Goal: Task Accomplishment & Management: Manage account settings

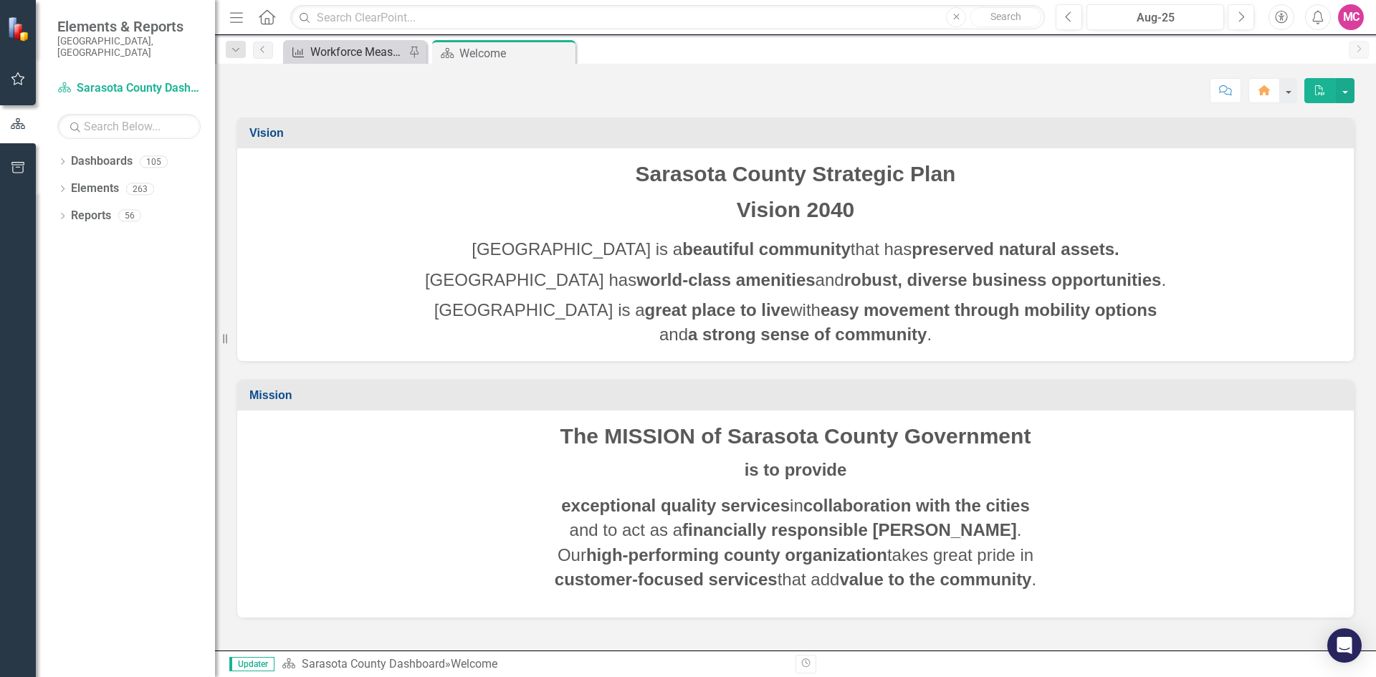
click at [361, 52] on div "Workforce Measures - Libraries and Historical Resources" at bounding box center [357, 52] width 95 height 18
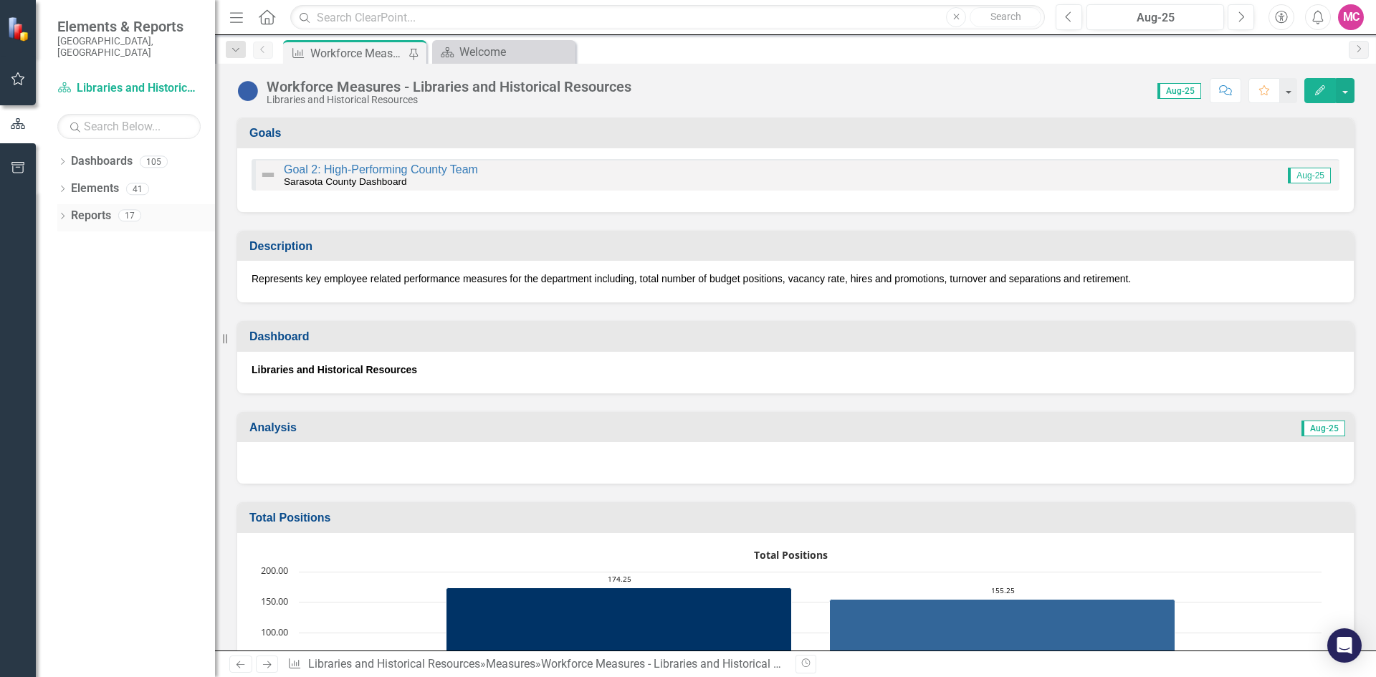
click at [60, 214] on icon "Dropdown" at bounding box center [62, 218] width 10 height 8
click at [43, 210] on icon "Dropdown" at bounding box center [39, 215] width 8 height 10
click at [62, 186] on icon "Dropdown" at bounding box center [62, 190] width 10 height 8
click at [53, 267] on icon "Dropdown" at bounding box center [48, 271] width 10 height 8
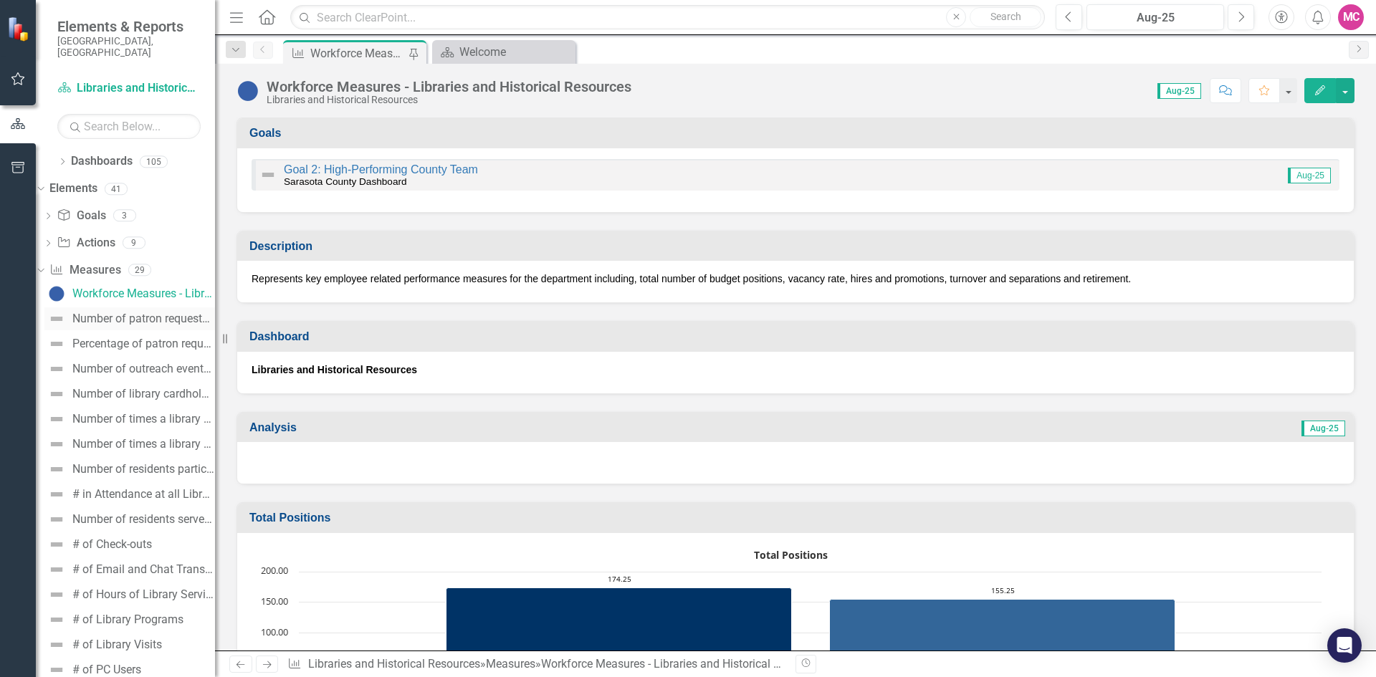
click at [116, 315] on link "Number of patron requests for the purchase of materials (New)" at bounding box center [129, 319] width 171 height 23
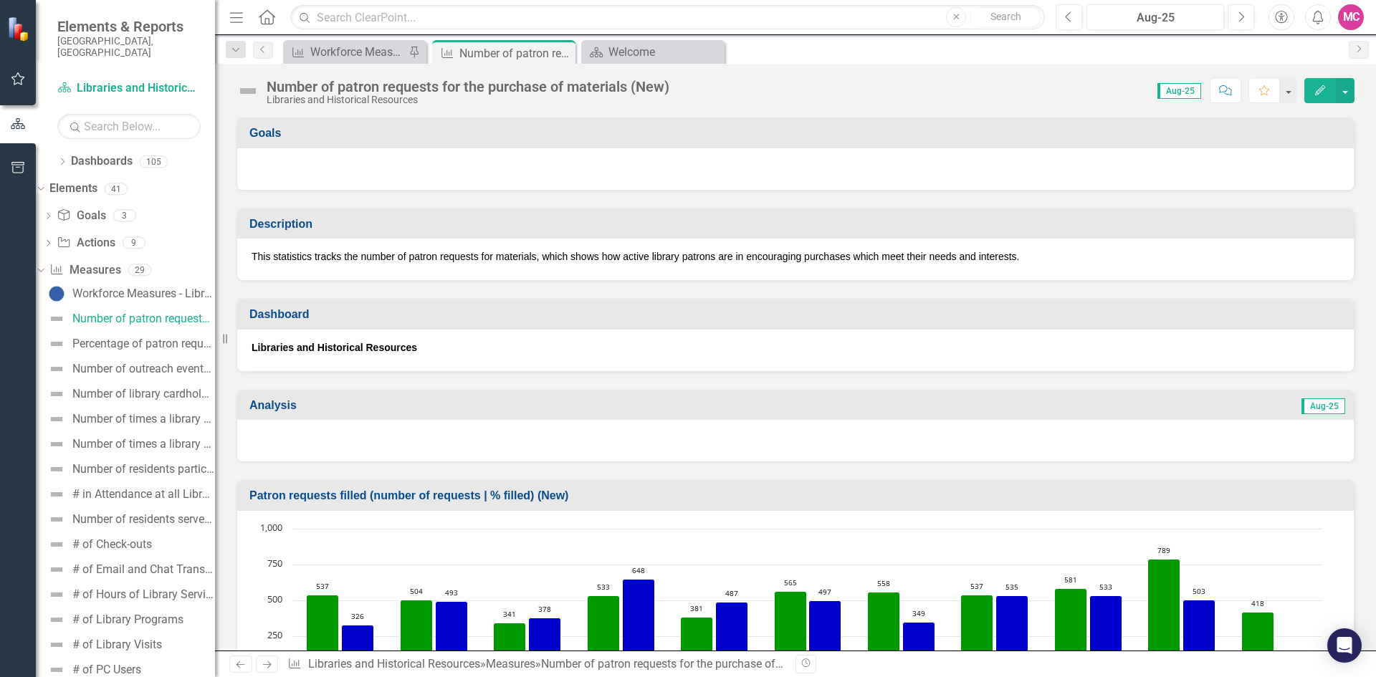
click at [1319, 97] on button "Edit" at bounding box center [1321, 90] width 32 height 25
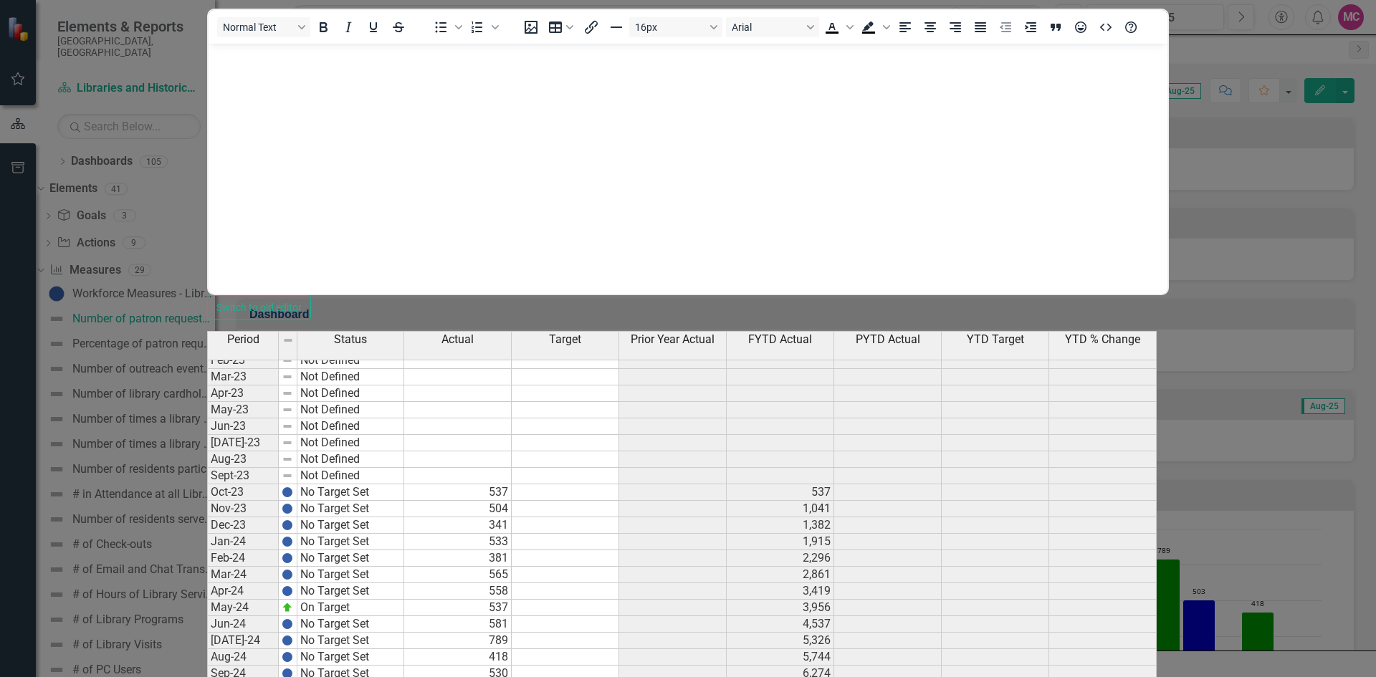
scroll to position [1864, 0]
click at [207, 566] on div "Period Status Actual Target Prior Year Actual FYTD Actual PYTD Actual YTD Targe…" at bounding box center [207, 522] width 0 height 789
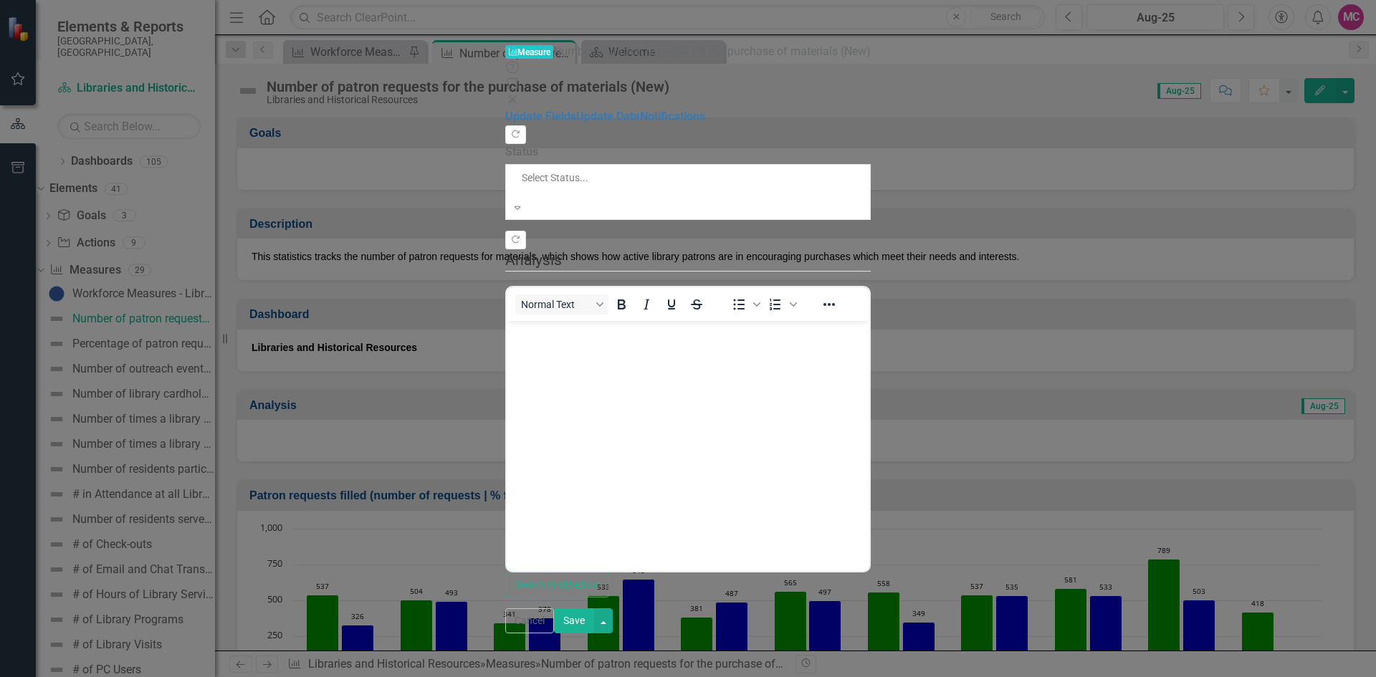
click at [520, 185] on div at bounding box center [624, 192] width 209 height 14
drag, startPoint x: 462, startPoint y: 199, endPoint x: 275, endPoint y: 242, distance: 191.8
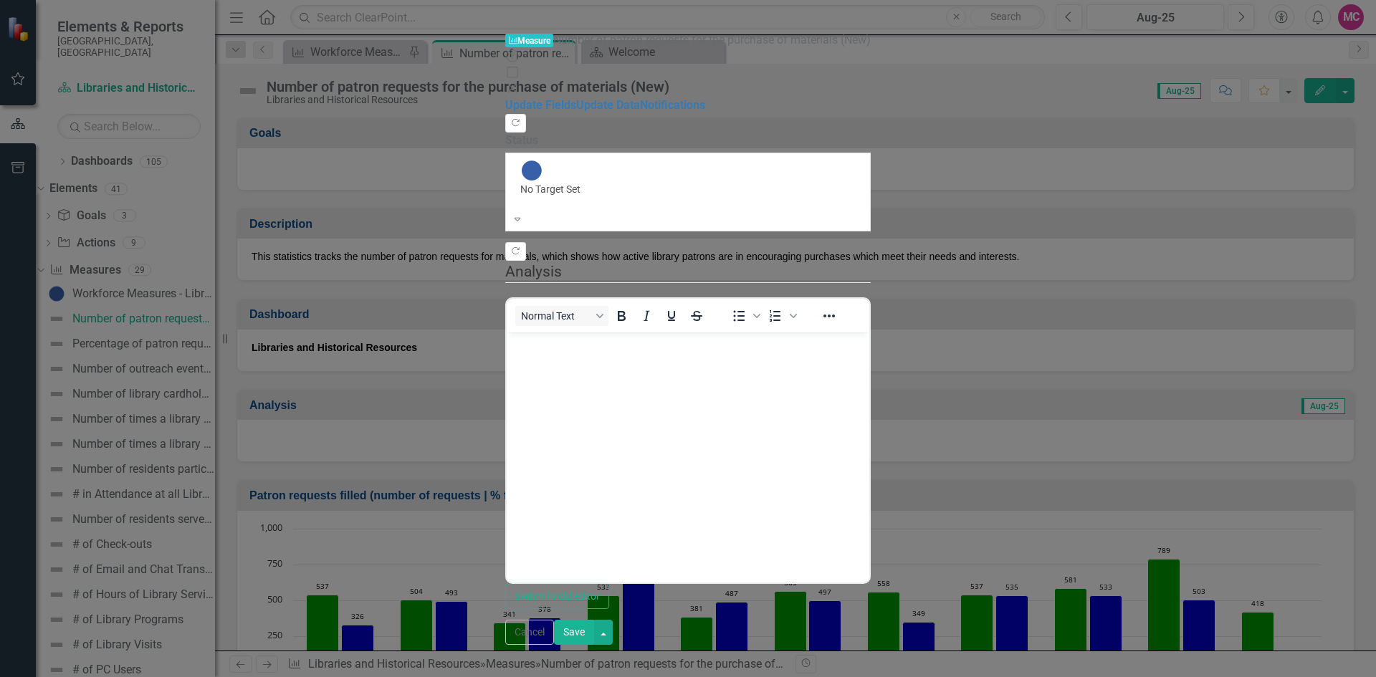
click at [594, 645] on button "Save" at bounding box center [574, 632] width 40 height 25
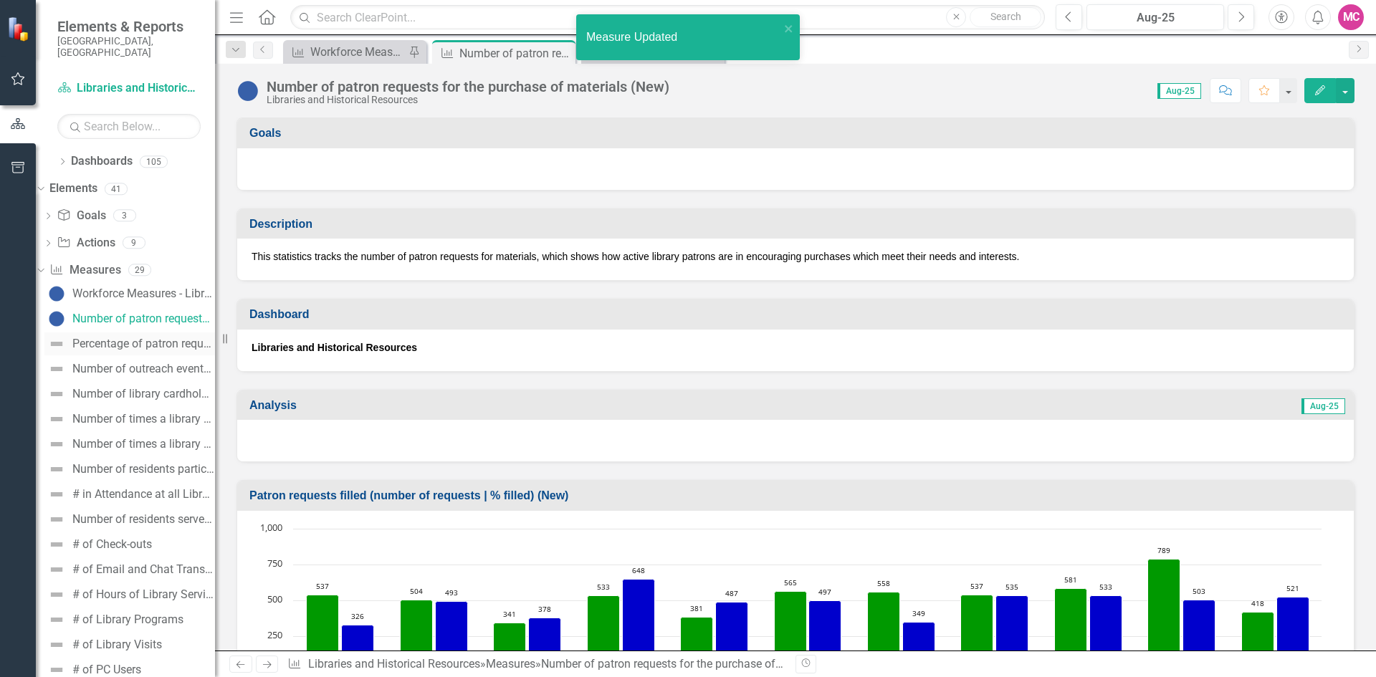
click at [116, 333] on link "Percentage of patron requests for the purchase of materials filled (New)" at bounding box center [129, 344] width 171 height 23
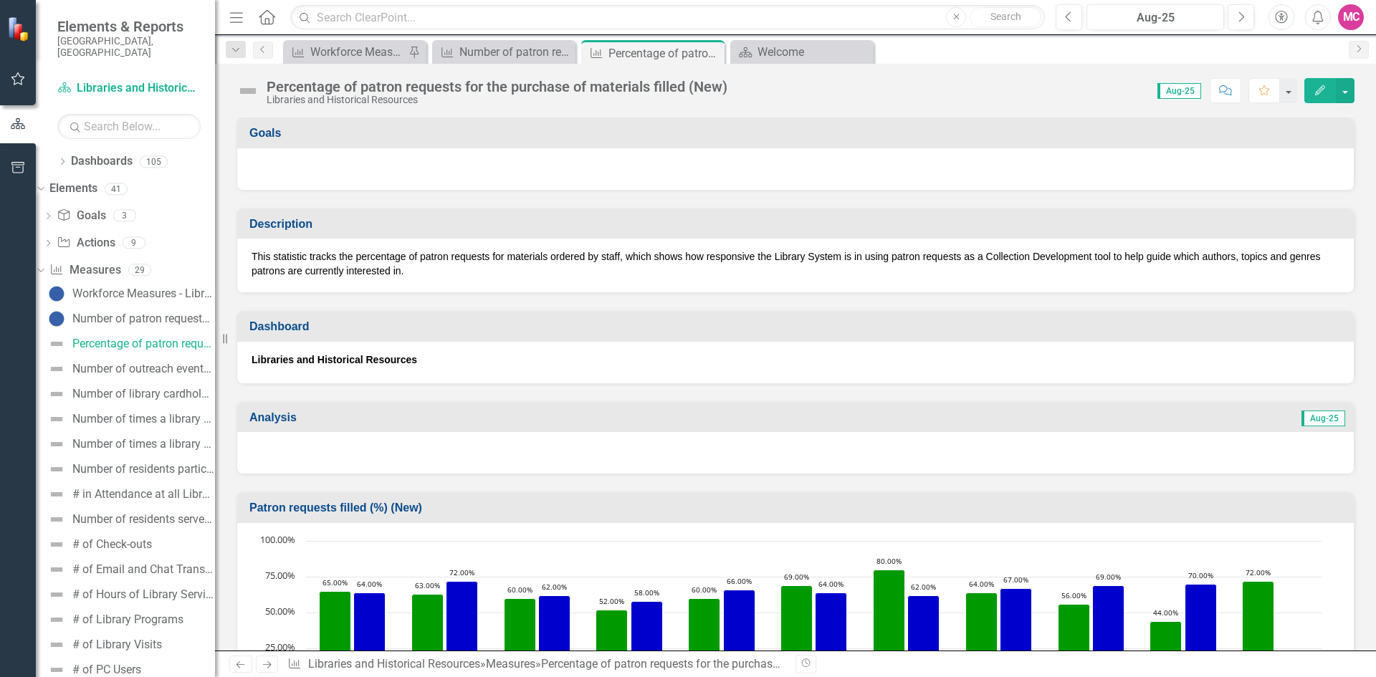
click at [1308, 91] on button "Edit" at bounding box center [1321, 90] width 32 height 25
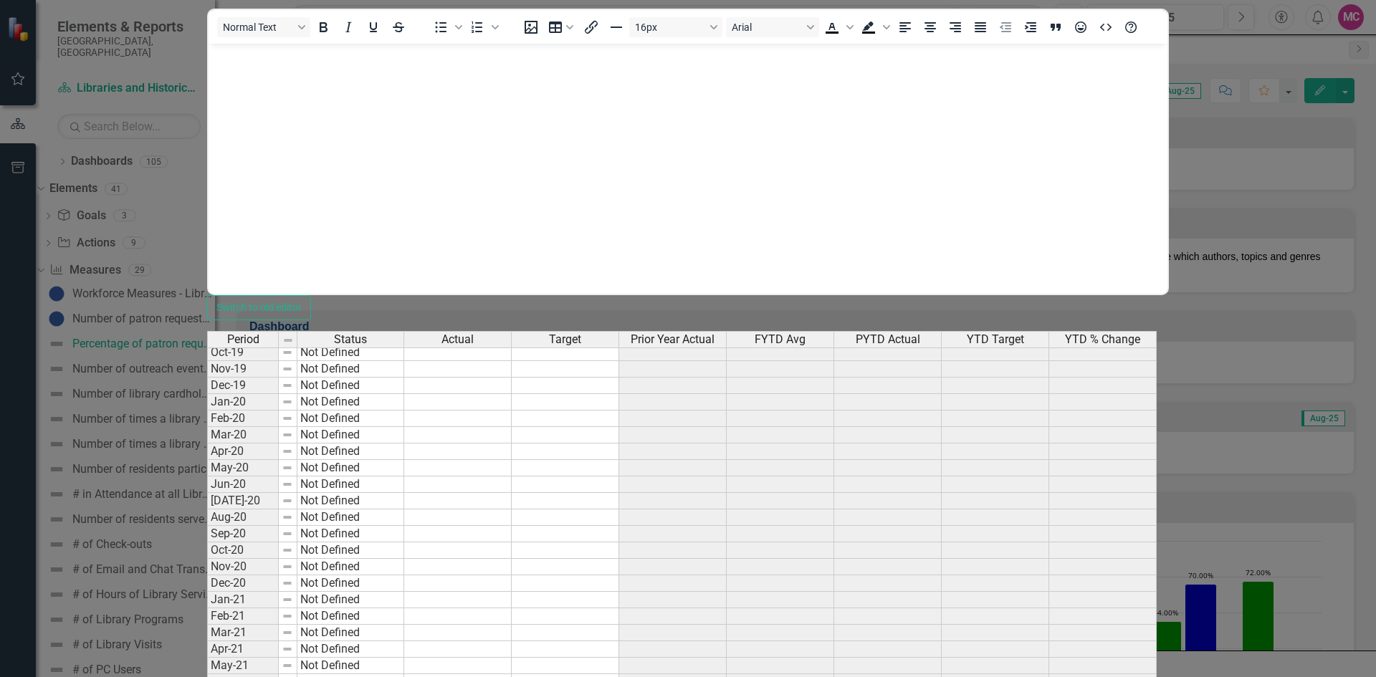
scroll to position [1434, 0]
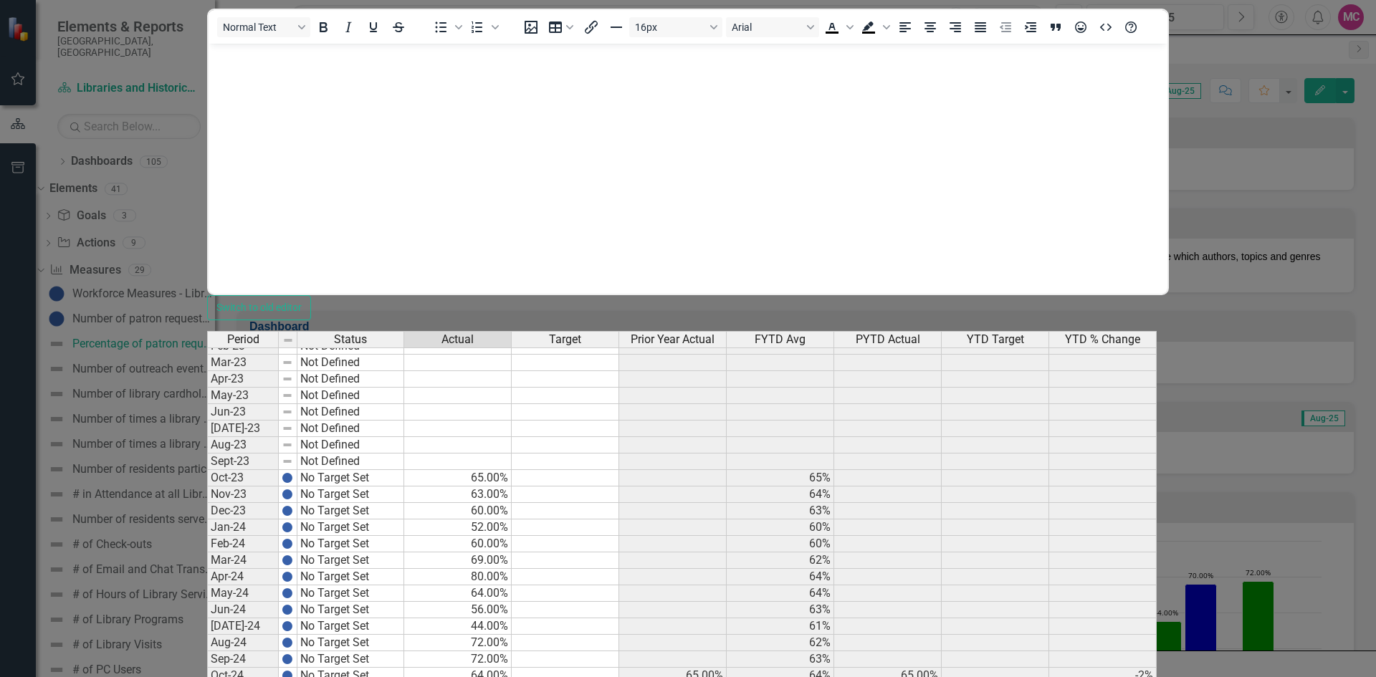
type textarea "76"
click at [207, 582] on div "Period Status Actual Target Prior Year Actual FYTD Avg PYTD Actual YTD Target Y…" at bounding box center [207, 519] width 0 height 793
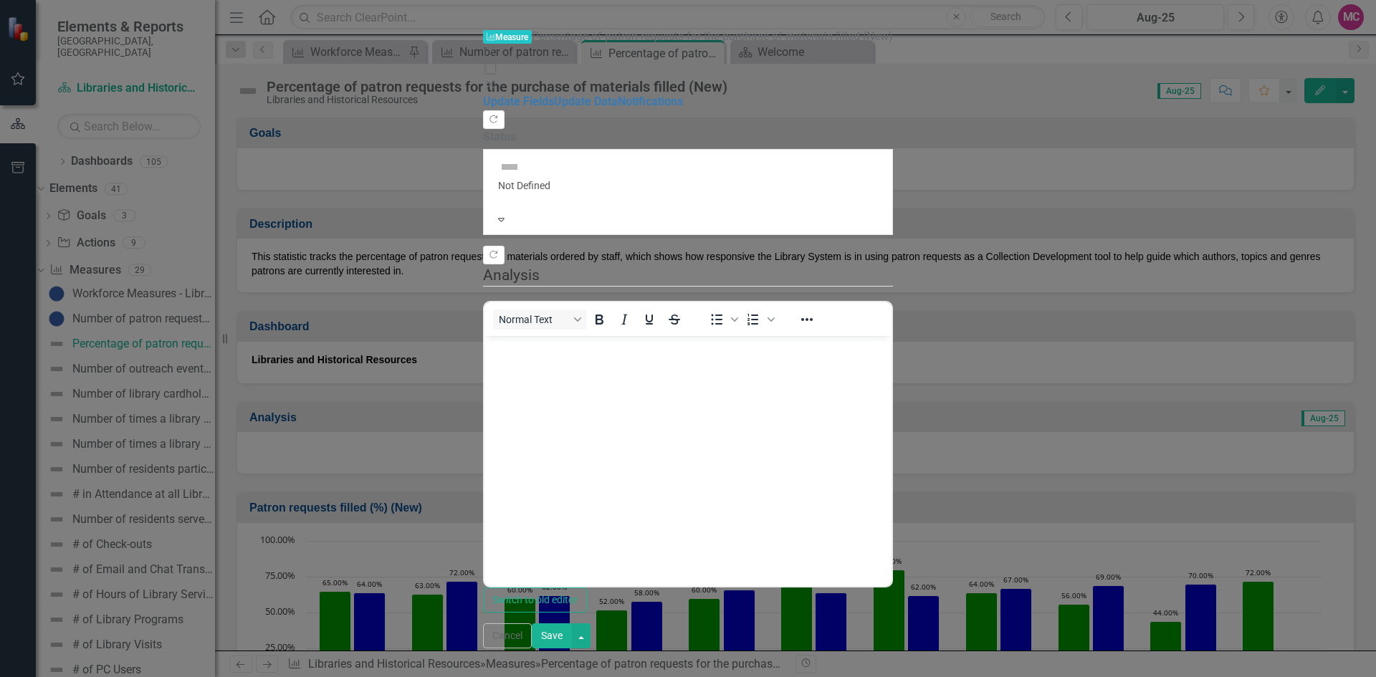
click at [514, 193] on div at bounding box center [688, 200] width 380 height 14
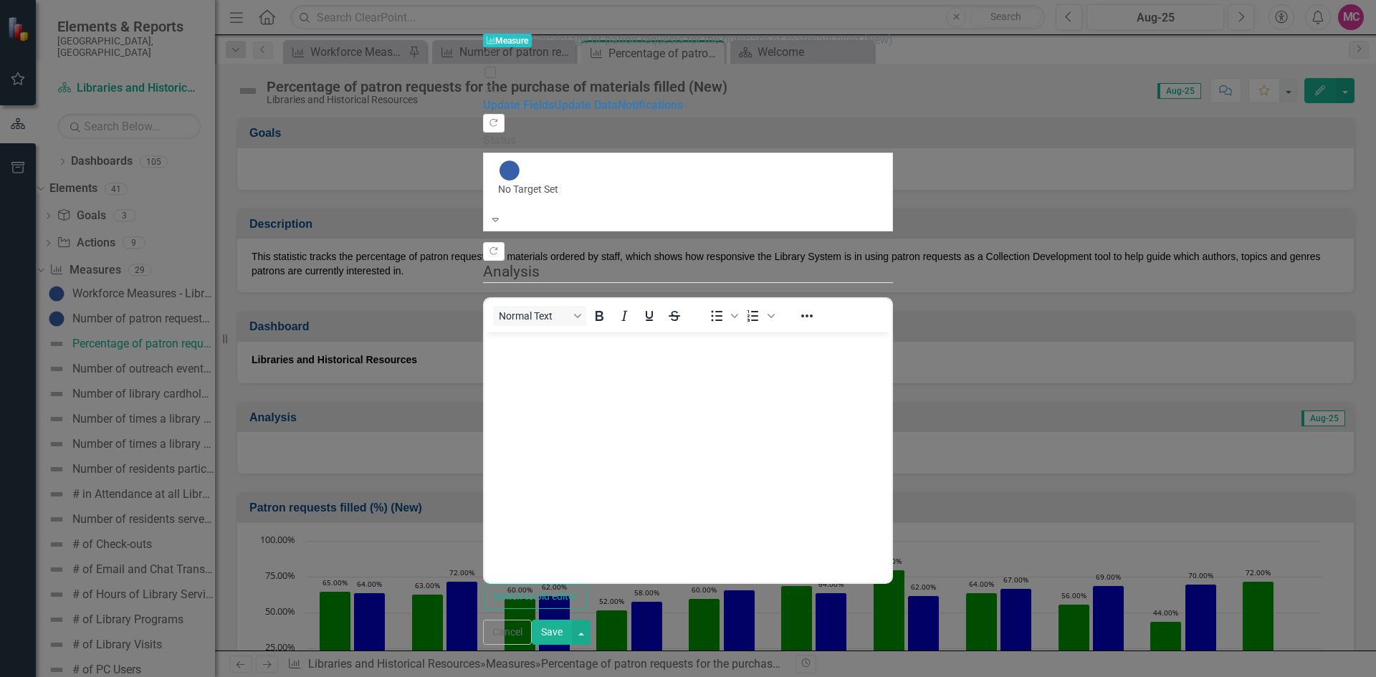
click at [572, 645] on button "Save" at bounding box center [552, 632] width 40 height 25
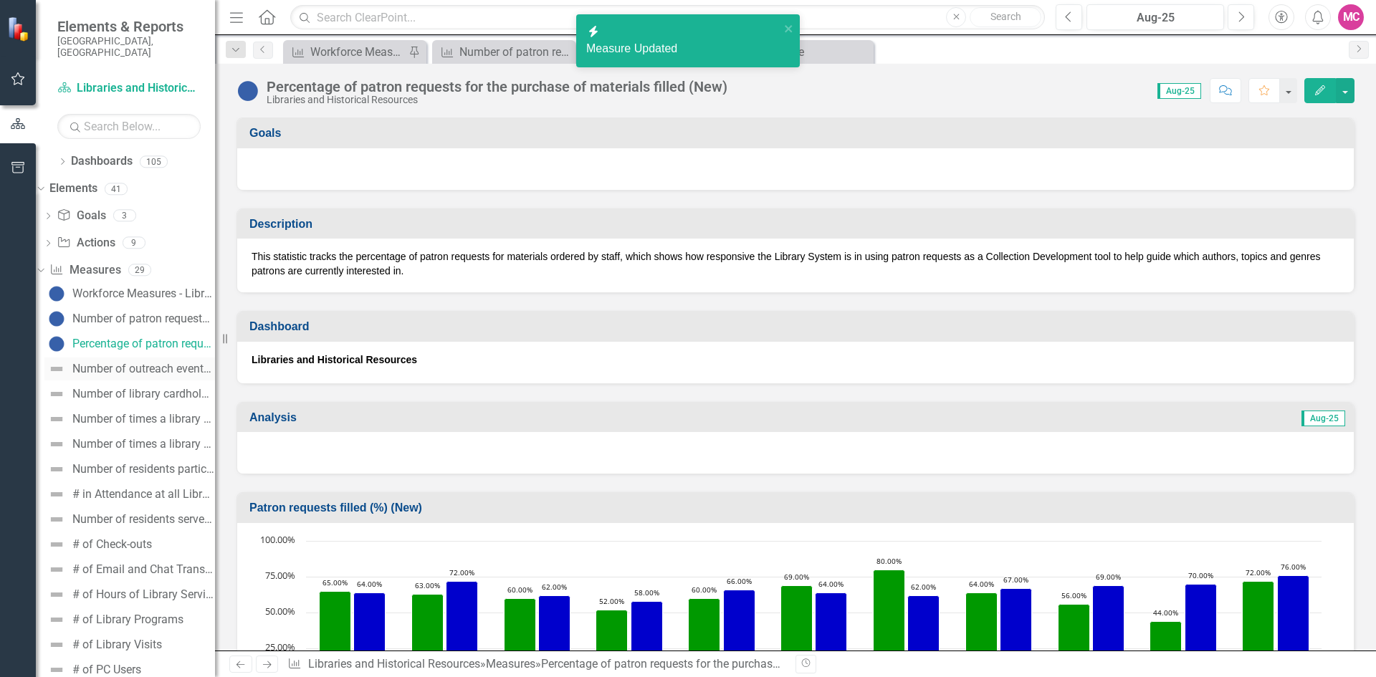
click at [138, 363] on div "Number of outreach events by pop-up vehicle or staff (New)" at bounding box center [143, 369] width 143 height 13
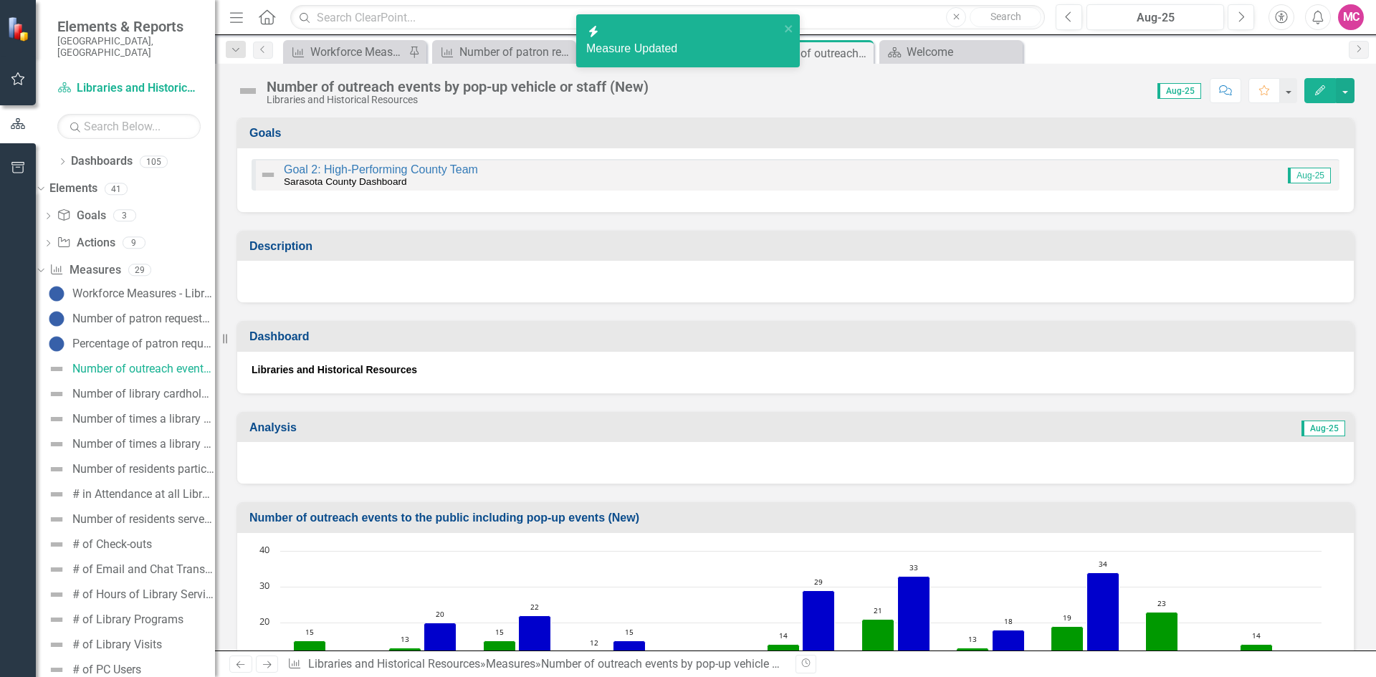
click at [1312, 95] on button "Edit" at bounding box center [1321, 90] width 32 height 25
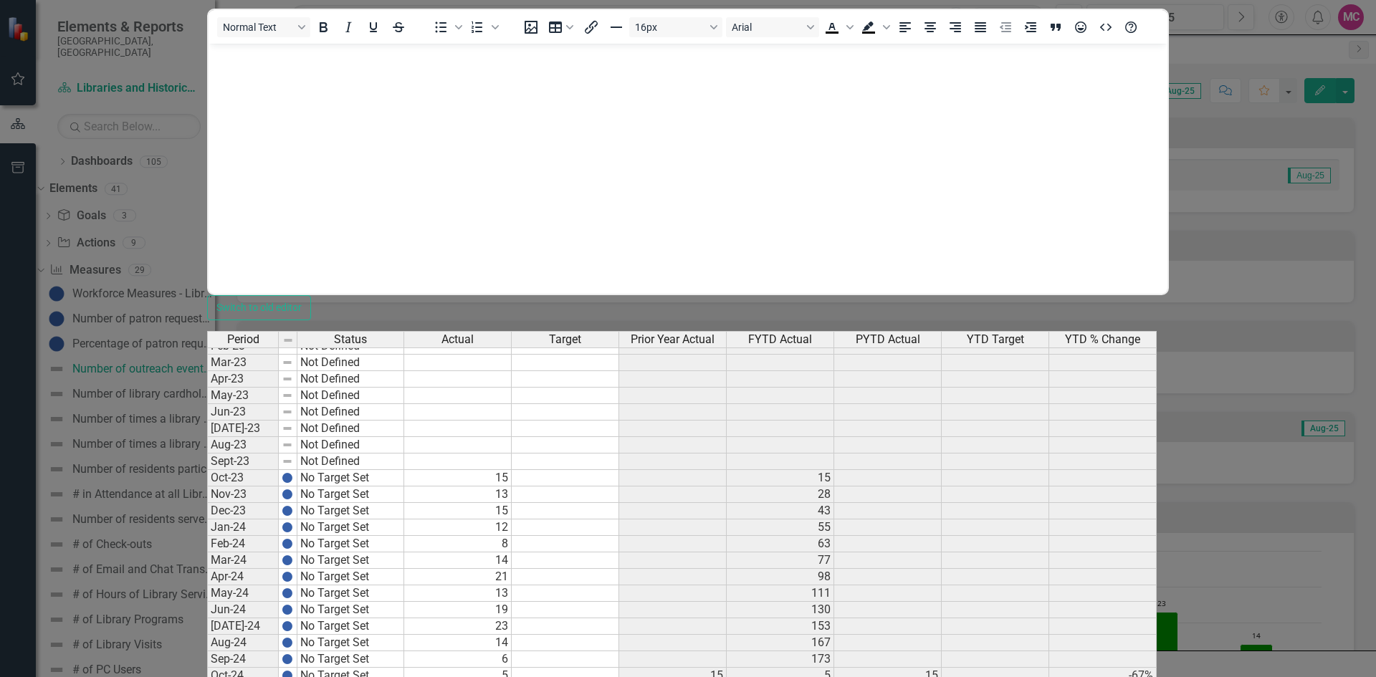
type textarea "7"
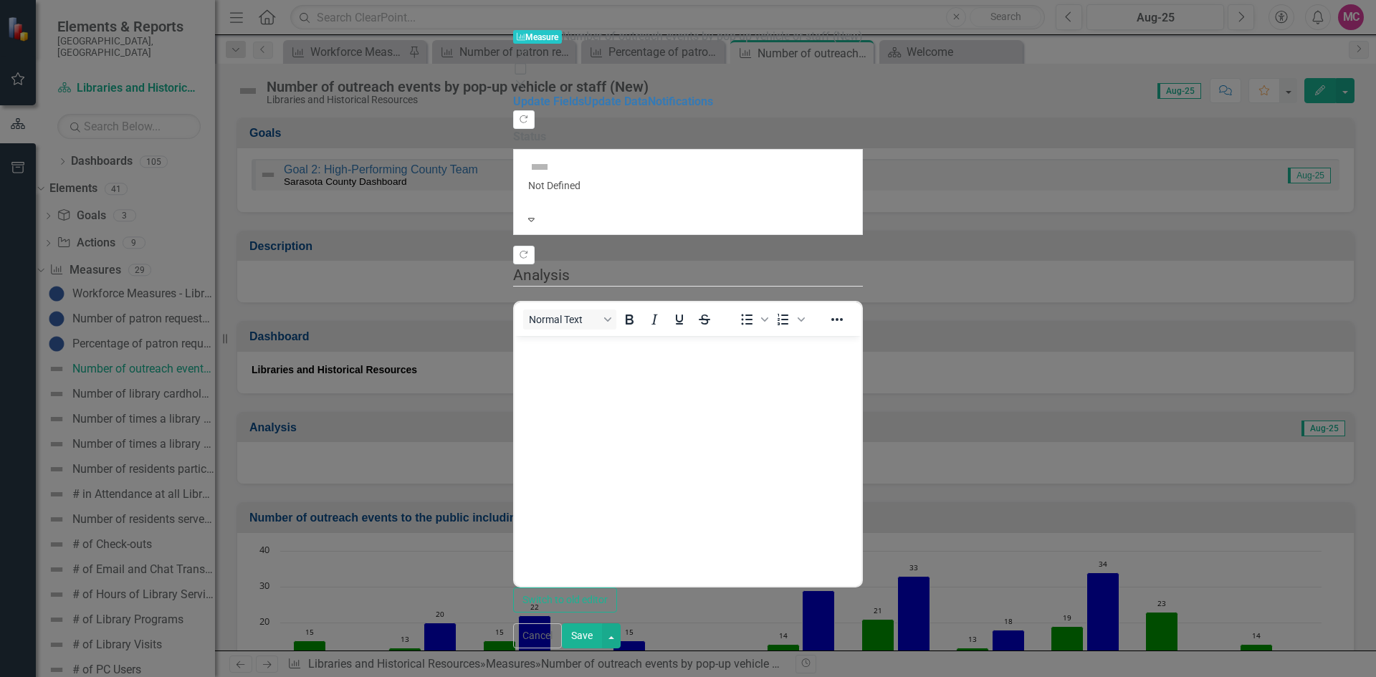
click at [547, 193] on div at bounding box center [688, 200] width 320 height 14
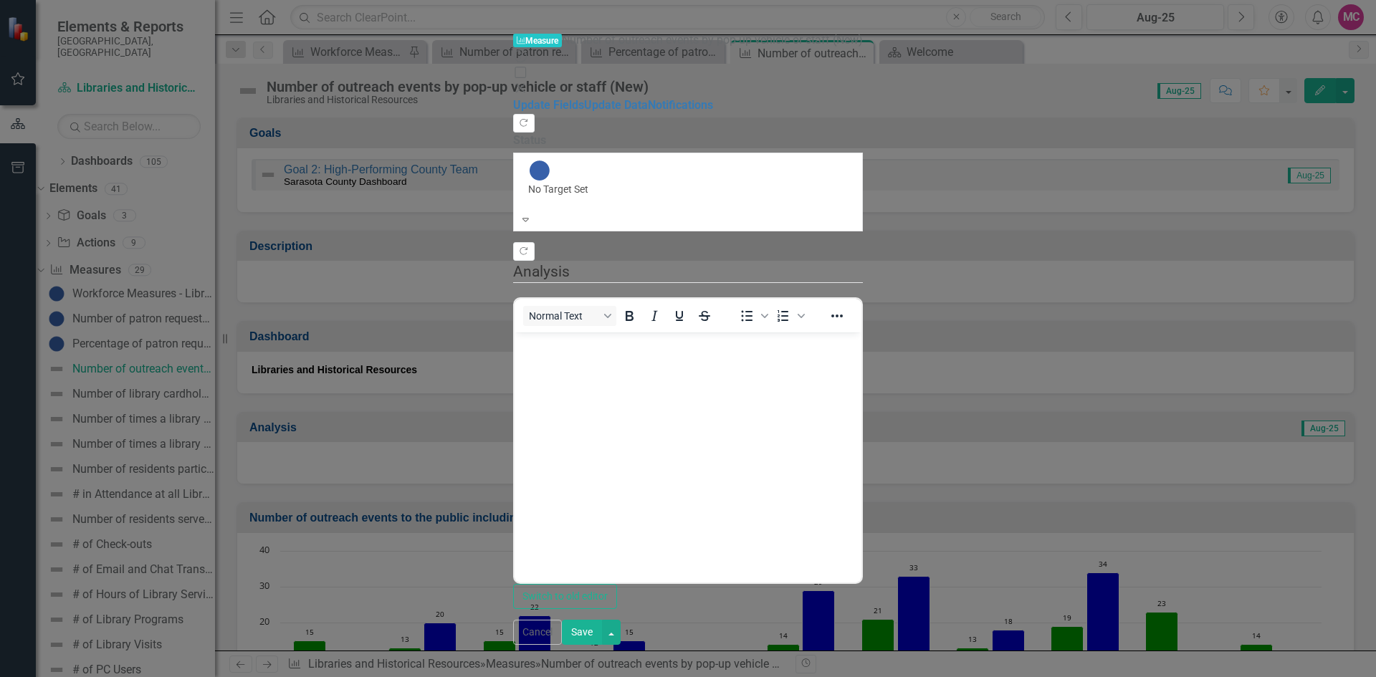
click at [602, 645] on button "Save" at bounding box center [582, 632] width 40 height 25
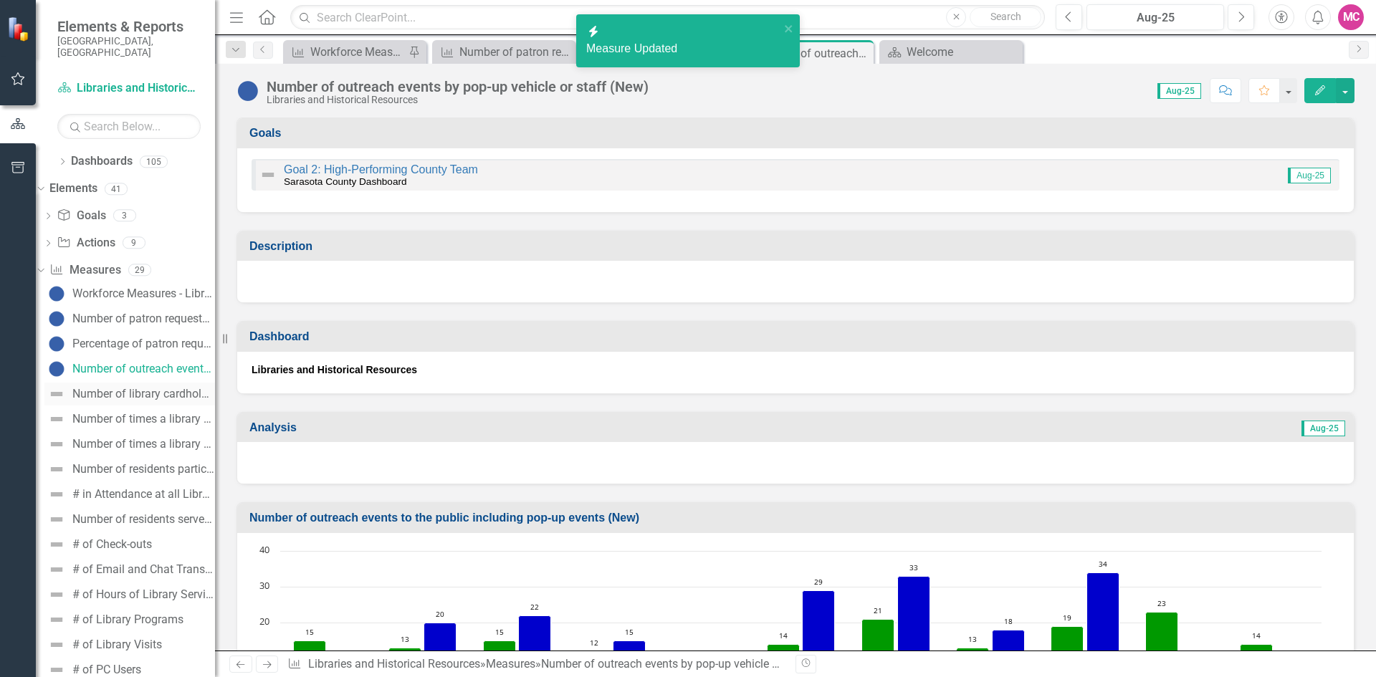
click at [145, 388] on div "Number of library cardholders (New)" at bounding box center [143, 394] width 143 height 13
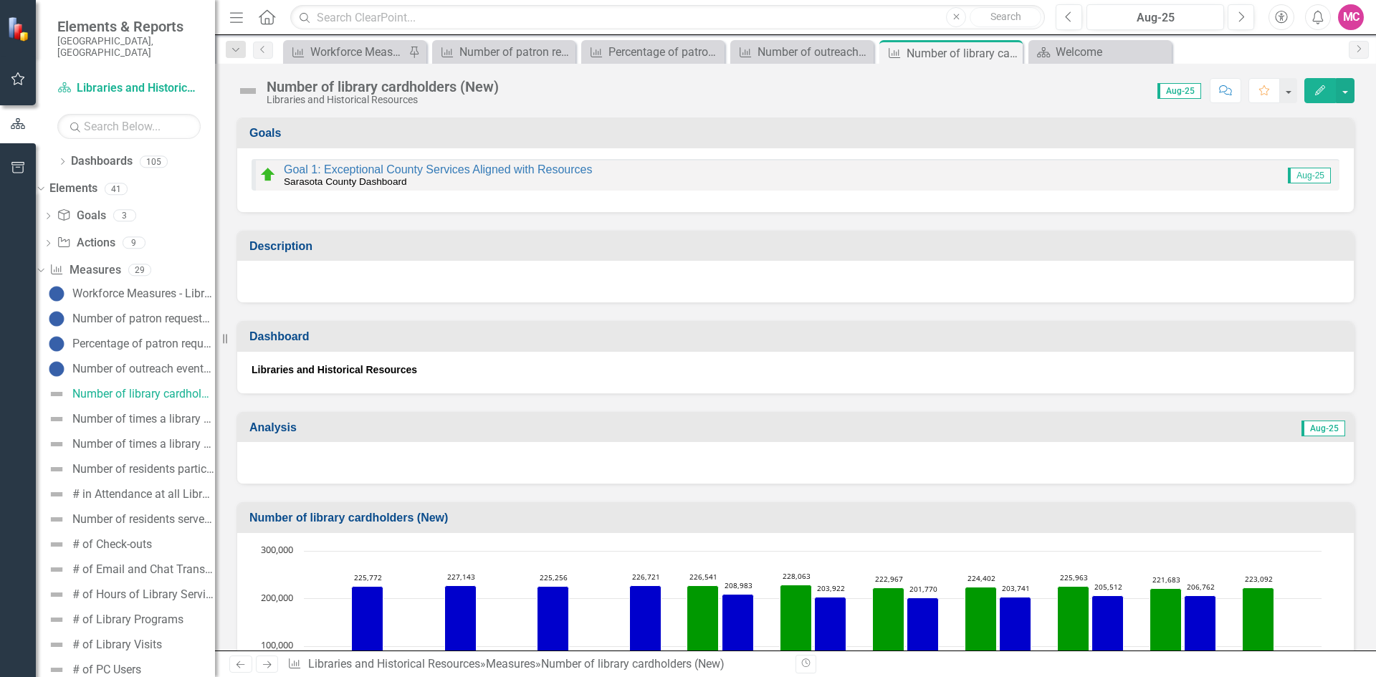
click at [1325, 92] on icon "Edit" at bounding box center [1320, 90] width 13 height 10
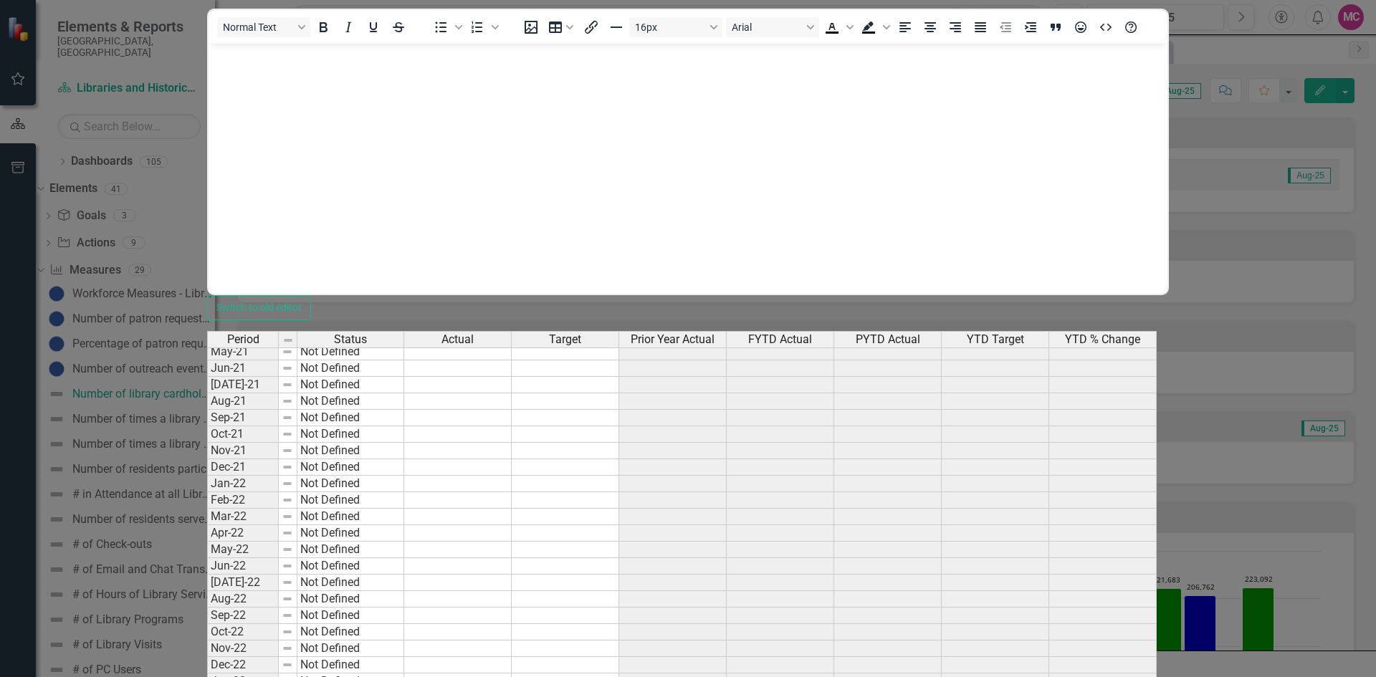
scroll to position [1857, 0]
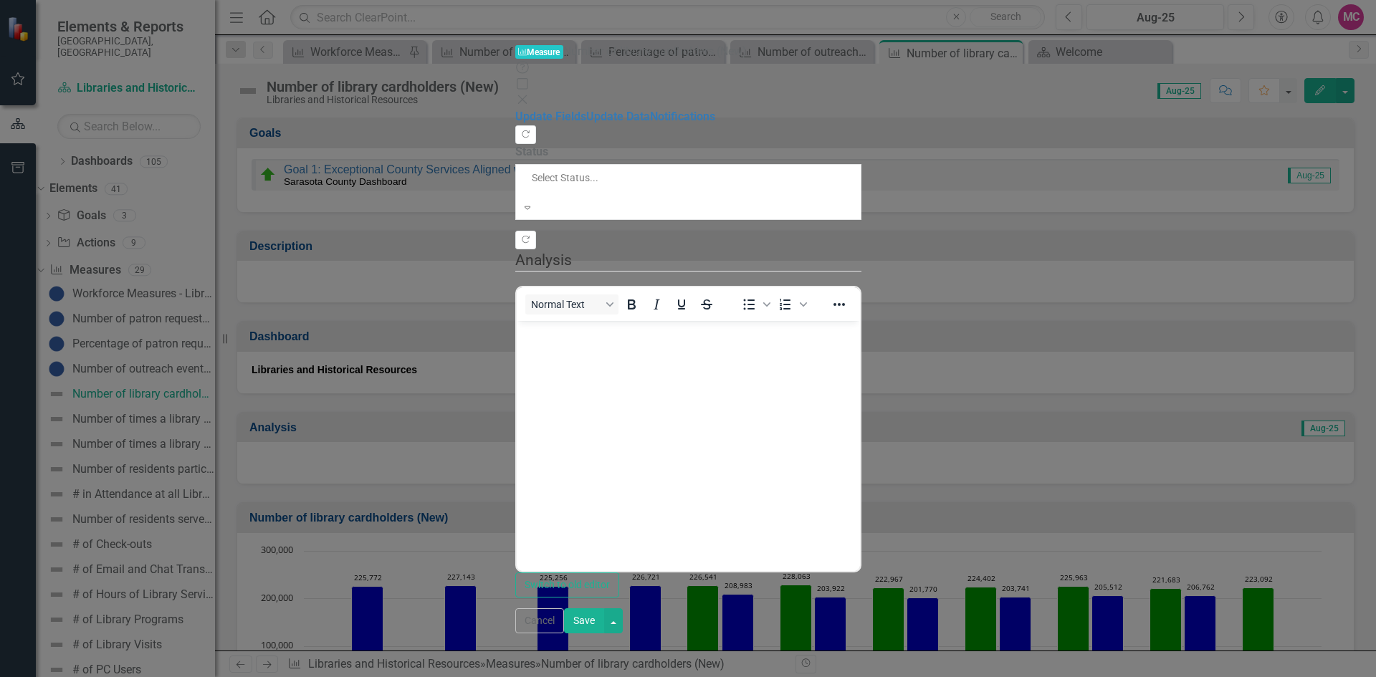
click at [530, 185] on div at bounding box center [629, 192] width 199 height 14
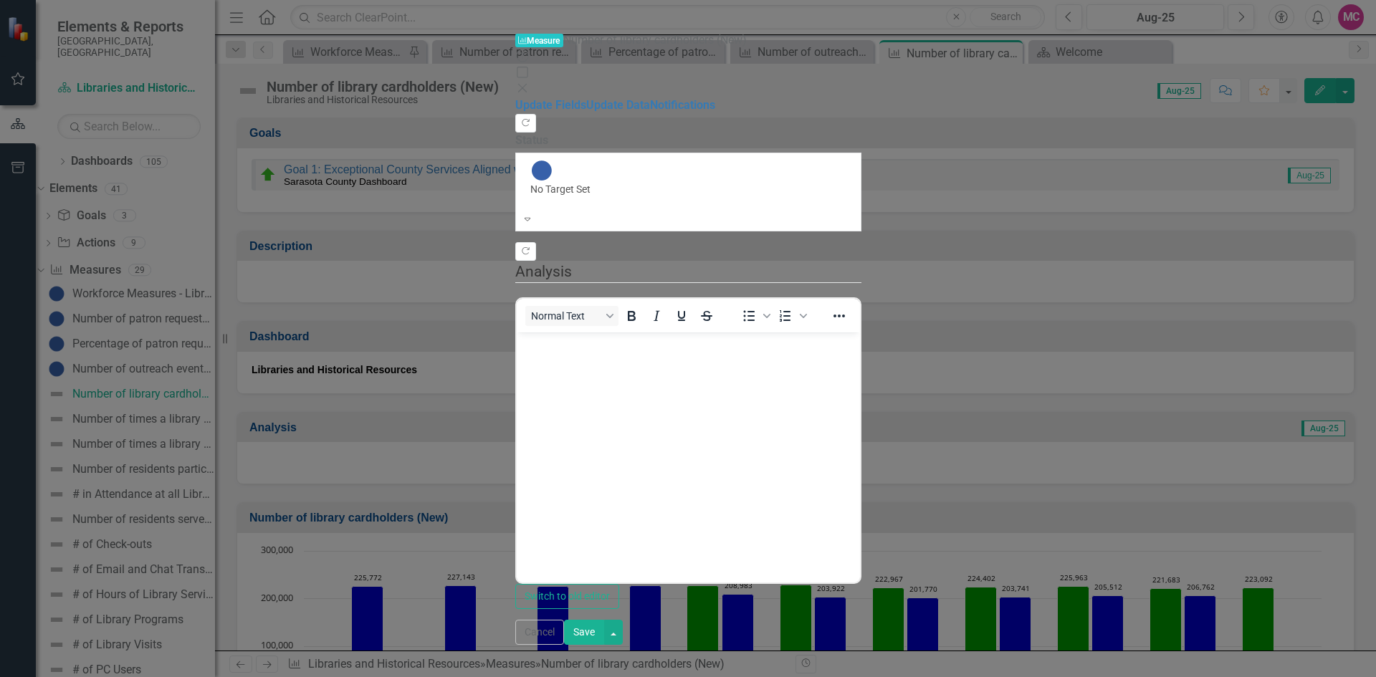
click at [604, 645] on button "Save" at bounding box center [584, 632] width 40 height 25
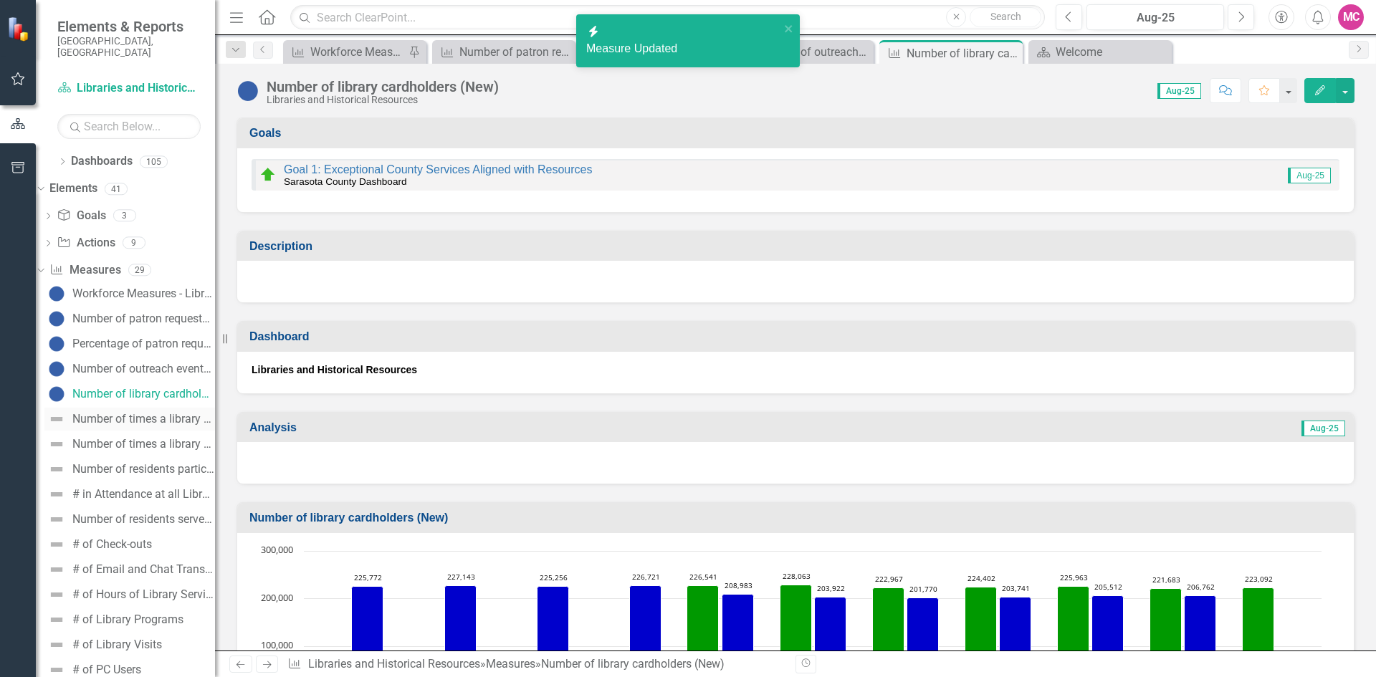
click at [145, 413] on div "Number of times a library served as an early voting site (New)" at bounding box center [143, 419] width 143 height 13
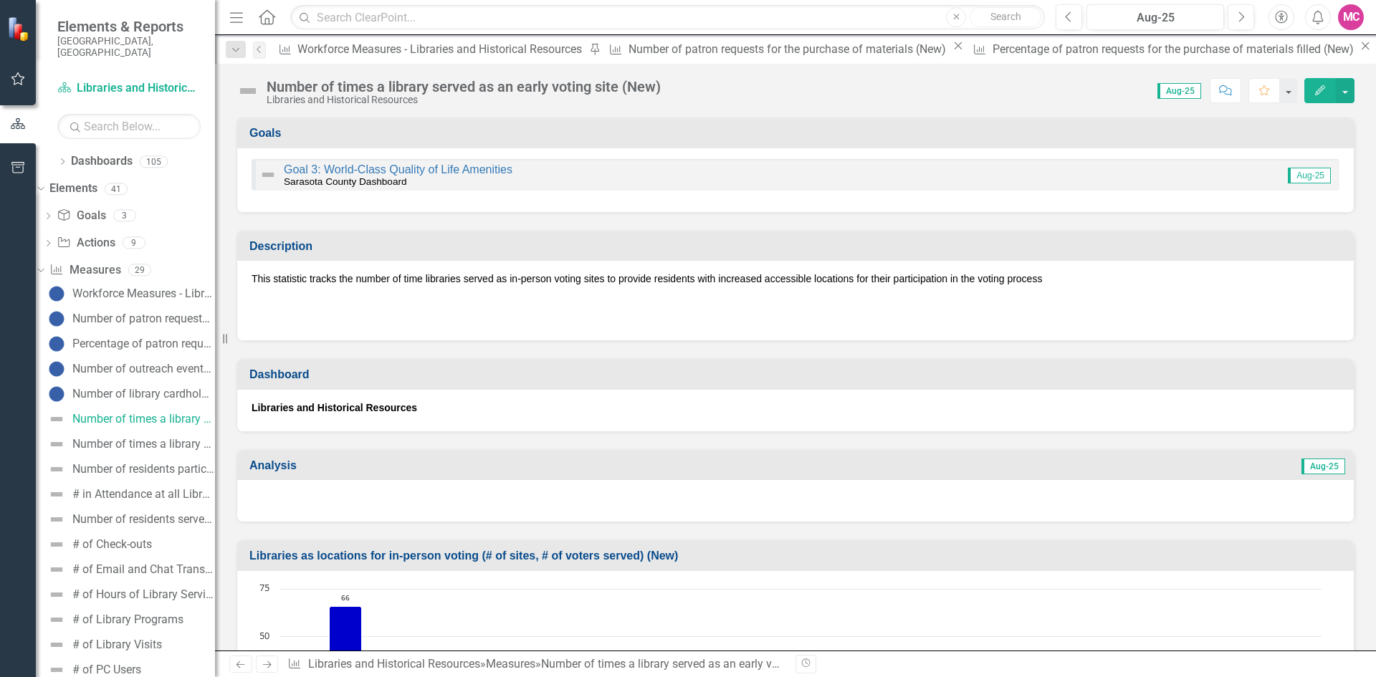
click at [1318, 98] on button "Edit" at bounding box center [1321, 90] width 32 height 25
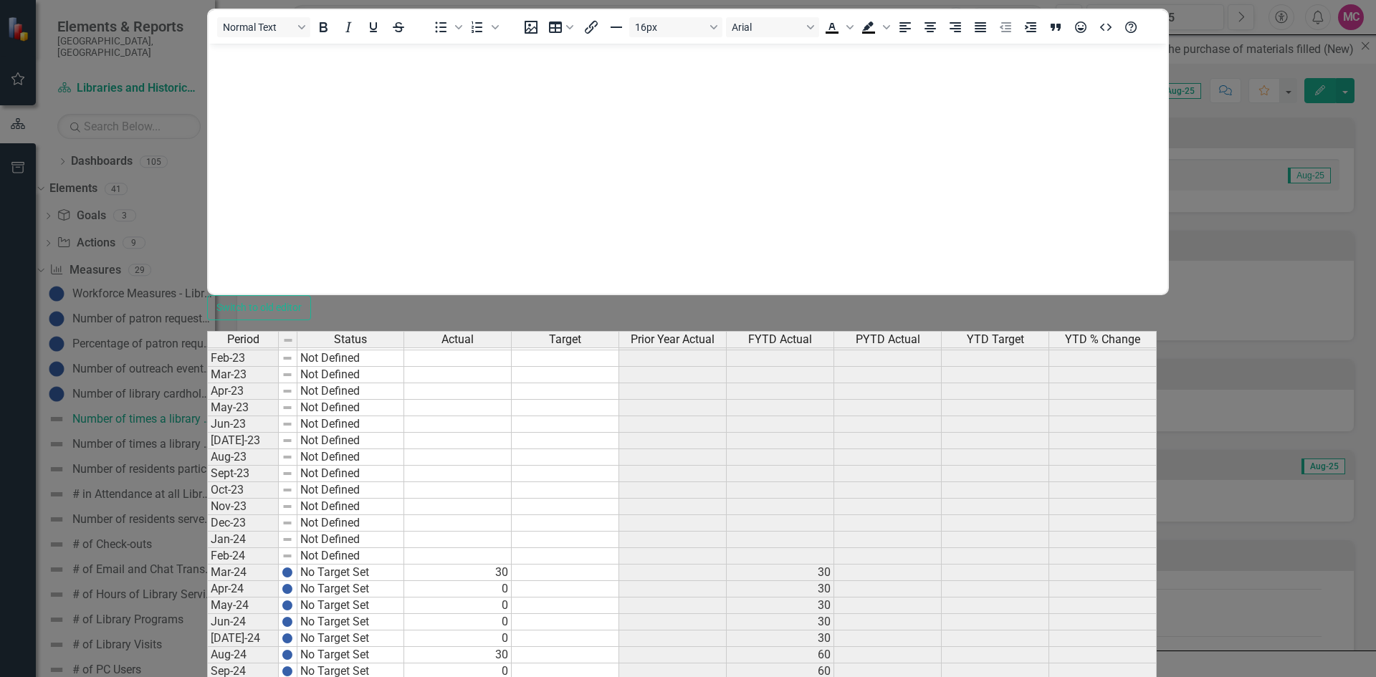
scroll to position [1857, 0]
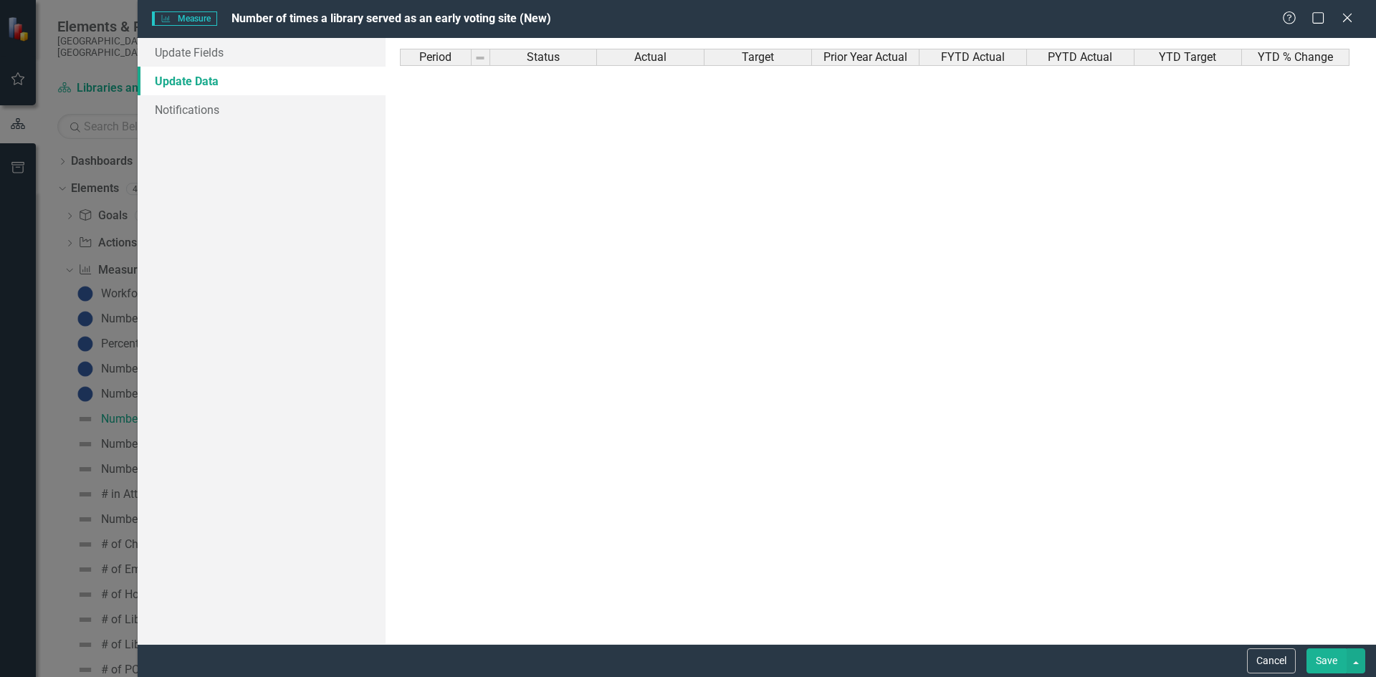
scroll to position [1857, 0]
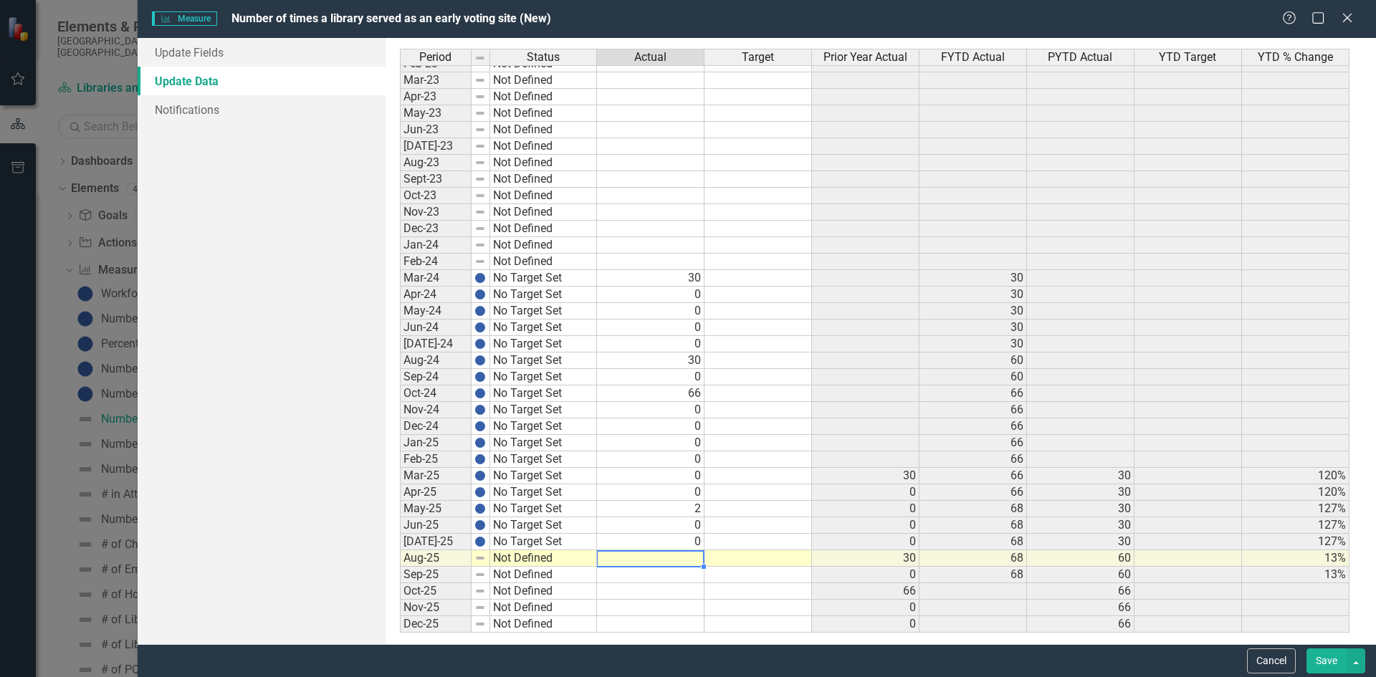
click at [663, 563] on tbody "Oct-21 Not Defined Nov-21 Not Defined Dec-21 Not Defined Jan-22 Not Defined Feb…" at bounding box center [875, 212] width 950 height 842
type textarea "0"
click at [654, 589] on td at bounding box center [651, 592] width 108 height 16
click at [229, 52] on link "Update Fields" at bounding box center [262, 52] width 248 height 29
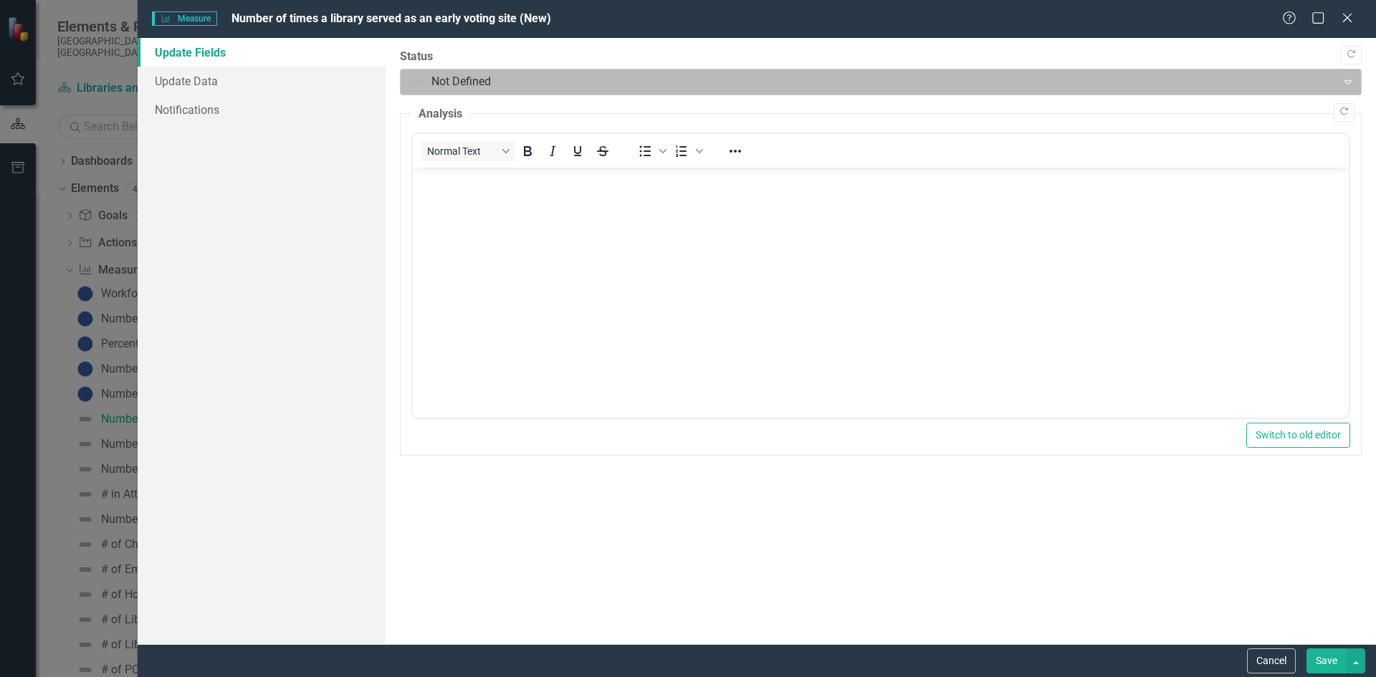
click at [486, 77] on div at bounding box center [869, 81] width 918 height 19
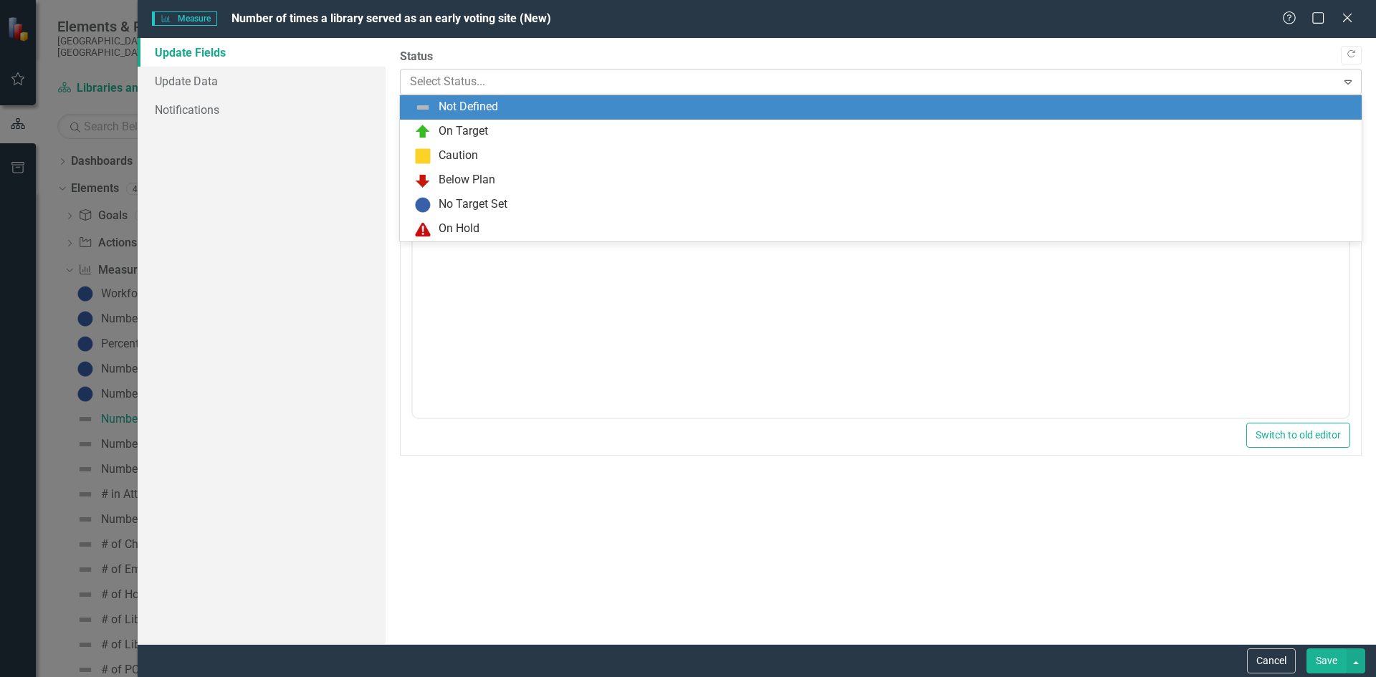
click at [452, 80] on div at bounding box center [869, 81] width 918 height 19
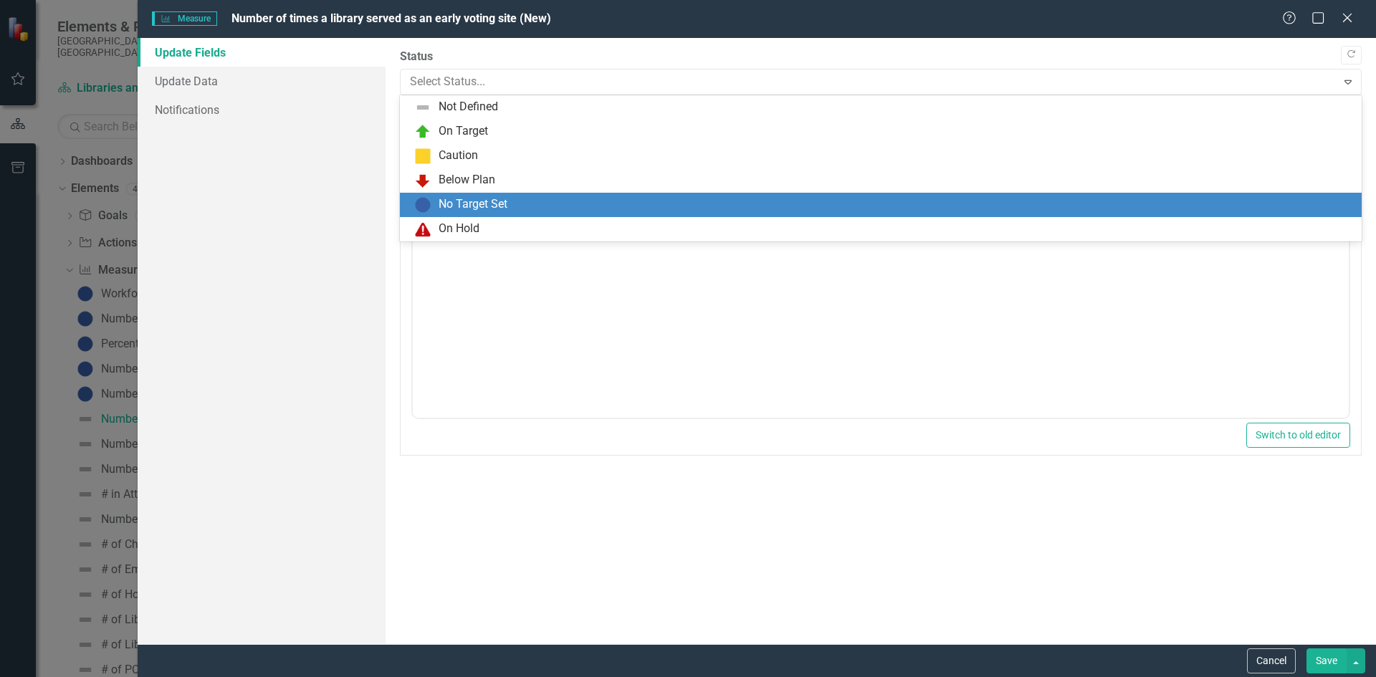
click at [469, 197] on div "No Target Set" at bounding box center [473, 204] width 69 height 16
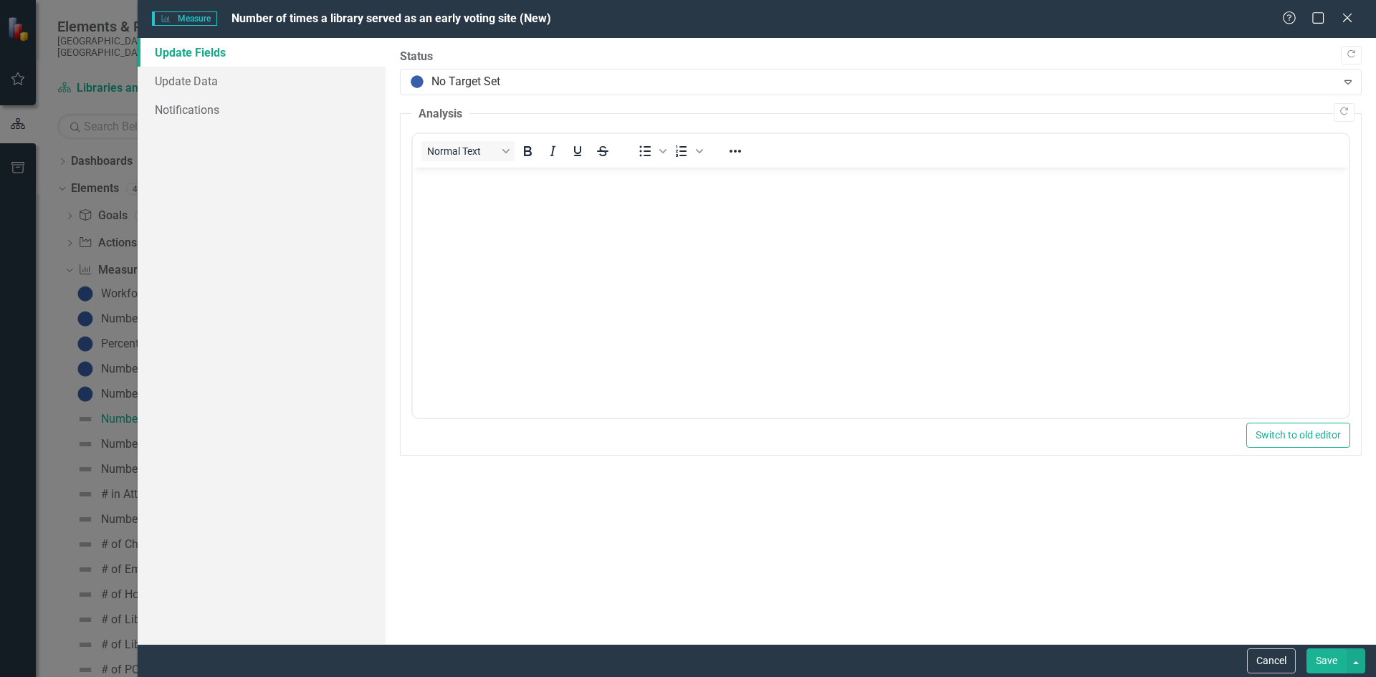
click at [1323, 665] on button "Save" at bounding box center [1327, 661] width 40 height 25
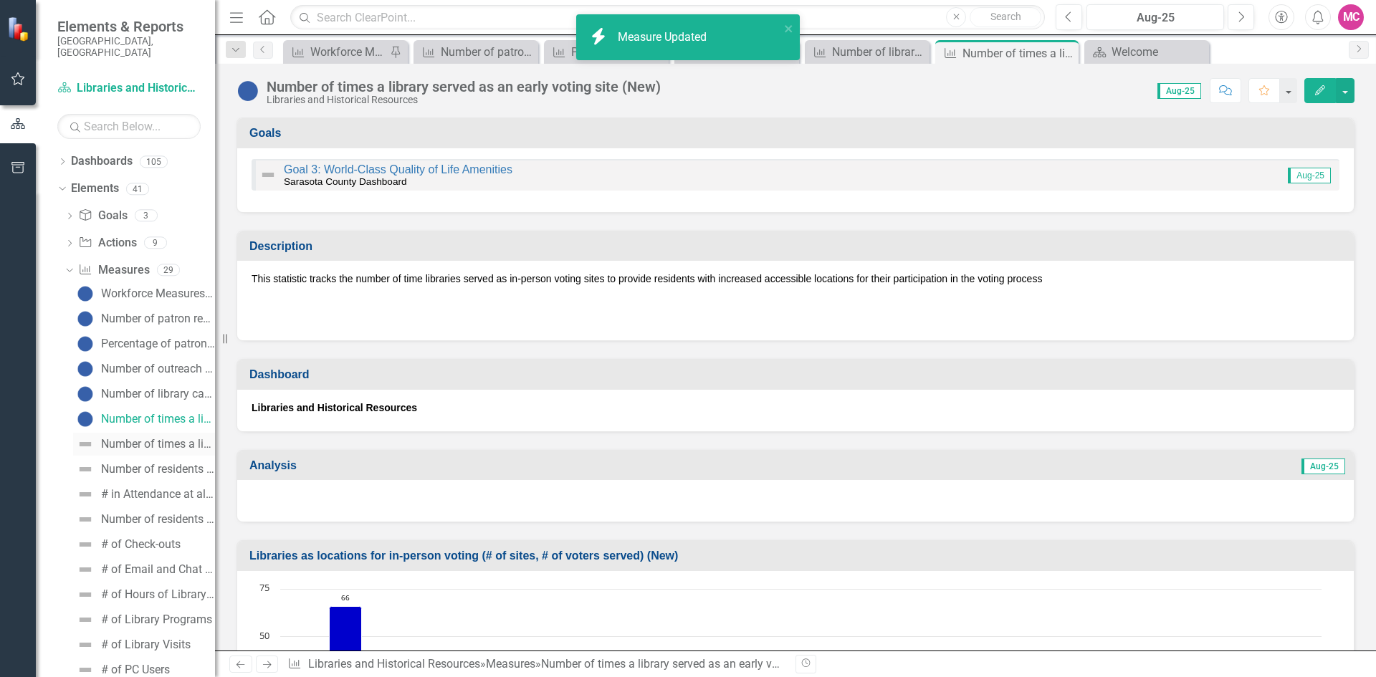
click at [150, 433] on link "Number of times a library served as a tax assistance site (New)" at bounding box center [144, 444] width 142 height 23
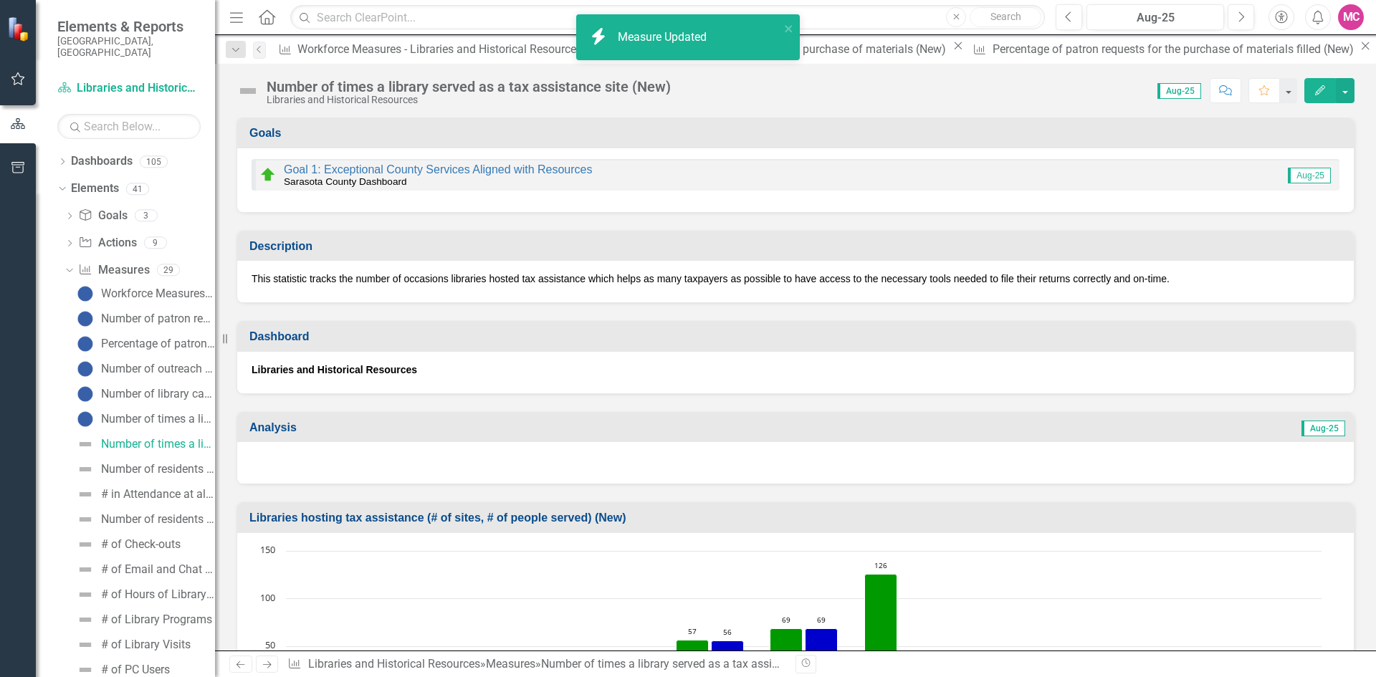
click at [1317, 87] on icon "Edit" at bounding box center [1320, 90] width 13 height 10
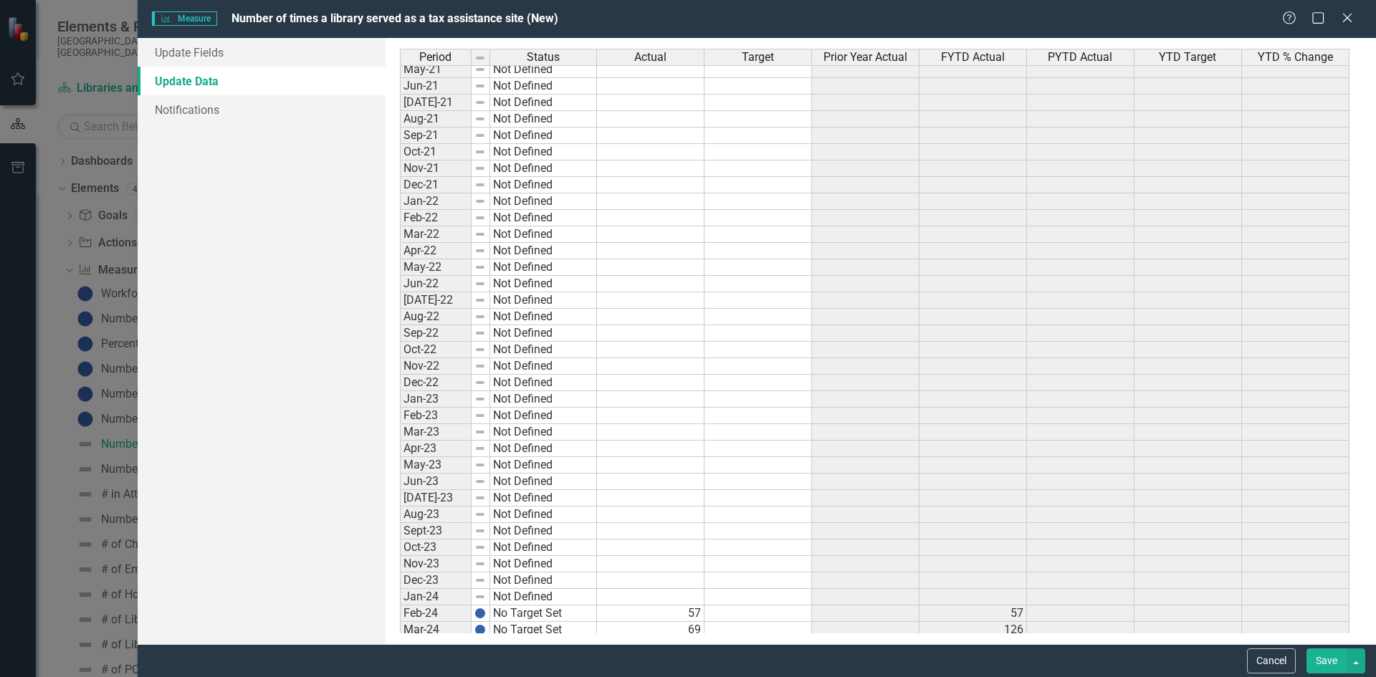
scroll to position [1857, 0]
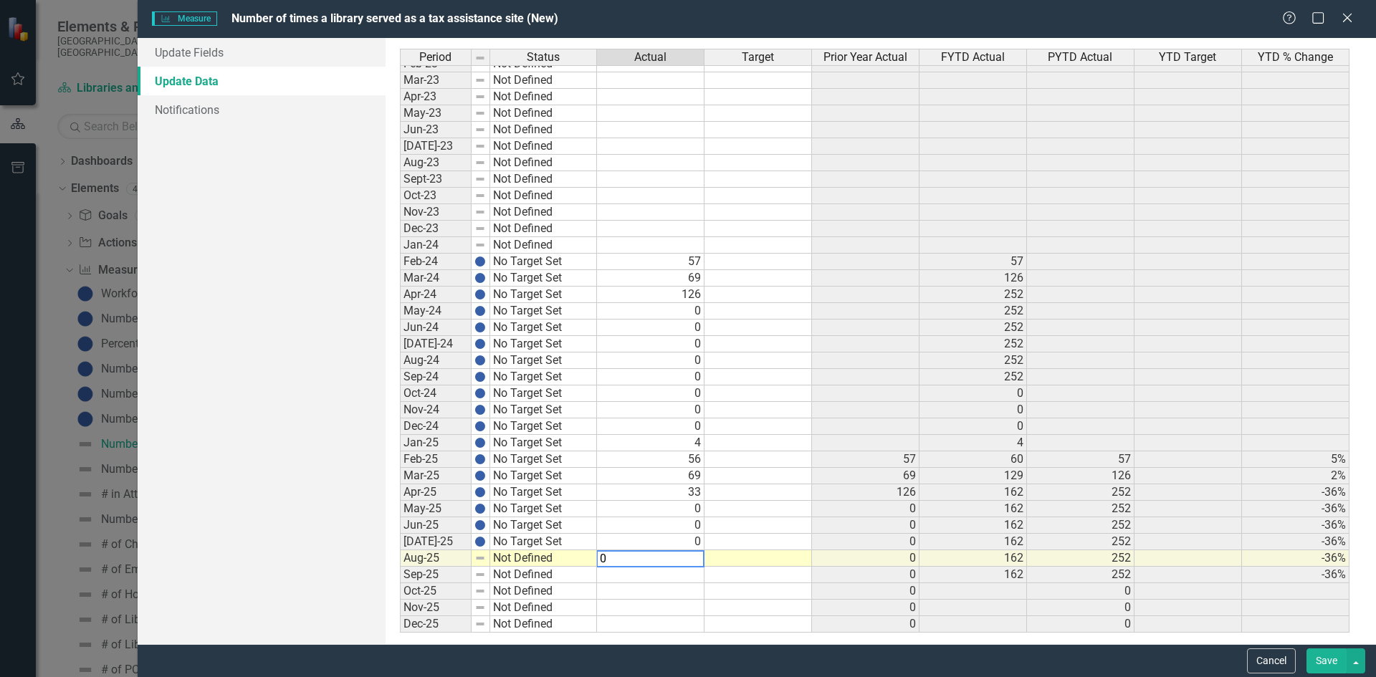
type textarea "0"
click at [662, 541] on td "0" at bounding box center [651, 542] width 108 height 16
click at [251, 55] on link "Update Fields" at bounding box center [262, 52] width 248 height 29
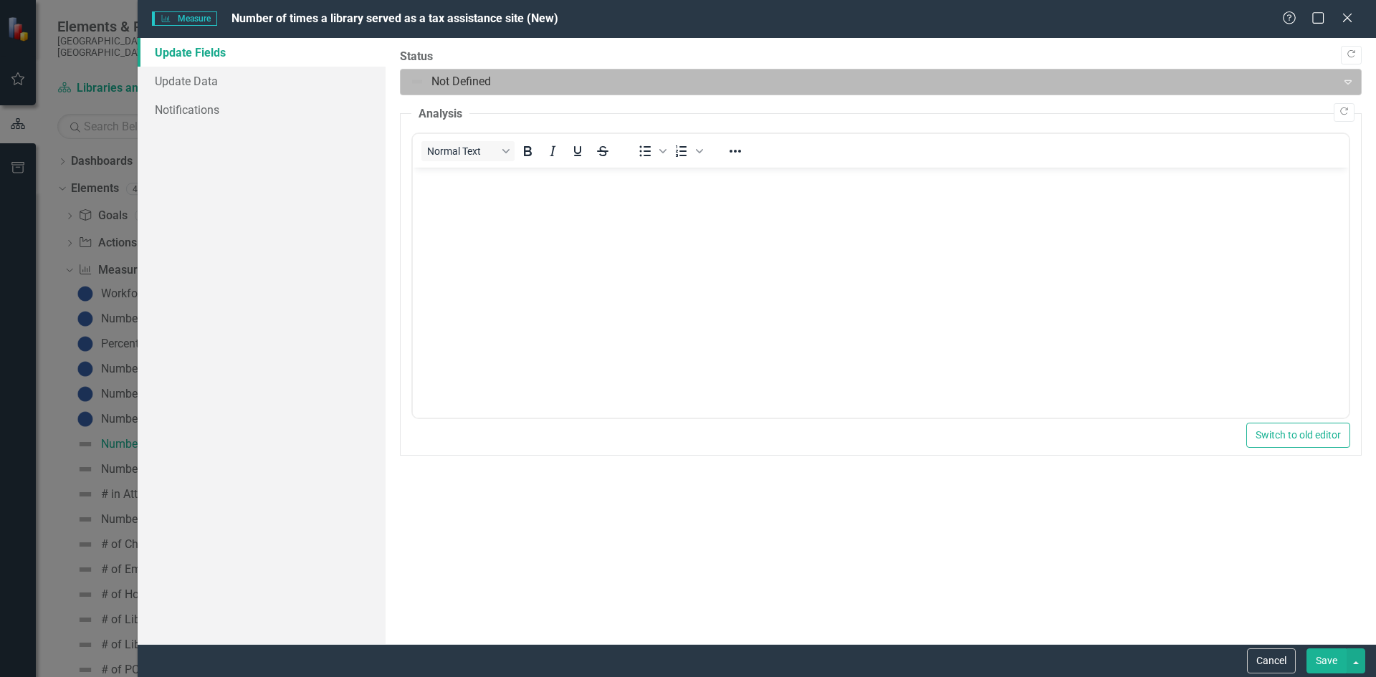
click at [490, 77] on div at bounding box center [869, 81] width 918 height 19
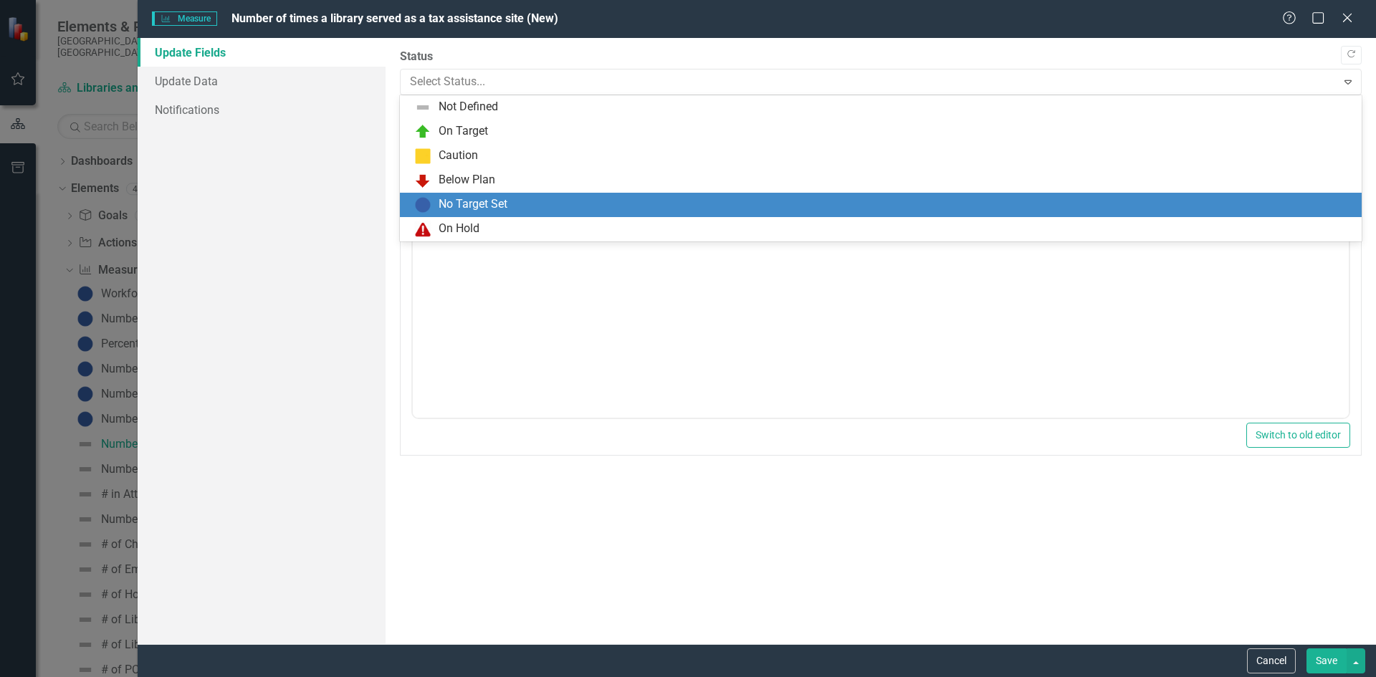
click at [467, 200] on div "No Target Set" at bounding box center [473, 204] width 69 height 16
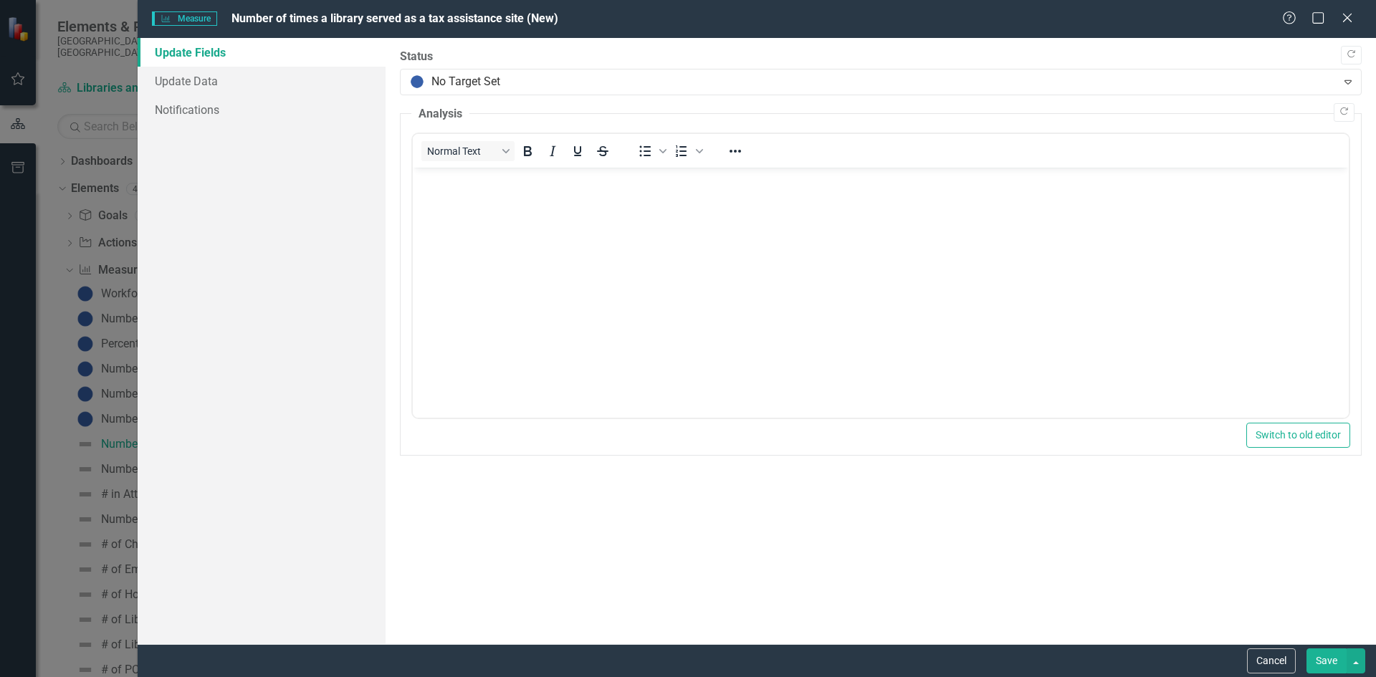
click at [1324, 661] on button "Save" at bounding box center [1327, 661] width 40 height 25
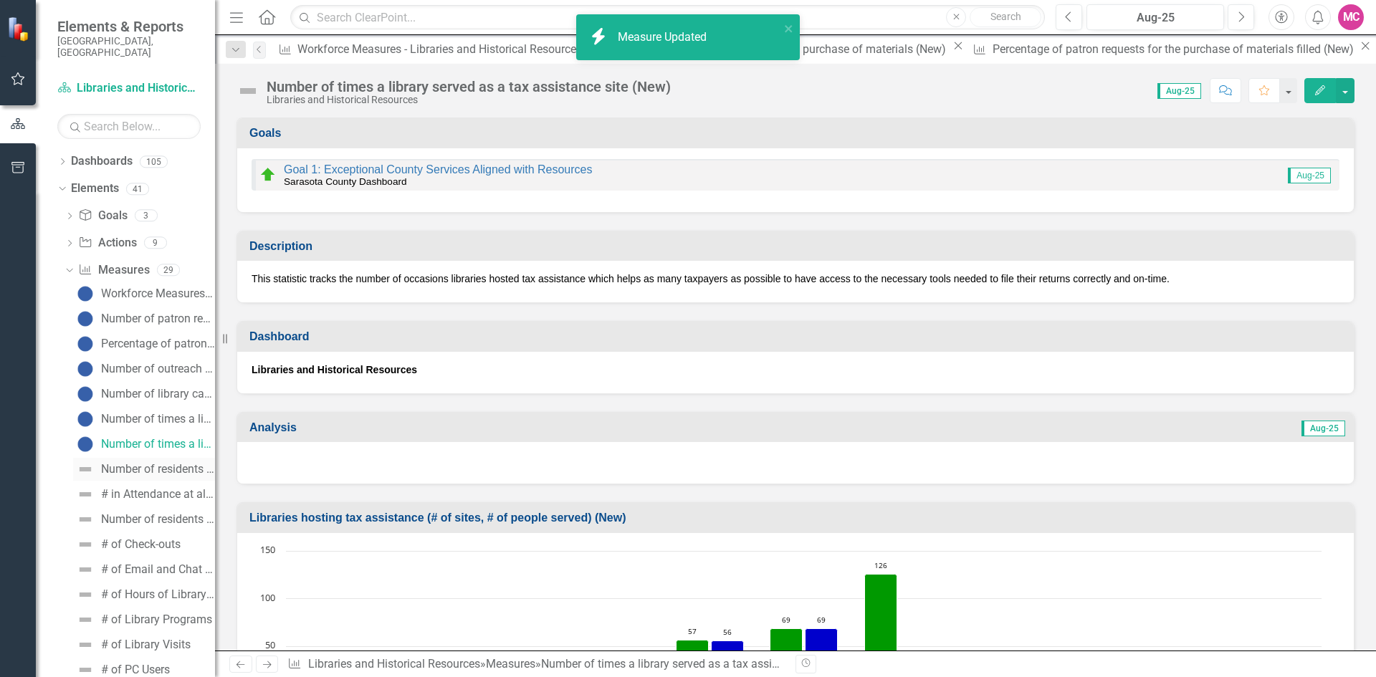
click at [156, 463] on div "Number of residents participating in early voting (New)" at bounding box center [158, 469] width 114 height 13
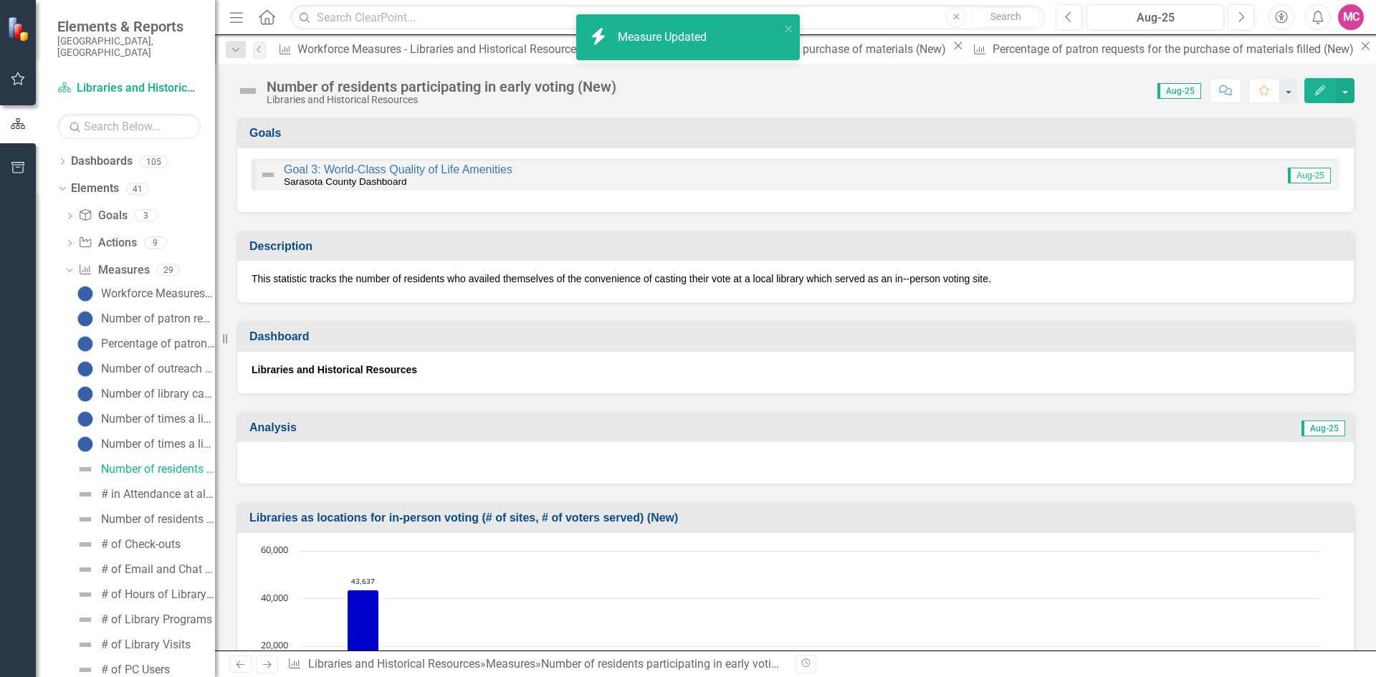
click at [1320, 96] on button "Edit" at bounding box center [1321, 90] width 32 height 25
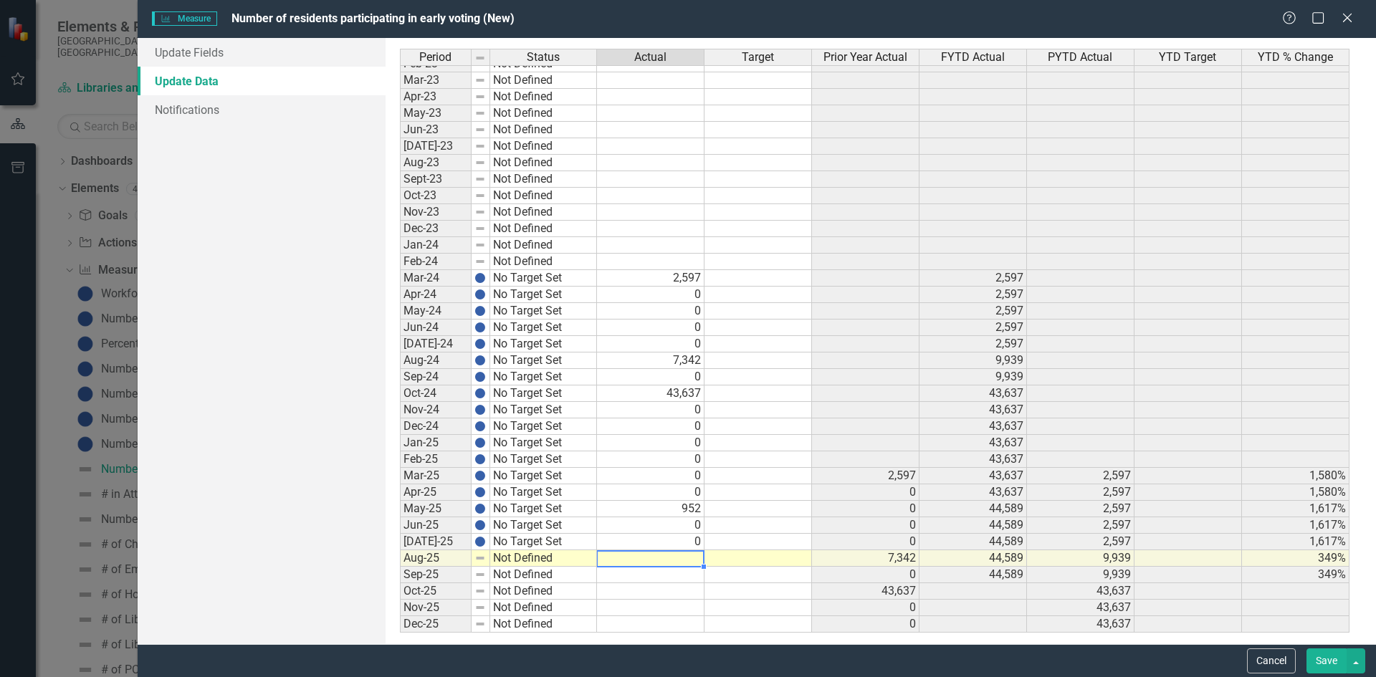
click at [660, 564] on tbody "Feb-22 Not Defined Mar-22 Not Defined Apr-22 Not Defined May-22 Not Defined Jun…" at bounding box center [875, 245] width 950 height 776
type textarea "0"
click at [400, 518] on div "Period Status Actual Target Prior Year Actual FYTD Actual PYTD Actual YTD Targe…" at bounding box center [400, 236] width 0 height 793
click at [239, 62] on link "Update Fields" at bounding box center [262, 52] width 248 height 29
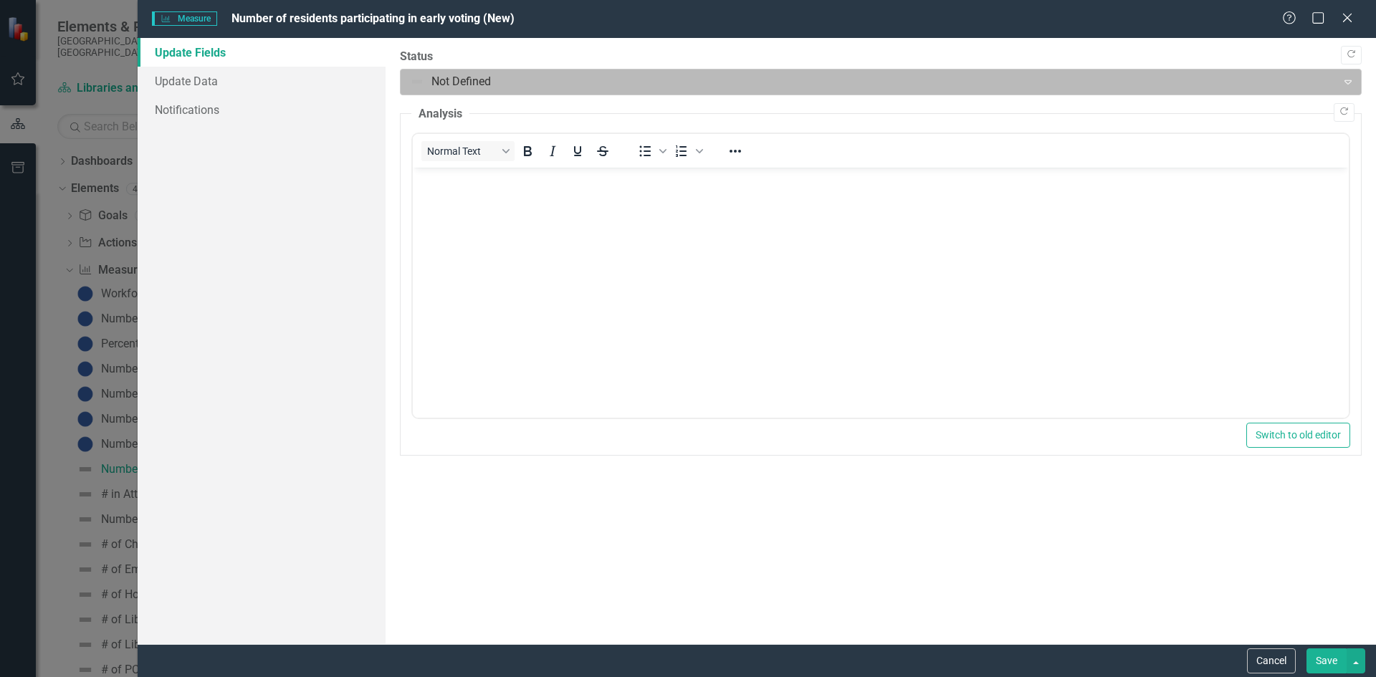
click at [513, 84] on div at bounding box center [869, 81] width 918 height 19
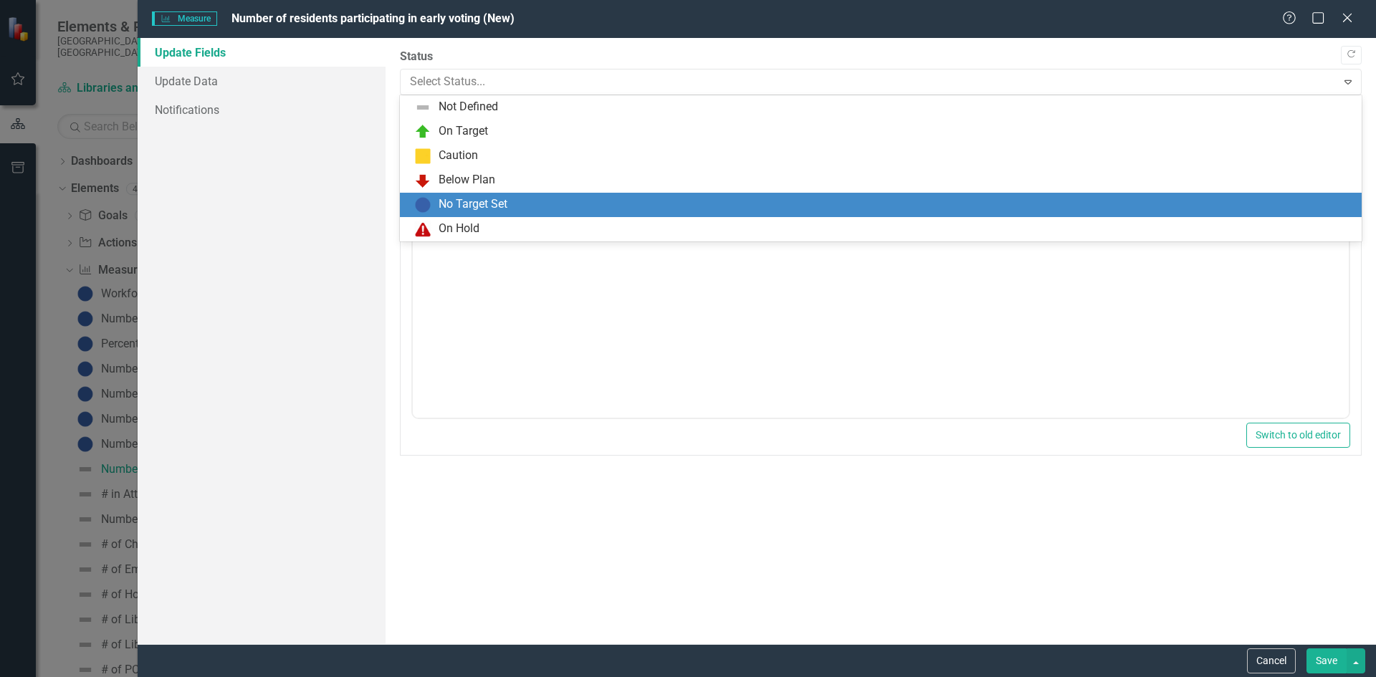
drag, startPoint x: 506, startPoint y: 201, endPoint x: 267, endPoint y: 135, distance: 248.5
click at [506, 201] on div "No Target Set" at bounding box center [473, 204] width 69 height 16
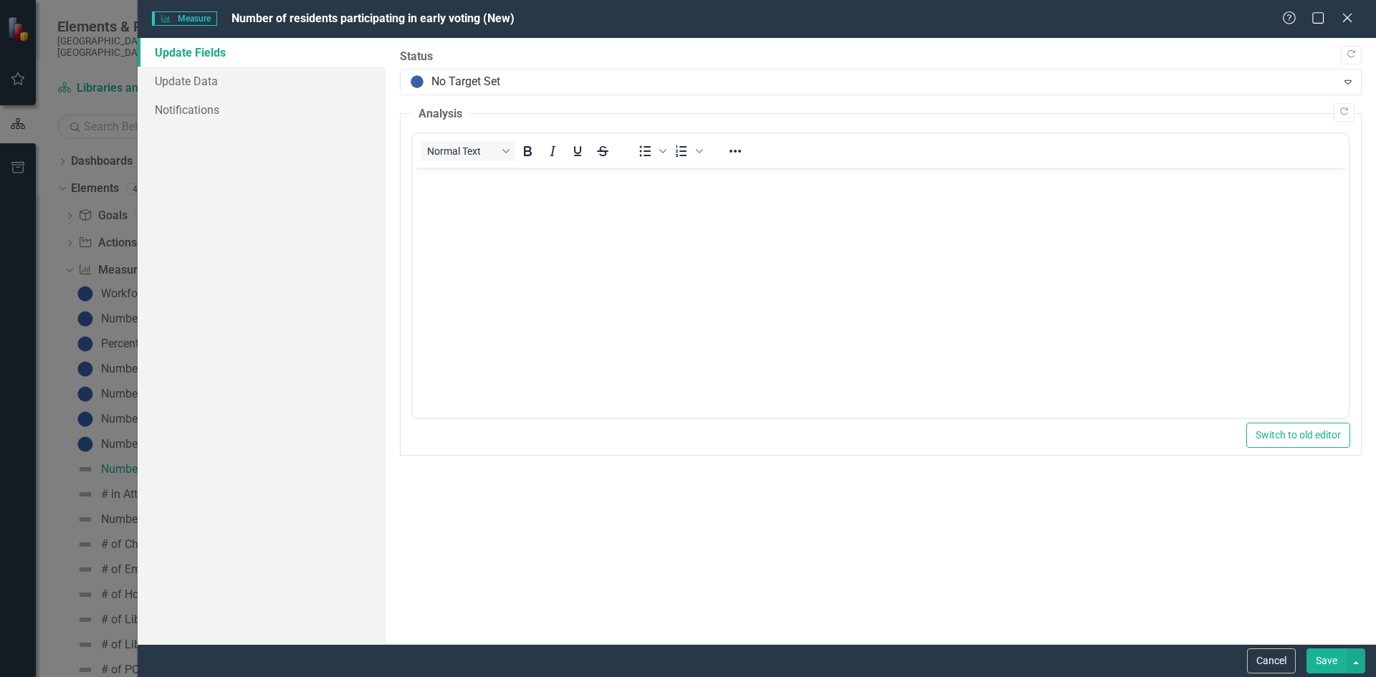
click at [1320, 665] on button "Save" at bounding box center [1327, 661] width 40 height 25
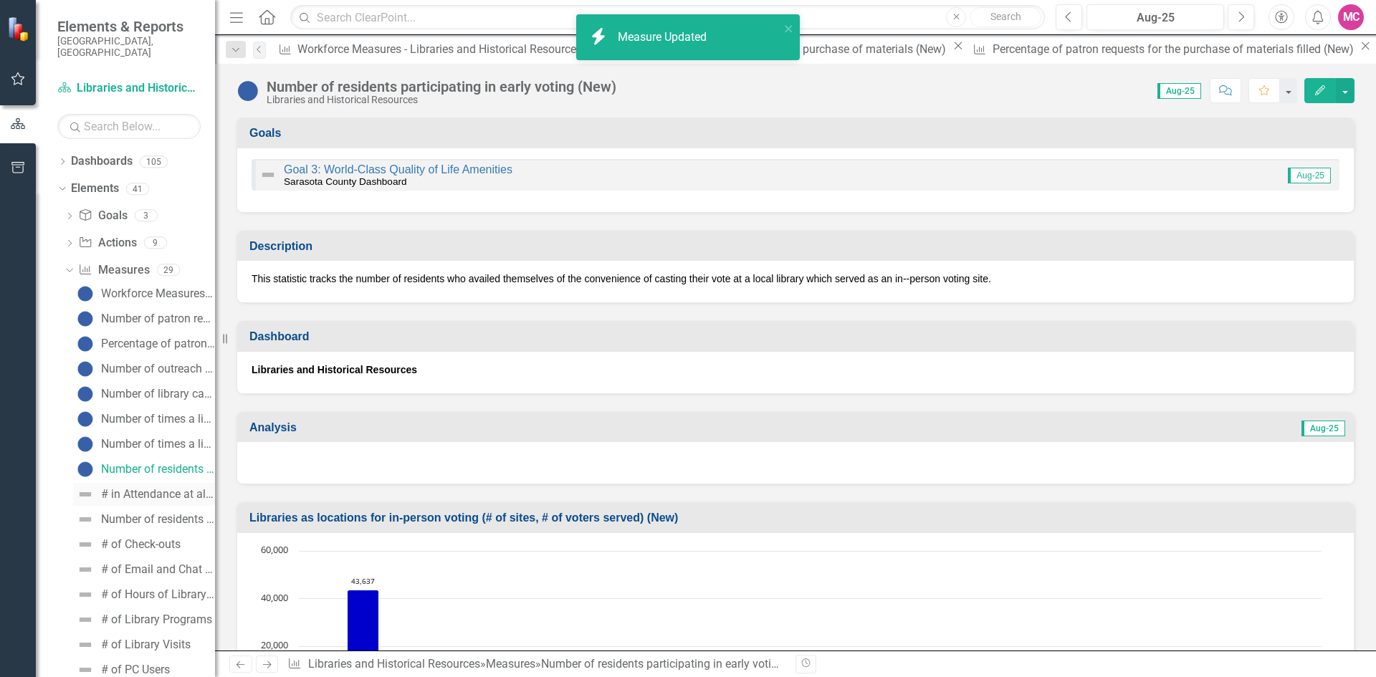
click at [148, 488] on div "# in Attendance at all Library Programs" at bounding box center [158, 494] width 114 height 13
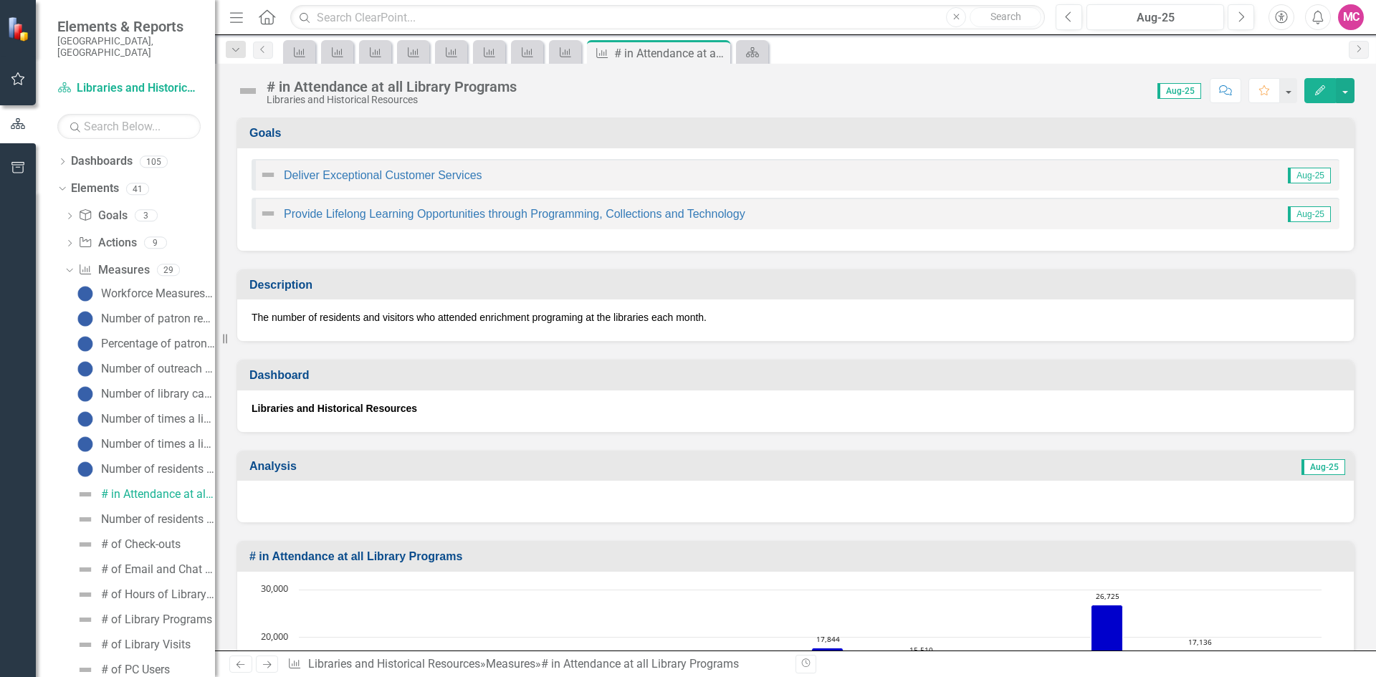
click at [1326, 85] on icon "Edit" at bounding box center [1320, 90] width 13 height 10
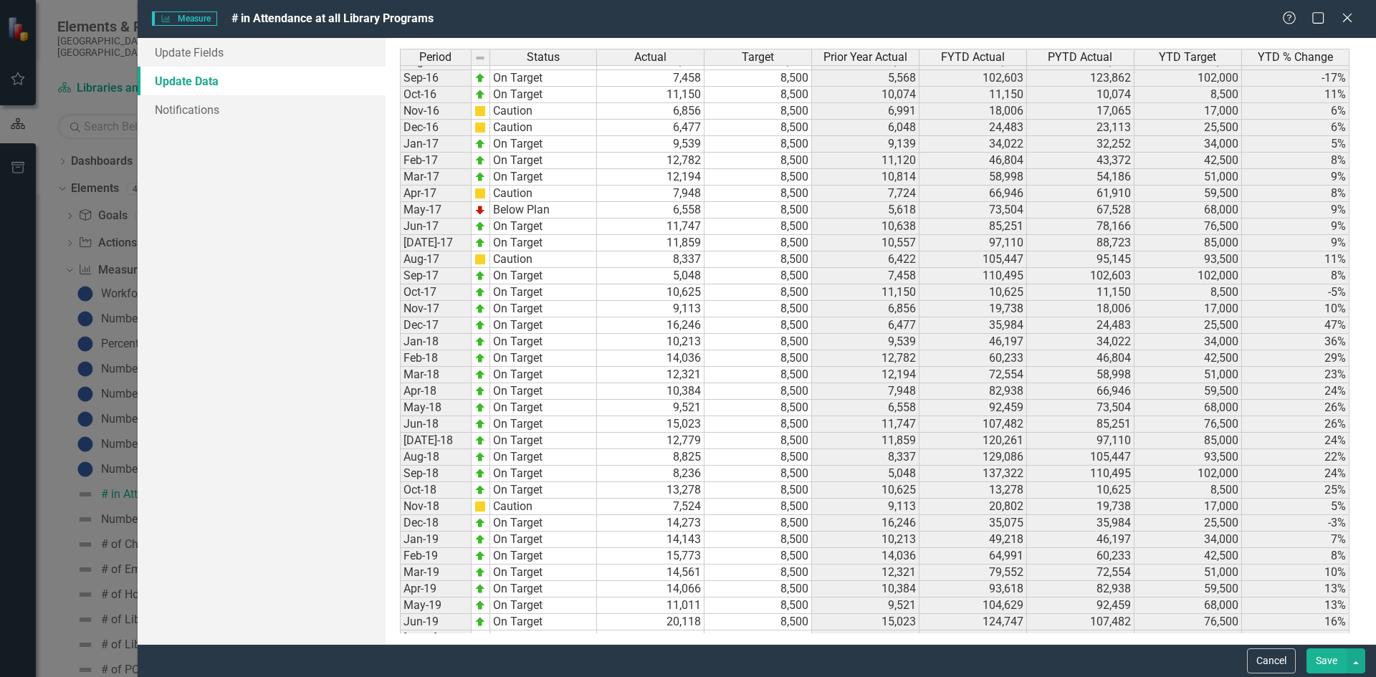
scroll to position [1126, 0]
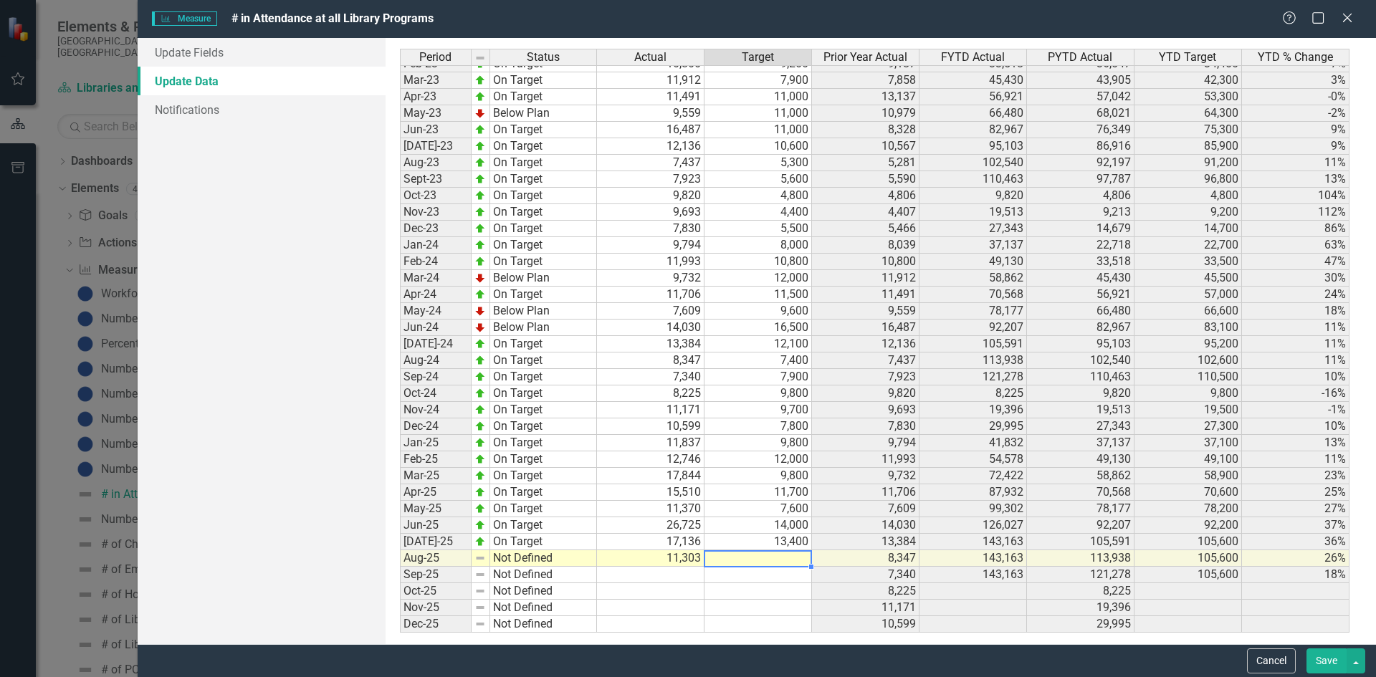
click at [770, 561] on td at bounding box center [759, 559] width 108 height 16
type textarea "8300"
click at [224, 50] on link "Update Fields" at bounding box center [262, 52] width 248 height 29
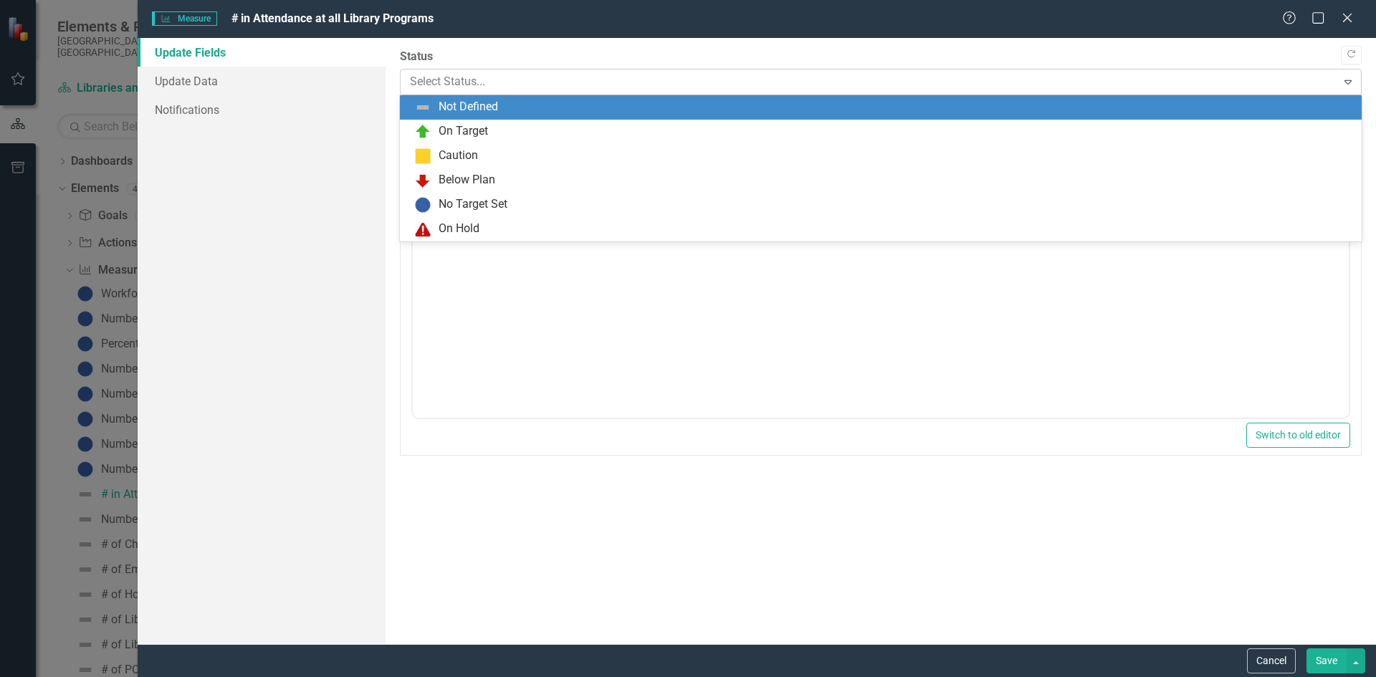
click at [482, 80] on div at bounding box center [869, 81] width 918 height 19
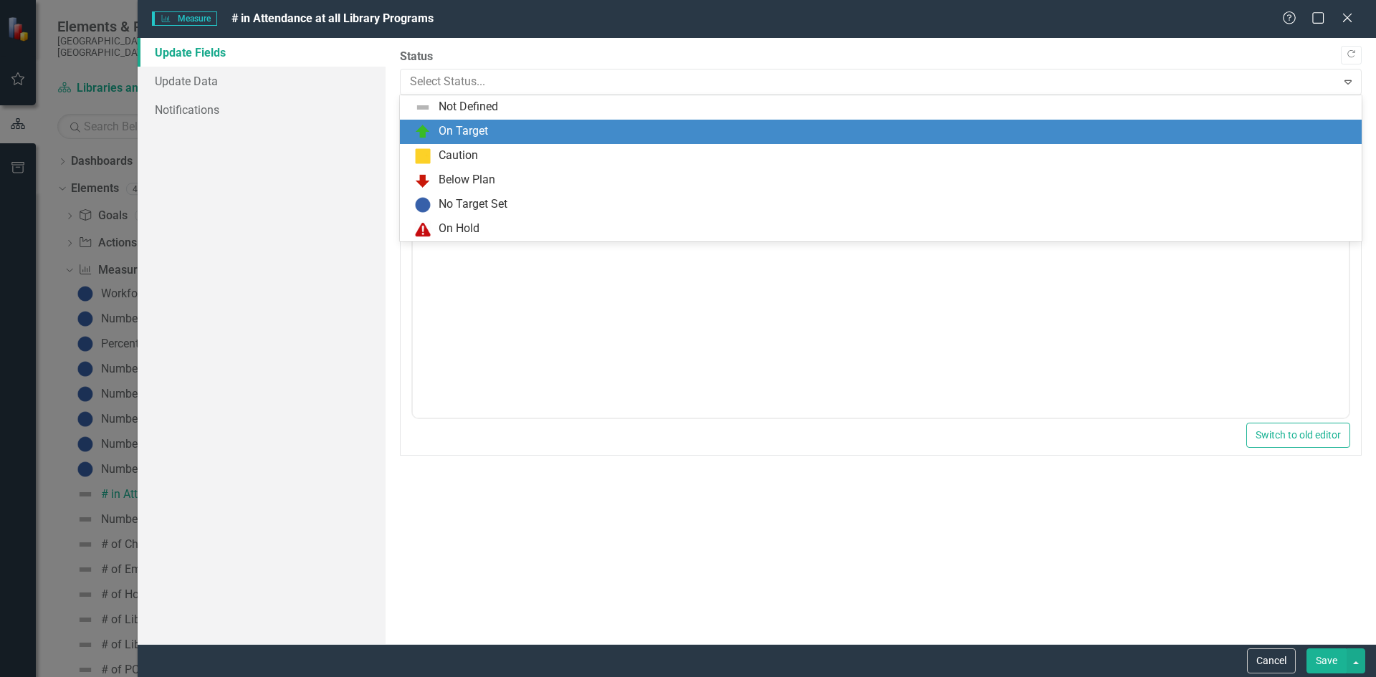
click at [463, 130] on div "On Target" at bounding box center [463, 131] width 49 height 16
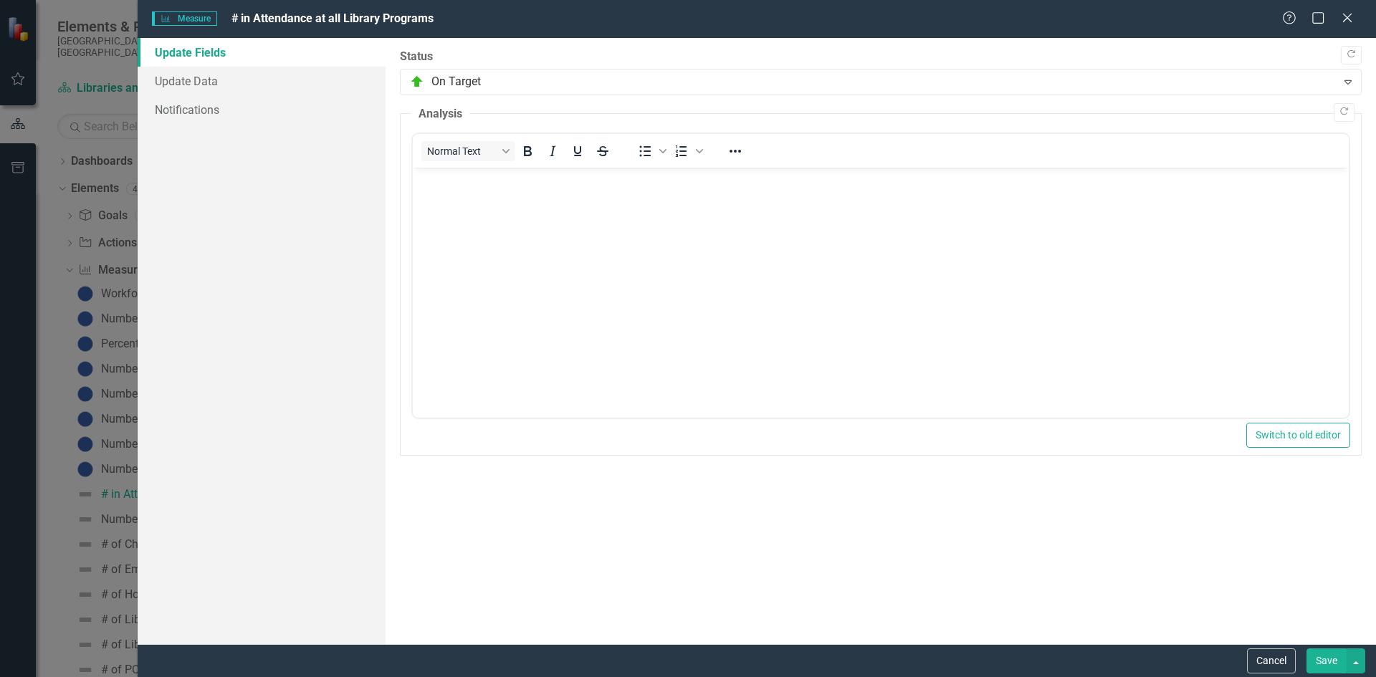
click at [1317, 662] on button "Save" at bounding box center [1327, 661] width 40 height 25
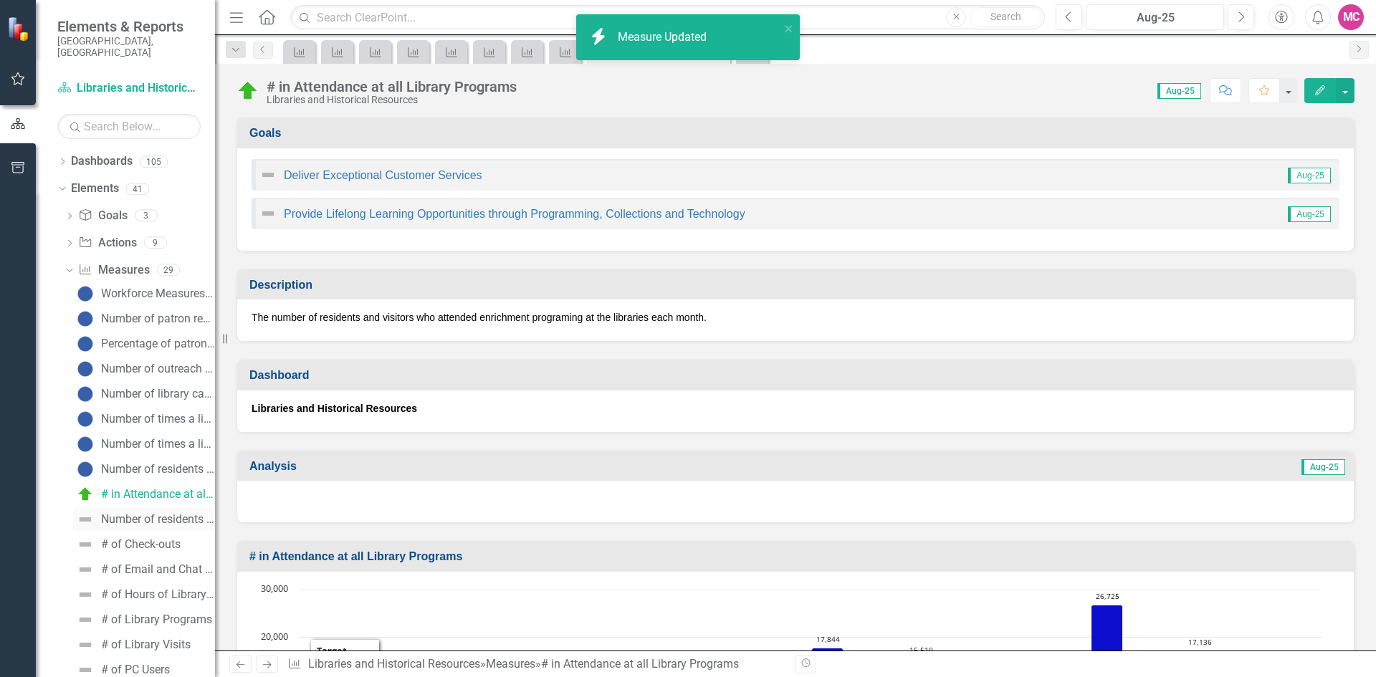
click at [137, 513] on div "Number of residents served through pop-up library or staff (New)" at bounding box center [158, 519] width 114 height 13
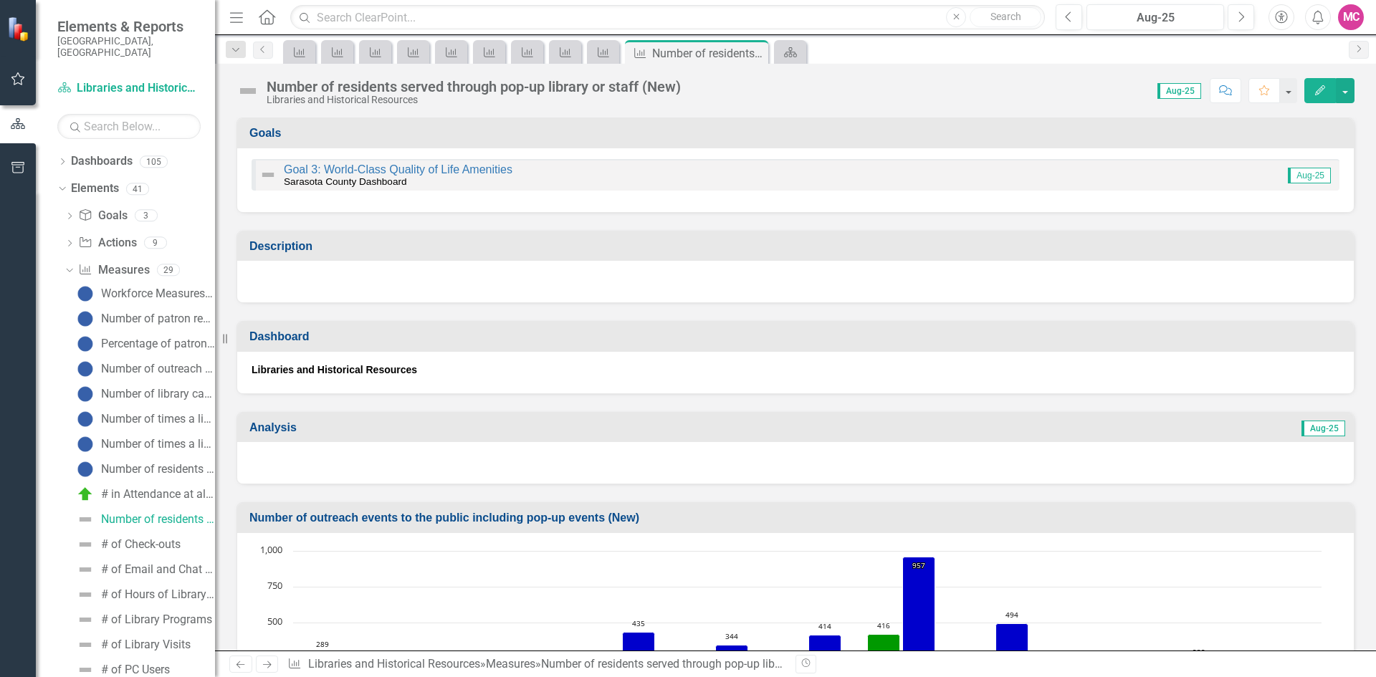
click at [1310, 83] on button "Edit" at bounding box center [1321, 90] width 32 height 25
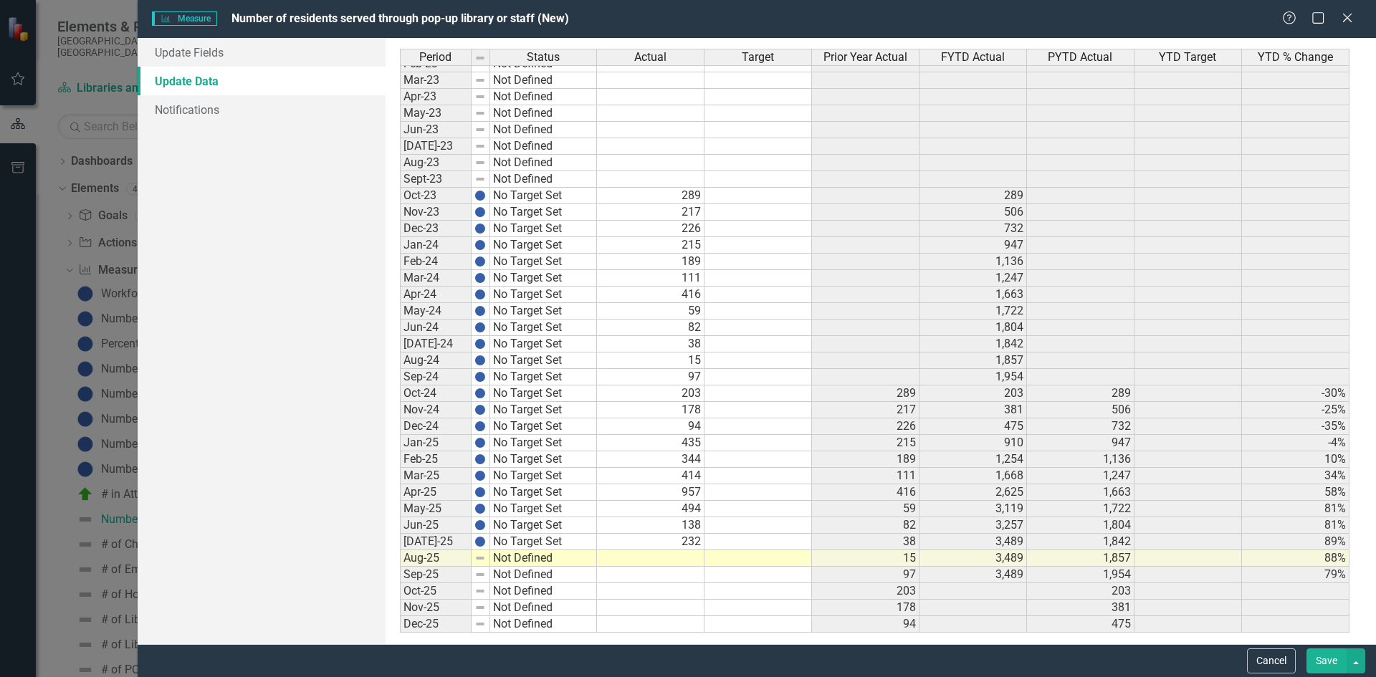
click at [660, 558] on tbody "Jan-22 Not Defined Feb-22 Not Defined Mar-22 Not Defined Apr-22 Not Defined May…" at bounding box center [875, 237] width 950 height 792
click at [660, 558] on td at bounding box center [651, 559] width 108 height 16
type textarea "389"
click at [277, 59] on link "Update Fields" at bounding box center [262, 52] width 248 height 29
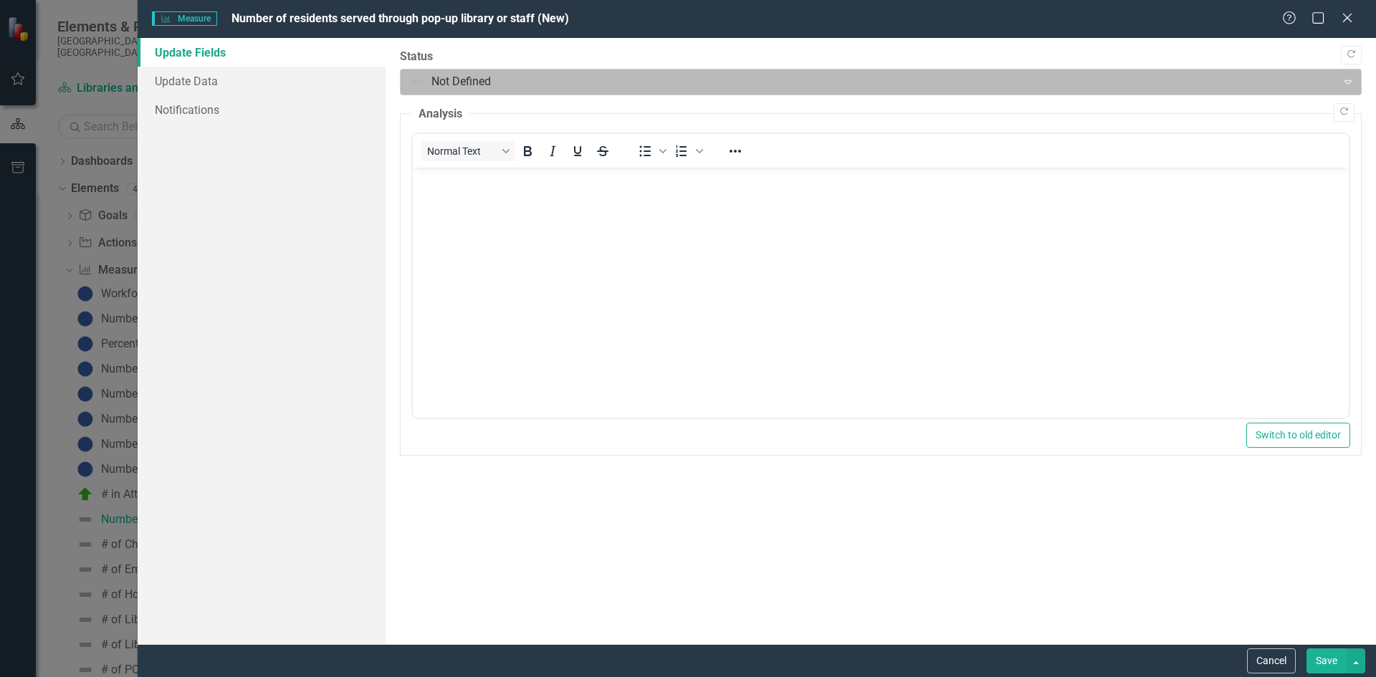
click at [534, 87] on div at bounding box center [869, 81] width 918 height 19
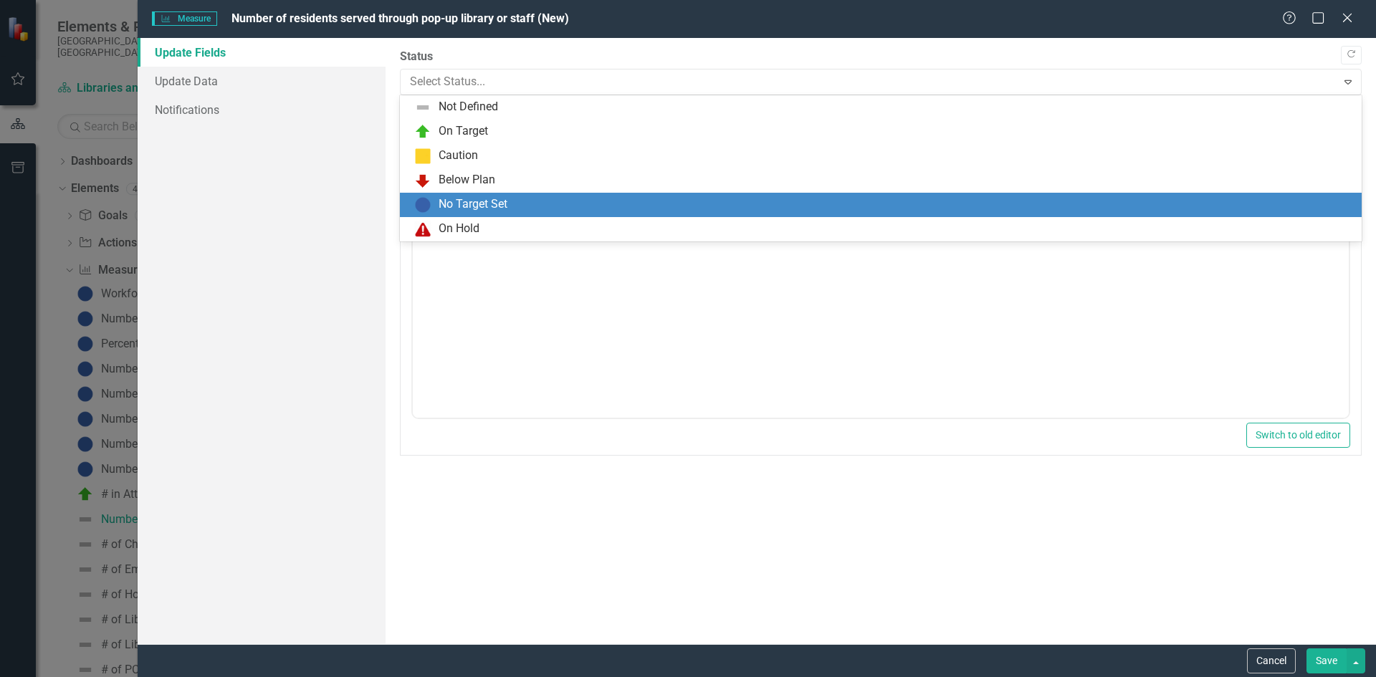
click at [500, 198] on div "No Target Set" at bounding box center [473, 204] width 69 height 16
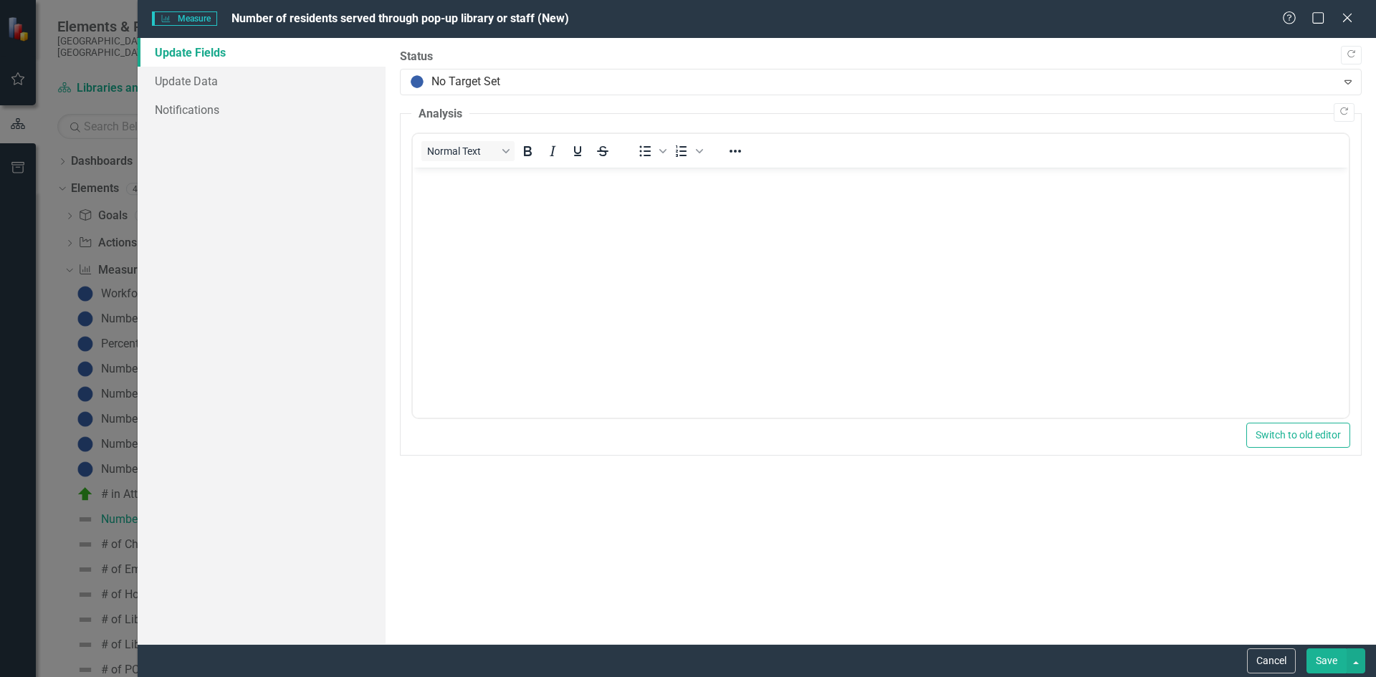
click at [1315, 656] on button "Save" at bounding box center [1327, 661] width 40 height 25
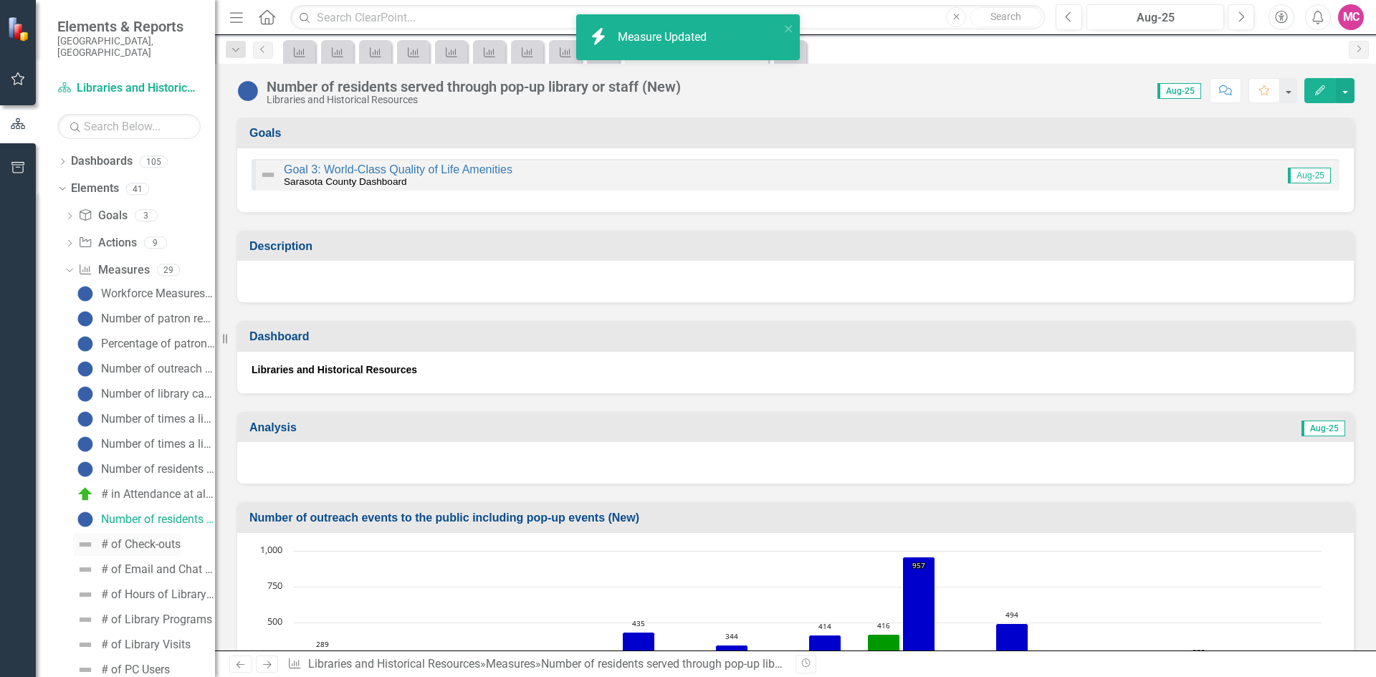
click at [152, 538] on div "# of Check-outs" at bounding box center [141, 544] width 80 height 13
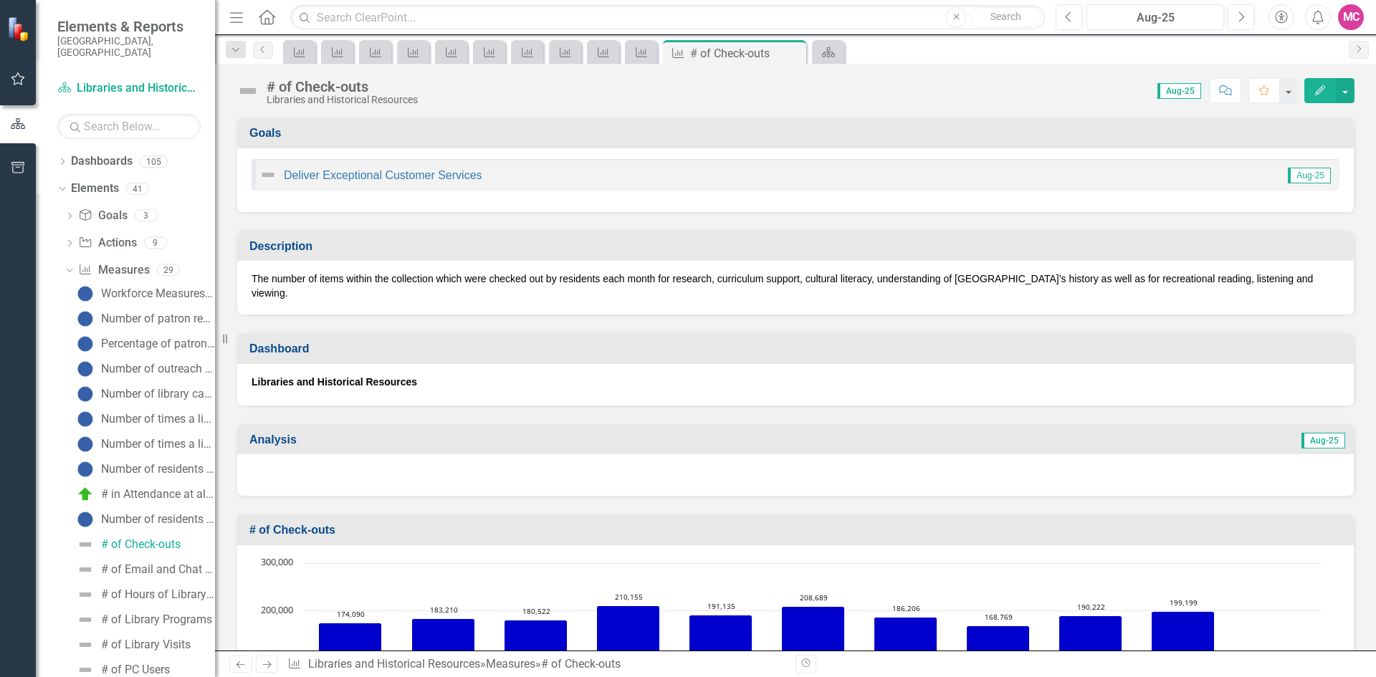
click at [1308, 95] on button "Edit" at bounding box center [1321, 90] width 32 height 25
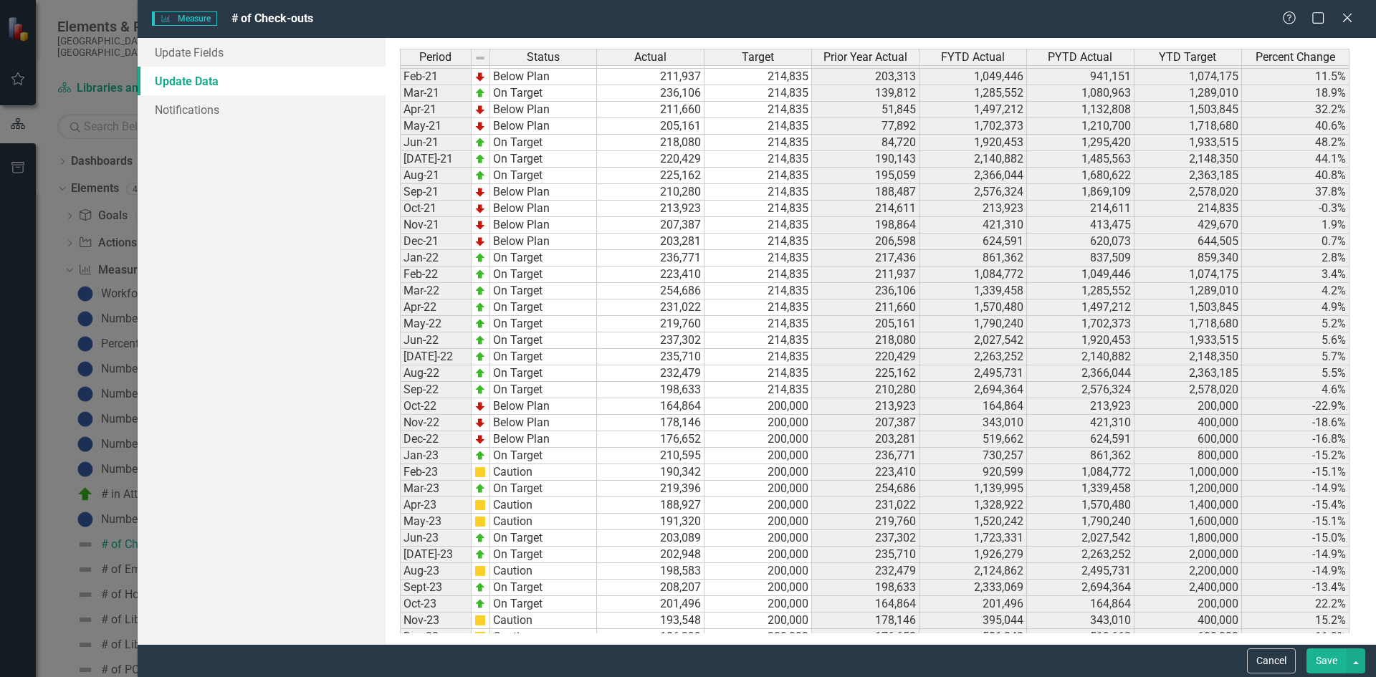
scroll to position [1505, 0]
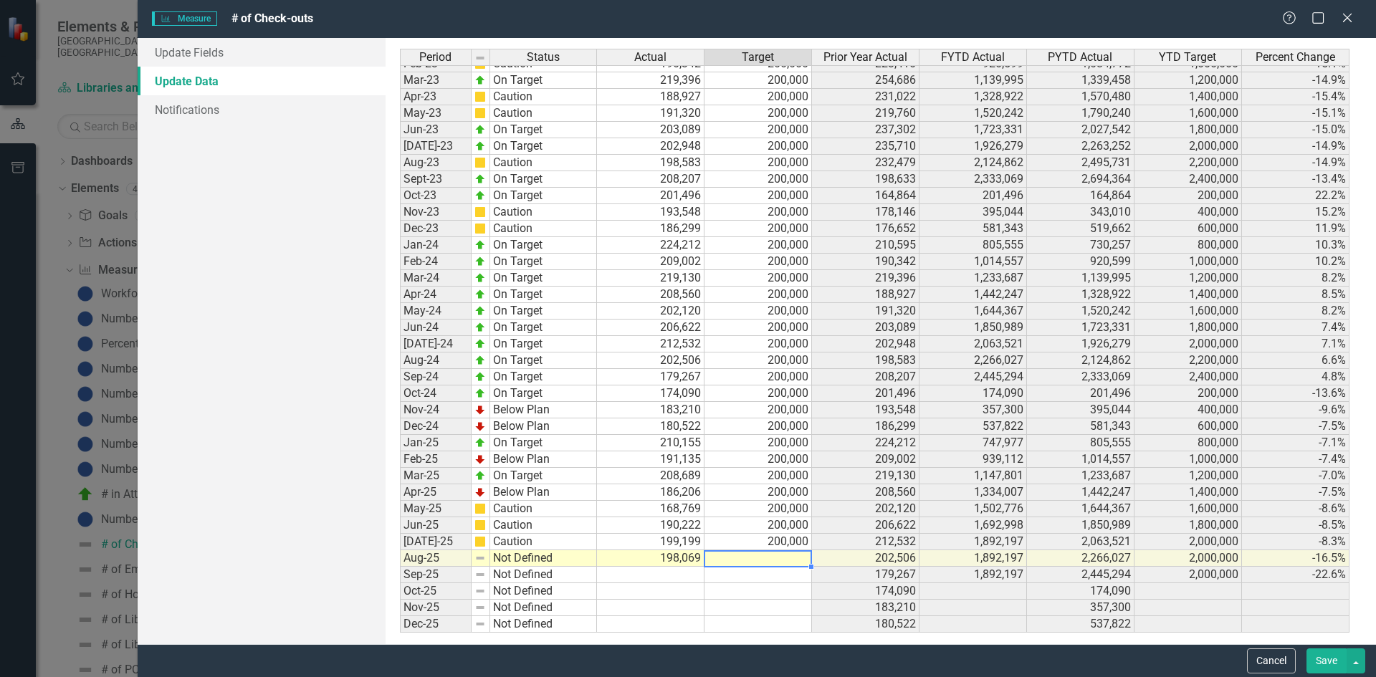
click at [763, 561] on td at bounding box center [759, 559] width 108 height 16
type textarea "200000"
click at [676, 557] on td "198,069" at bounding box center [651, 559] width 108 height 16
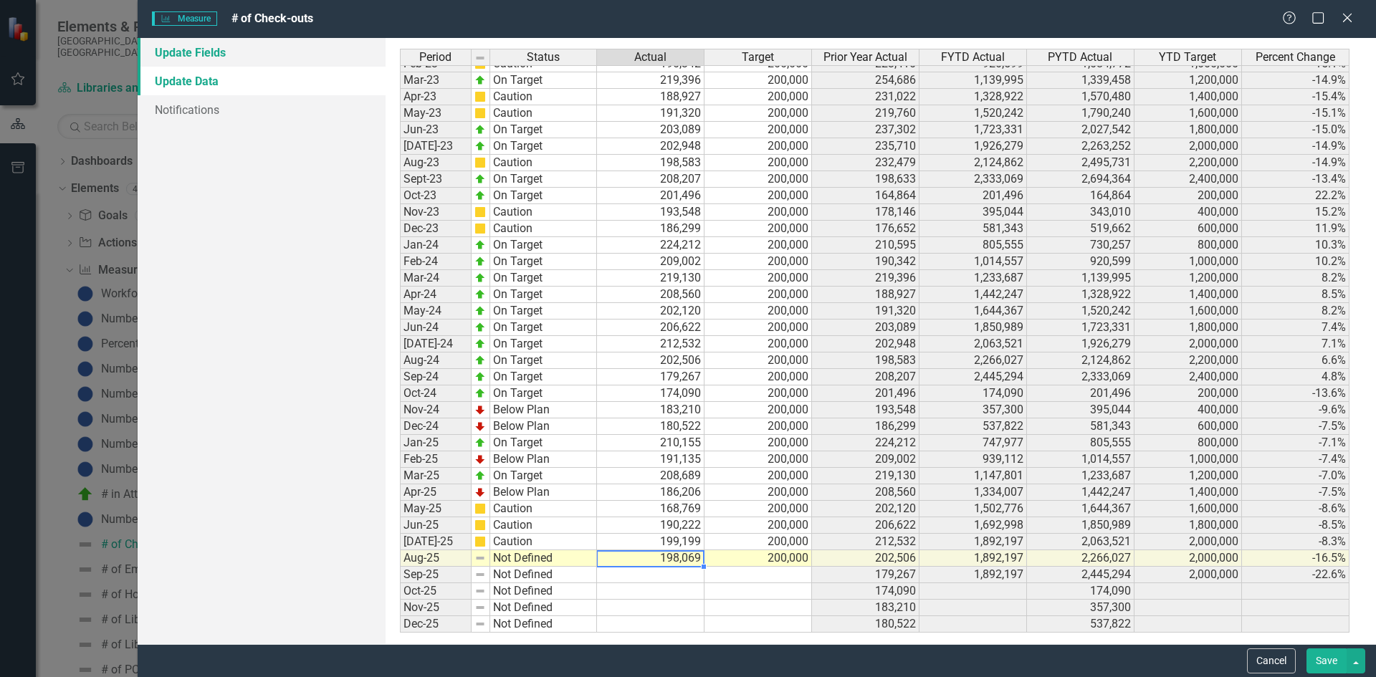
click at [333, 51] on link "Update Fields" at bounding box center [262, 52] width 248 height 29
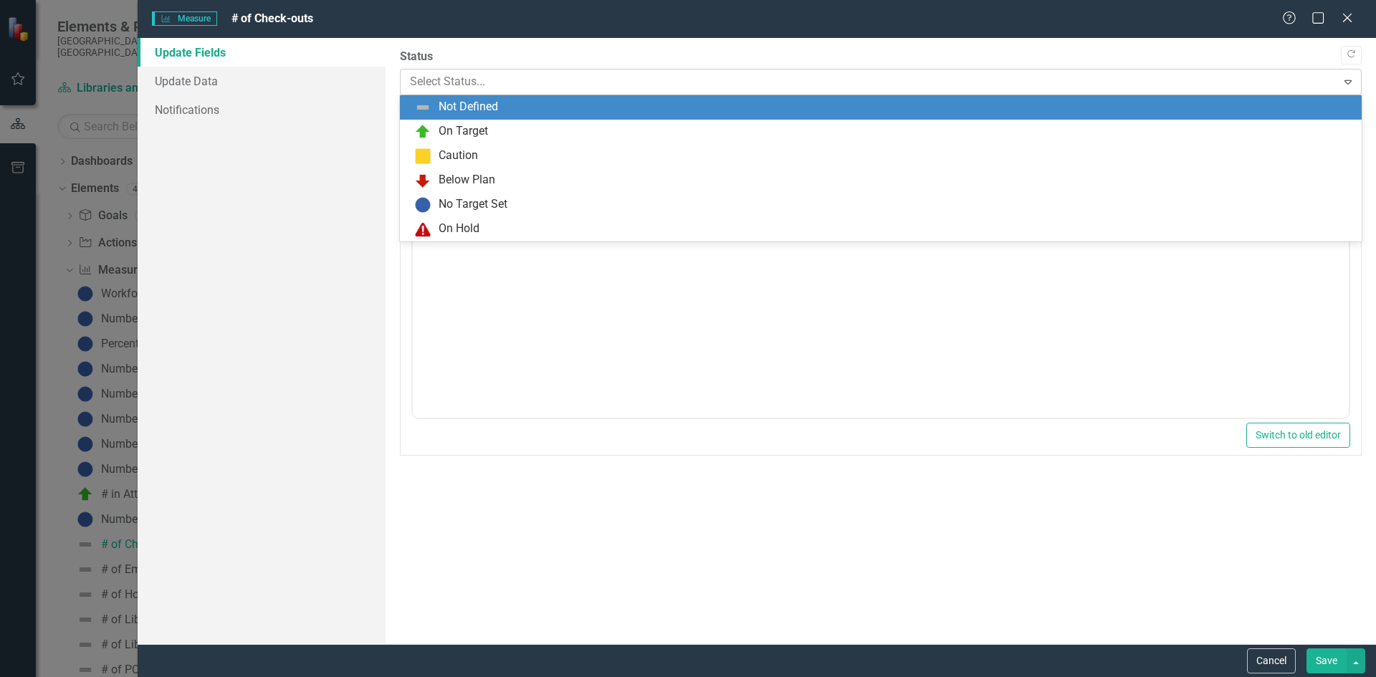
click at [593, 78] on div at bounding box center [869, 81] width 918 height 19
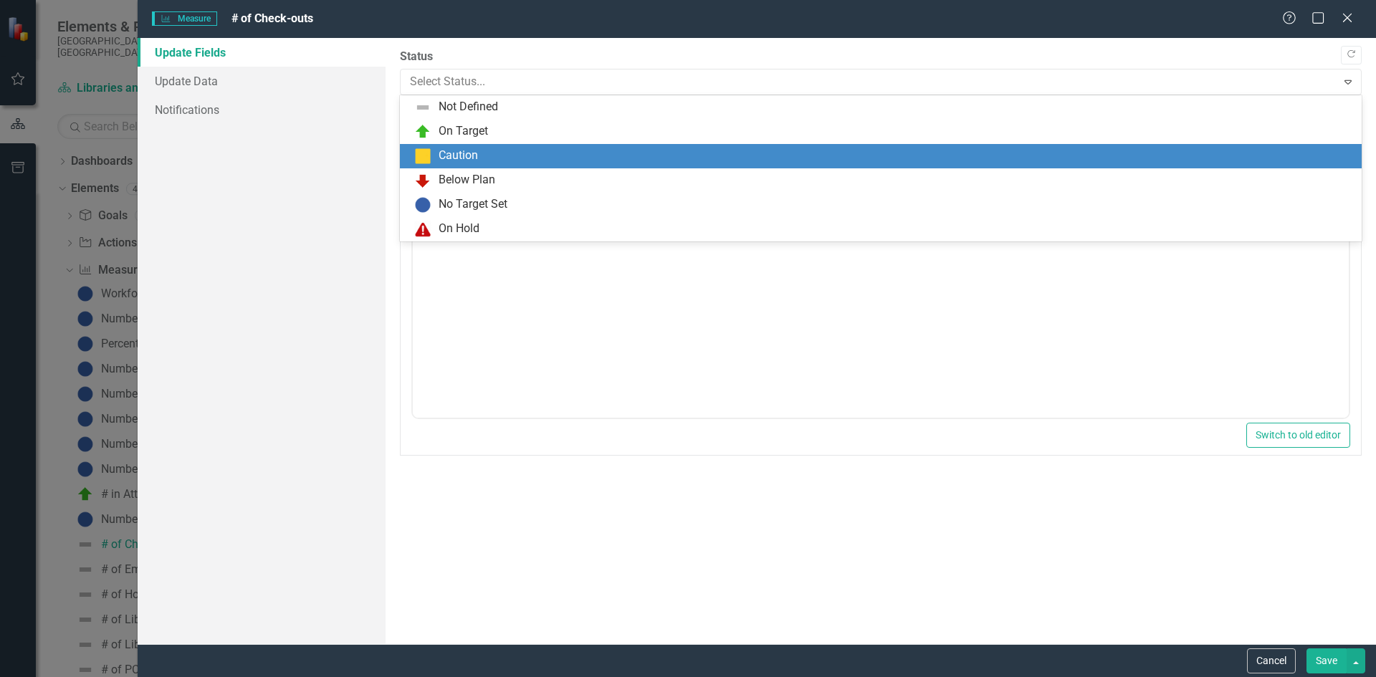
click at [540, 159] on div "Caution" at bounding box center [883, 156] width 939 height 17
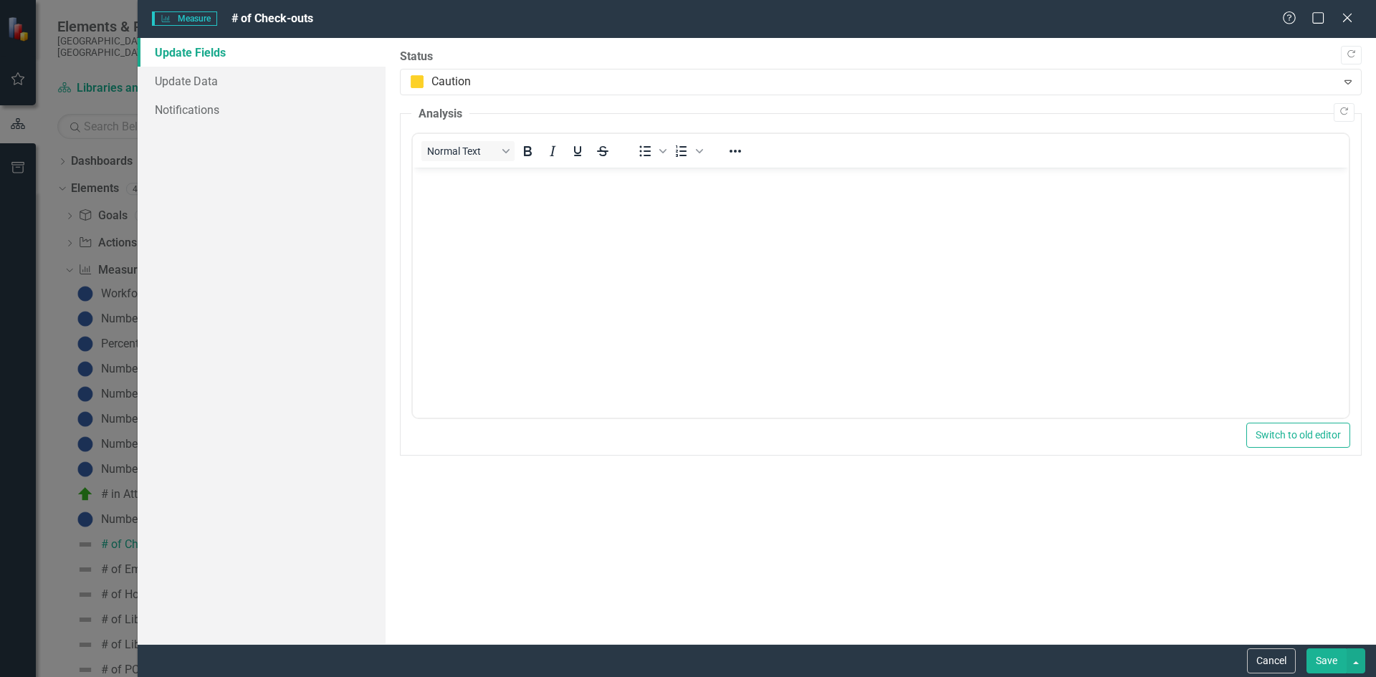
click at [1314, 655] on button "Save" at bounding box center [1327, 661] width 40 height 25
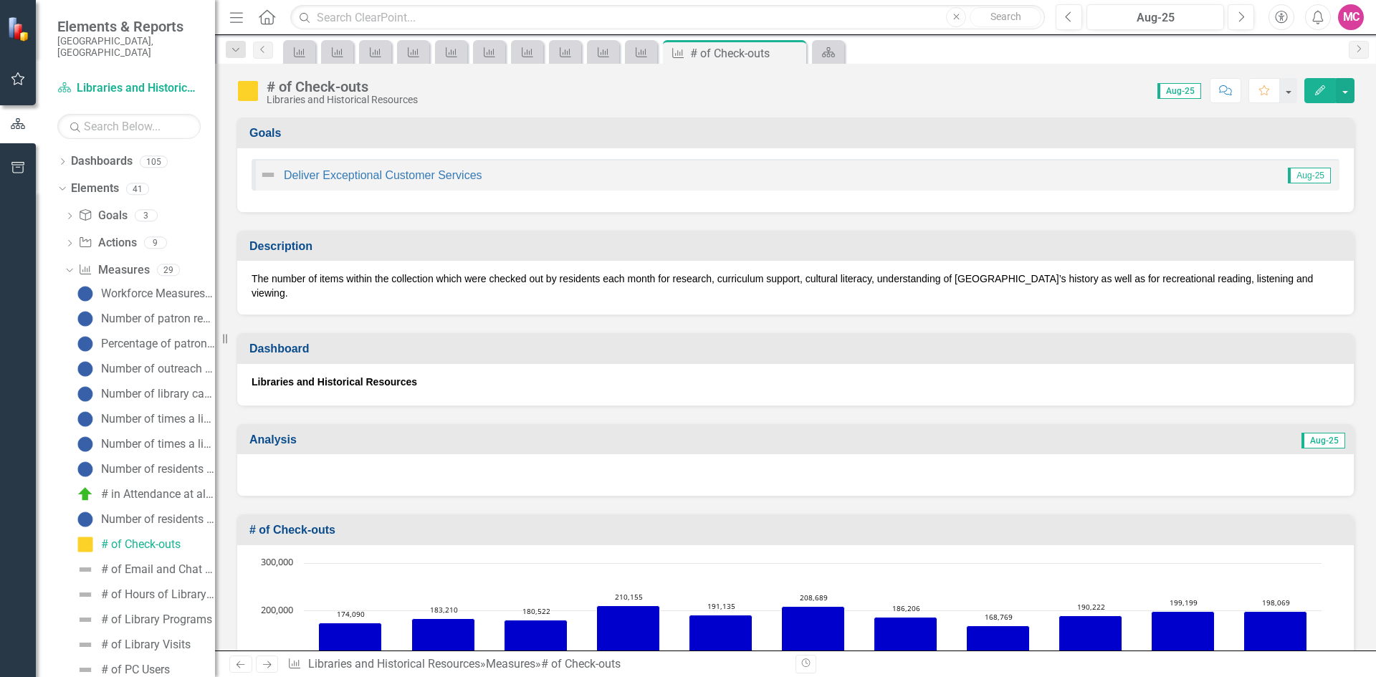
click at [1316, 93] on icon "button" at bounding box center [1320, 90] width 10 height 10
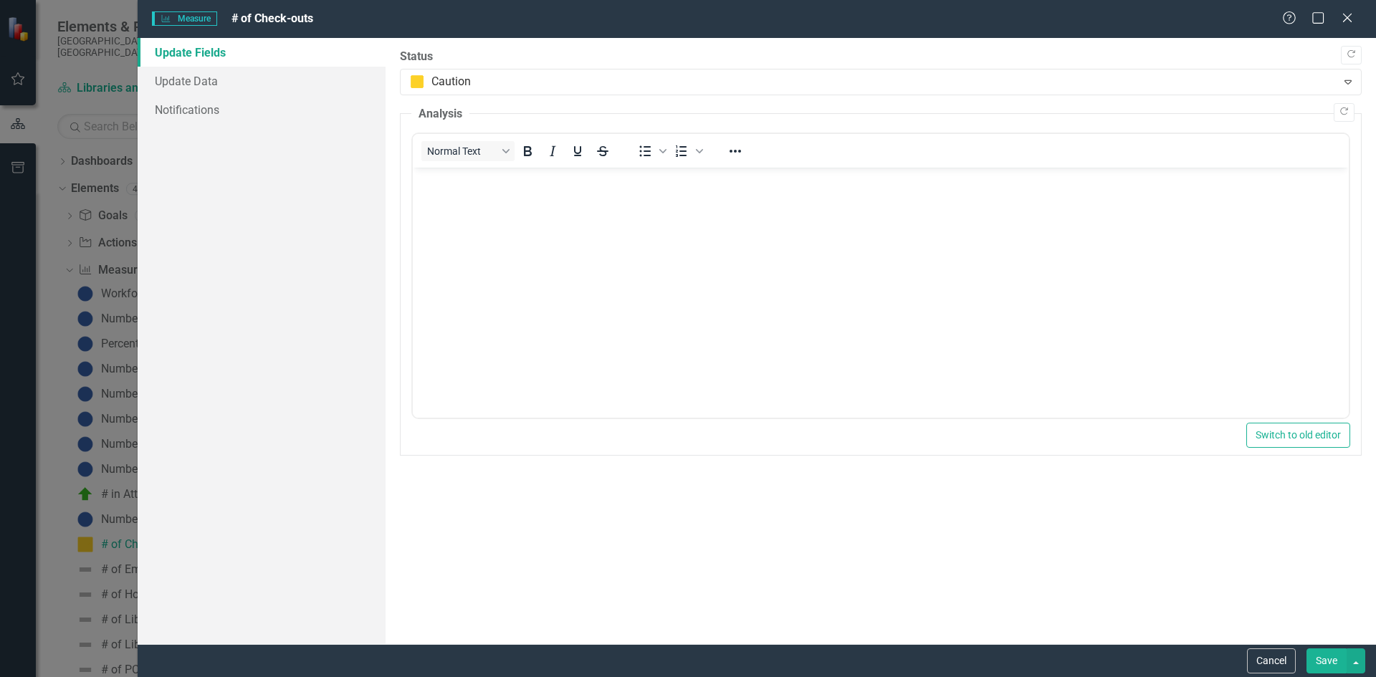
scroll to position [0, 0]
click at [262, 86] on link "Update Data" at bounding box center [262, 81] width 248 height 29
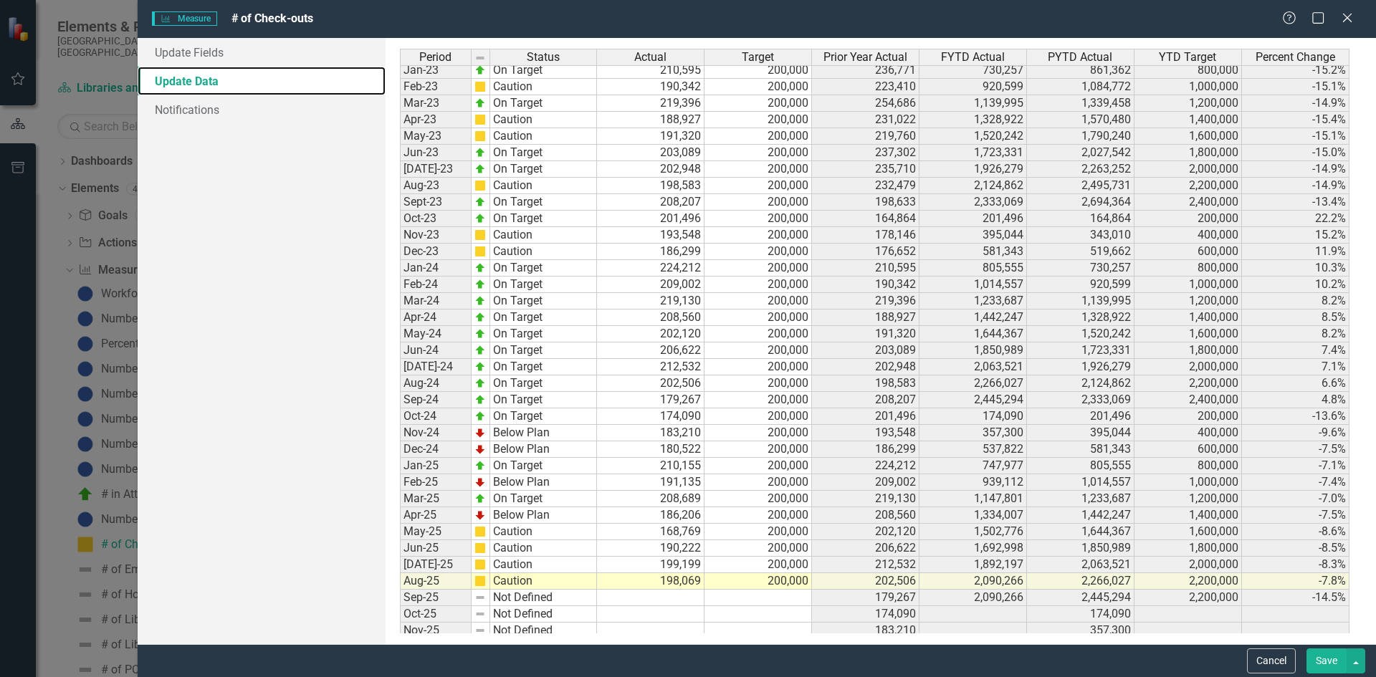
scroll to position [1857, 0]
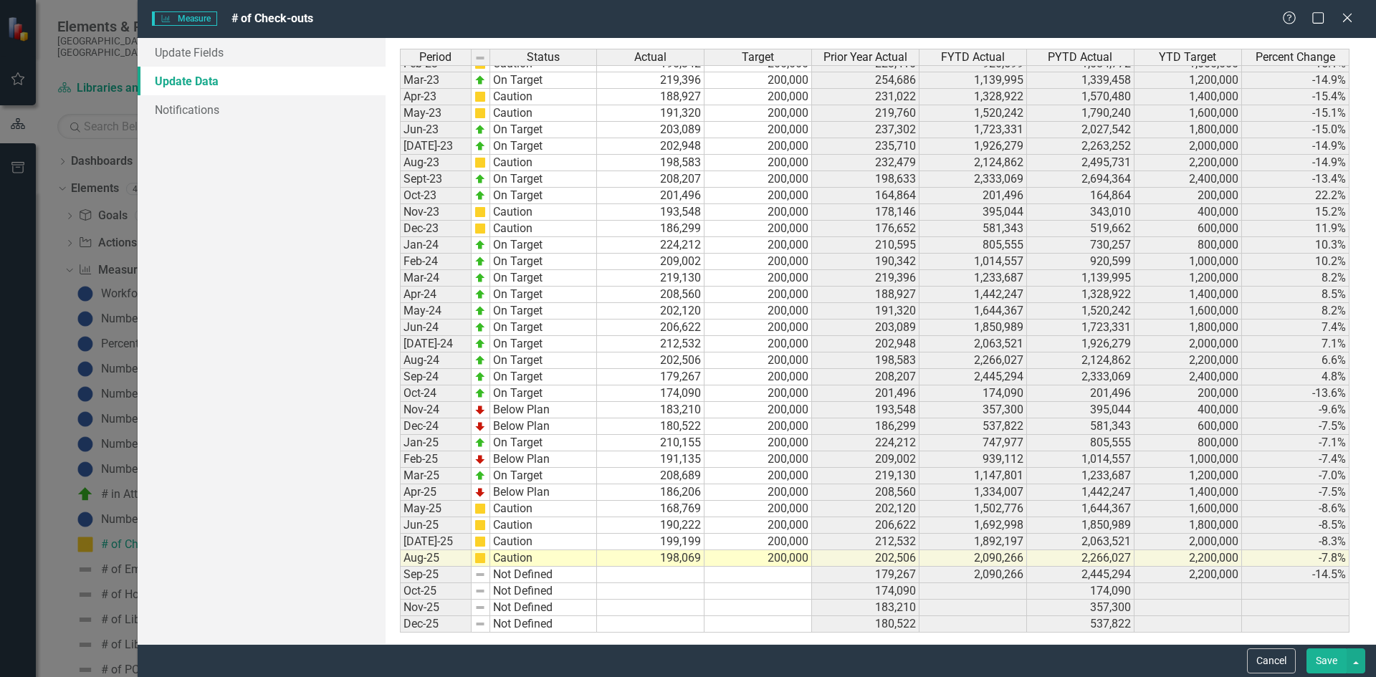
click at [688, 545] on tbody "Jan-22 On Target 236,771 214,835 217,436 861,362 837,509 859,340 2.8% Feb-22 On…" at bounding box center [875, 237] width 950 height 792
click at [687, 527] on td "190,222" at bounding box center [651, 526] width 108 height 16
click at [687, 508] on td "168,769" at bounding box center [651, 509] width 108 height 16
click at [687, 495] on td "186,206" at bounding box center [651, 493] width 108 height 16
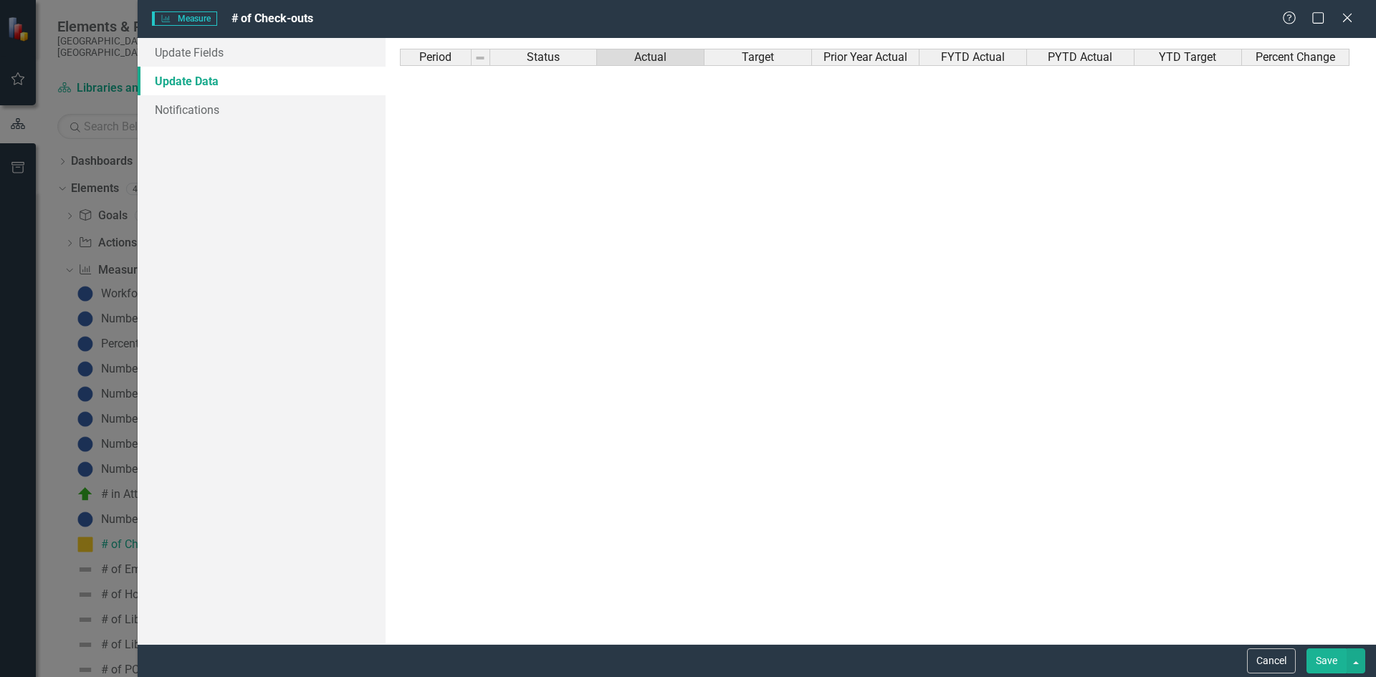
scroll to position [1857, 0]
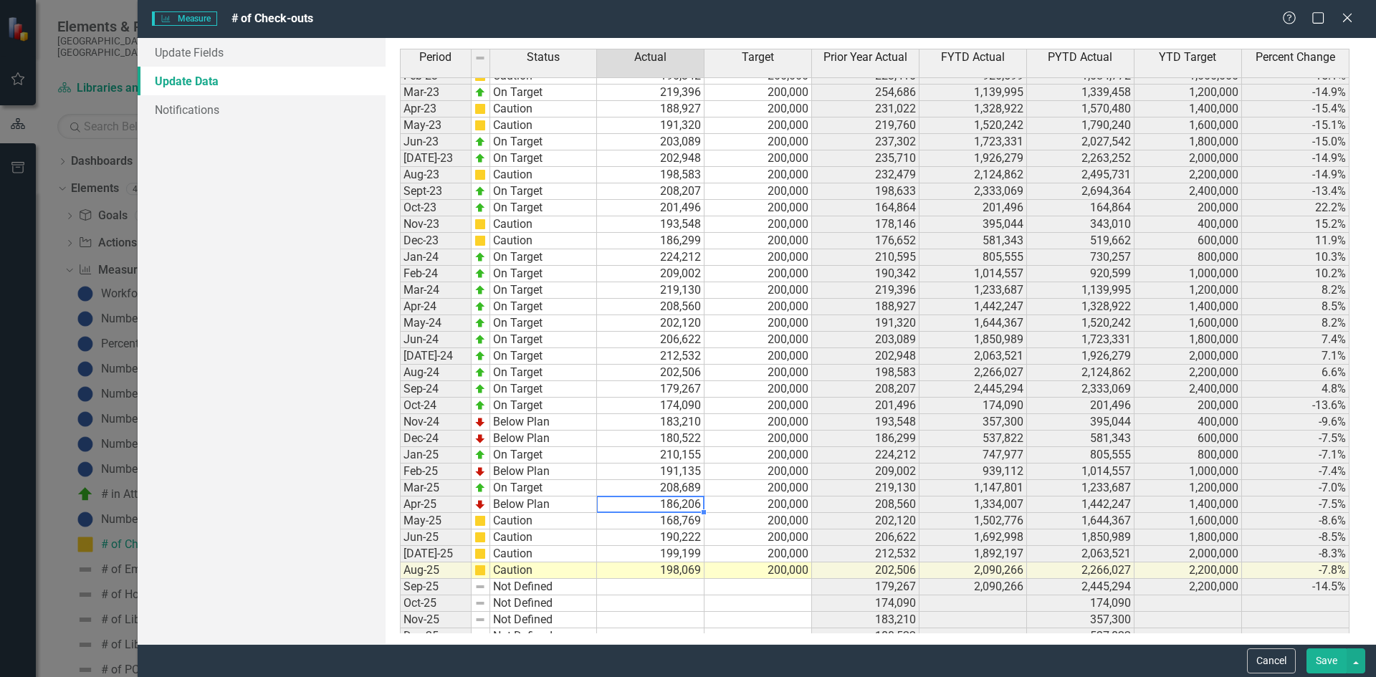
click at [640, 573] on td "198,069" at bounding box center [651, 571] width 108 height 16
click at [684, 596] on td at bounding box center [651, 604] width 108 height 16
click at [677, 588] on td at bounding box center [651, 587] width 108 height 16
click at [1328, 660] on button "Save" at bounding box center [1327, 661] width 40 height 25
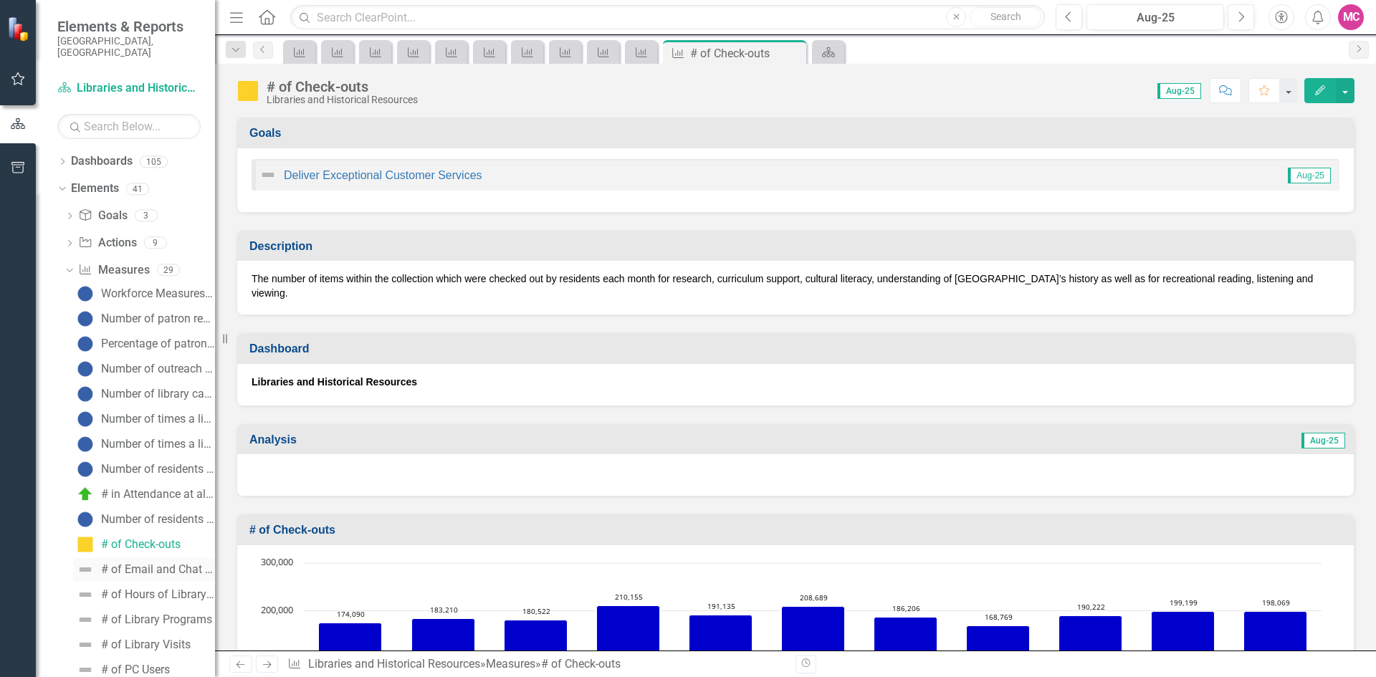
click at [135, 563] on div "# of Email and Chat Transactions" at bounding box center [158, 569] width 114 height 13
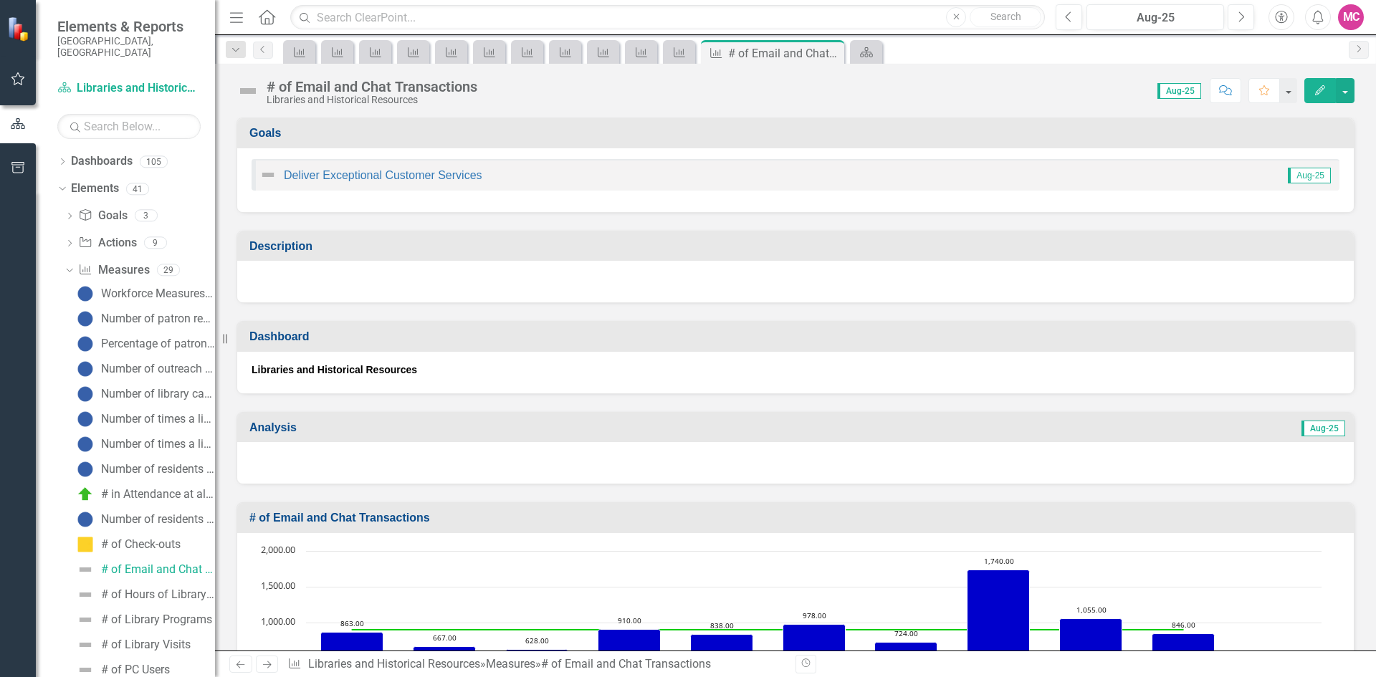
click at [1322, 87] on icon "button" at bounding box center [1320, 90] width 10 height 10
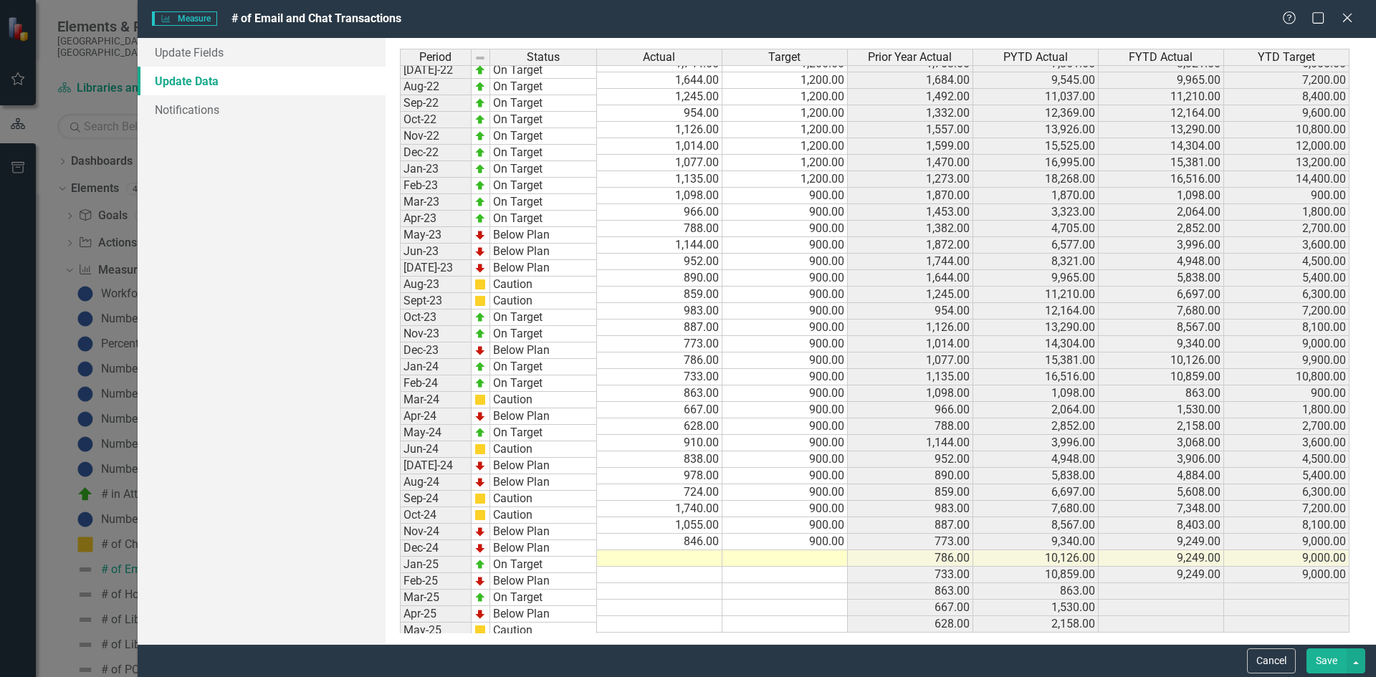
scroll to position [1857, 0]
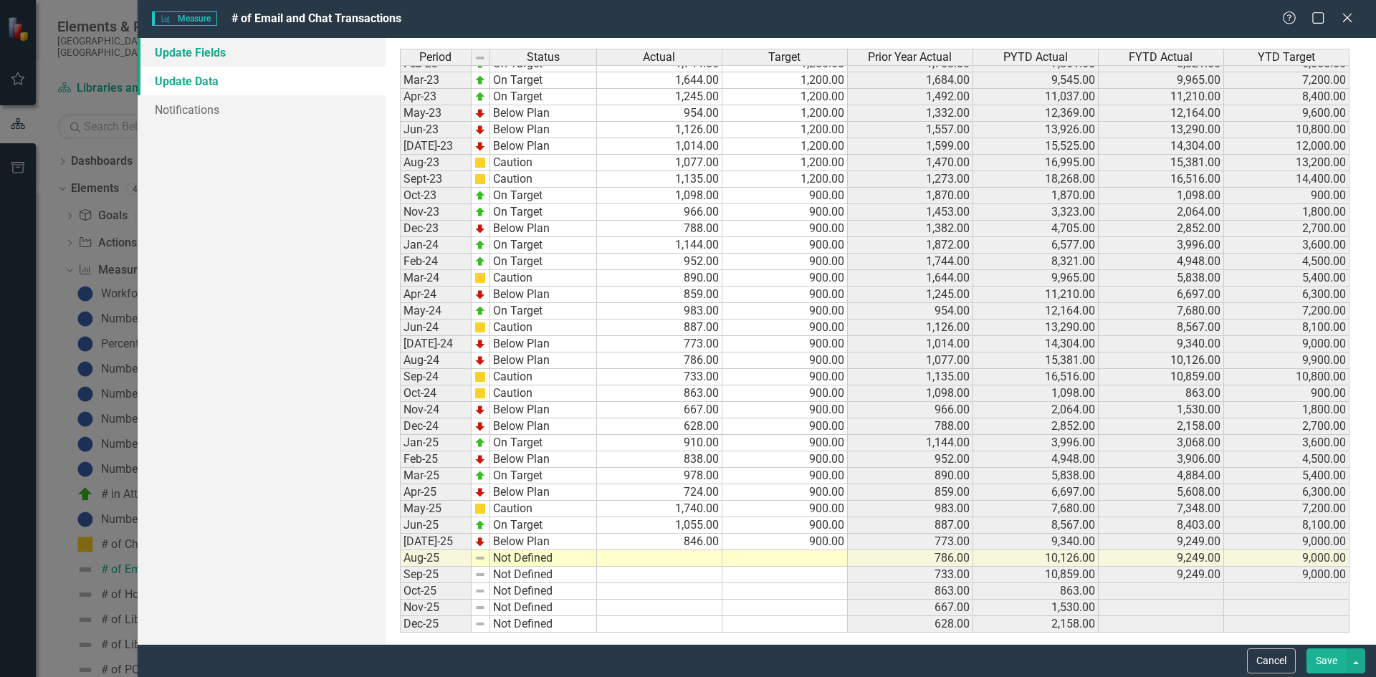
click at [246, 45] on link "Update Fields" at bounding box center [262, 52] width 248 height 29
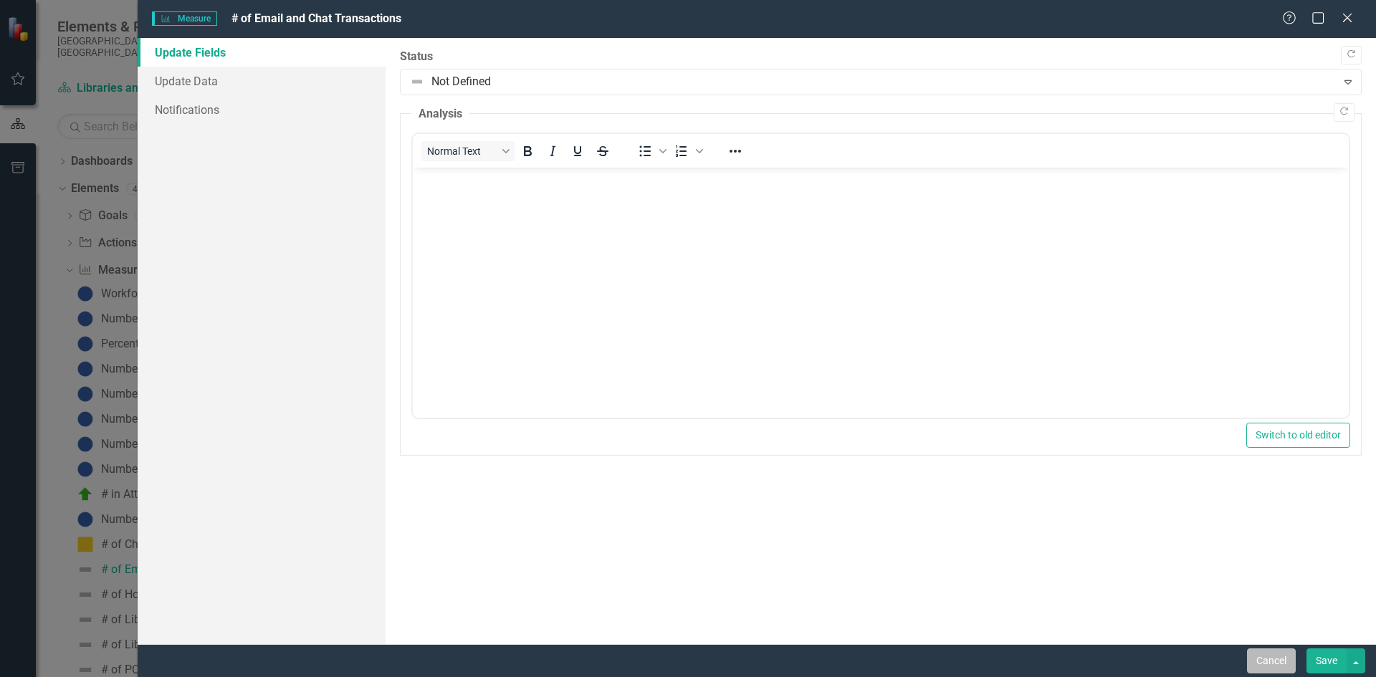
click at [1268, 660] on button "Cancel" at bounding box center [1271, 661] width 49 height 25
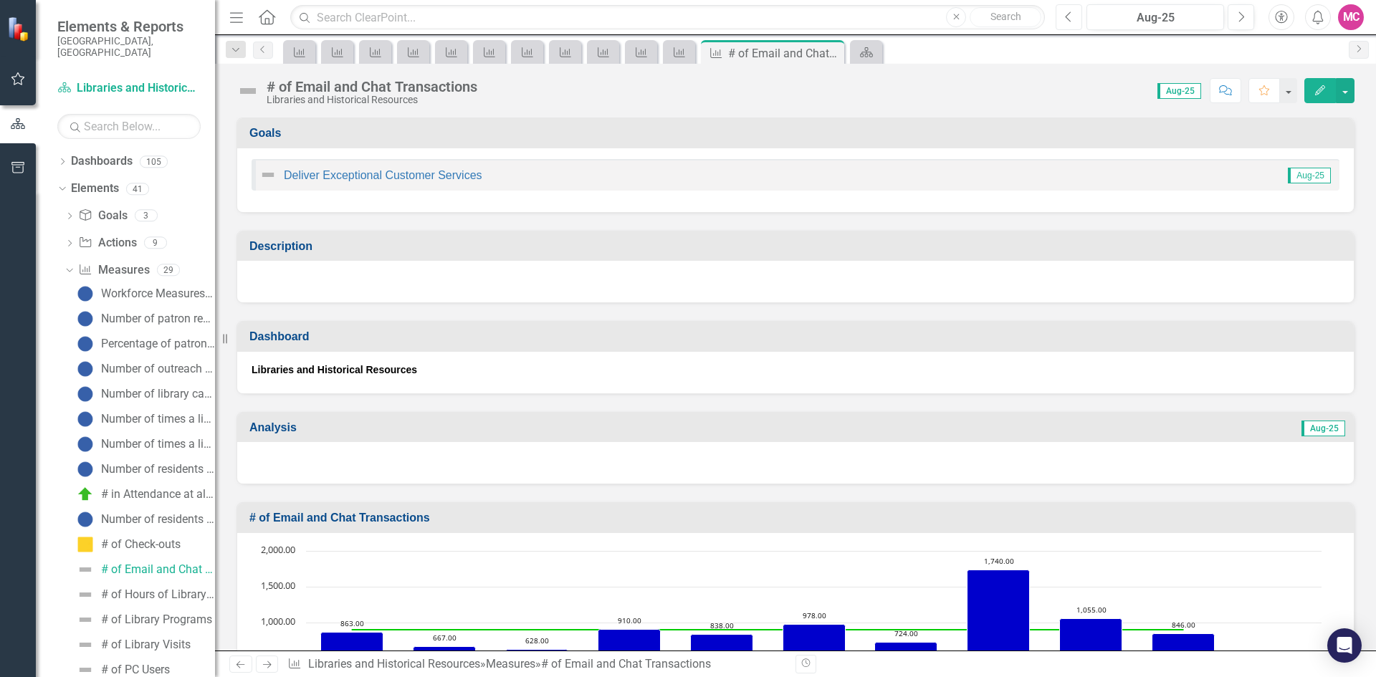
click at [1066, 22] on icon "Previous" at bounding box center [1069, 17] width 8 height 13
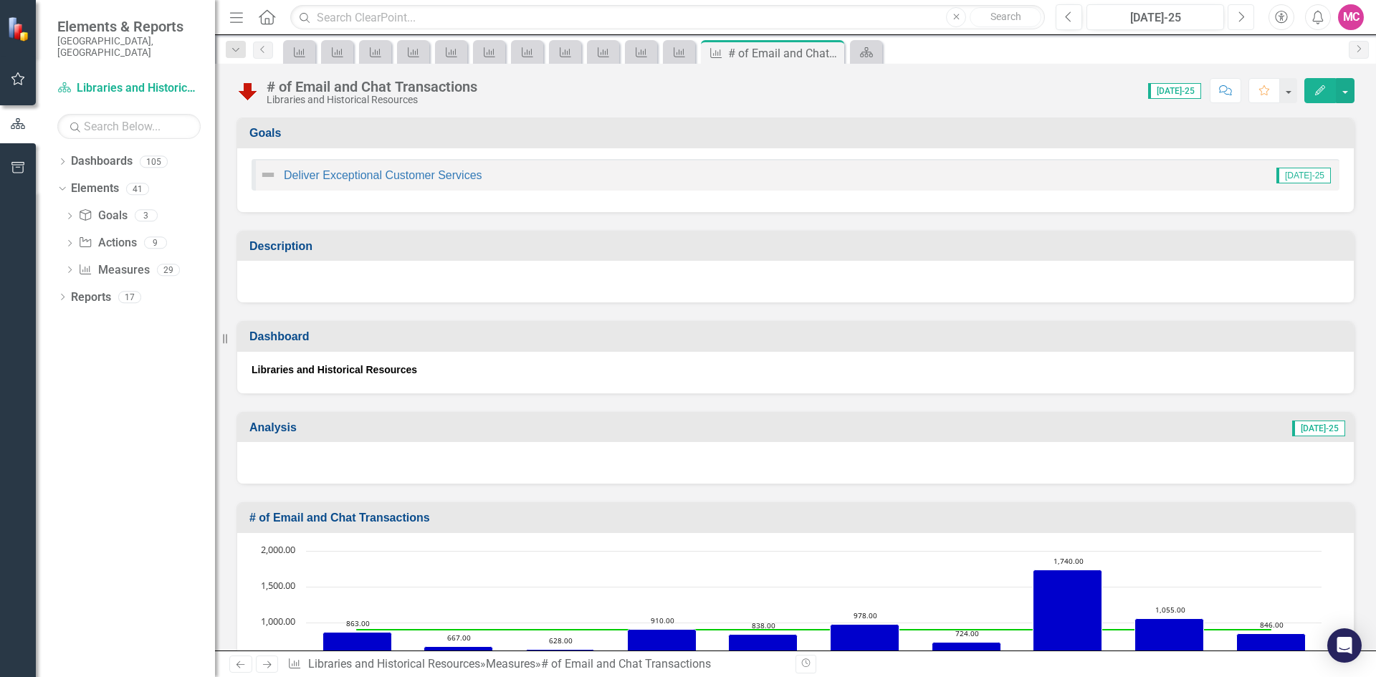
click at [1242, 14] on icon "button" at bounding box center [1242, 16] width 6 height 10
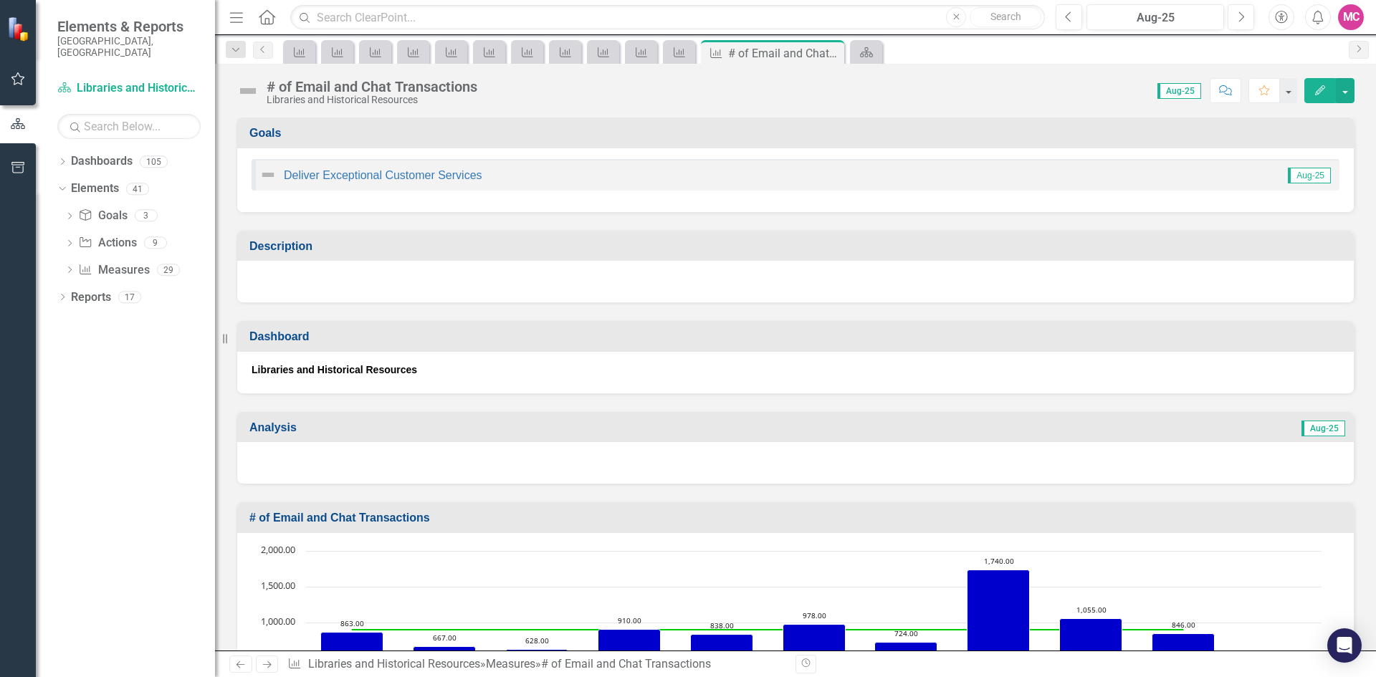
click at [1314, 90] on icon "Edit" at bounding box center [1320, 90] width 13 height 10
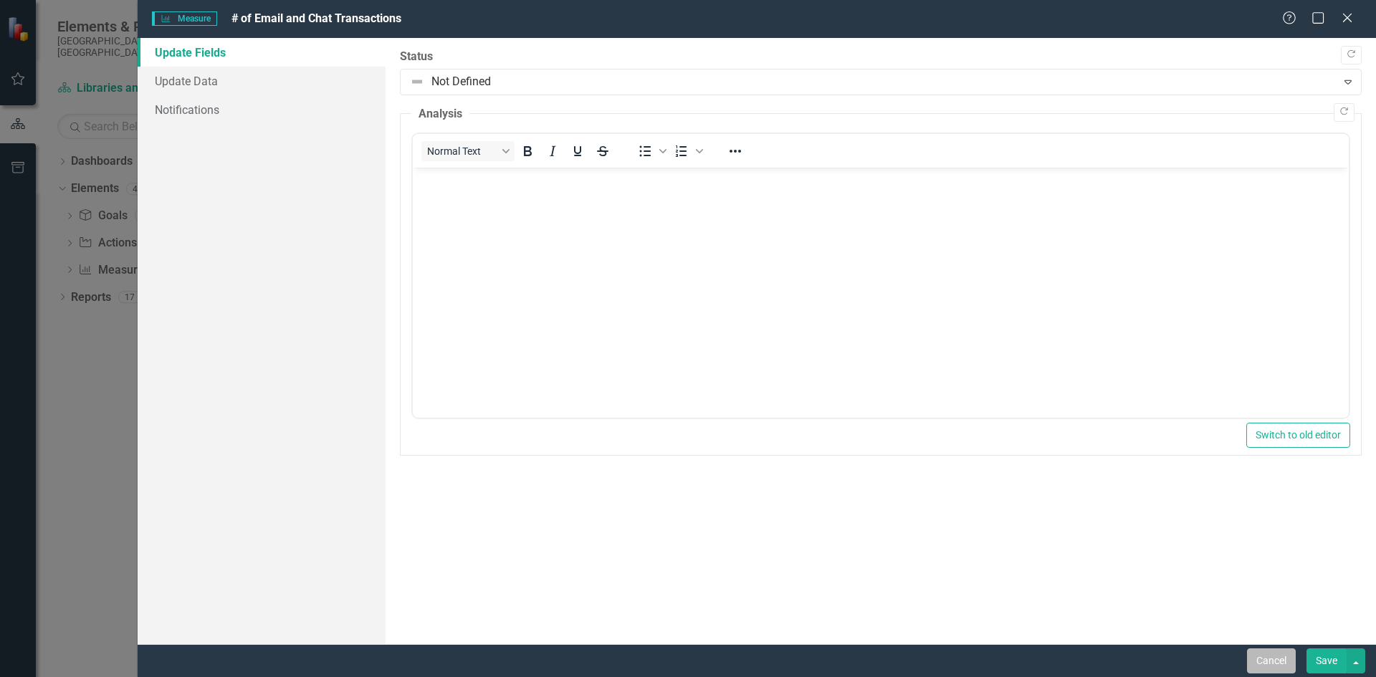
click at [1275, 662] on button "Cancel" at bounding box center [1271, 661] width 49 height 25
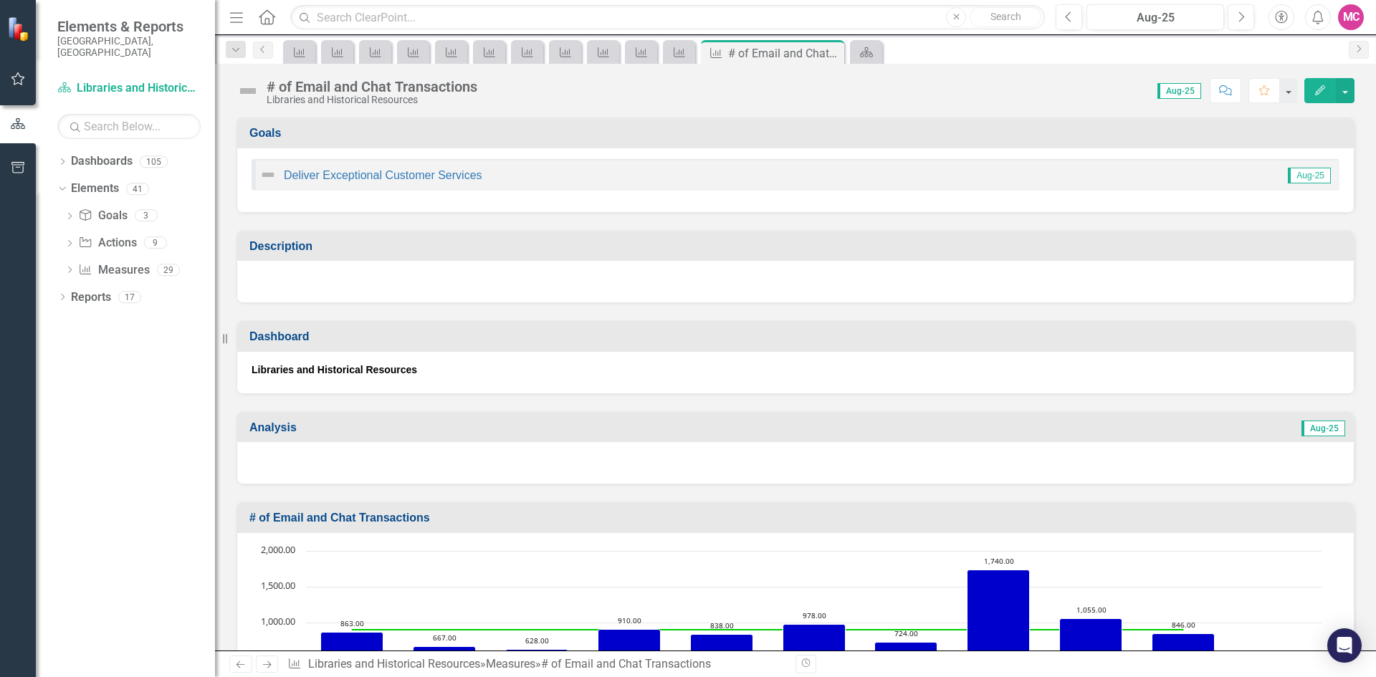
click at [1308, 85] on button "Edit" at bounding box center [1321, 90] width 32 height 25
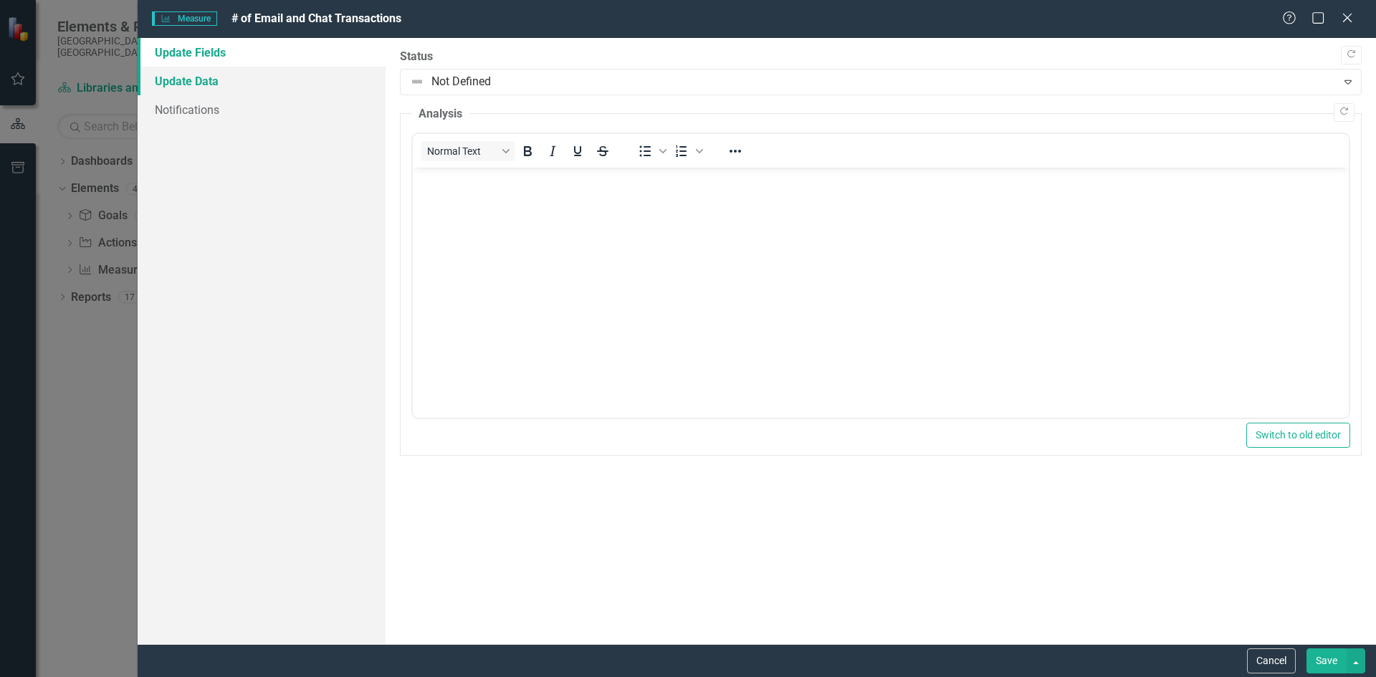
click at [199, 76] on link "Update Data" at bounding box center [262, 81] width 248 height 29
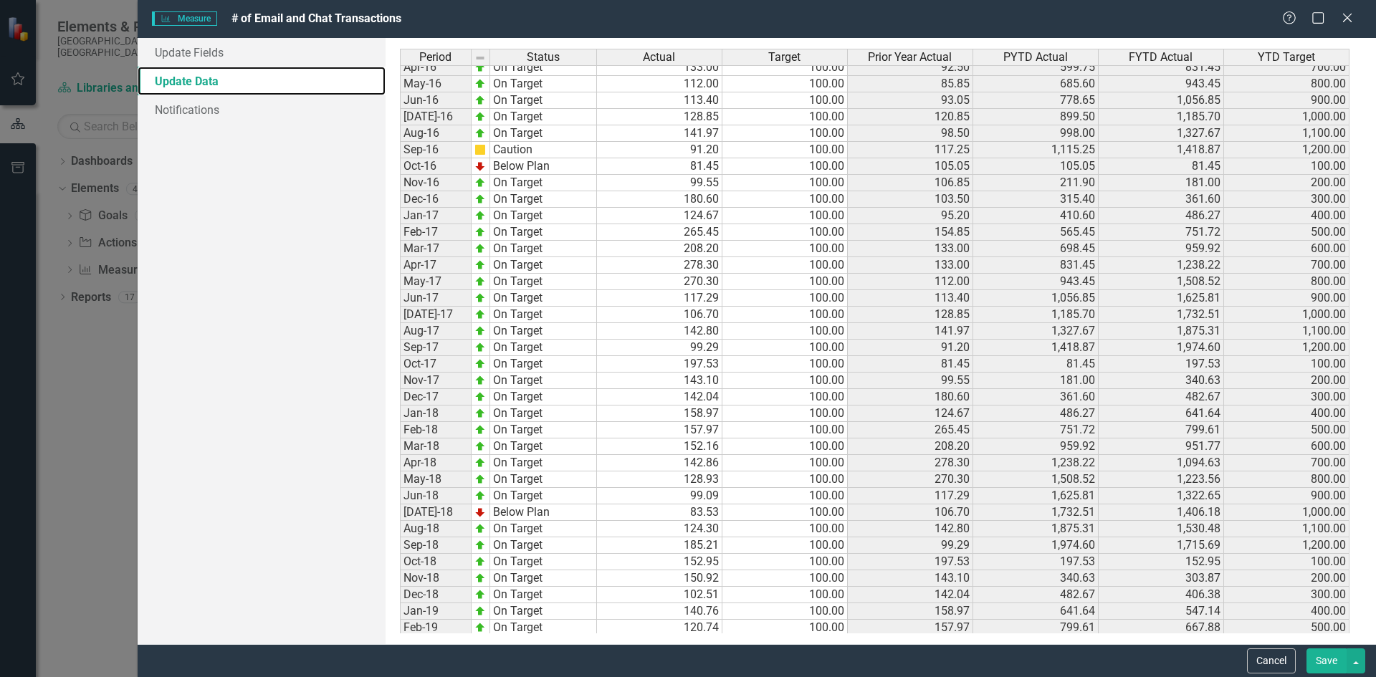
scroll to position [1004, 0]
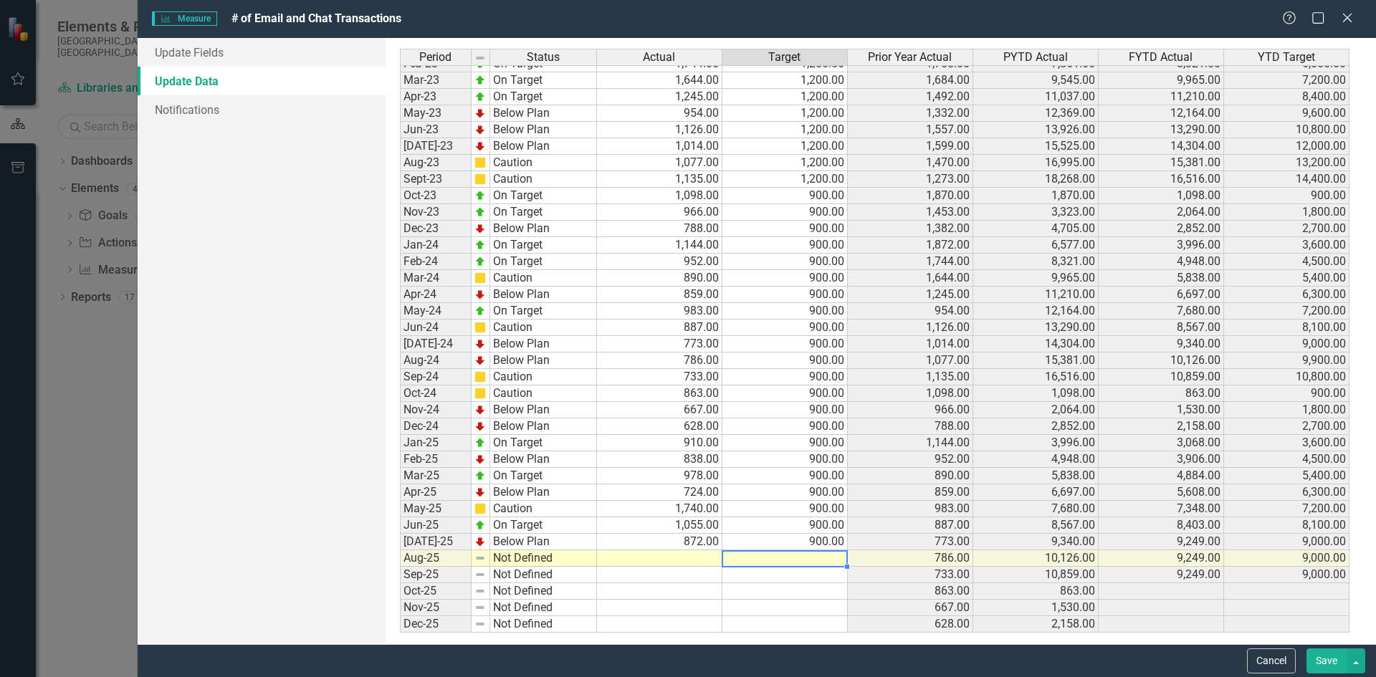
click at [764, 559] on td at bounding box center [785, 559] width 125 height 16
type textarea "900"
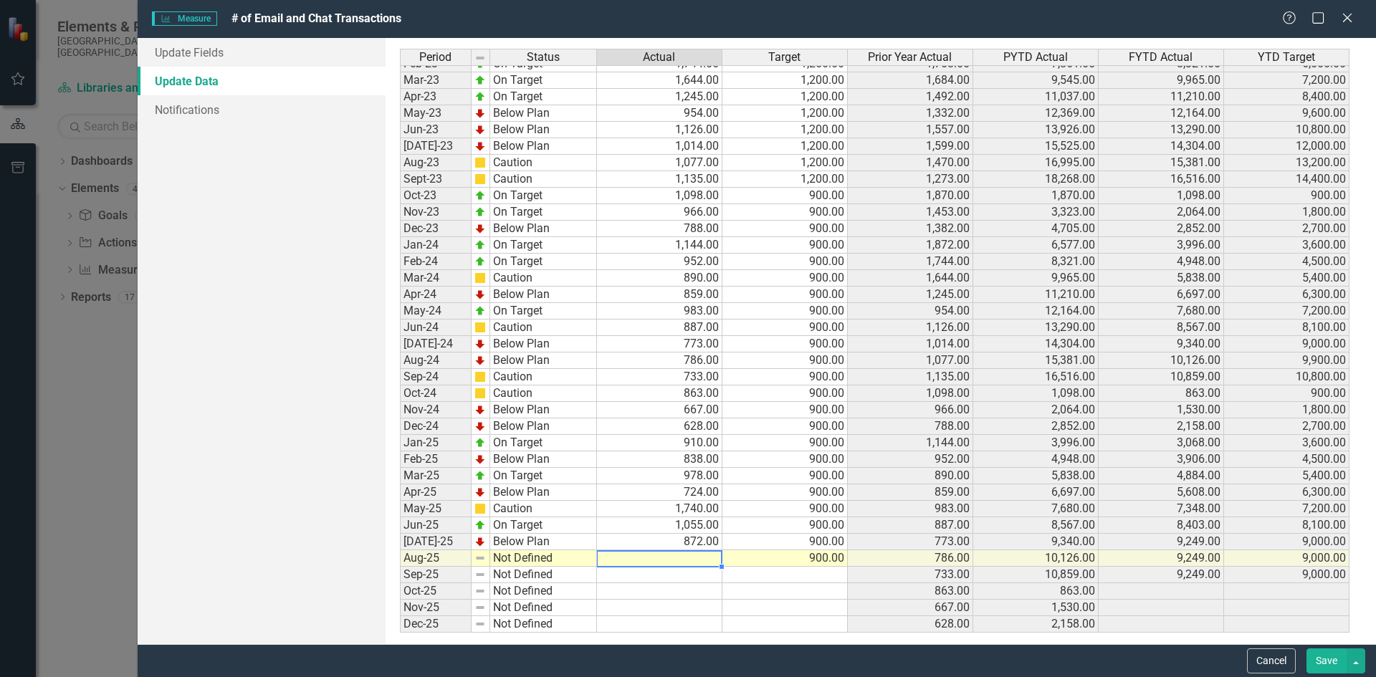
click at [400, 566] on div "Period Status Actual Target Prior Year Actual PYTD Actual FYTD Actual YTD Targe…" at bounding box center [400, 236] width 0 height 793
click at [665, 563] on td at bounding box center [659, 559] width 125 height 16
type textarea "815"
click at [665, 573] on td at bounding box center [659, 575] width 125 height 16
click at [663, 558] on td "815.00" at bounding box center [659, 559] width 125 height 16
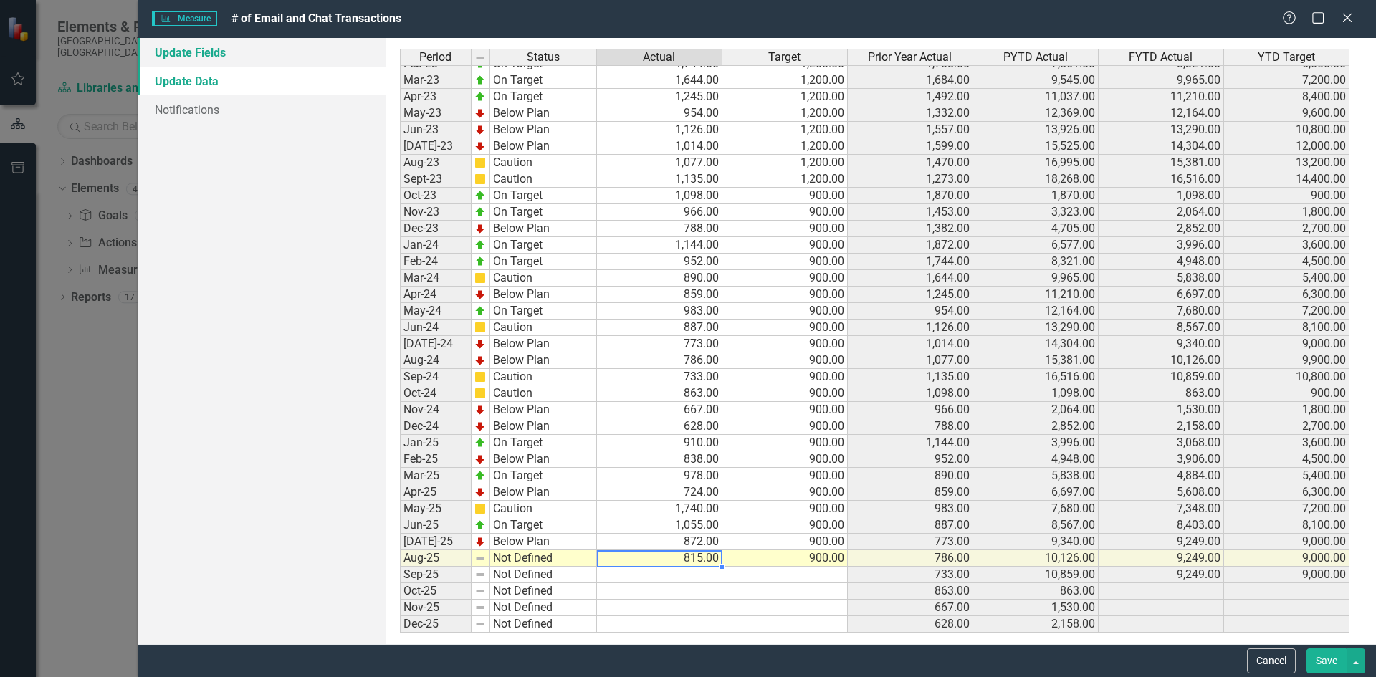
click at [247, 56] on link "Update Fields" at bounding box center [262, 52] width 248 height 29
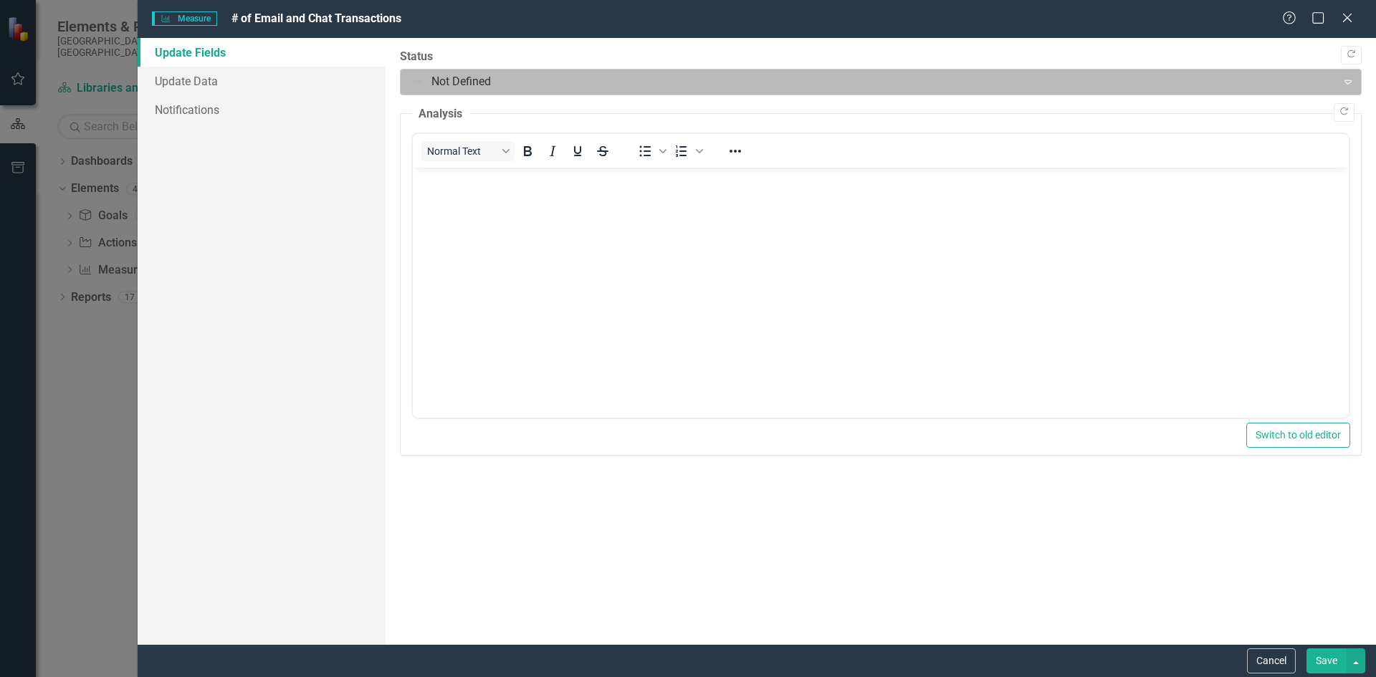
click at [440, 87] on div at bounding box center [869, 81] width 918 height 19
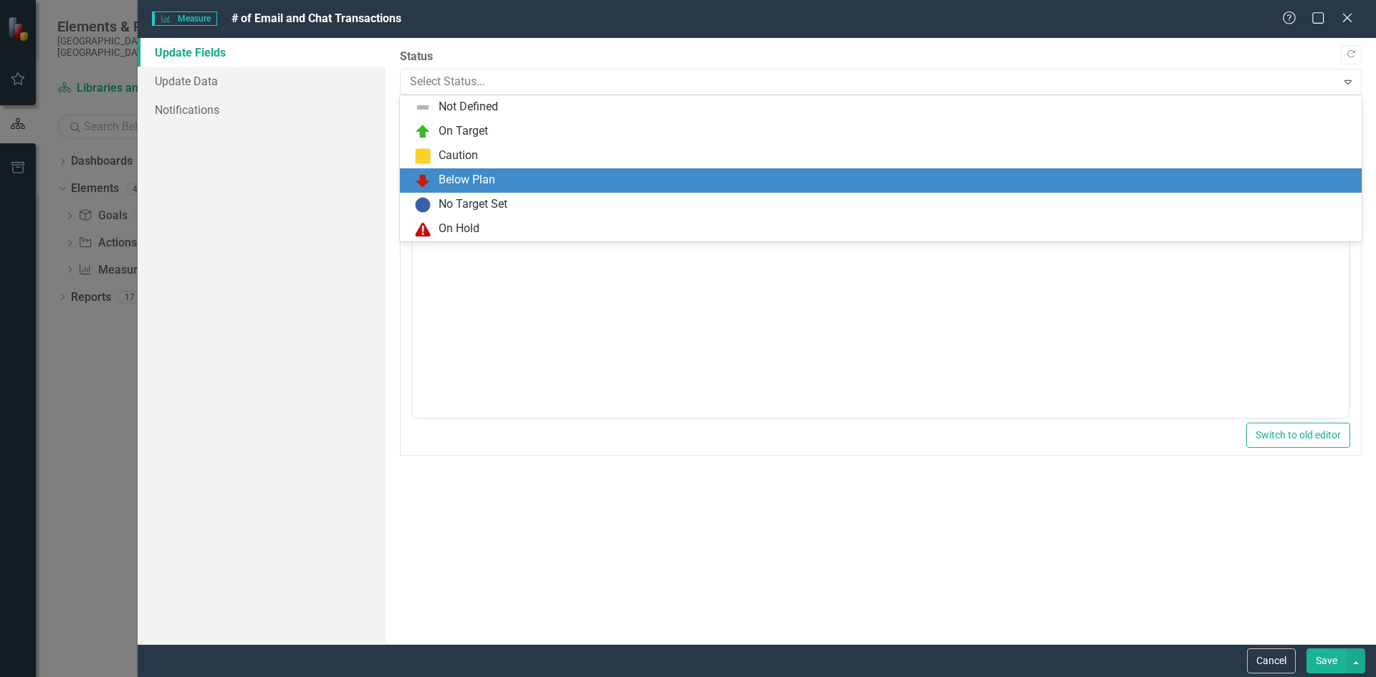
drag, startPoint x: 464, startPoint y: 186, endPoint x: 539, endPoint y: 235, distance: 90.1
click at [464, 186] on div "Below Plan" at bounding box center [467, 180] width 57 height 16
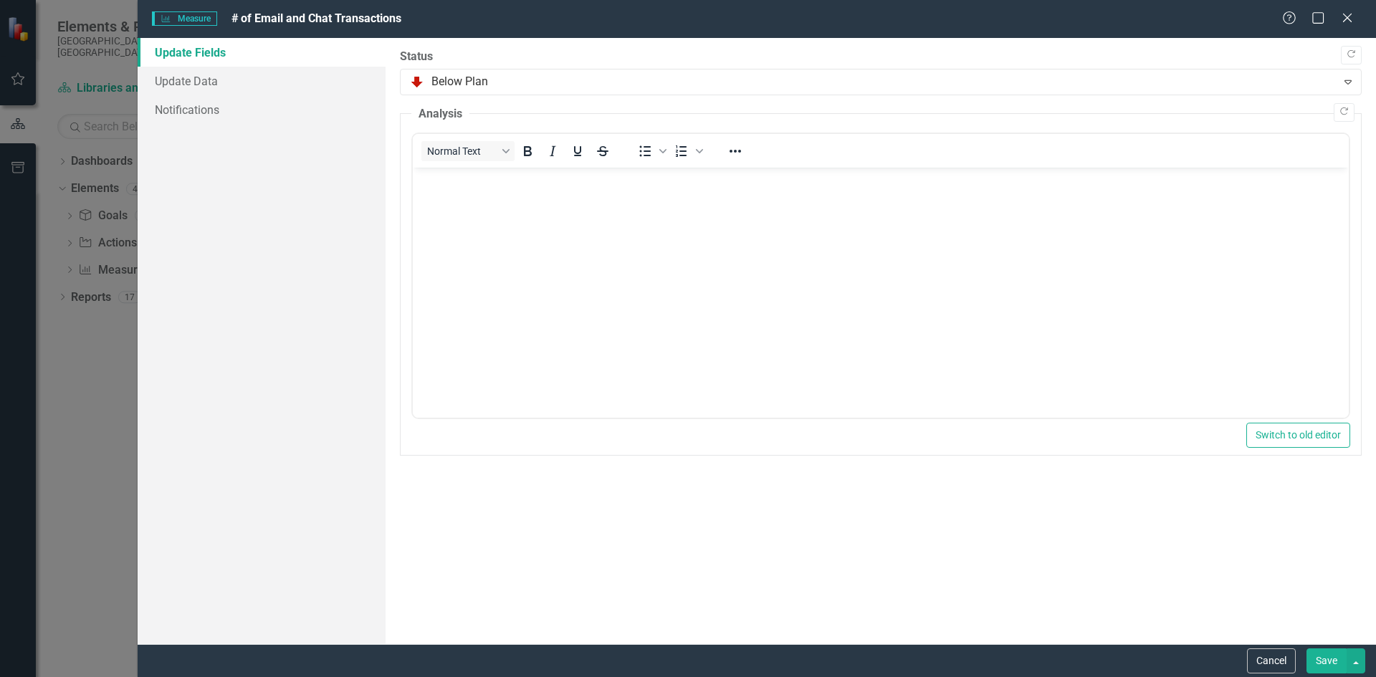
click at [1325, 662] on button "Save" at bounding box center [1327, 661] width 40 height 25
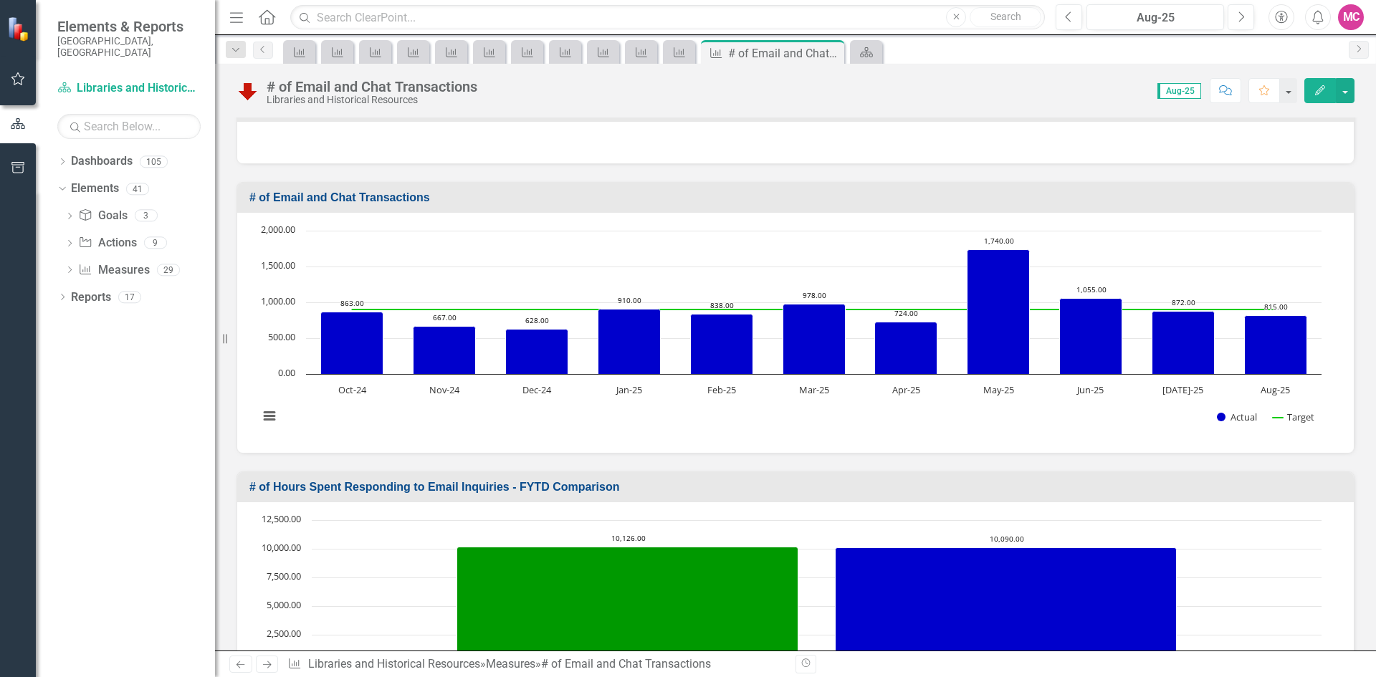
scroll to position [215, 0]
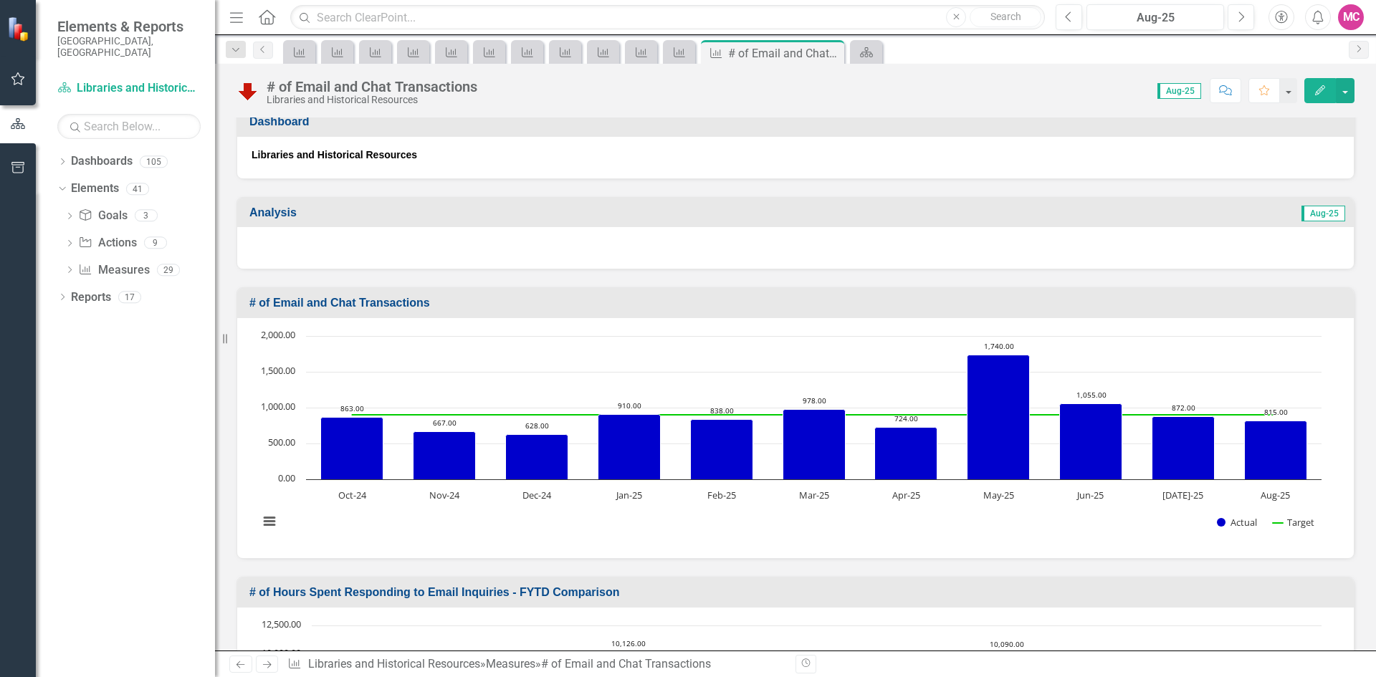
click at [1310, 95] on button "Edit" at bounding box center [1321, 90] width 32 height 25
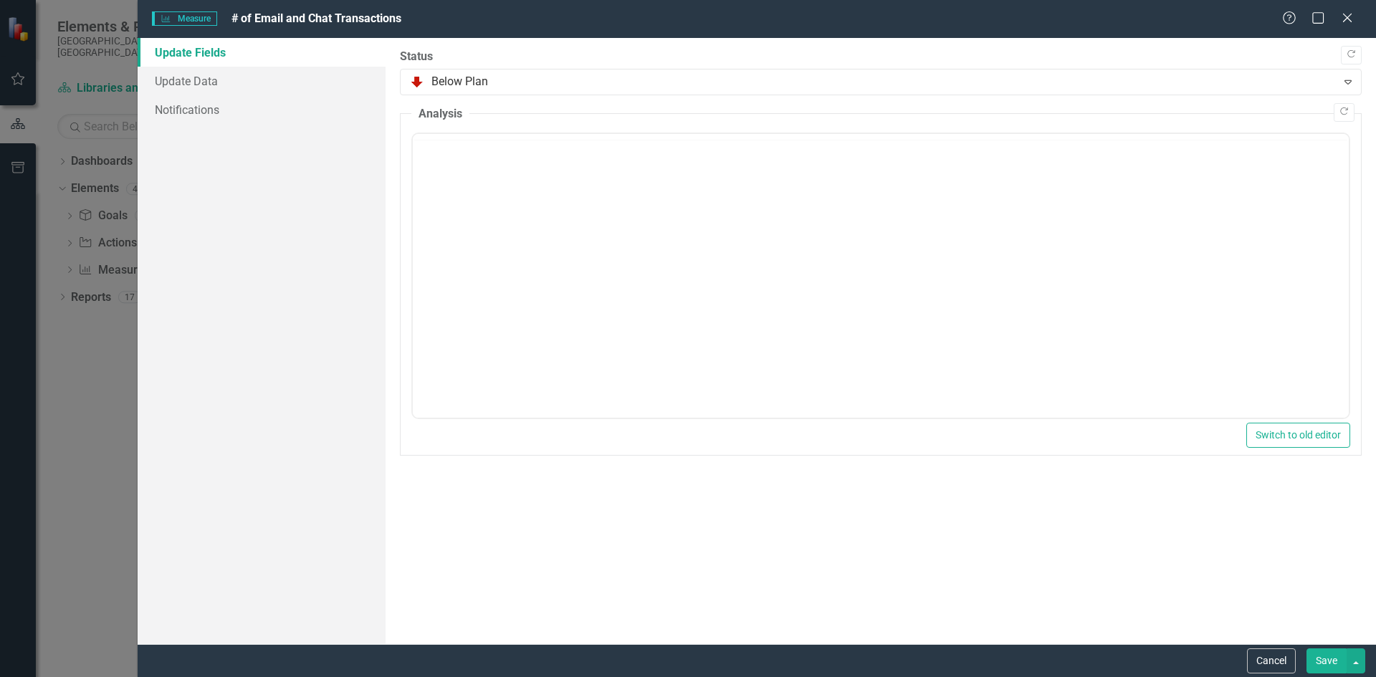
scroll to position [0, 0]
click at [1265, 665] on button "Cancel" at bounding box center [1271, 661] width 49 height 25
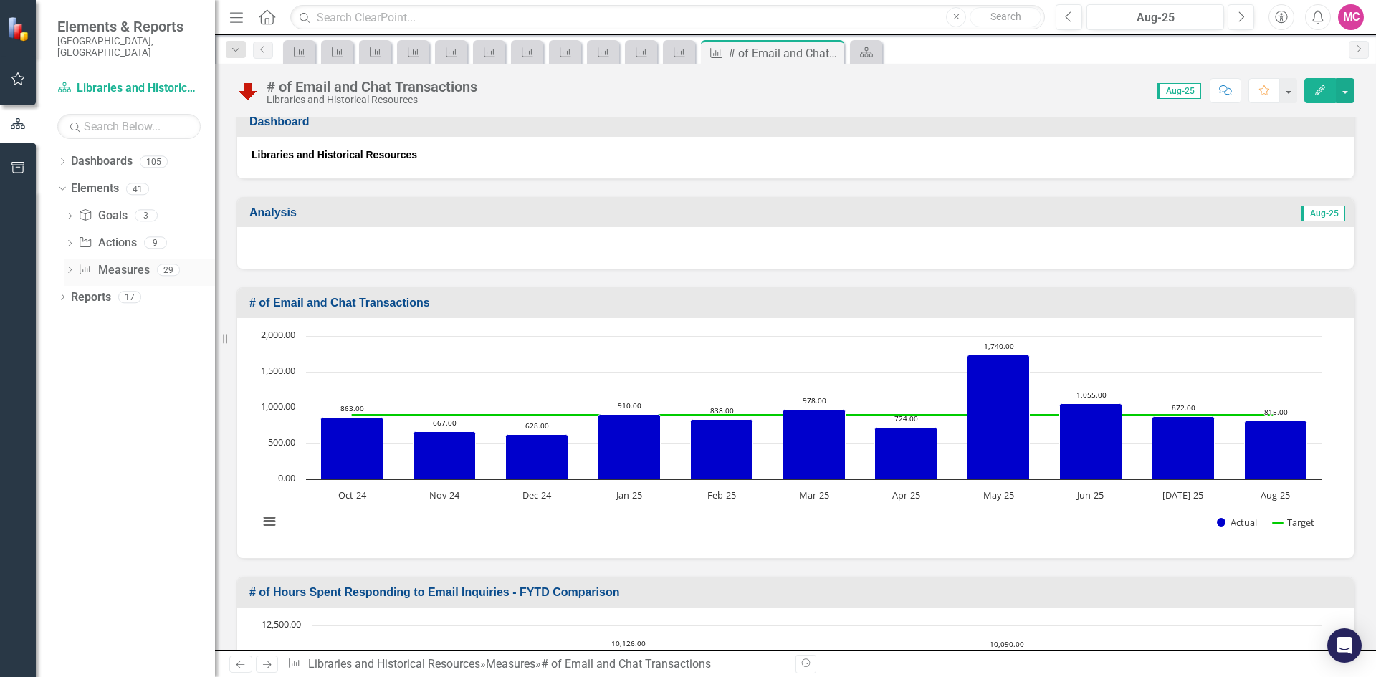
click at [67, 267] on icon "Dropdown" at bounding box center [70, 271] width 10 height 8
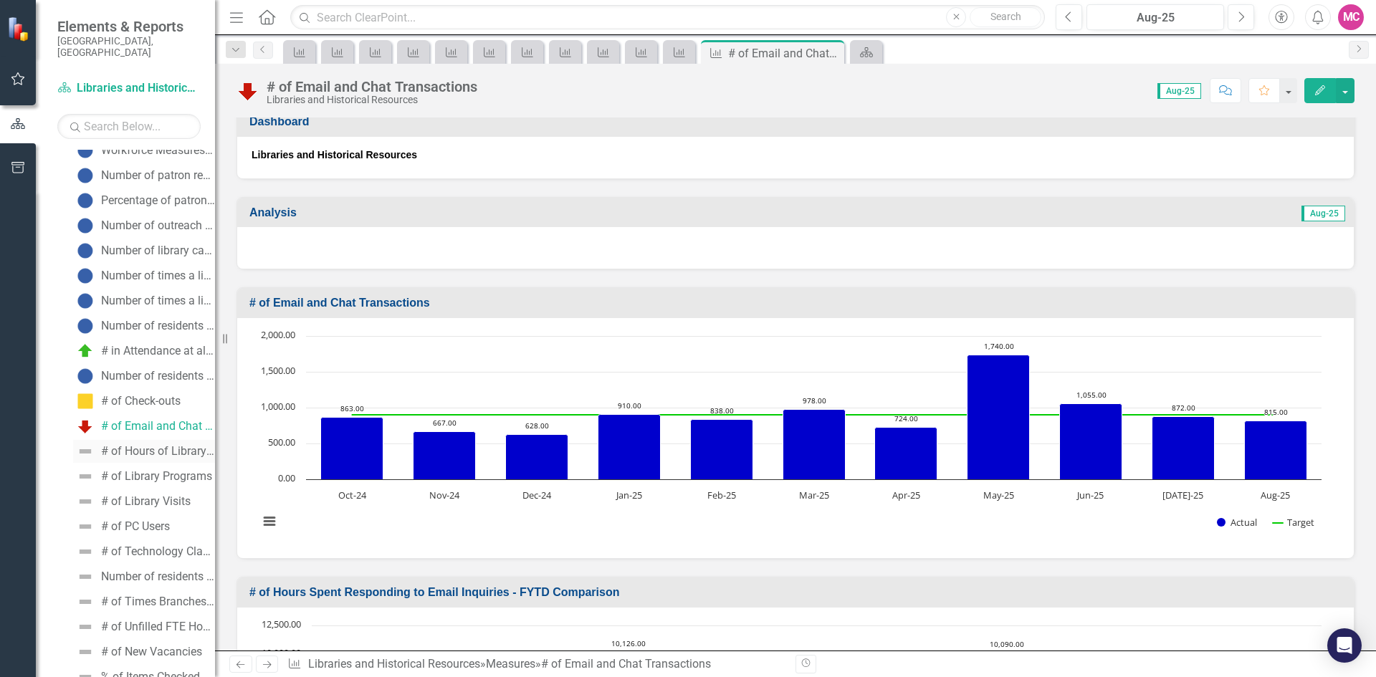
click at [139, 445] on div "# of Hours of Library Service" at bounding box center [158, 451] width 114 height 13
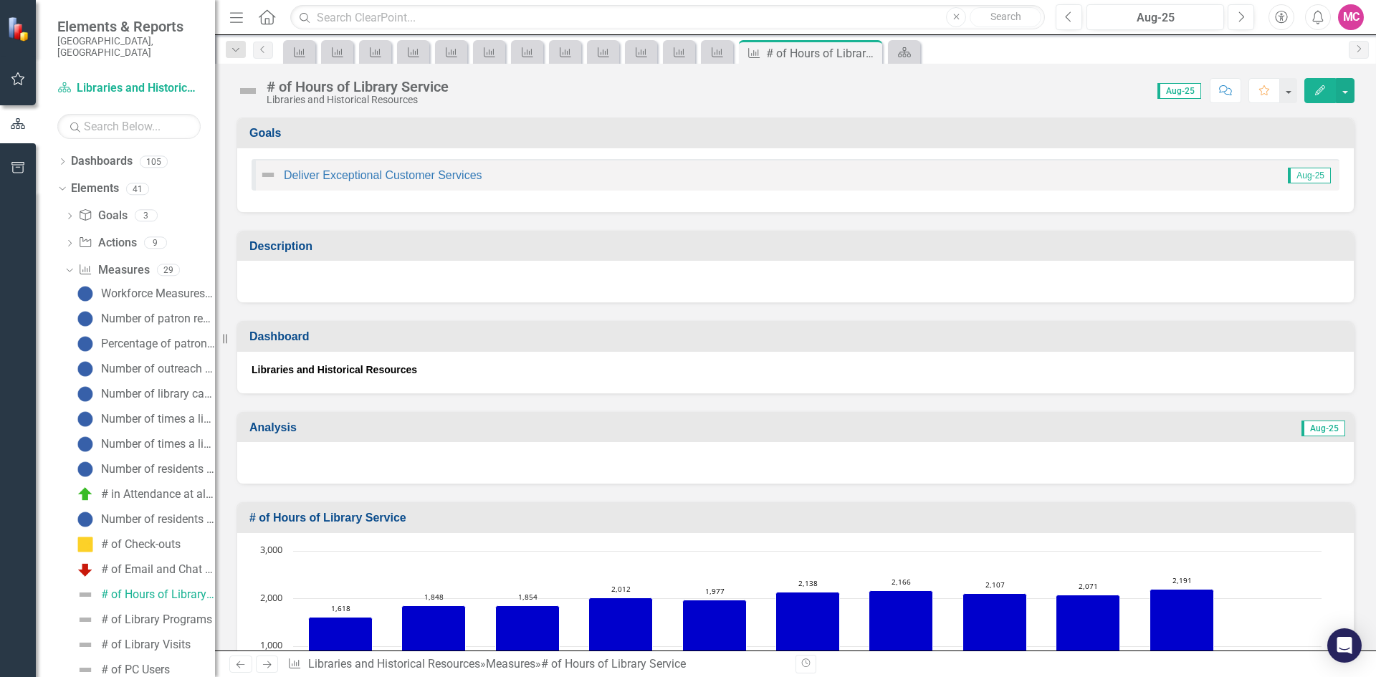
click at [1317, 89] on icon "Edit" at bounding box center [1320, 90] width 13 height 10
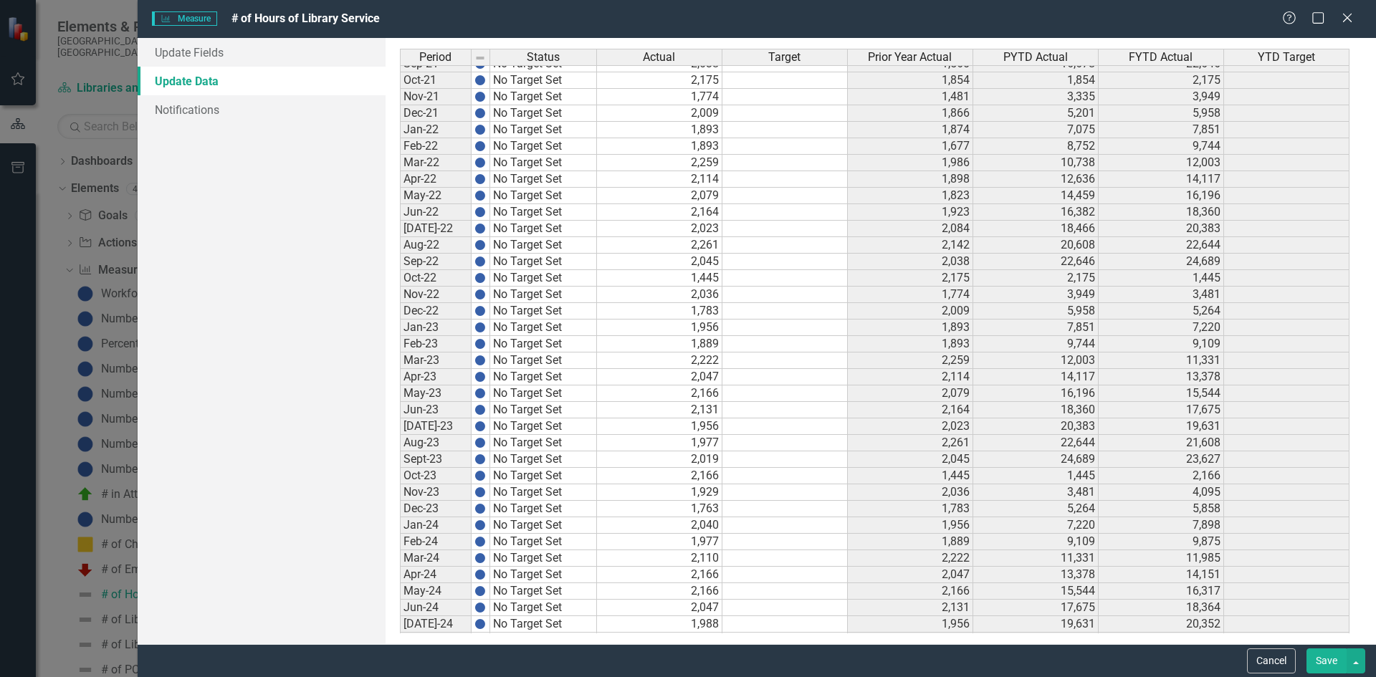
scroll to position [1857, 0]
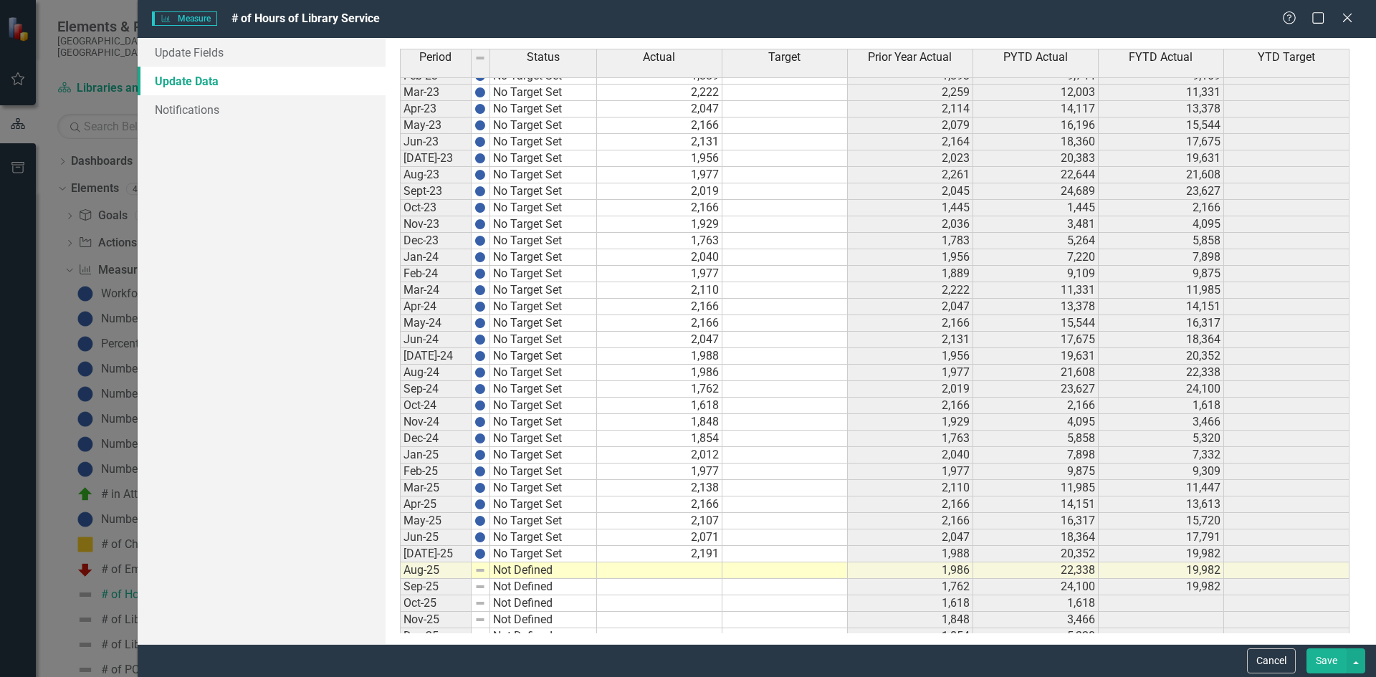
click at [710, 571] on td at bounding box center [659, 571] width 125 height 16
type textarea "2110"
click at [299, 52] on link "Update Fields" at bounding box center [262, 52] width 248 height 29
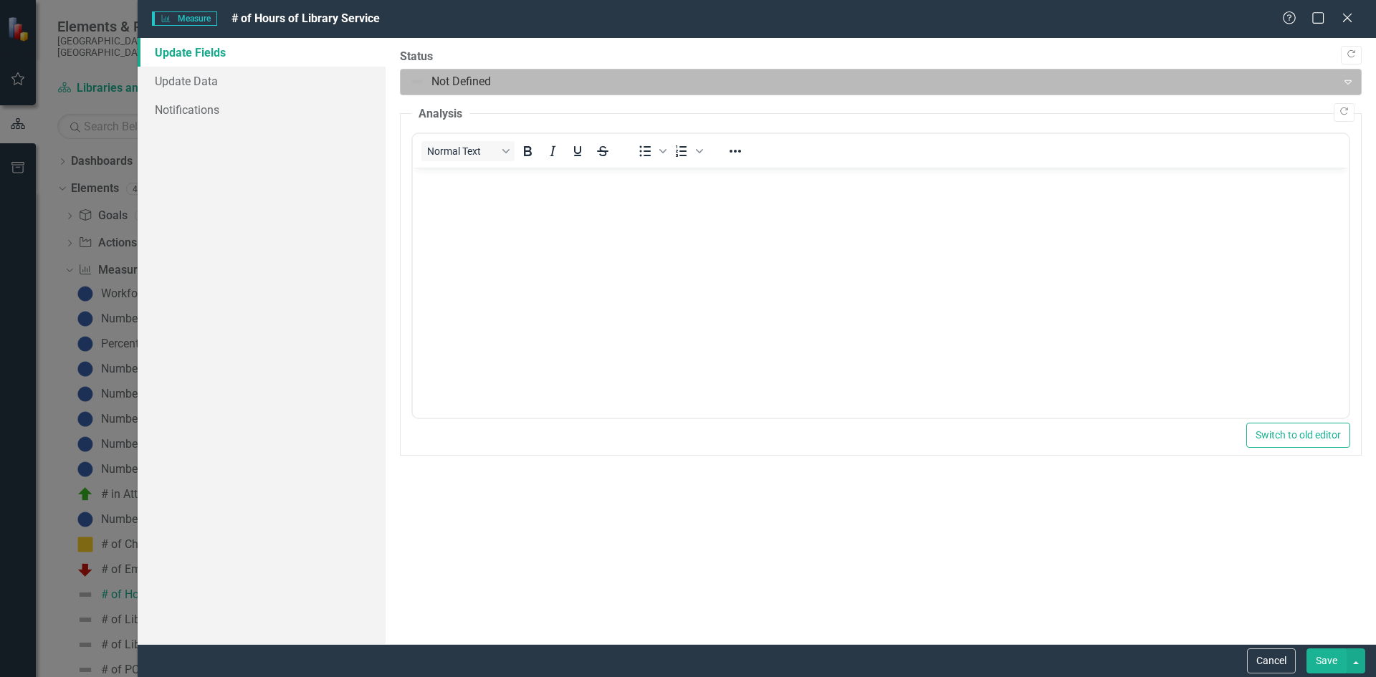
click at [555, 85] on div at bounding box center [869, 81] width 918 height 19
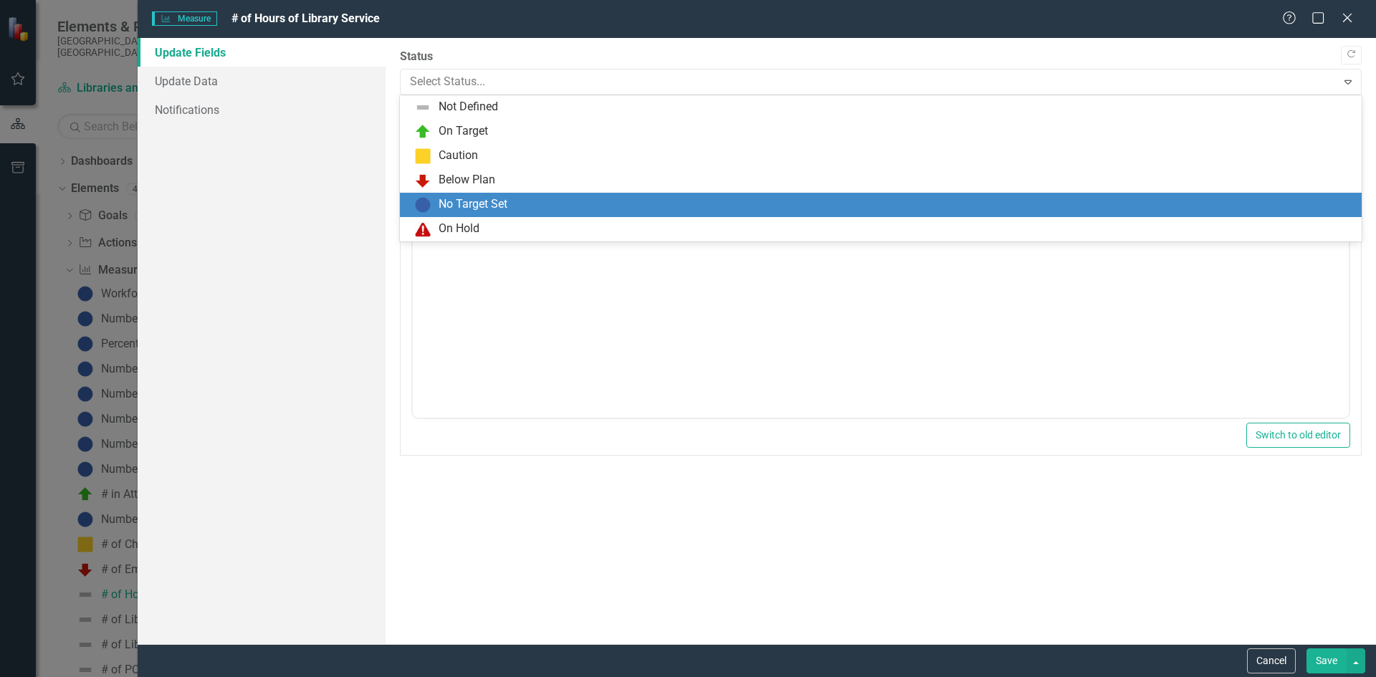
drag, startPoint x: 543, startPoint y: 199, endPoint x: 128, endPoint y: 31, distance: 447.3
click at [543, 199] on div "No Target Set" at bounding box center [883, 204] width 939 height 17
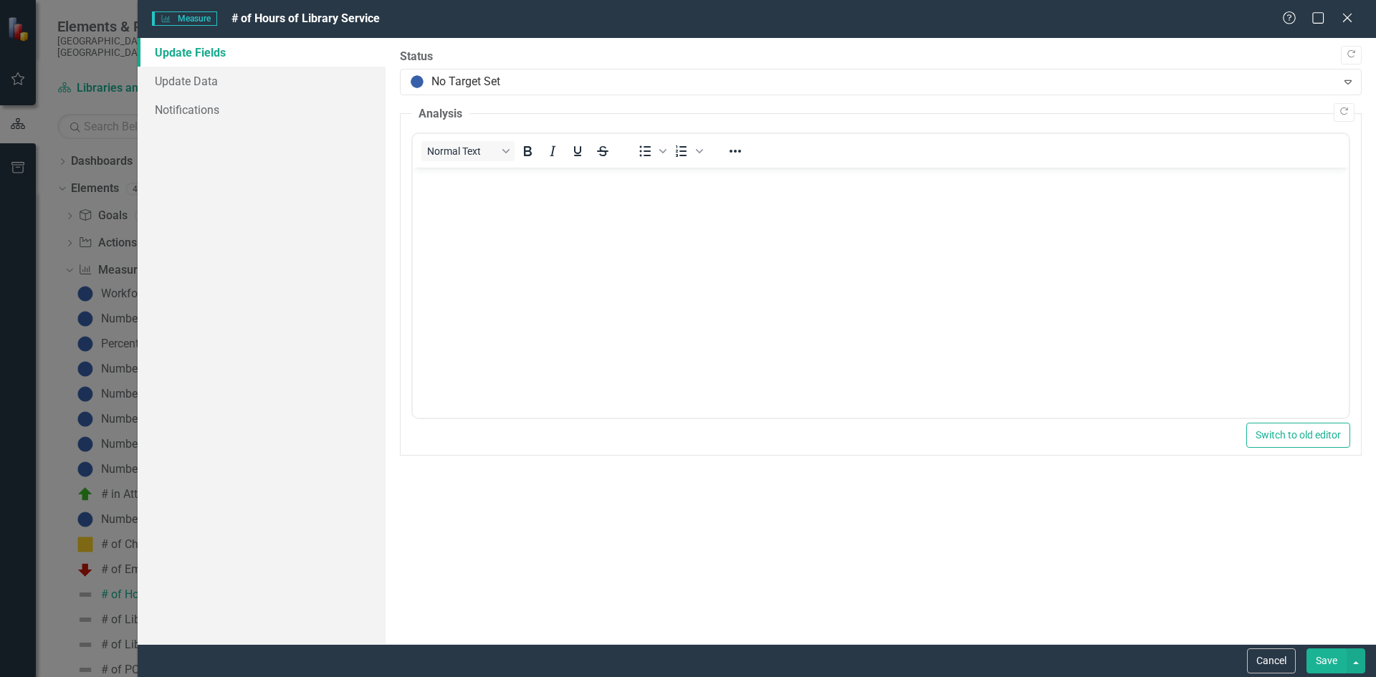
click at [1317, 657] on button "Save" at bounding box center [1327, 661] width 40 height 25
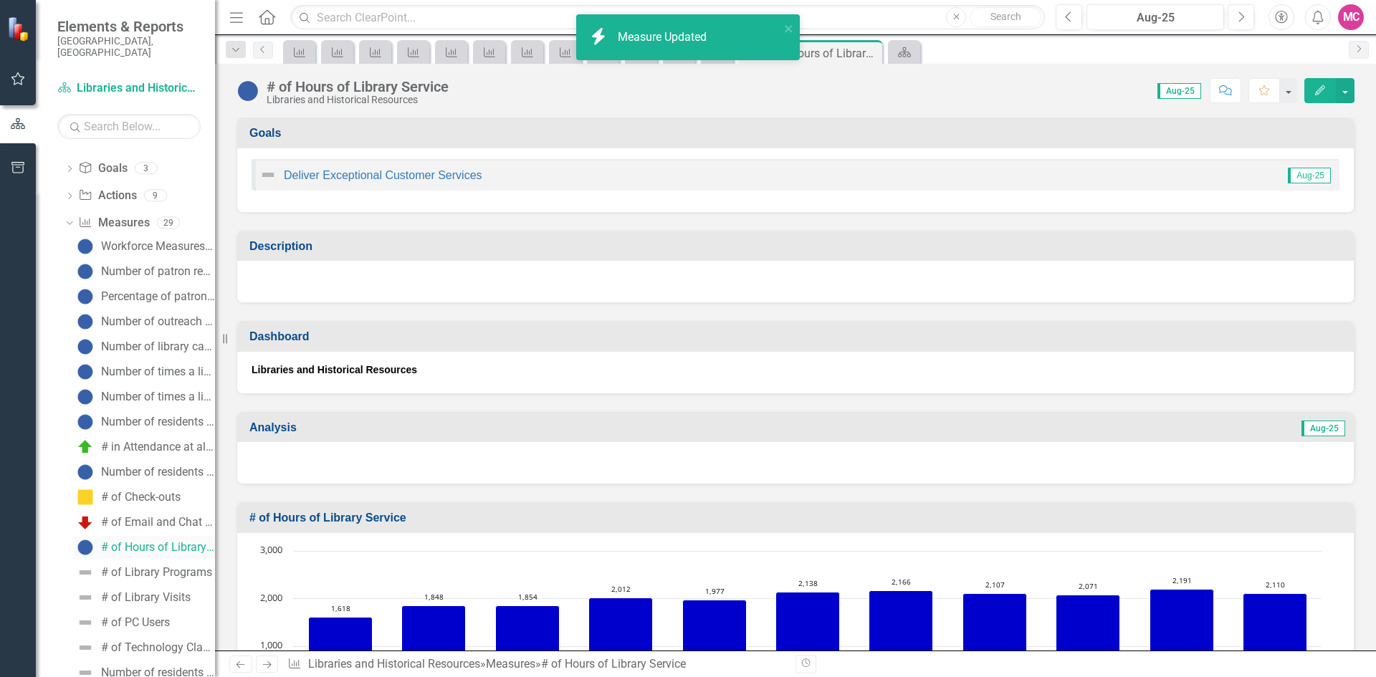
scroll to position [72, 0]
click at [150, 542] on div "# of Library Programs" at bounding box center [156, 548] width 111 height 13
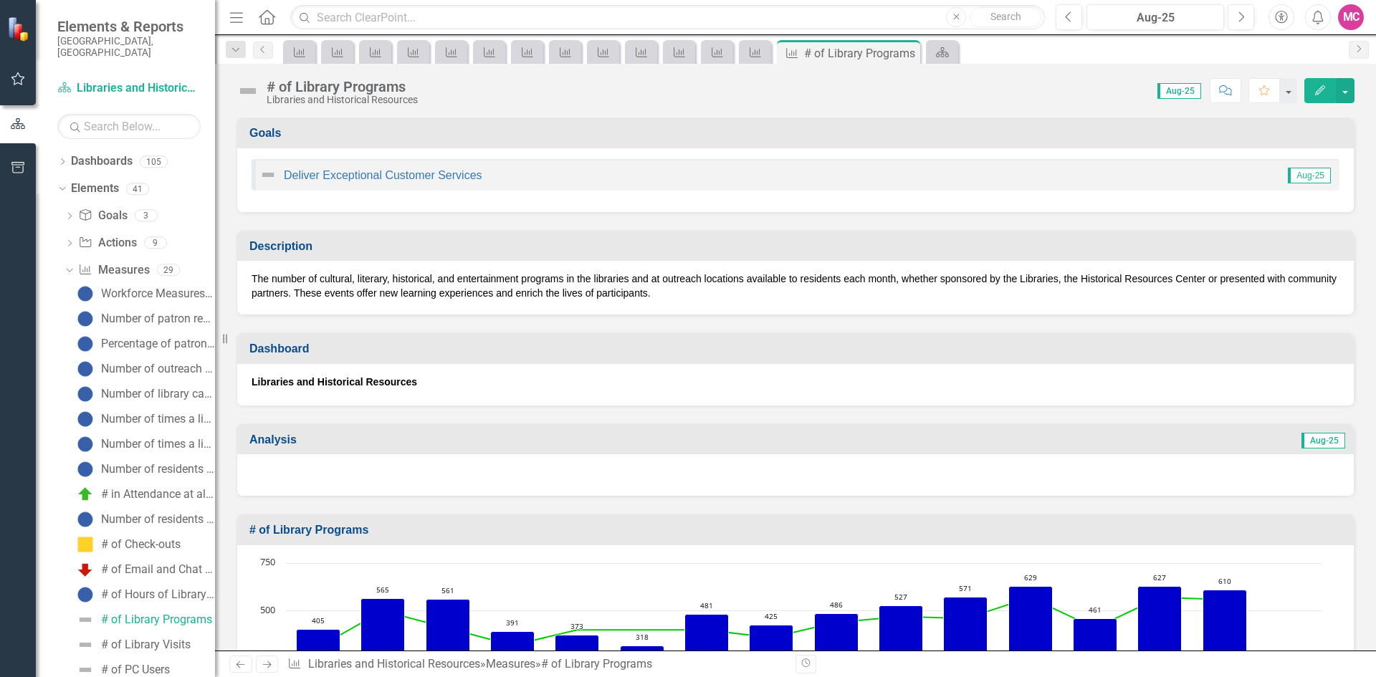
click at [1312, 94] on button "Edit" at bounding box center [1321, 90] width 32 height 25
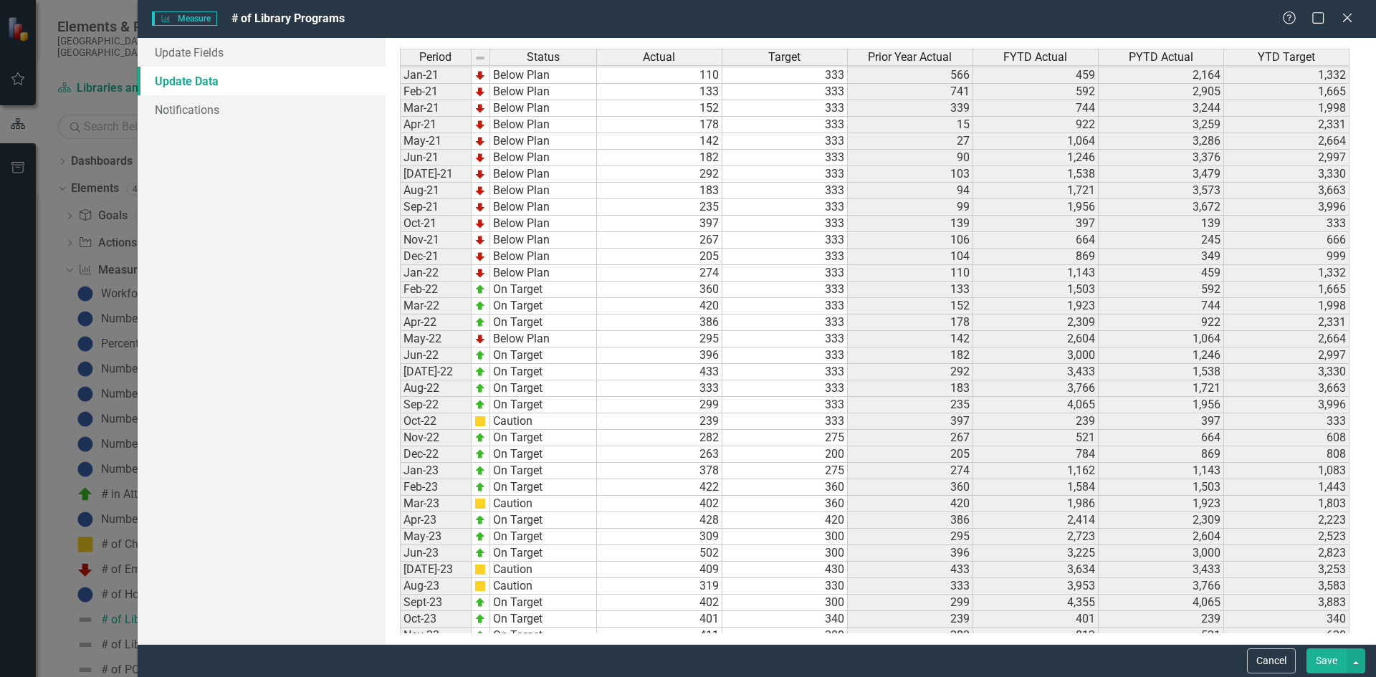
scroll to position [1857, 0]
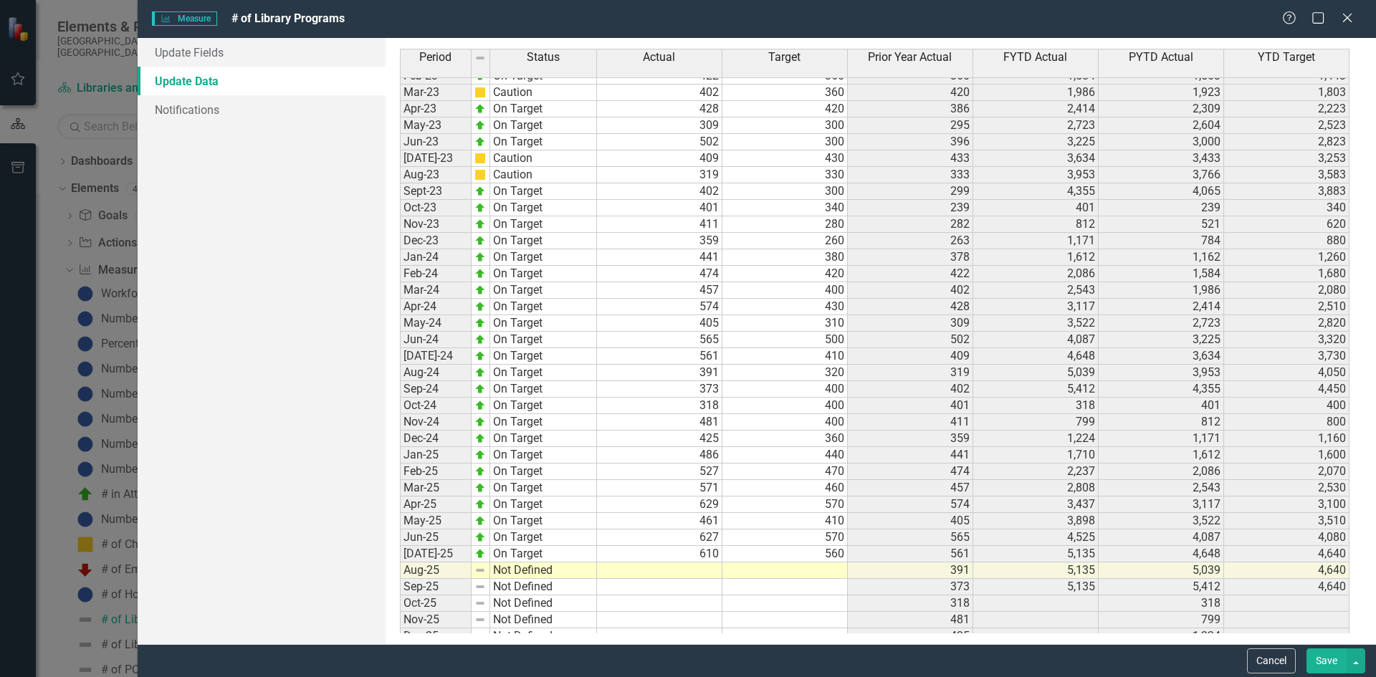
click at [652, 566] on td at bounding box center [659, 571] width 125 height 16
click at [771, 573] on td at bounding box center [785, 571] width 125 height 16
type textarea "390"
click at [681, 581] on td at bounding box center [659, 587] width 125 height 16
click at [216, 59] on link "Update Fields" at bounding box center [262, 52] width 248 height 29
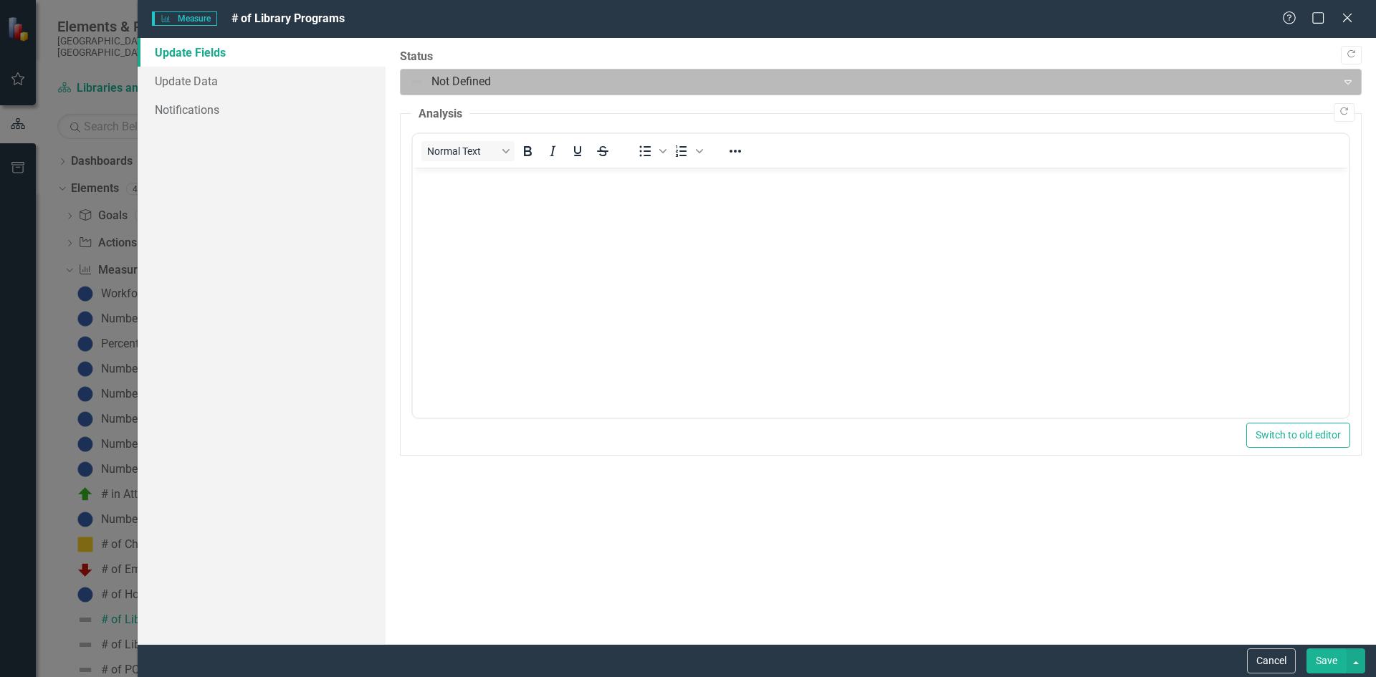
click at [429, 81] on div at bounding box center [869, 81] width 918 height 19
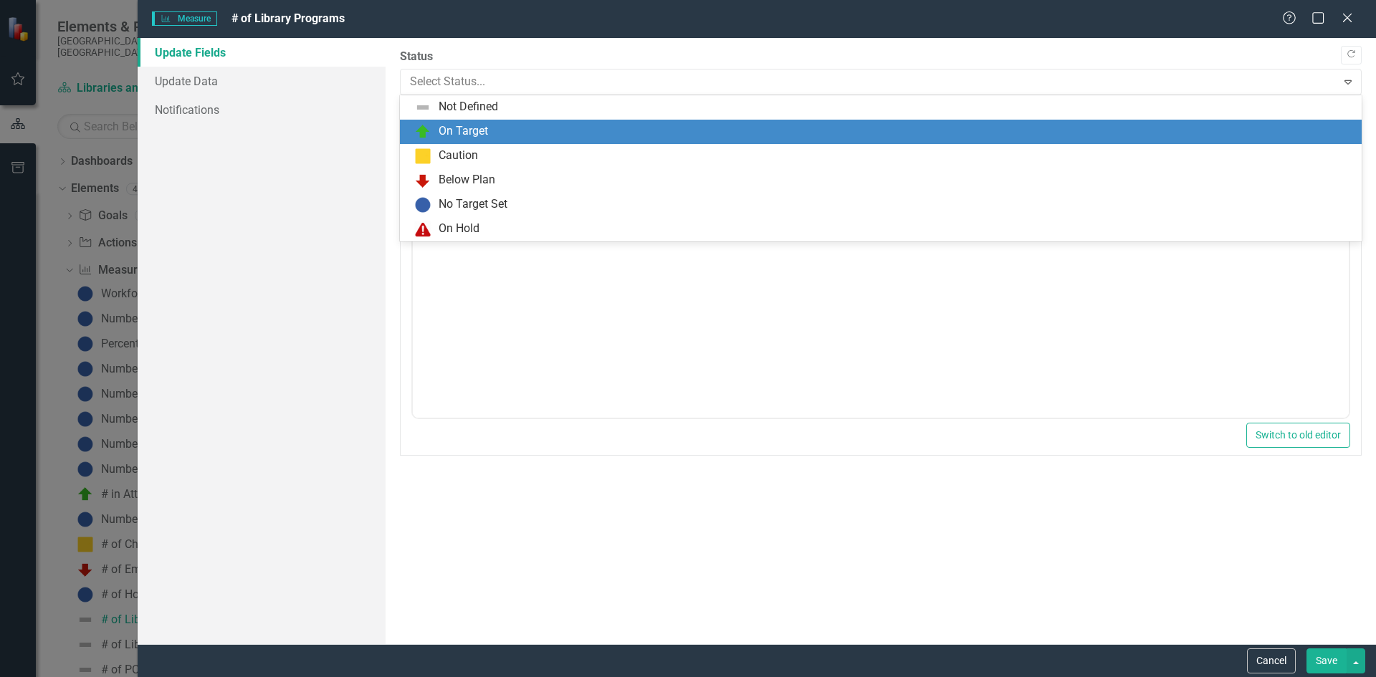
click at [431, 128] on img at bounding box center [422, 131] width 17 height 17
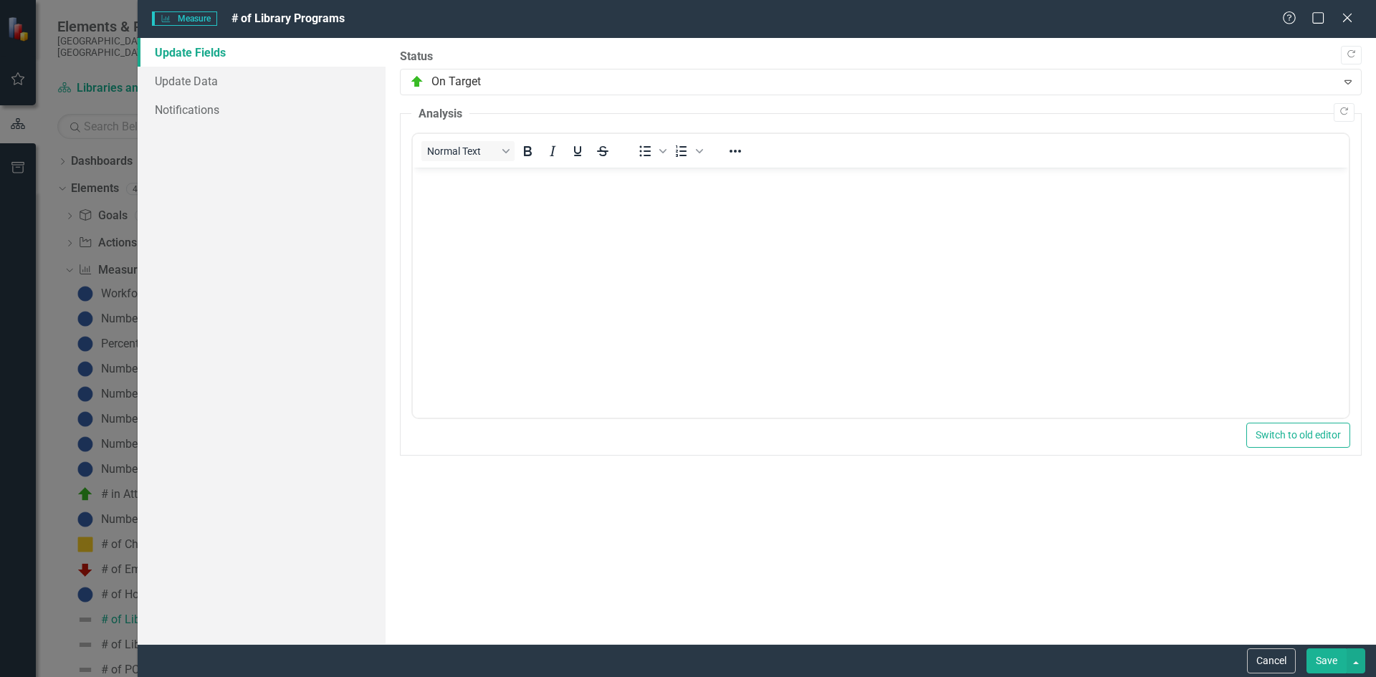
click at [1313, 663] on button "Save" at bounding box center [1327, 661] width 40 height 25
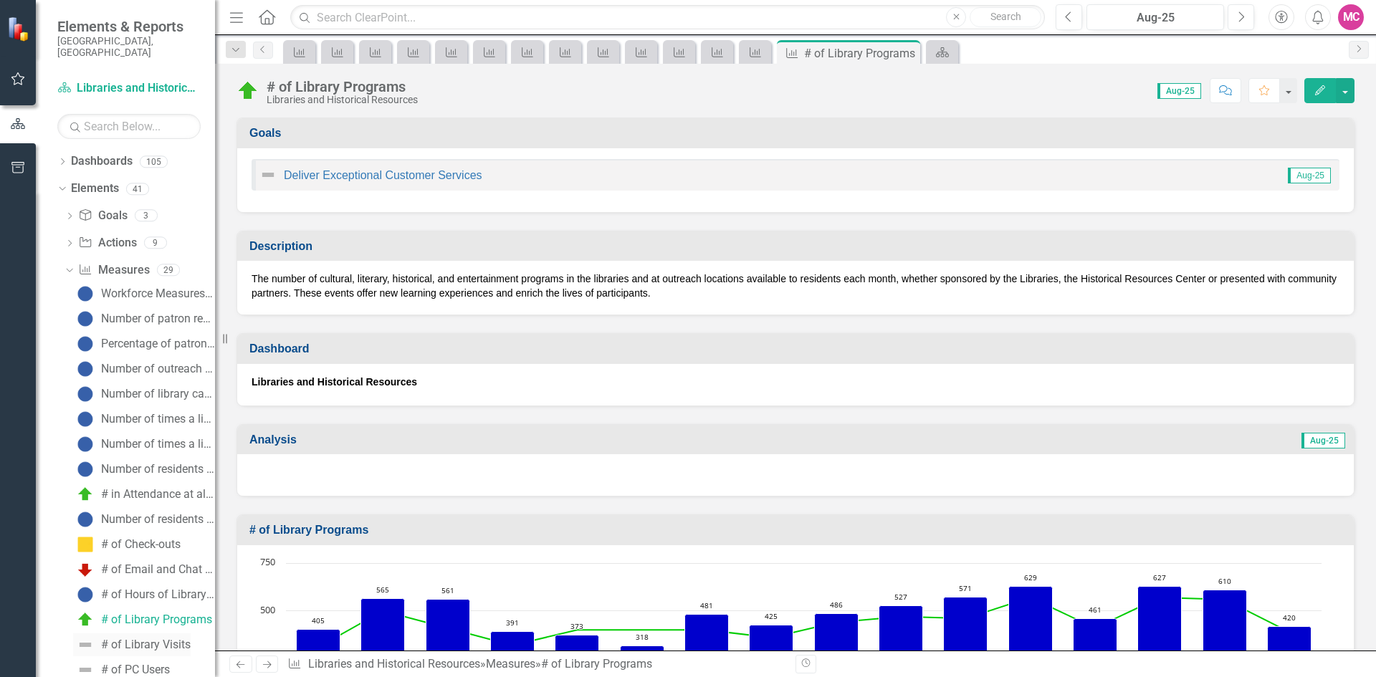
click at [160, 639] on div "# of Library Visits" at bounding box center [146, 645] width 90 height 13
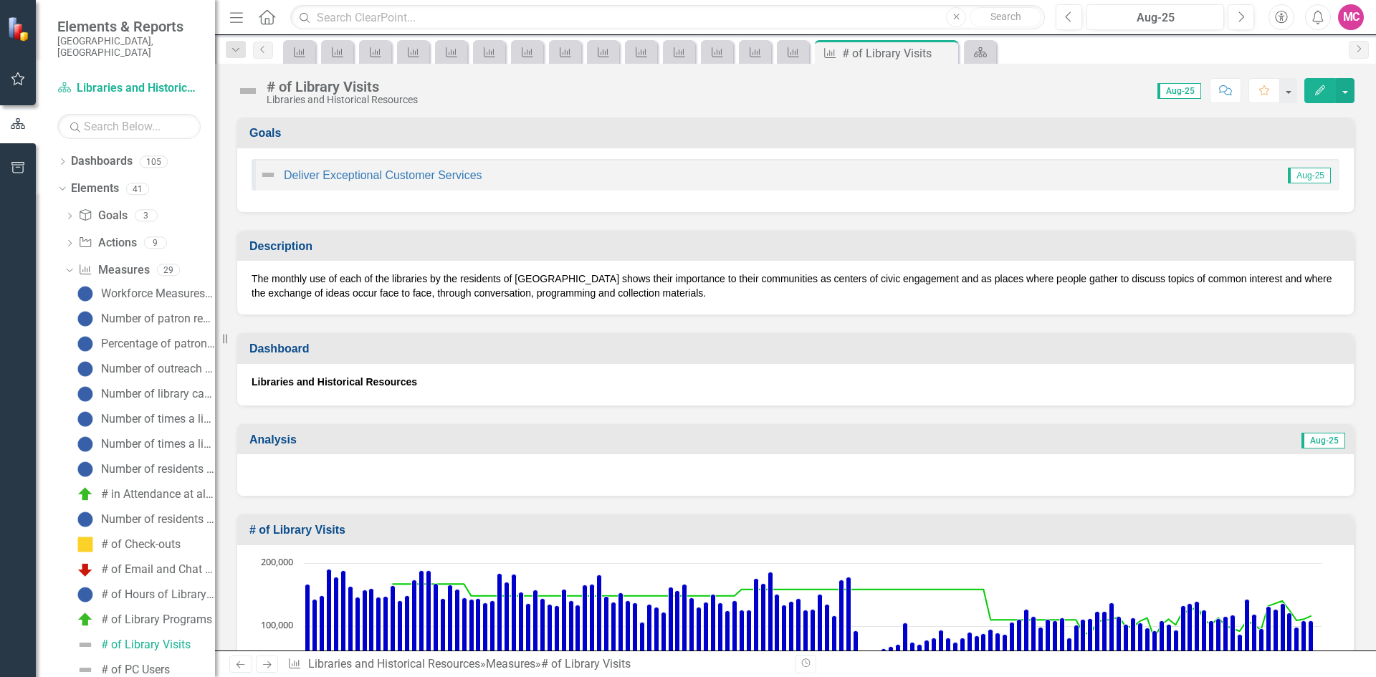
click at [1315, 90] on icon "Edit" at bounding box center [1320, 90] width 13 height 10
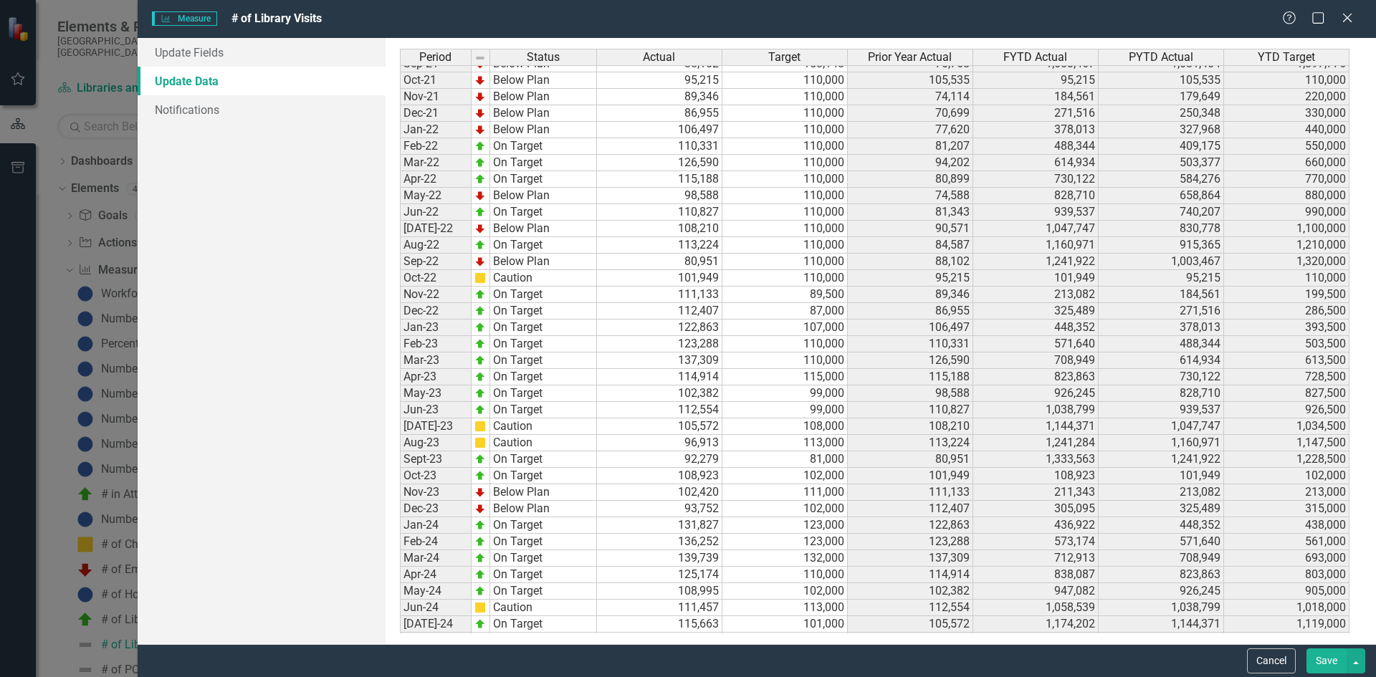
scroll to position [1857, 0]
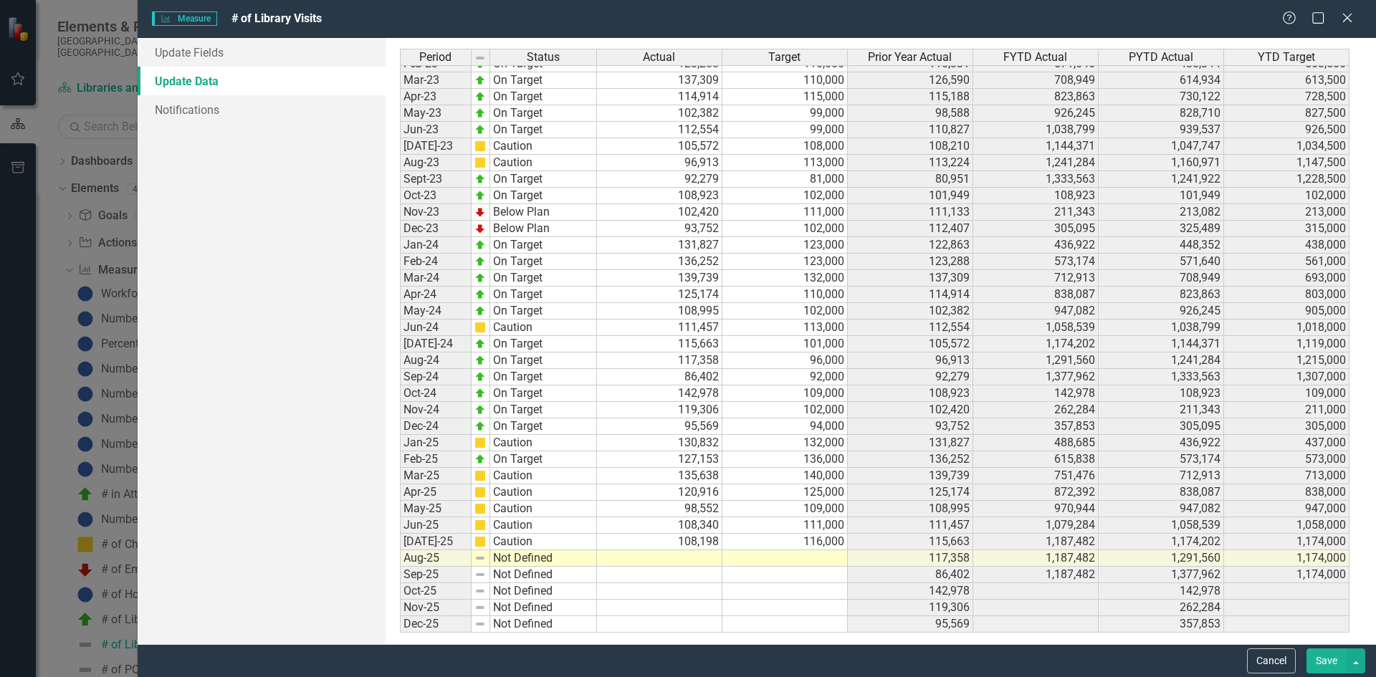
click at [400, 566] on div "Period Status Actual Target Prior Year Actual FYTD Actual PYTD Actual YTD Targe…" at bounding box center [400, 236] width 0 height 793
click at [784, 558] on td at bounding box center [785, 559] width 125 height 16
type textarea "117000"
click at [290, 57] on link "Update Fields" at bounding box center [262, 52] width 248 height 29
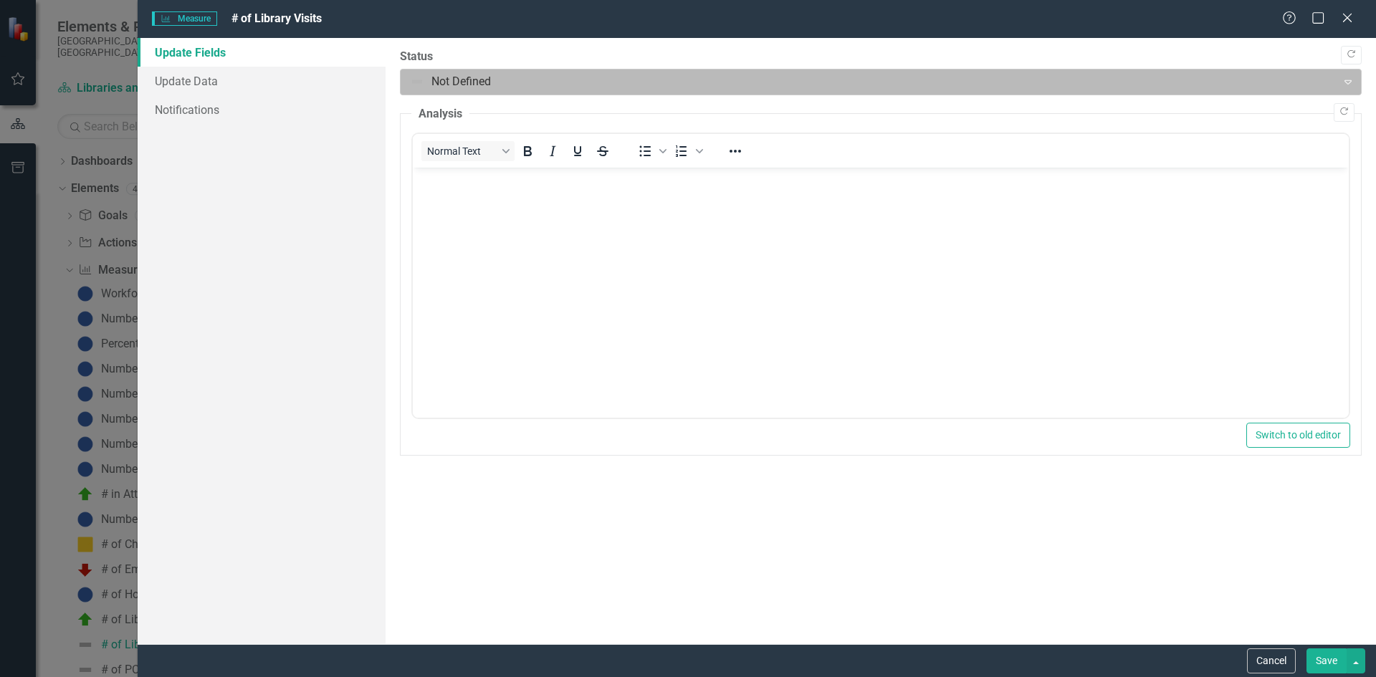
click at [465, 80] on div at bounding box center [869, 81] width 918 height 19
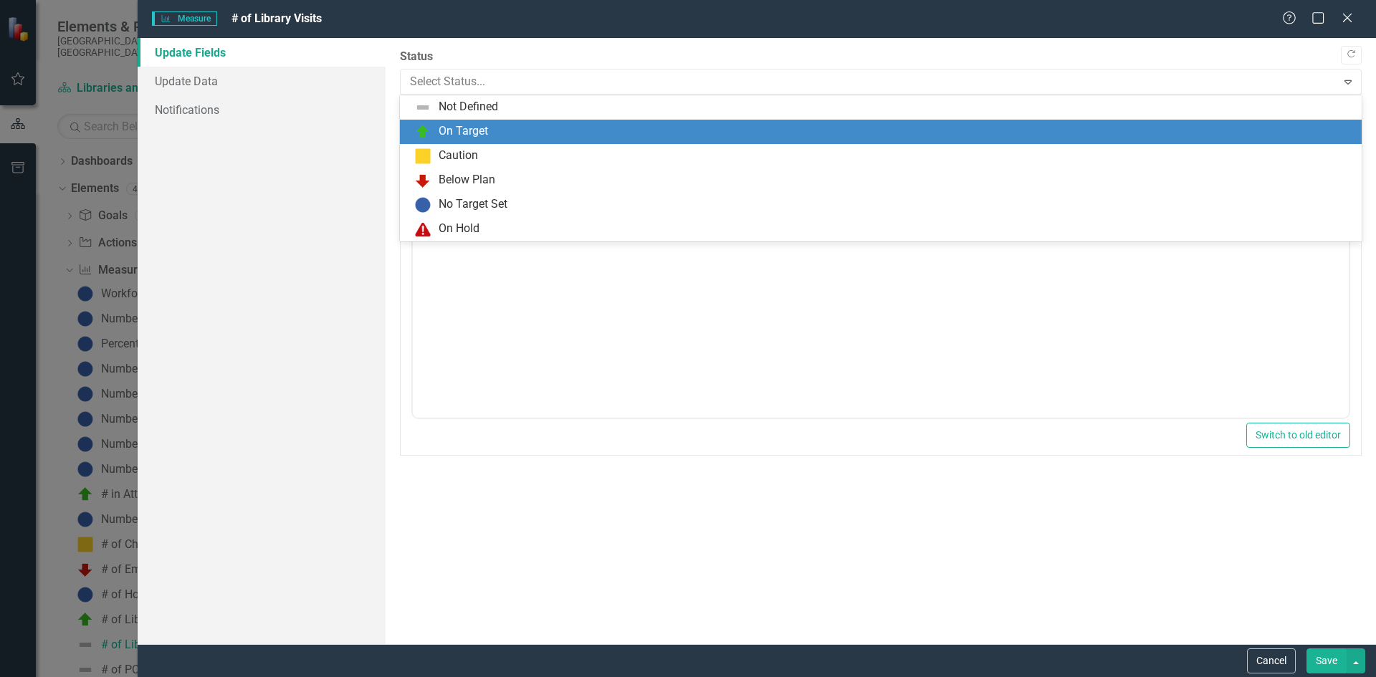
click at [465, 122] on div "On Target" at bounding box center [881, 132] width 962 height 24
click at [450, 82] on div at bounding box center [869, 81] width 918 height 19
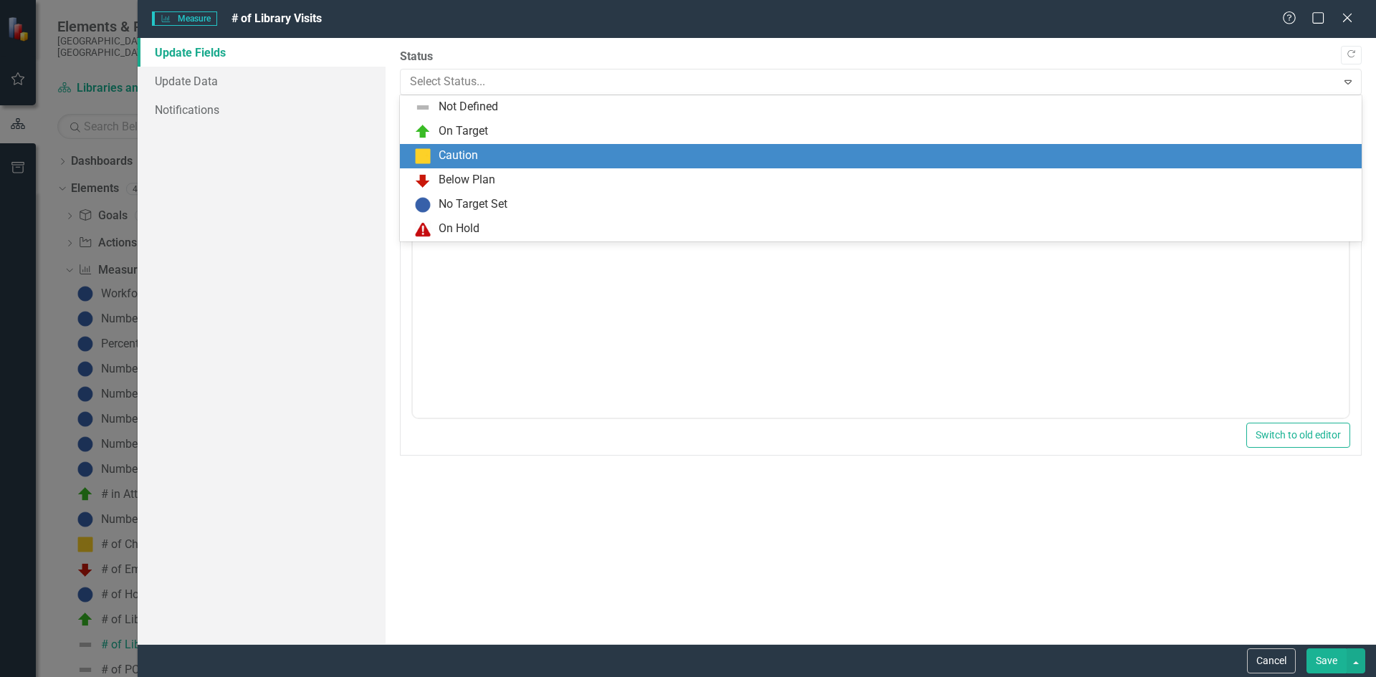
drag, startPoint x: 460, startPoint y: 151, endPoint x: 86, endPoint y: 27, distance: 394.2
click at [460, 151] on div "Caution" at bounding box center [458, 156] width 39 height 16
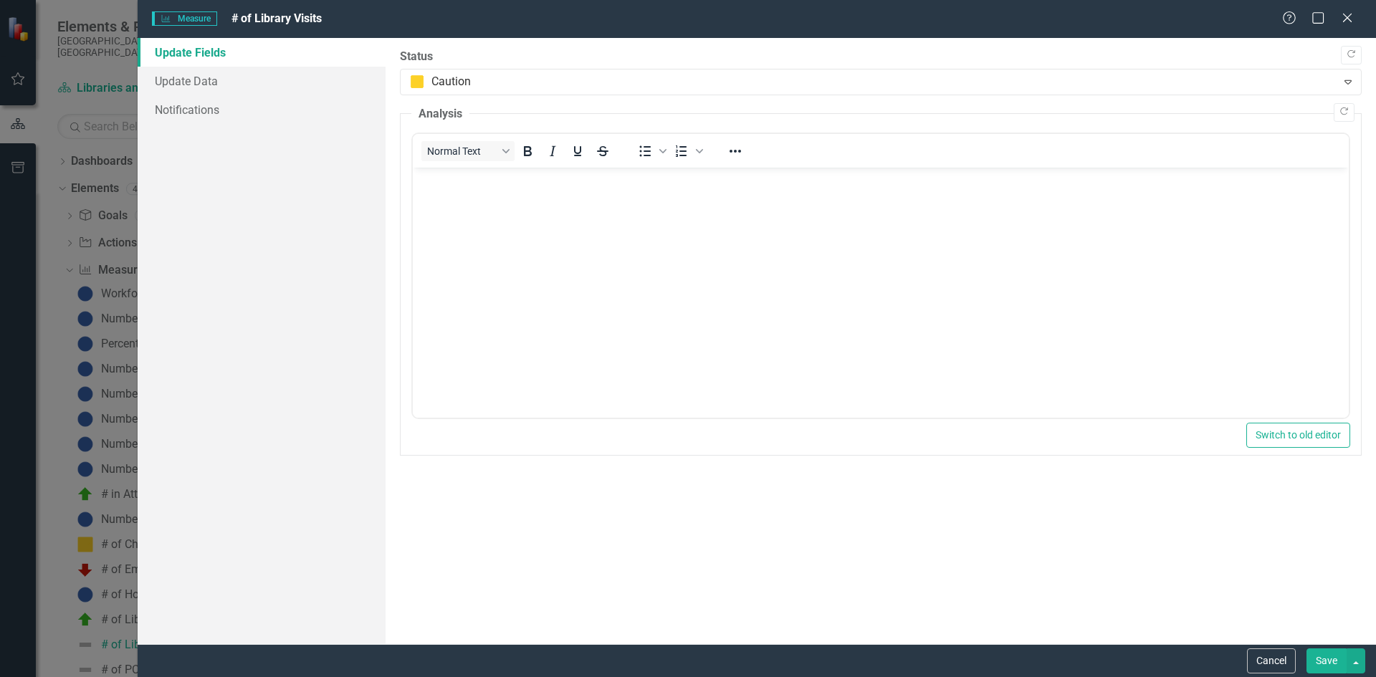
click at [1319, 666] on button "Save" at bounding box center [1327, 661] width 40 height 25
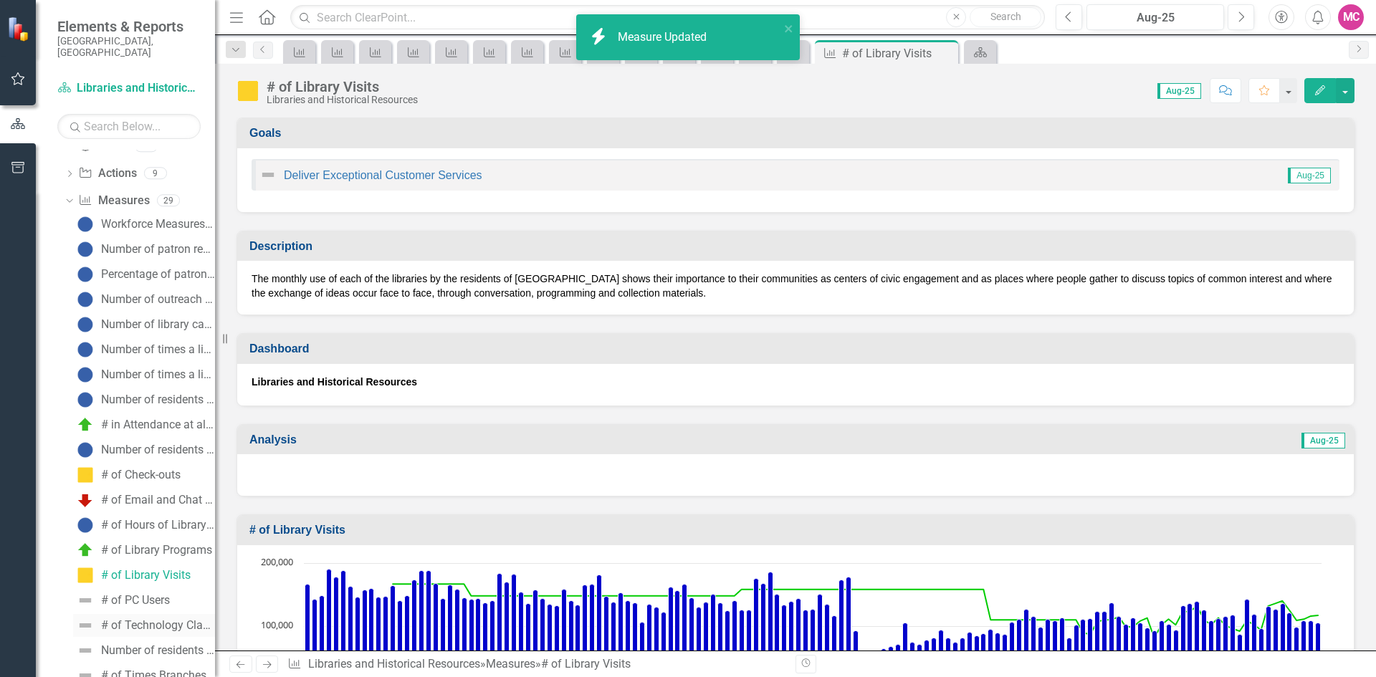
scroll to position [72, 0]
click at [149, 592] on div "# of PC Users" at bounding box center [135, 598] width 69 height 13
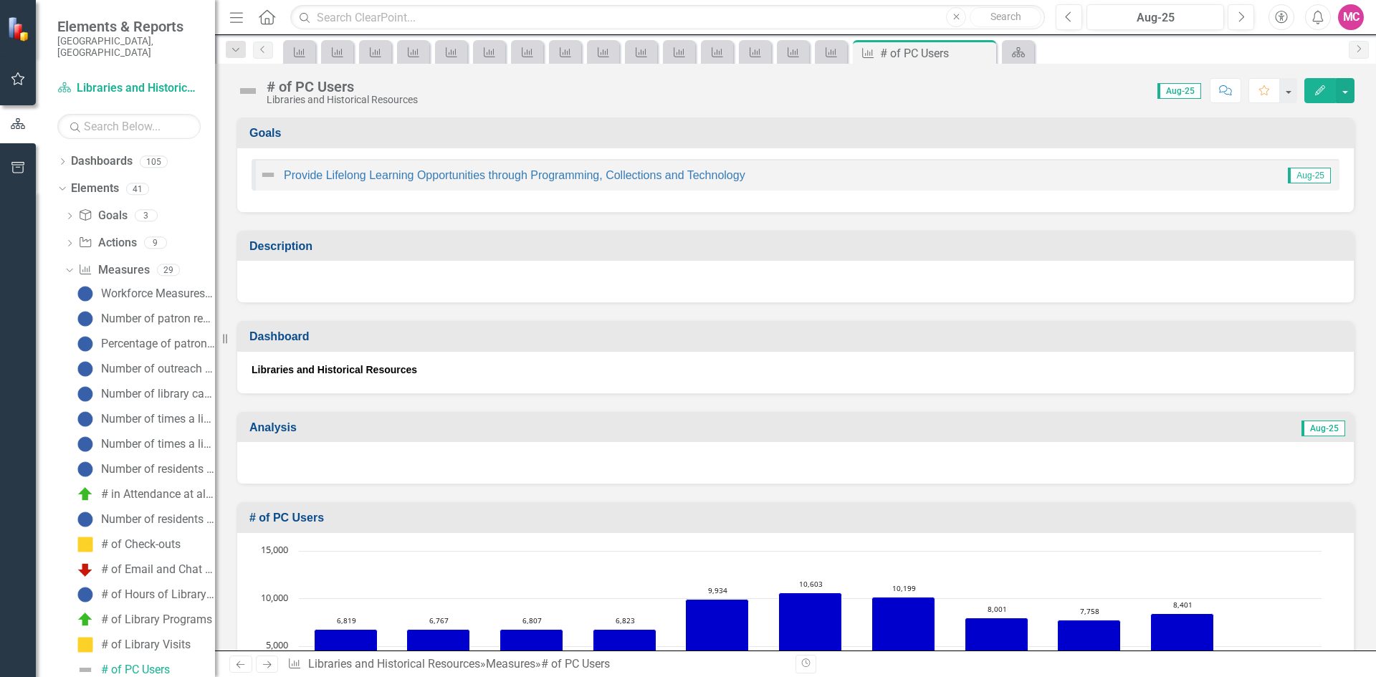
click at [1310, 95] on button "Edit" at bounding box center [1321, 90] width 32 height 25
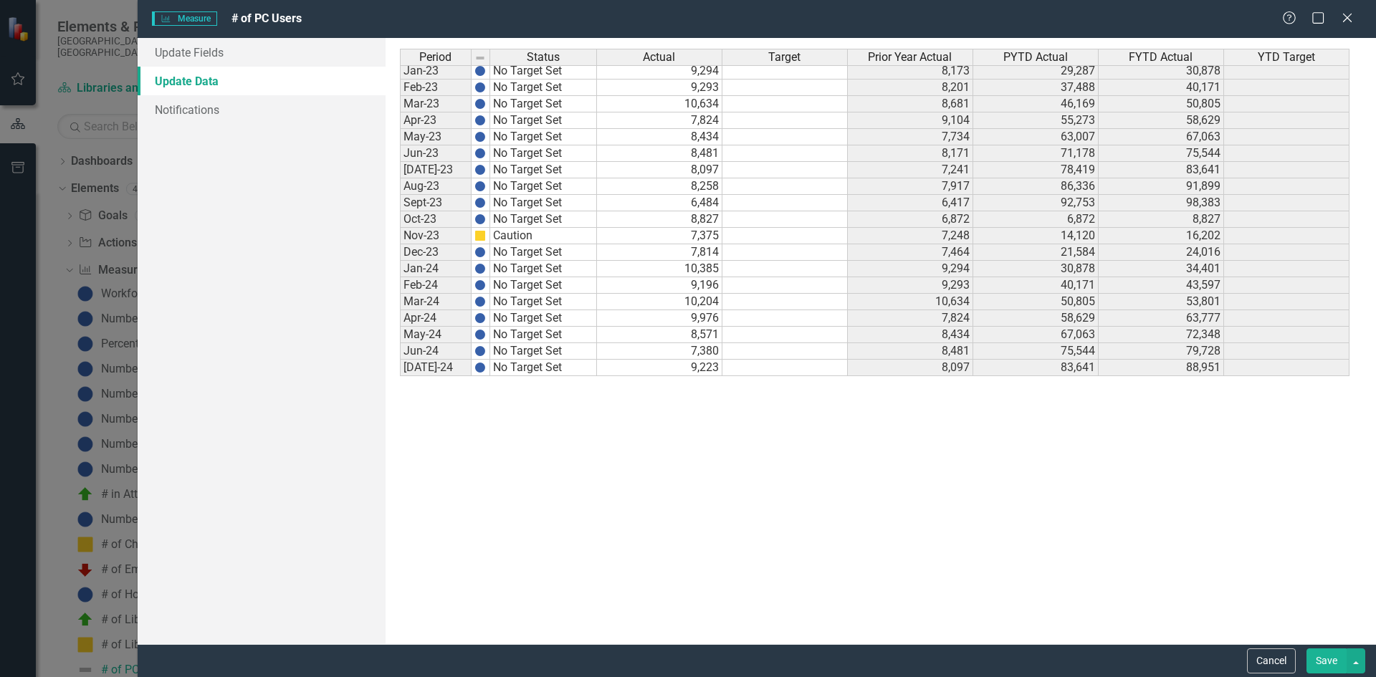
scroll to position [1857, 0]
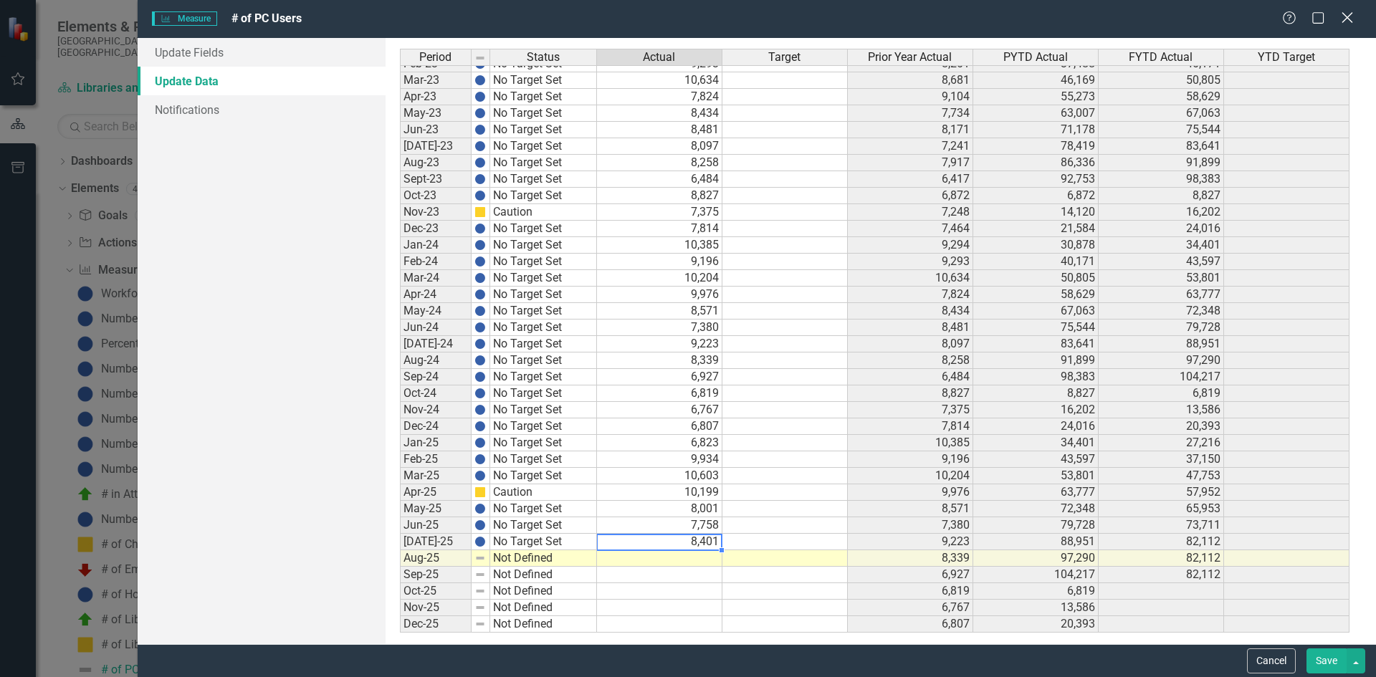
click at [1351, 22] on icon at bounding box center [1347, 17] width 11 height 11
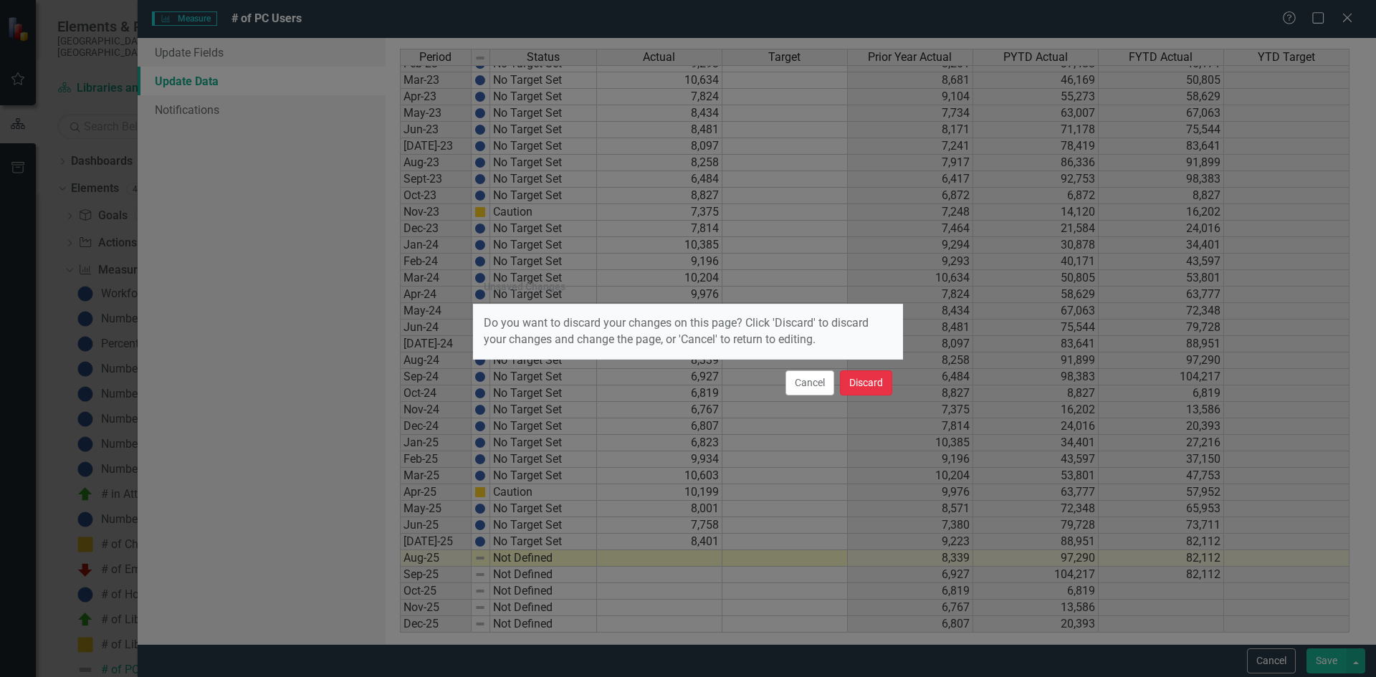
click at [877, 379] on button "Discard" at bounding box center [866, 383] width 52 height 25
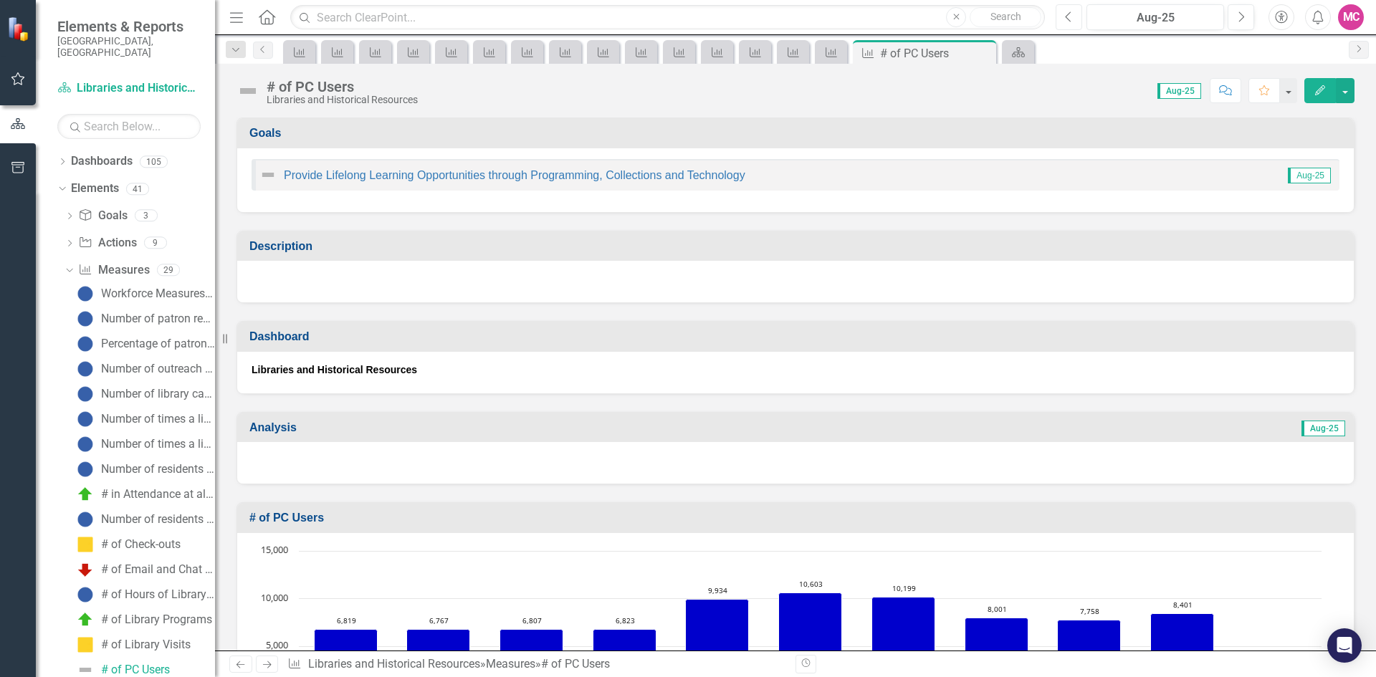
click at [1062, 16] on button "Previous" at bounding box center [1069, 17] width 27 height 26
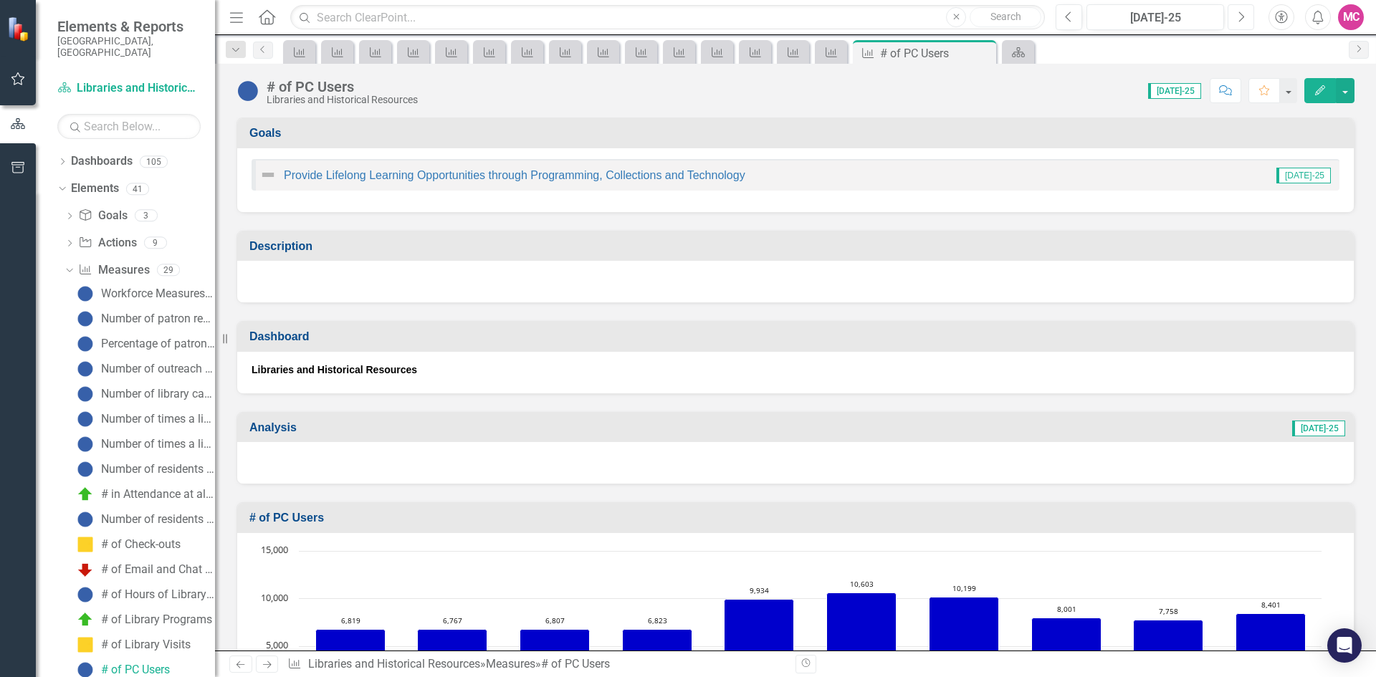
click at [1235, 16] on button "Next" at bounding box center [1241, 17] width 27 height 26
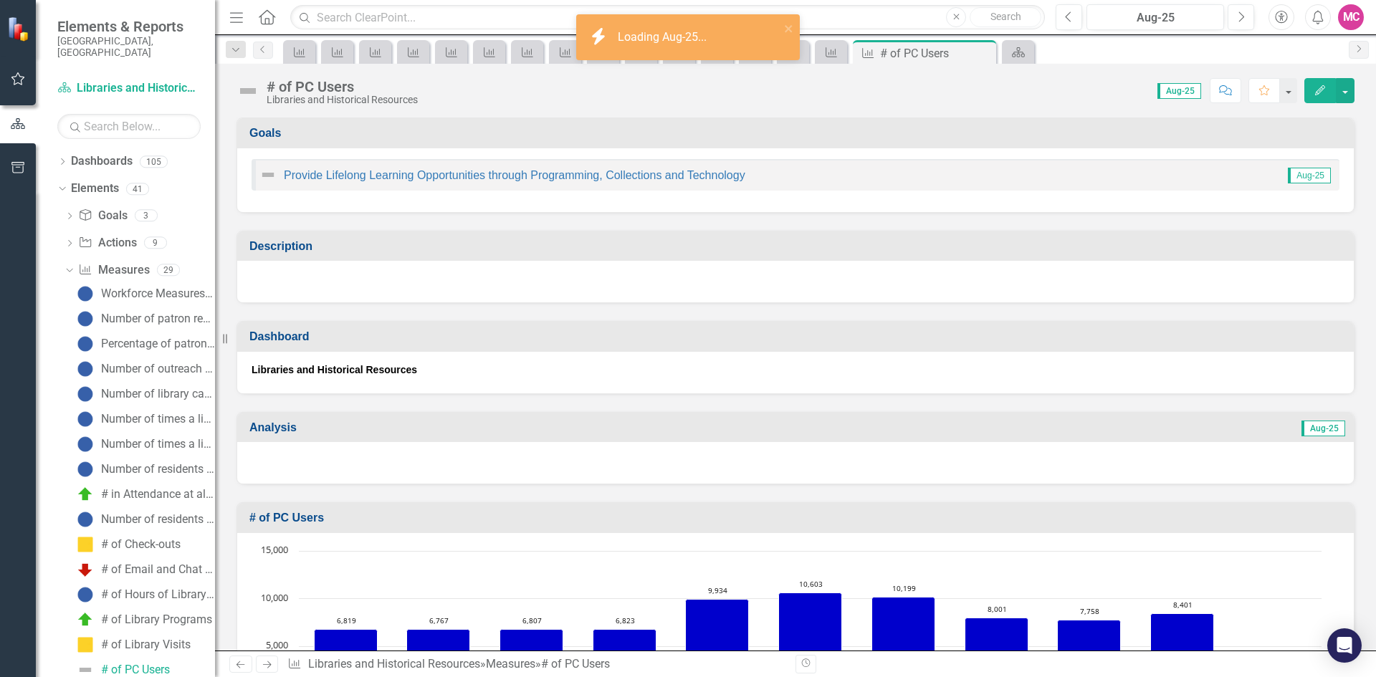
click at [1320, 96] on button "Edit" at bounding box center [1321, 90] width 32 height 25
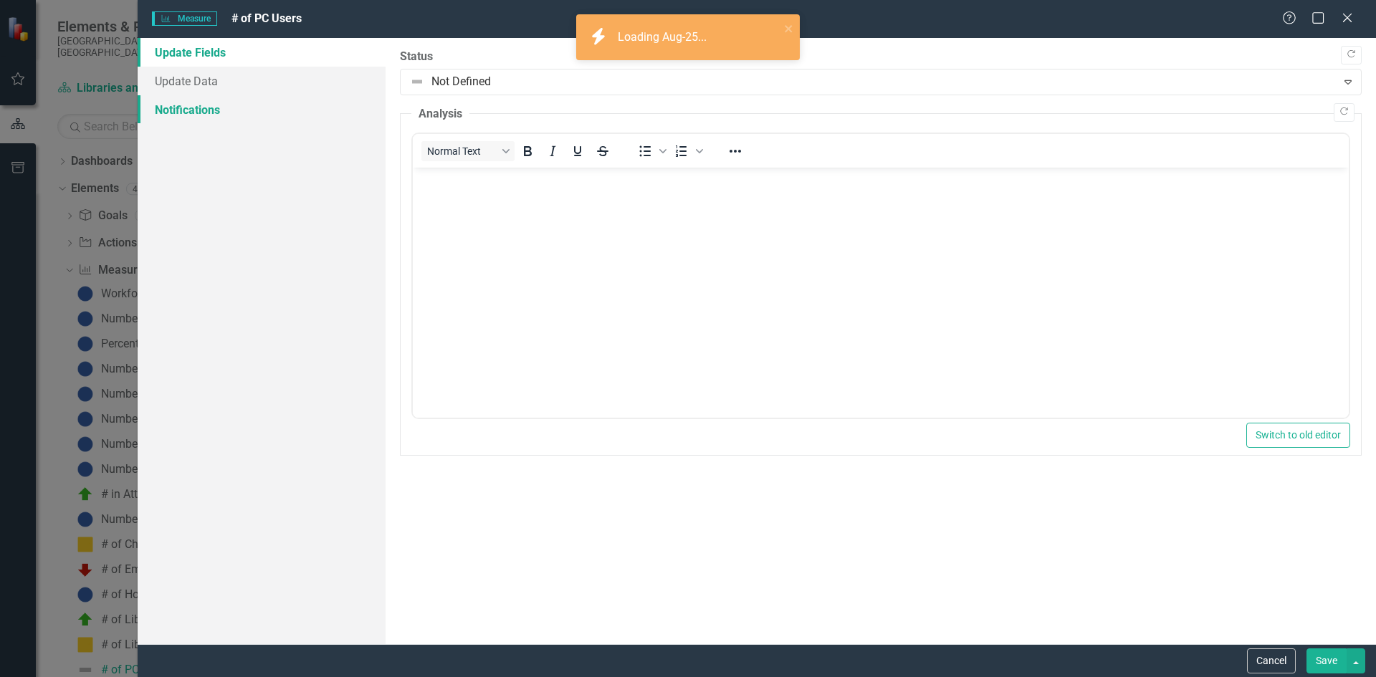
click at [338, 95] on link "Notifications" at bounding box center [262, 109] width 248 height 29
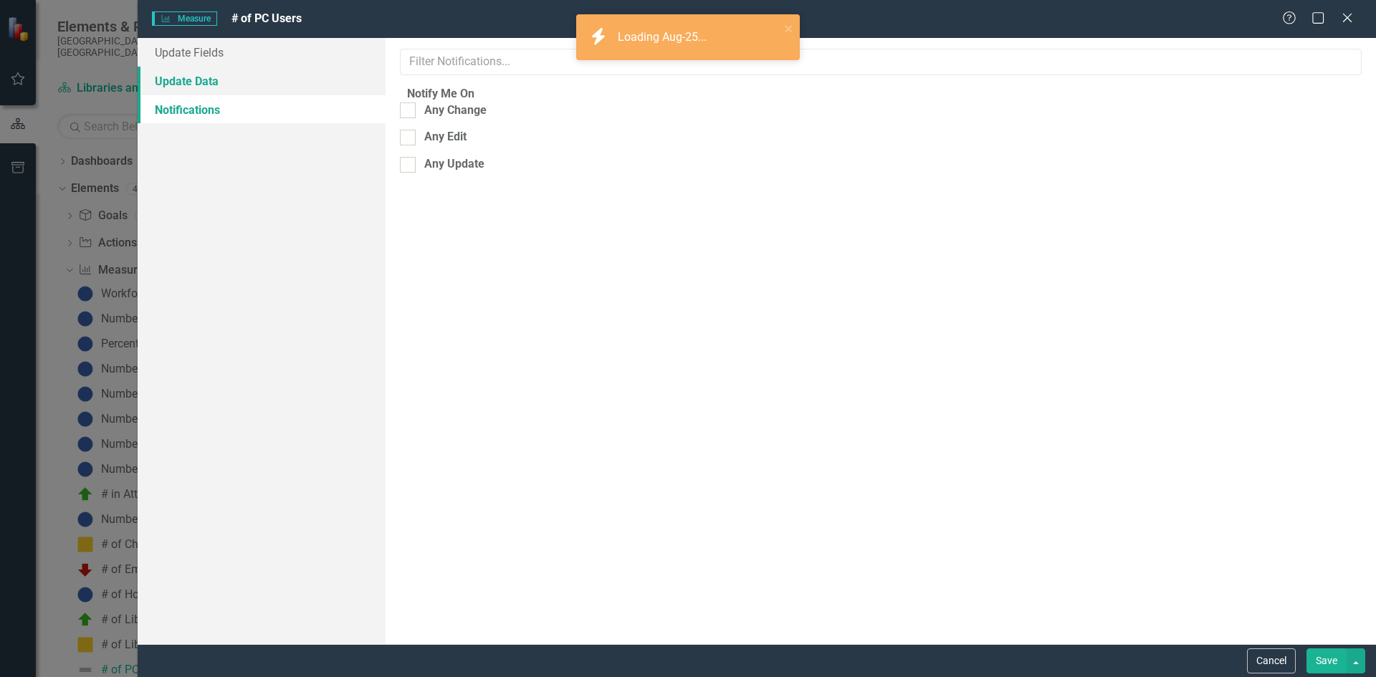
click at [311, 84] on link "Update Data" at bounding box center [262, 81] width 248 height 29
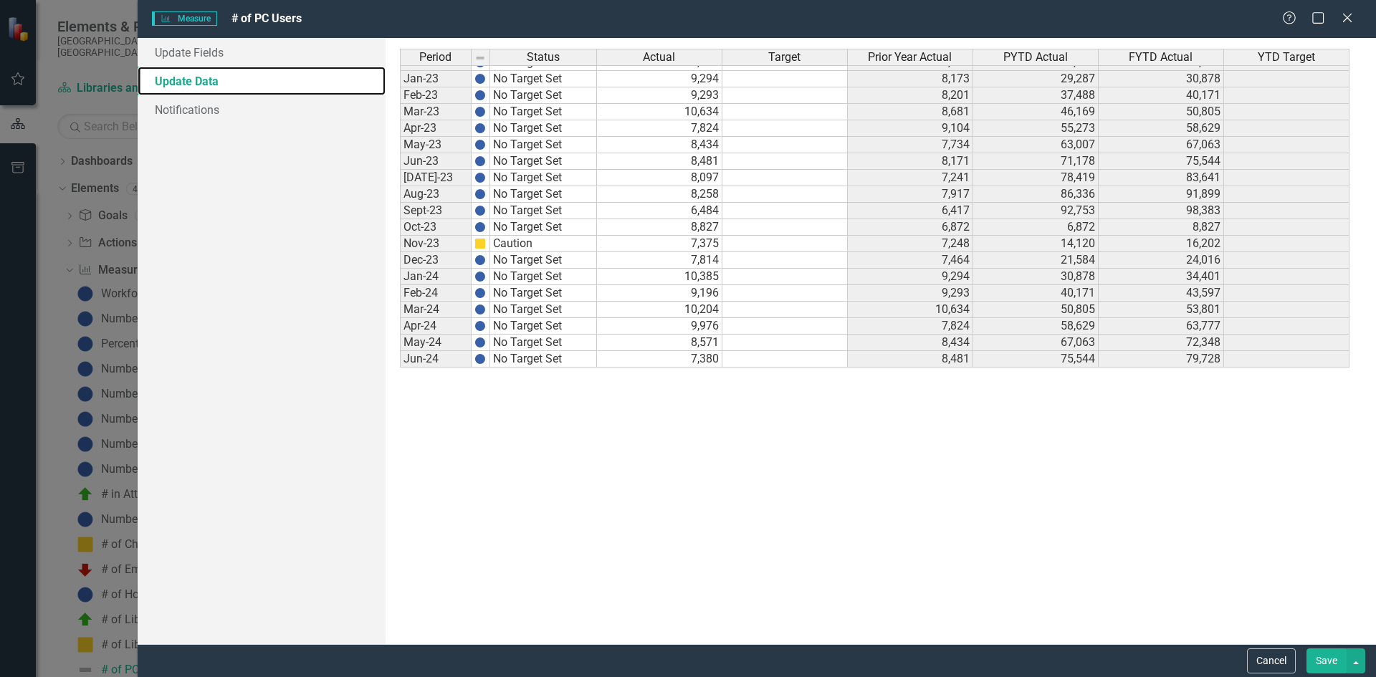
scroll to position [1857, 0]
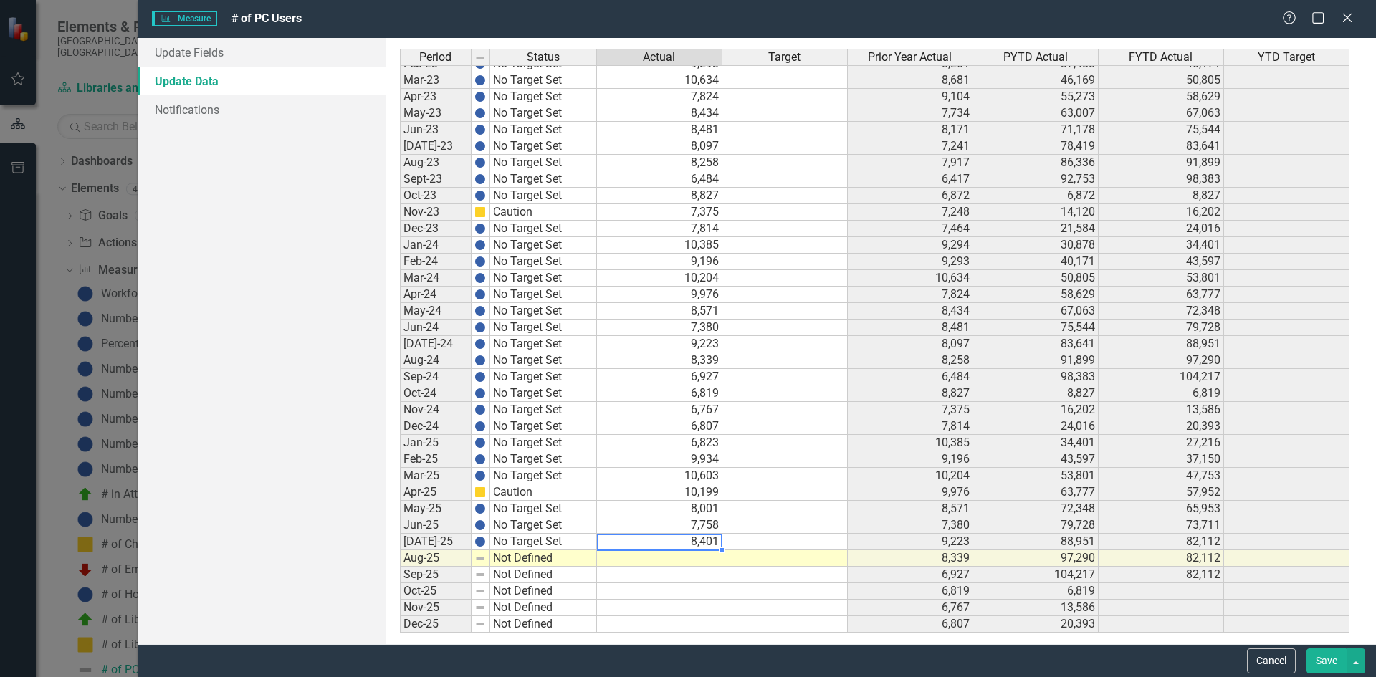
click at [674, 536] on td "8,401" at bounding box center [659, 542] width 125 height 16
type textarea "8405"
type textarea "8203"
click at [710, 589] on td at bounding box center [659, 592] width 125 height 16
click at [300, 63] on link "Update Fields" at bounding box center [262, 52] width 248 height 29
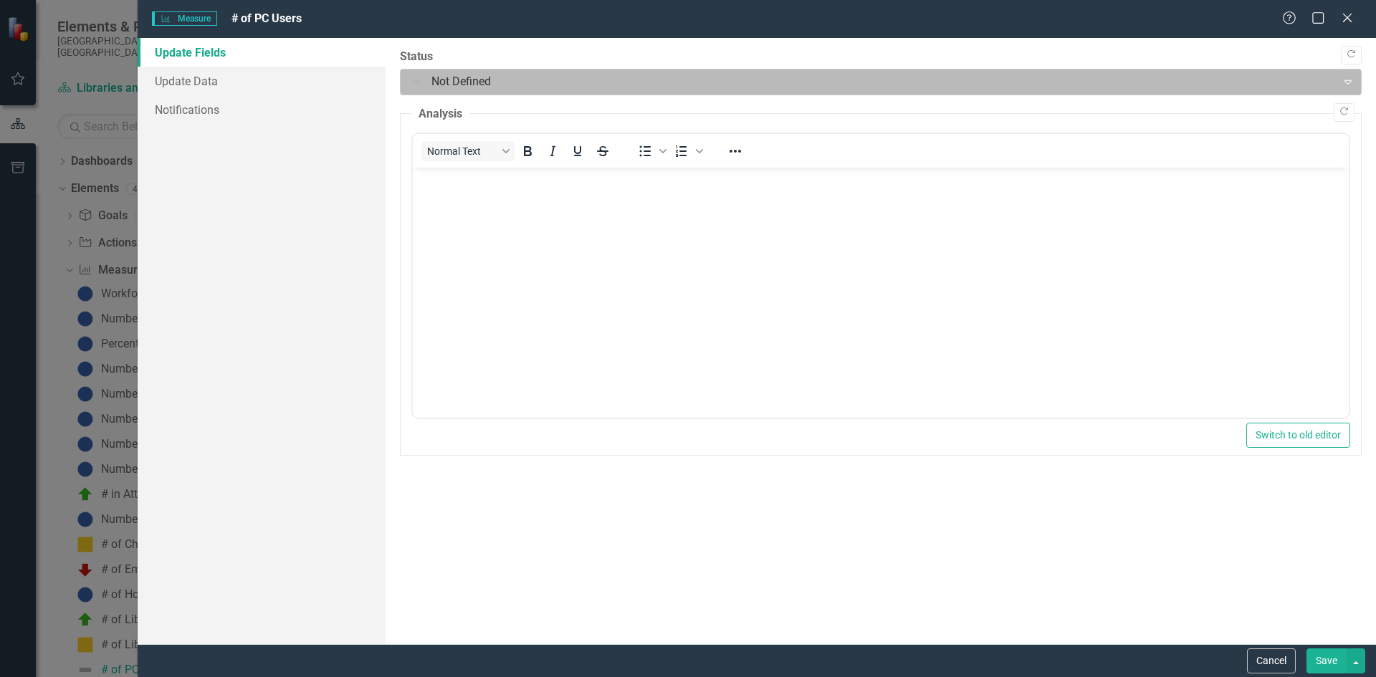
click at [458, 72] on div at bounding box center [869, 81] width 918 height 19
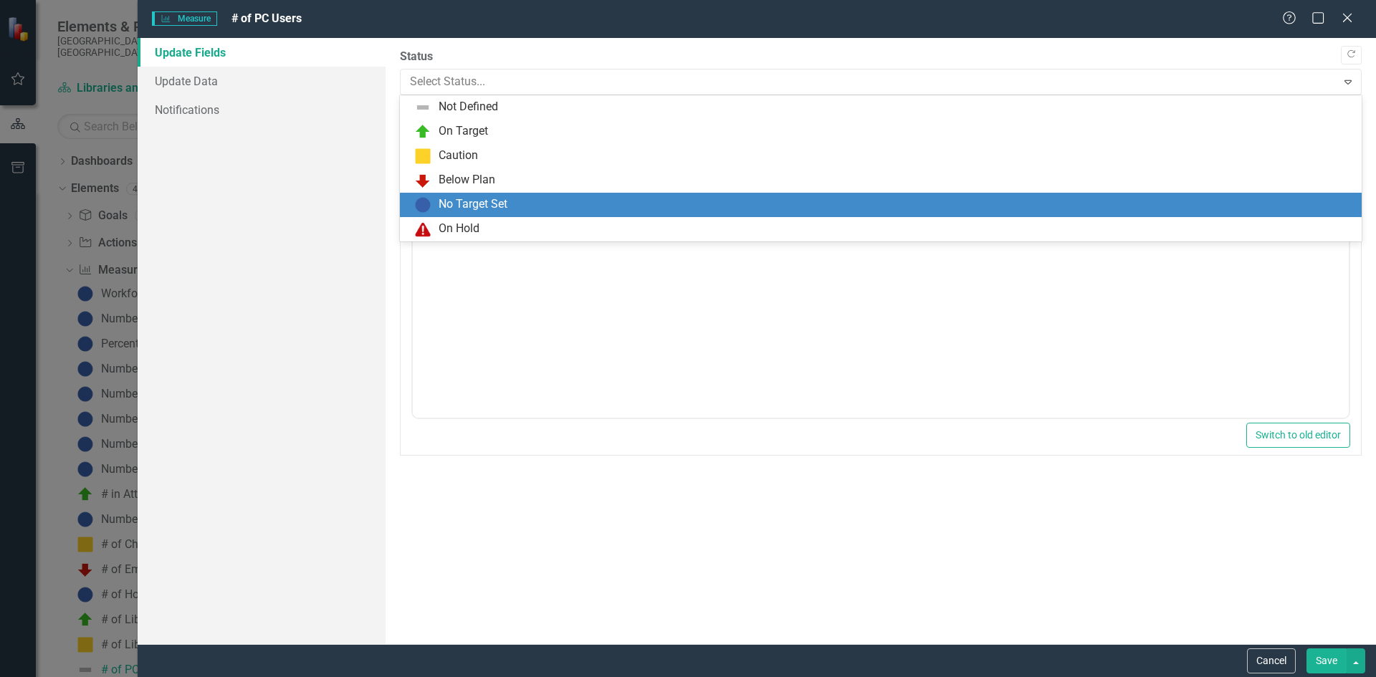
click at [457, 205] on div "No Target Set" at bounding box center [473, 204] width 69 height 16
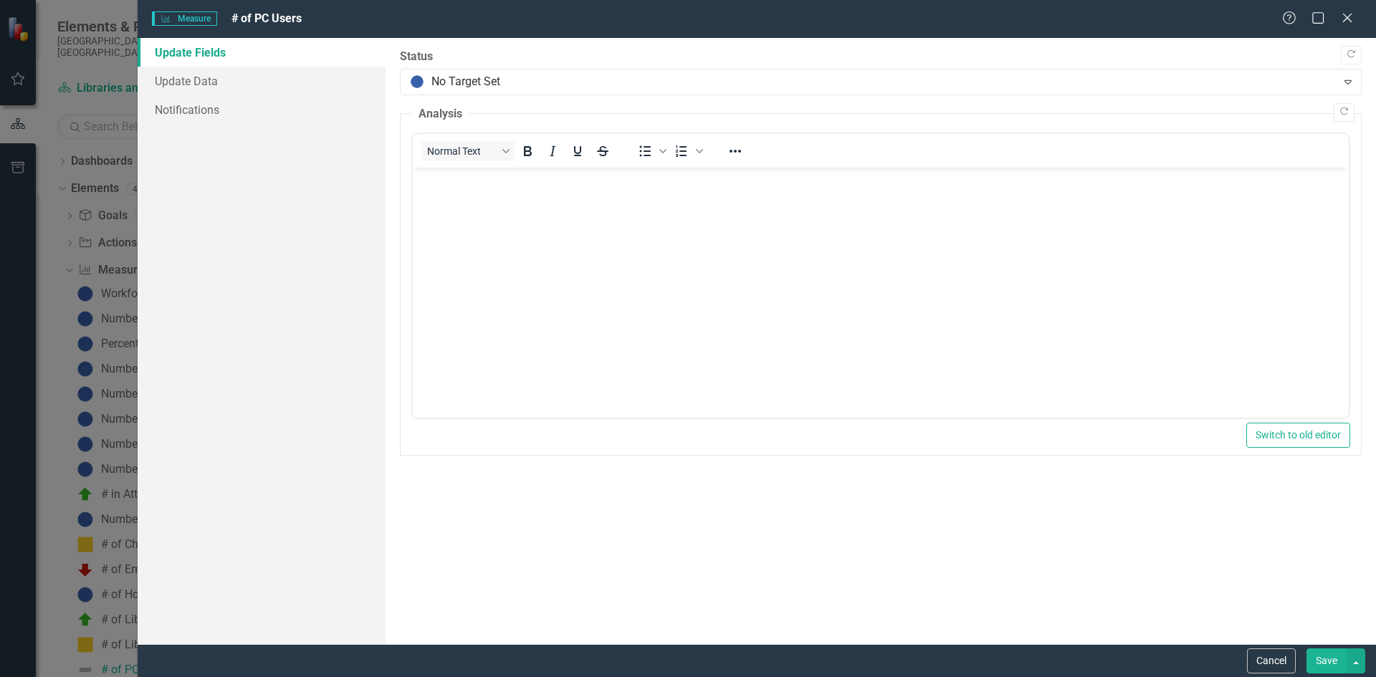
click at [1321, 660] on button "Save" at bounding box center [1327, 661] width 40 height 25
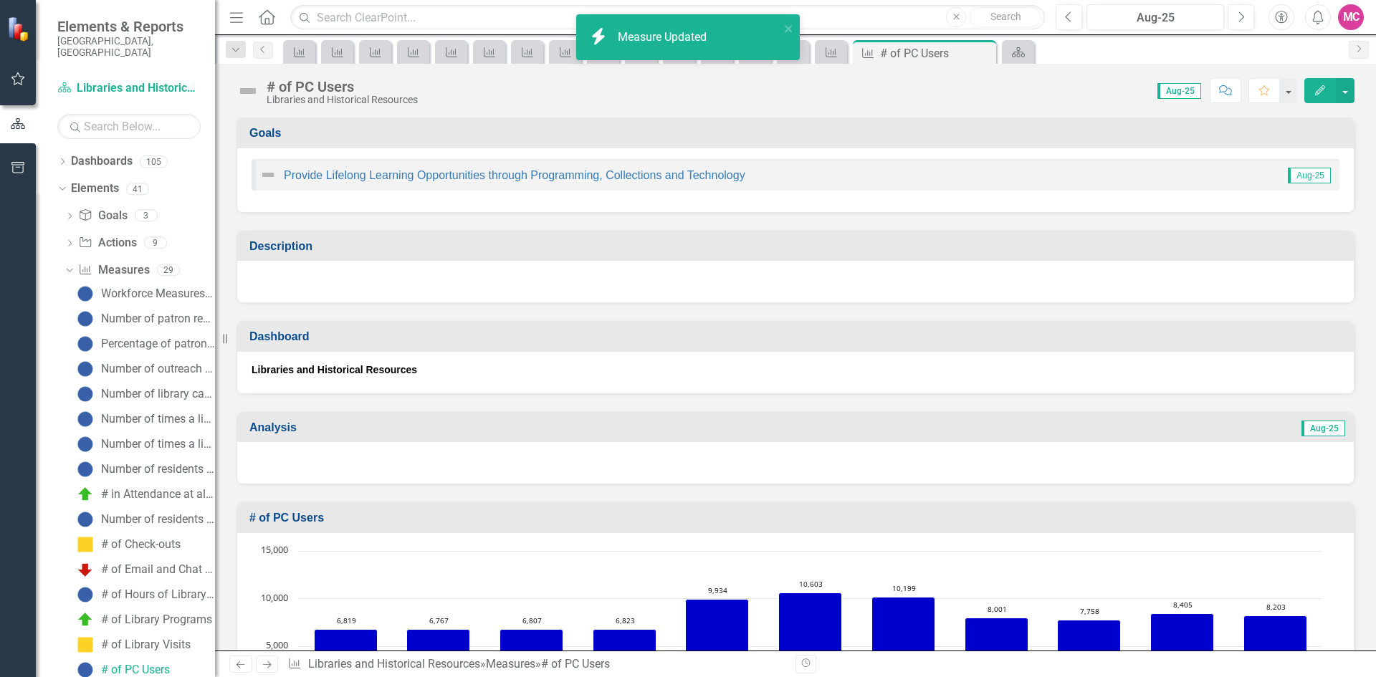
scroll to position [287, 0]
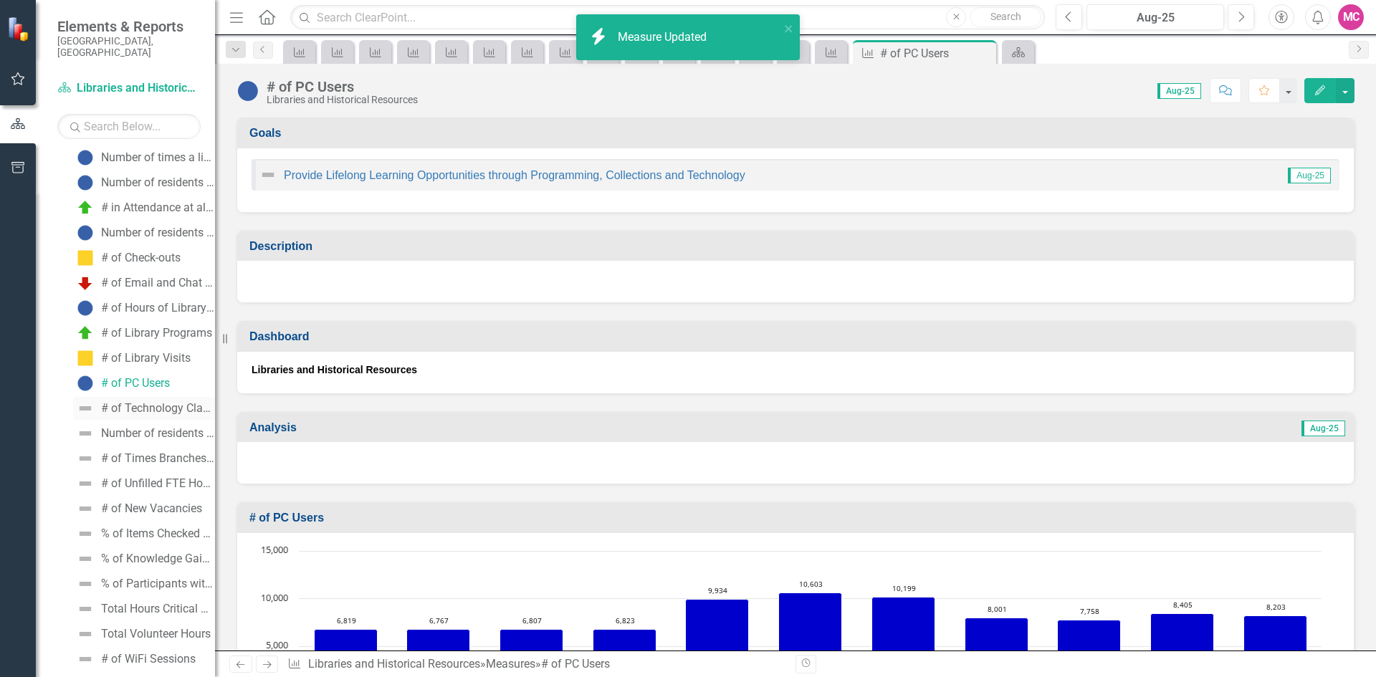
click at [143, 402] on div "# of Technology Classes for Patrons" at bounding box center [158, 408] width 114 height 13
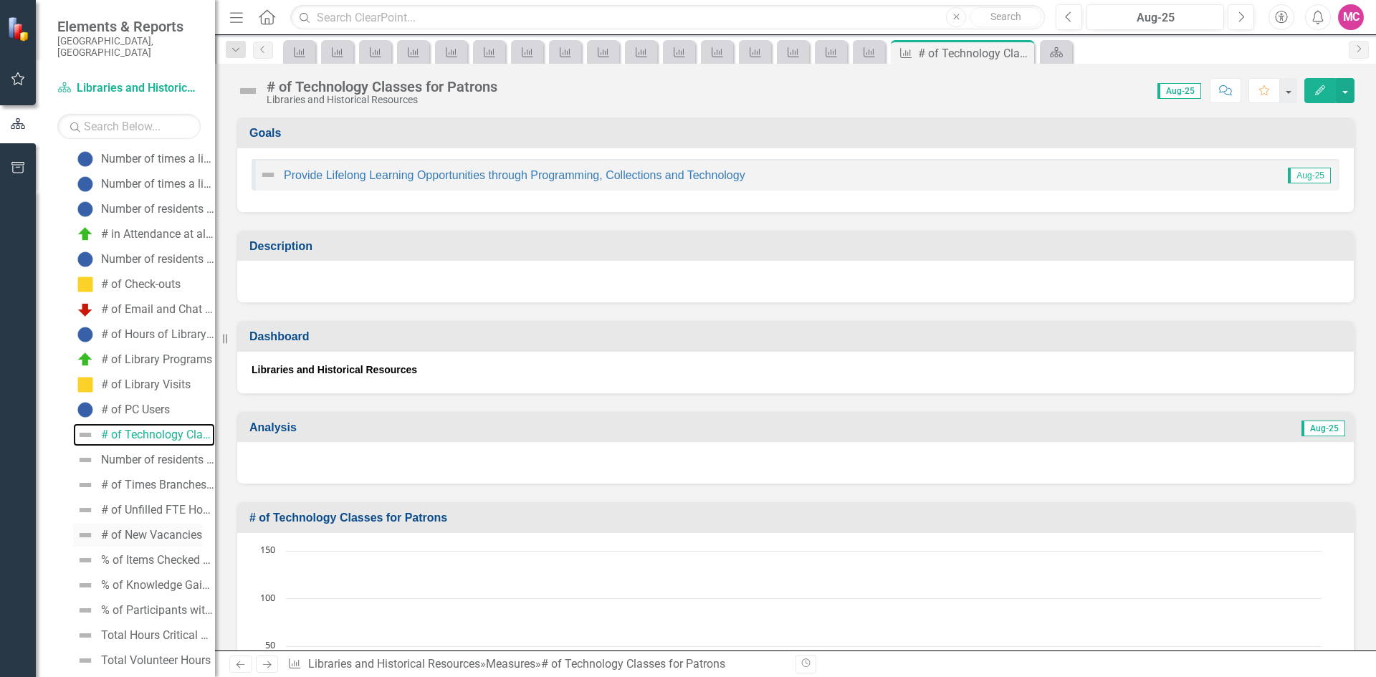
scroll to position [304, 0]
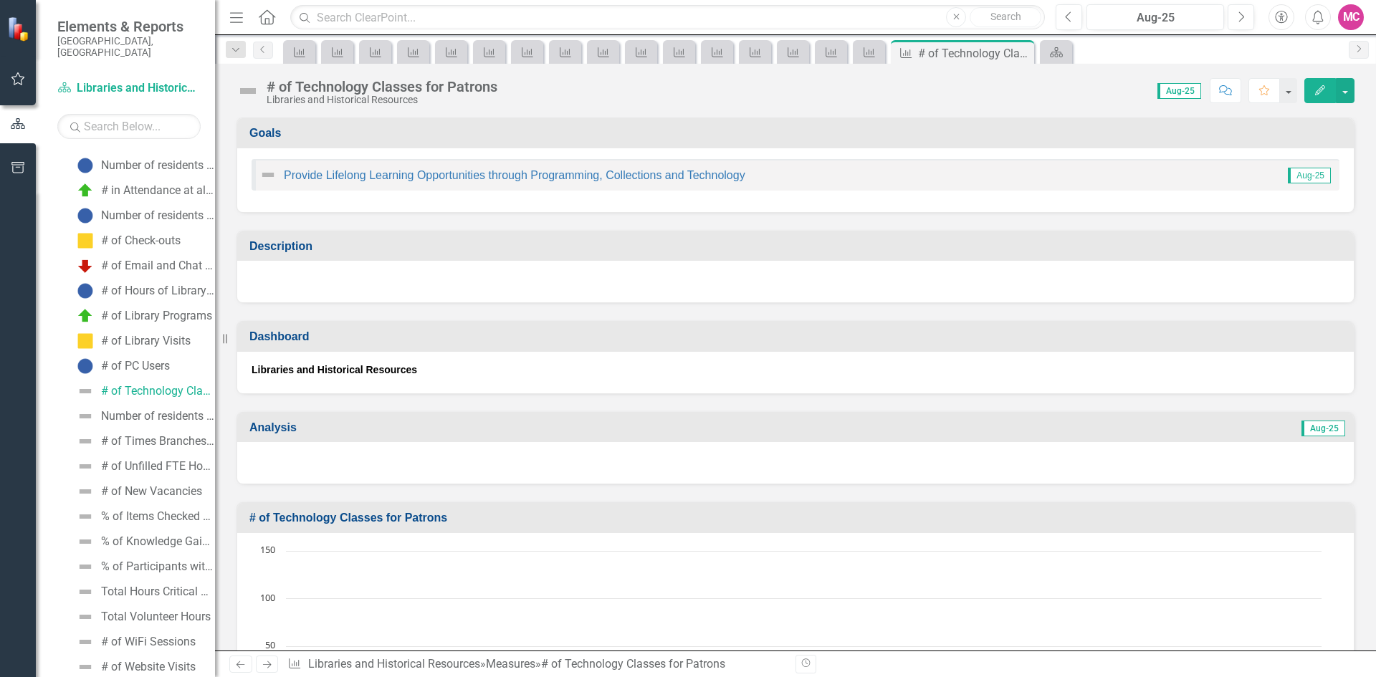
click at [1313, 95] on button "Edit" at bounding box center [1321, 90] width 32 height 25
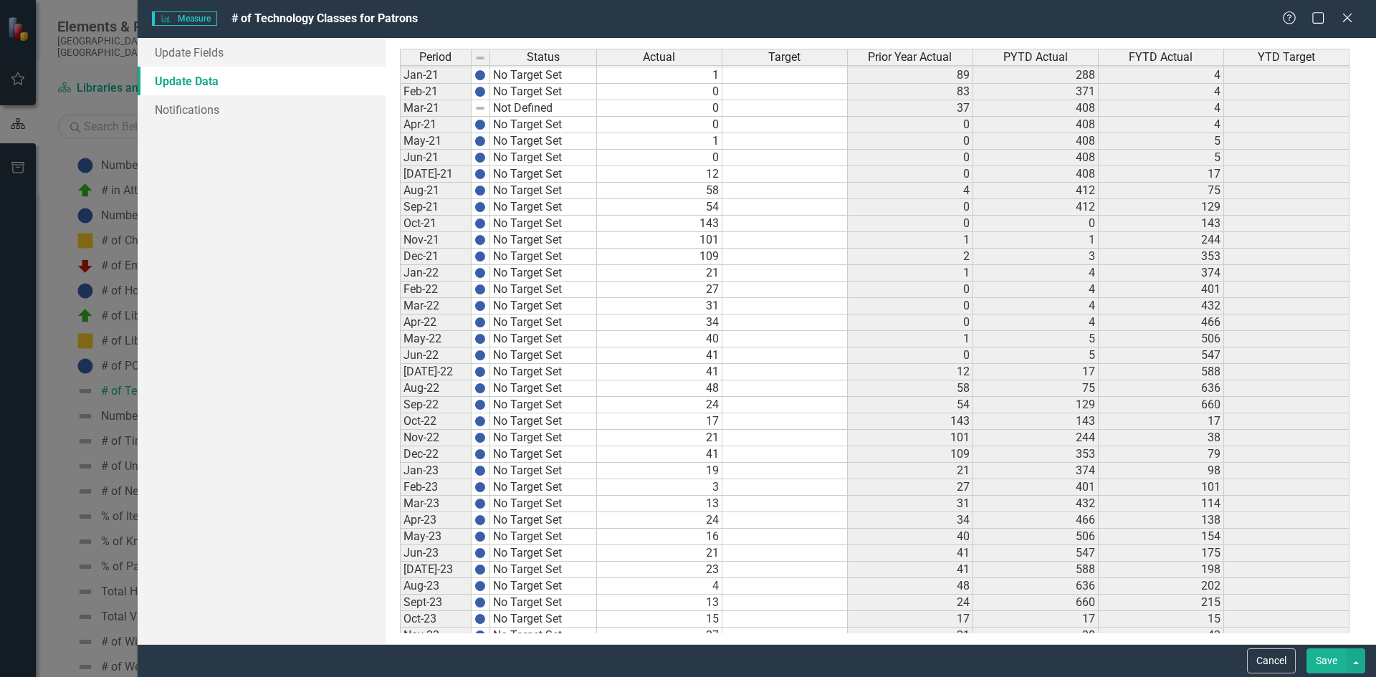
scroll to position [1857, 0]
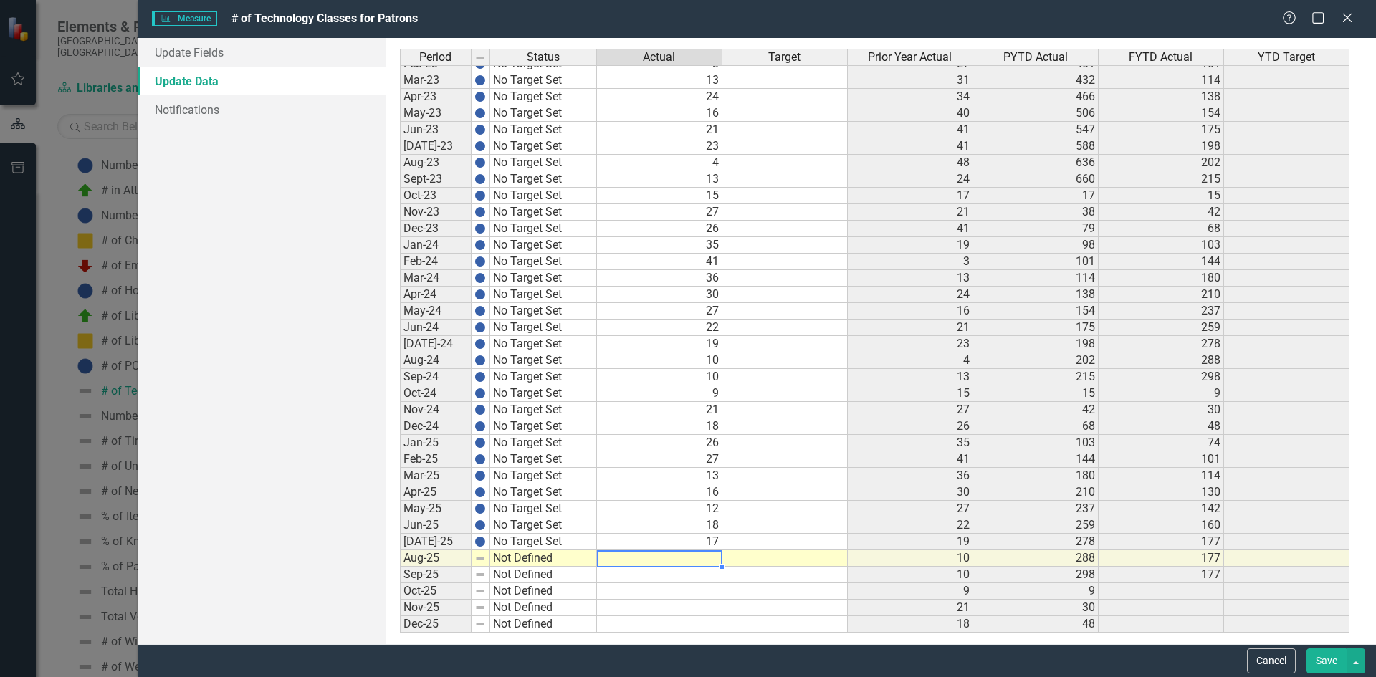
click at [657, 558] on td at bounding box center [659, 559] width 125 height 16
type textarea "12"
click at [655, 577] on td at bounding box center [659, 575] width 125 height 16
click at [644, 559] on td "12" at bounding box center [659, 559] width 125 height 16
click at [222, 58] on link "Update Fields" at bounding box center [262, 52] width 248 height 29
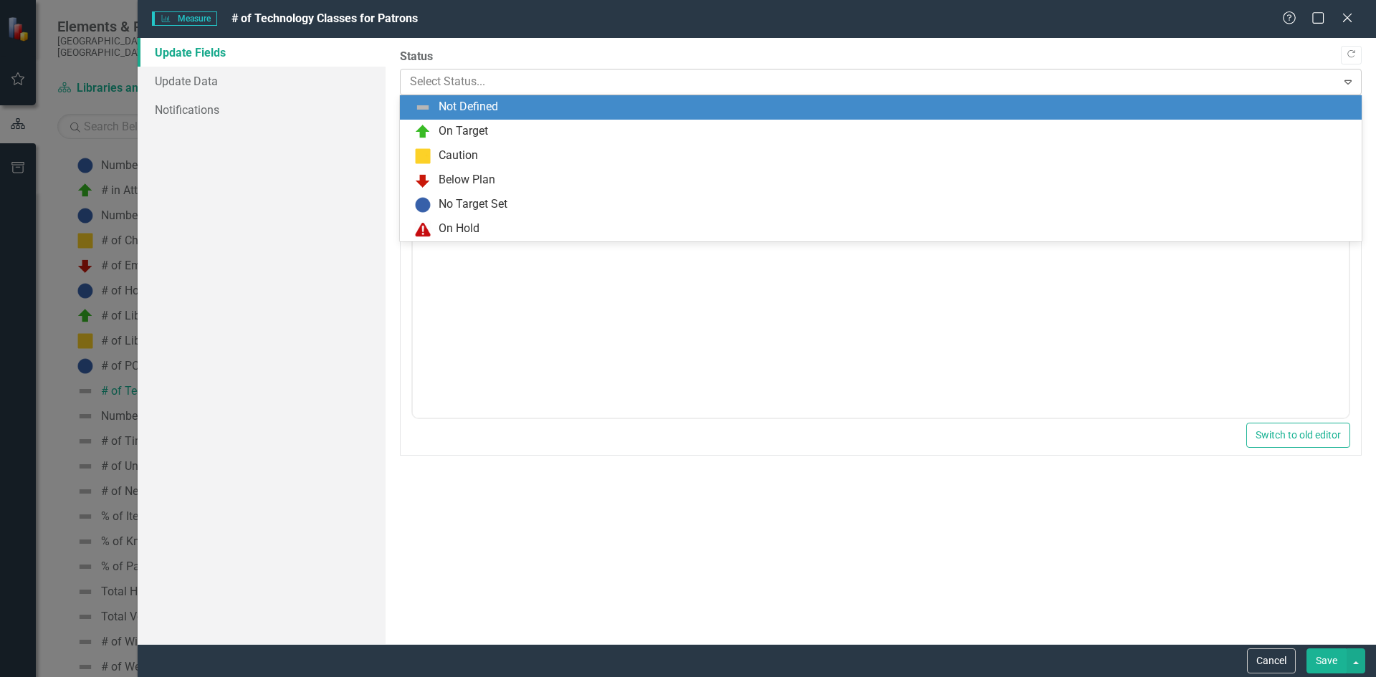
click at [490, 86] on div at bounding box center [869, 81] width 918 height 19
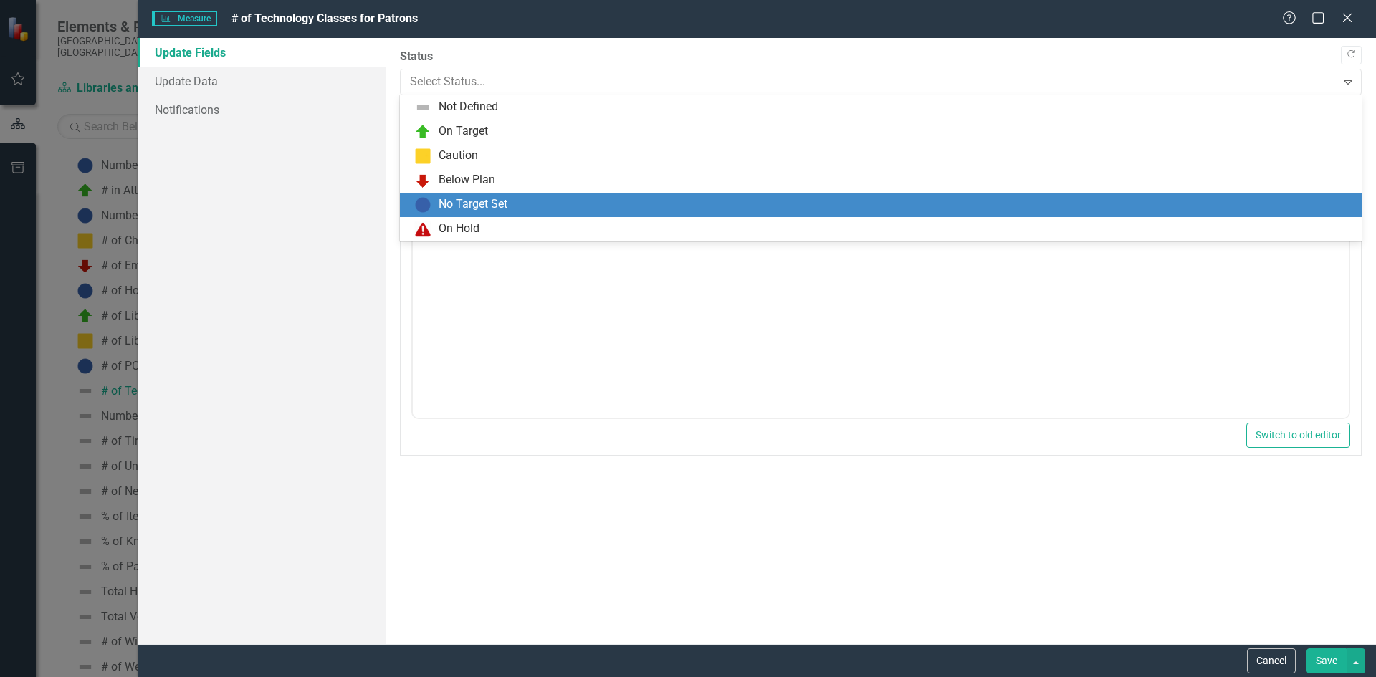
click at [452, 206] on div "No Target Set" at bounding box center [473, 204] width 69 height 16
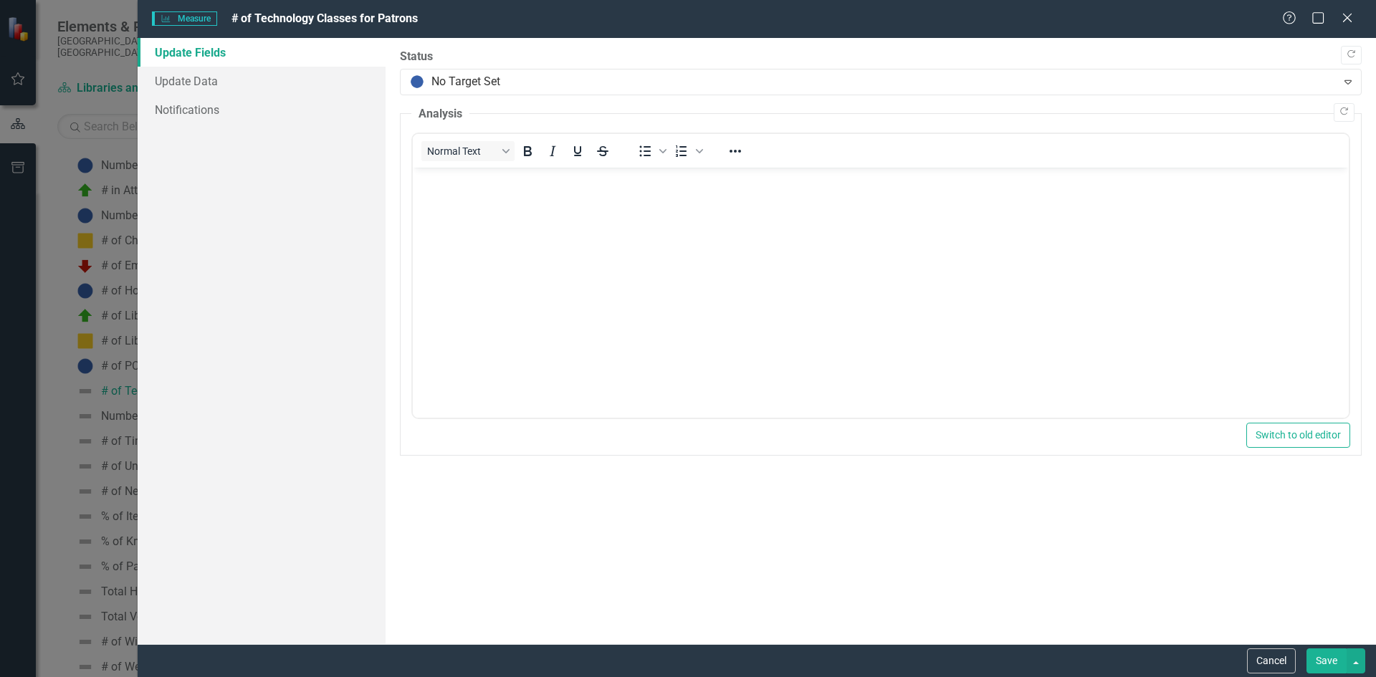
click at [1317, 658] on button "Save" at bounding box center [1327, 661] width 40 height 25
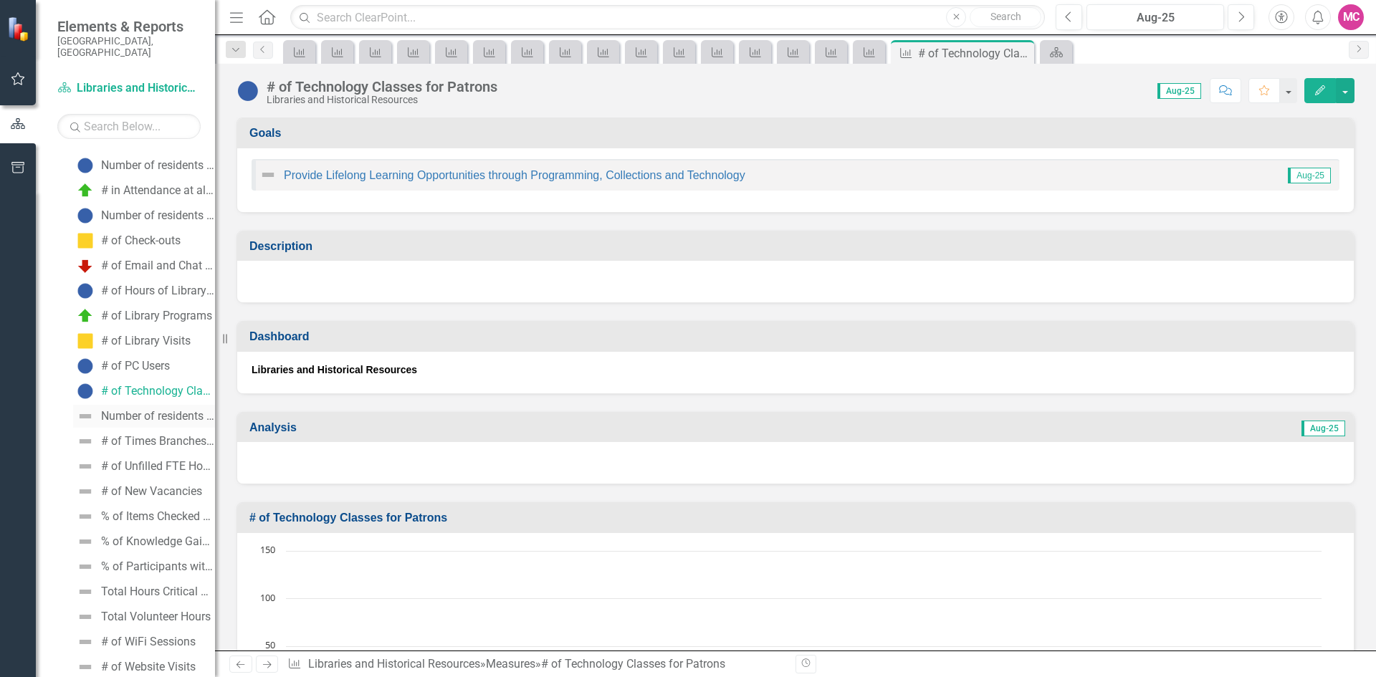
click at [129, 410] on div "Number of residents participating in tax assistance (New)" at bounding box center [158, 416] width 114 height 13
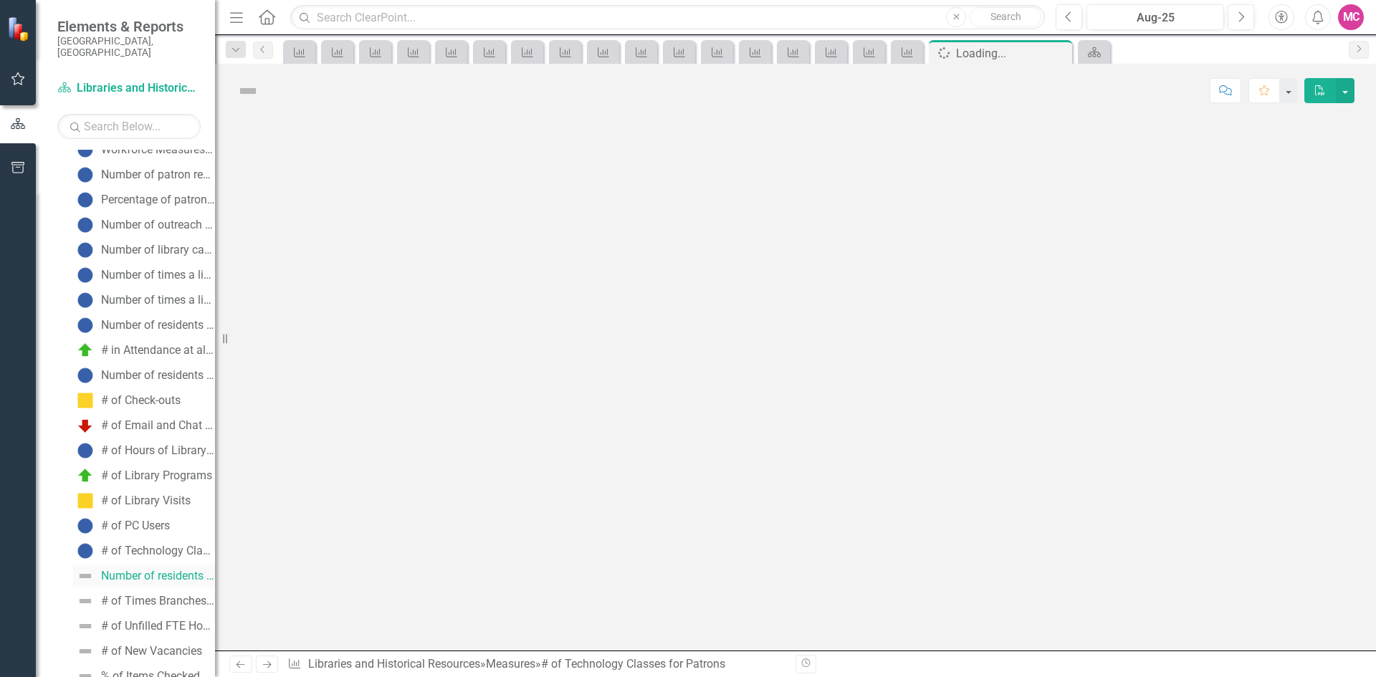
scroll to position [42, 0]
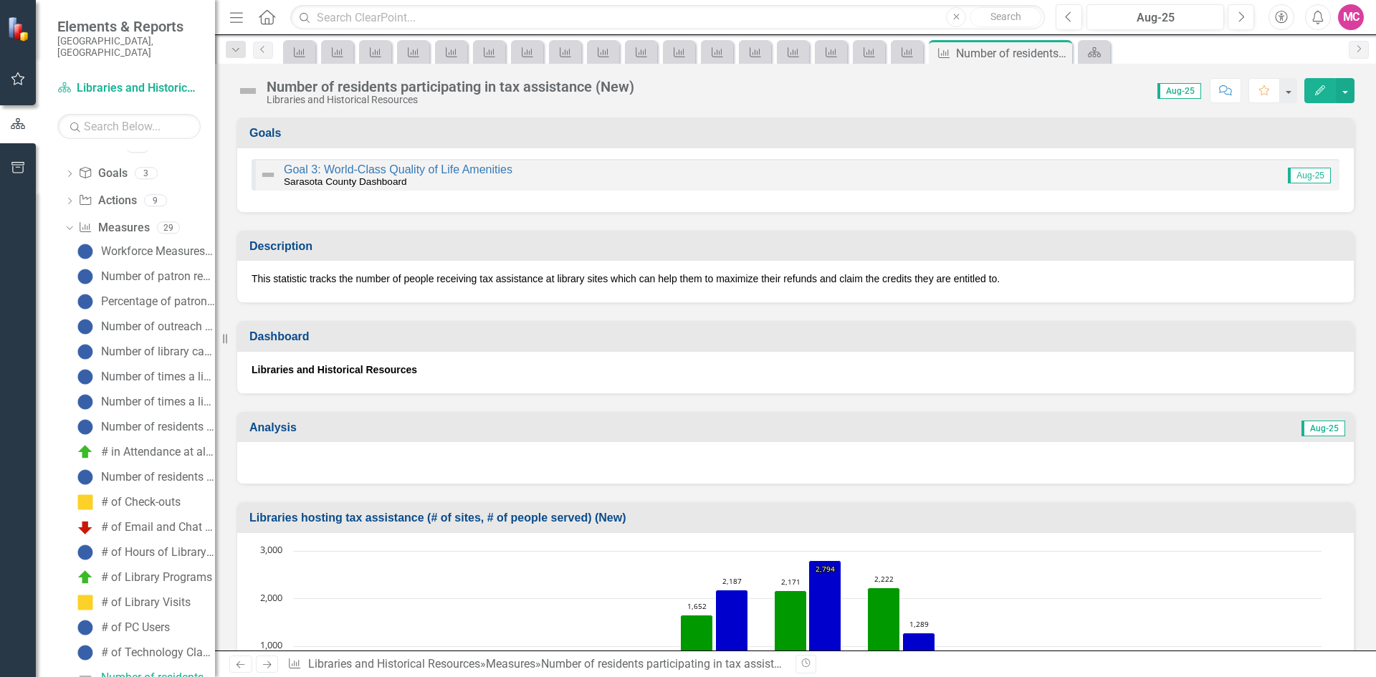
click at [1315, 91] on icon "Edit" at bounding box center [1320, 90] width 13 height 10
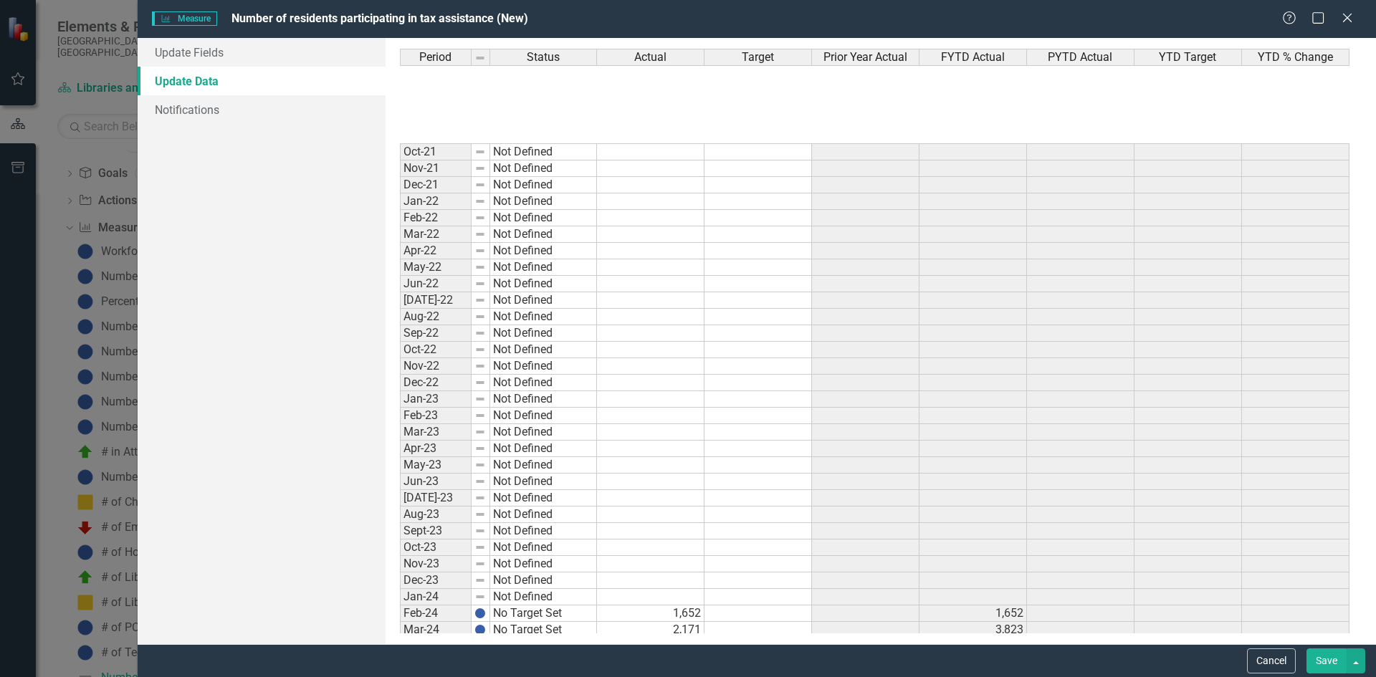
scroll to position [1857, 0]
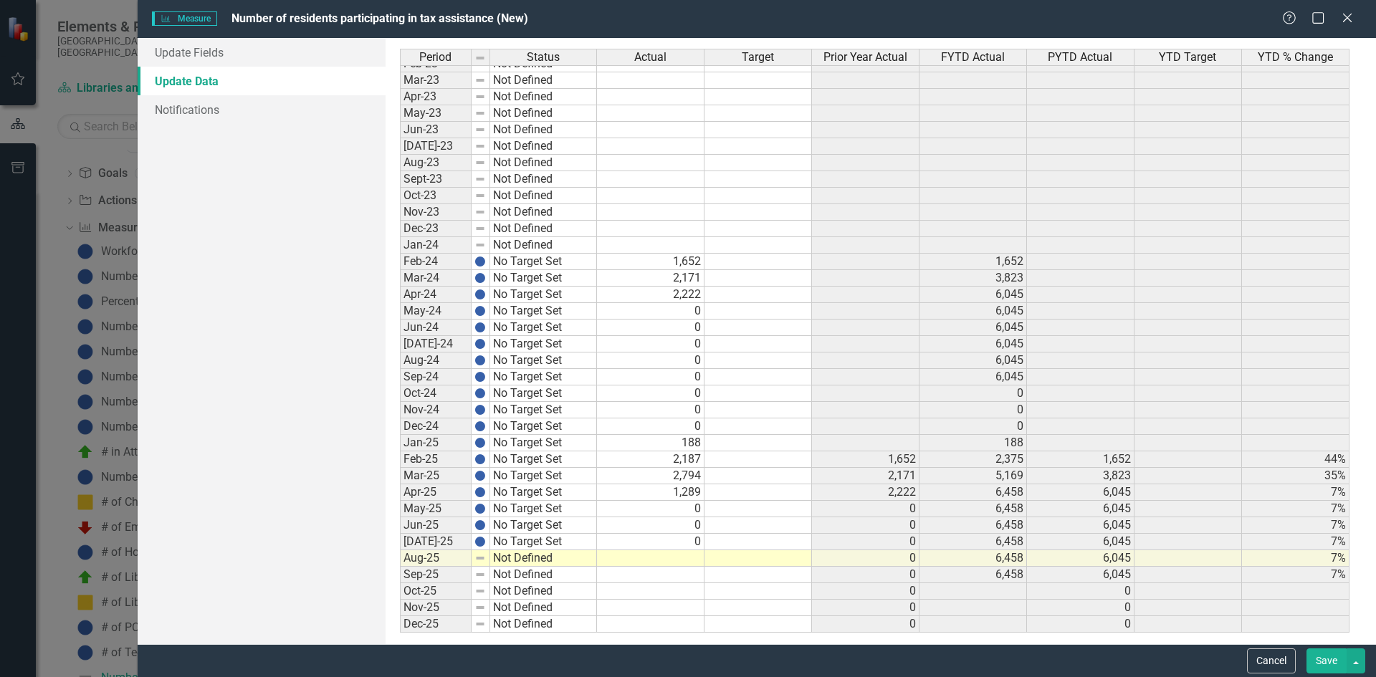
click at [666, 563] on tbody "Oct-21 Not Defined Nov-21 Not Defined Dec-21 Not Defined Jan-22 Not Defined Feb…" at bounding box center [875, 212] width 950 height 842
type textarea "0"
click at [286, 56] on link "Update Fields" at bounding box center [262, 52] width 248 height 29
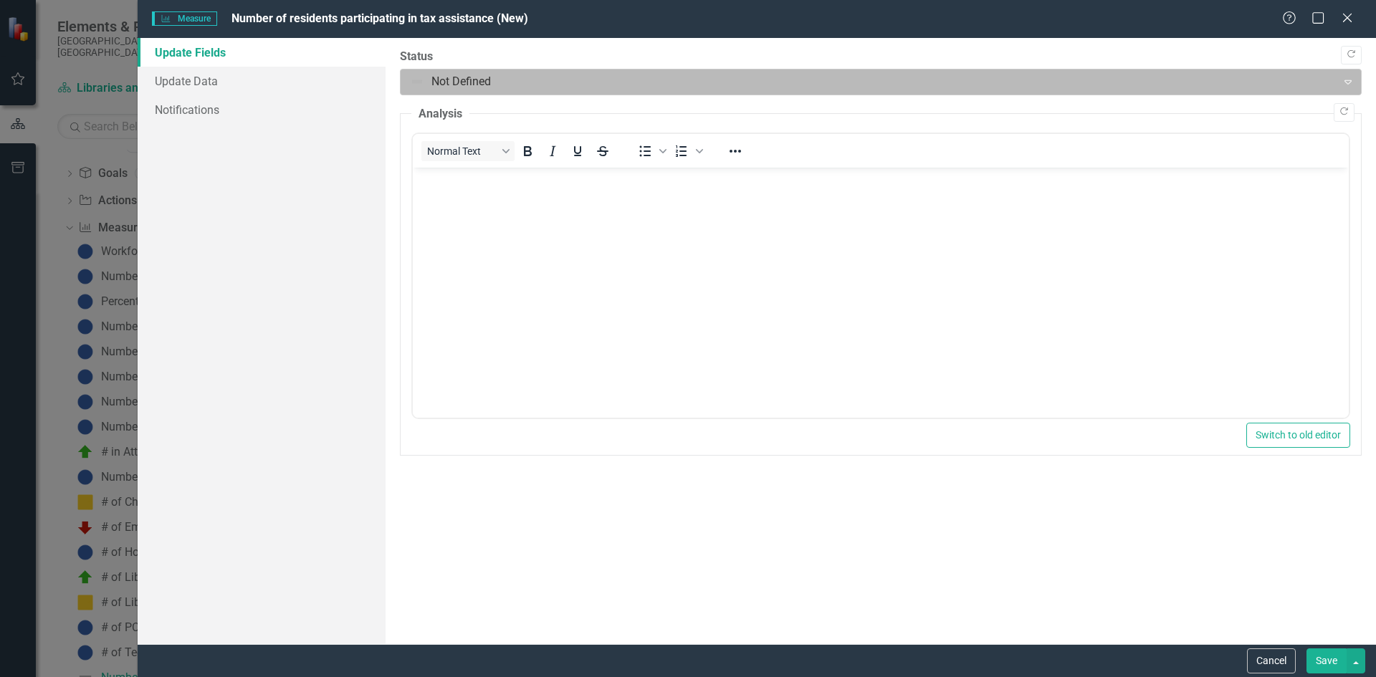
click at [472, 87] on div at bounding box center [869, 81] width 918 height 19
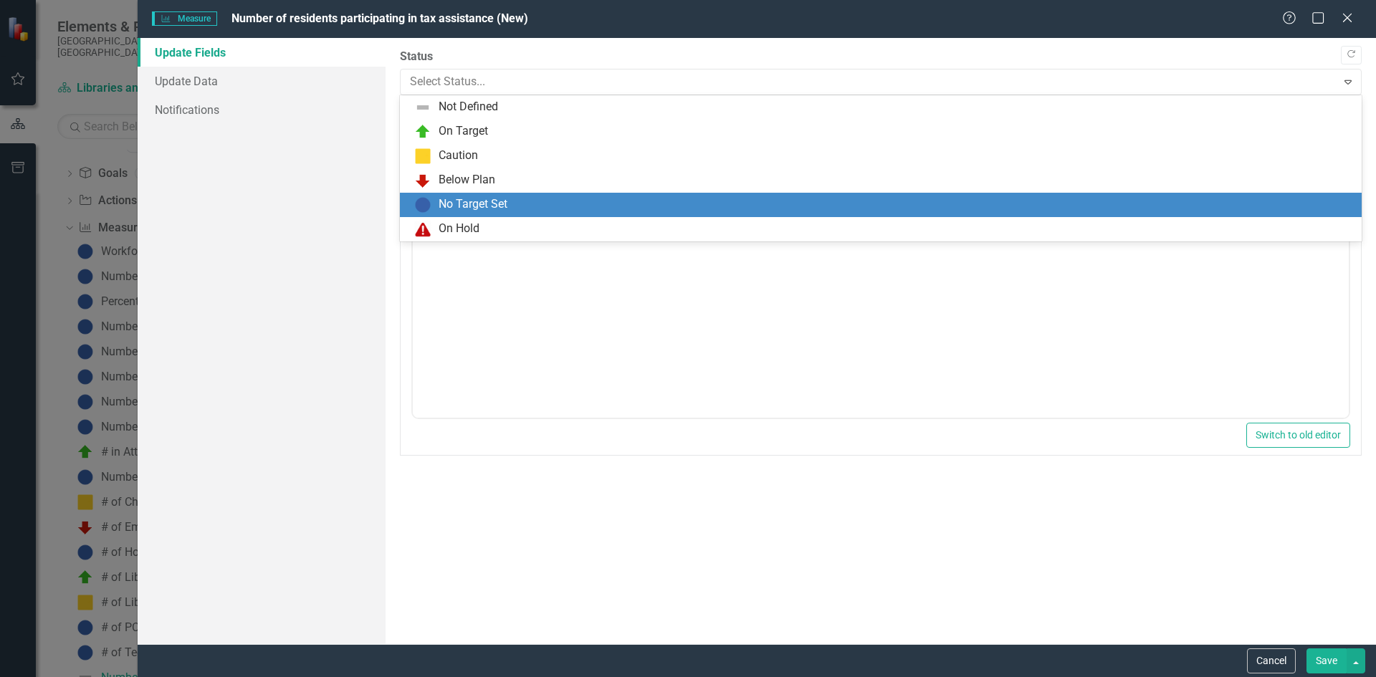
click at [454, 199] on div "No Target Set" at bounding box center [473, 204] width 69 height 16
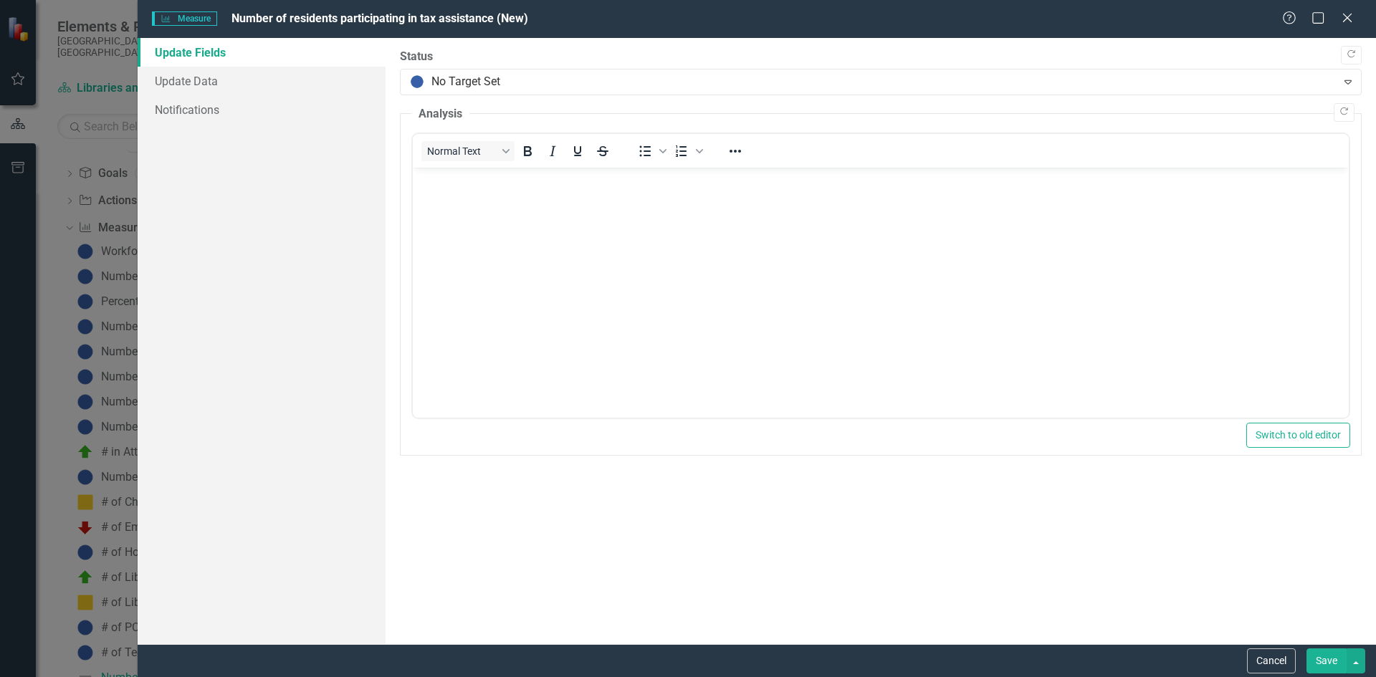
click at [1325, 661] on button "Save" at bounding box center [1327, 661] width 40 height 25
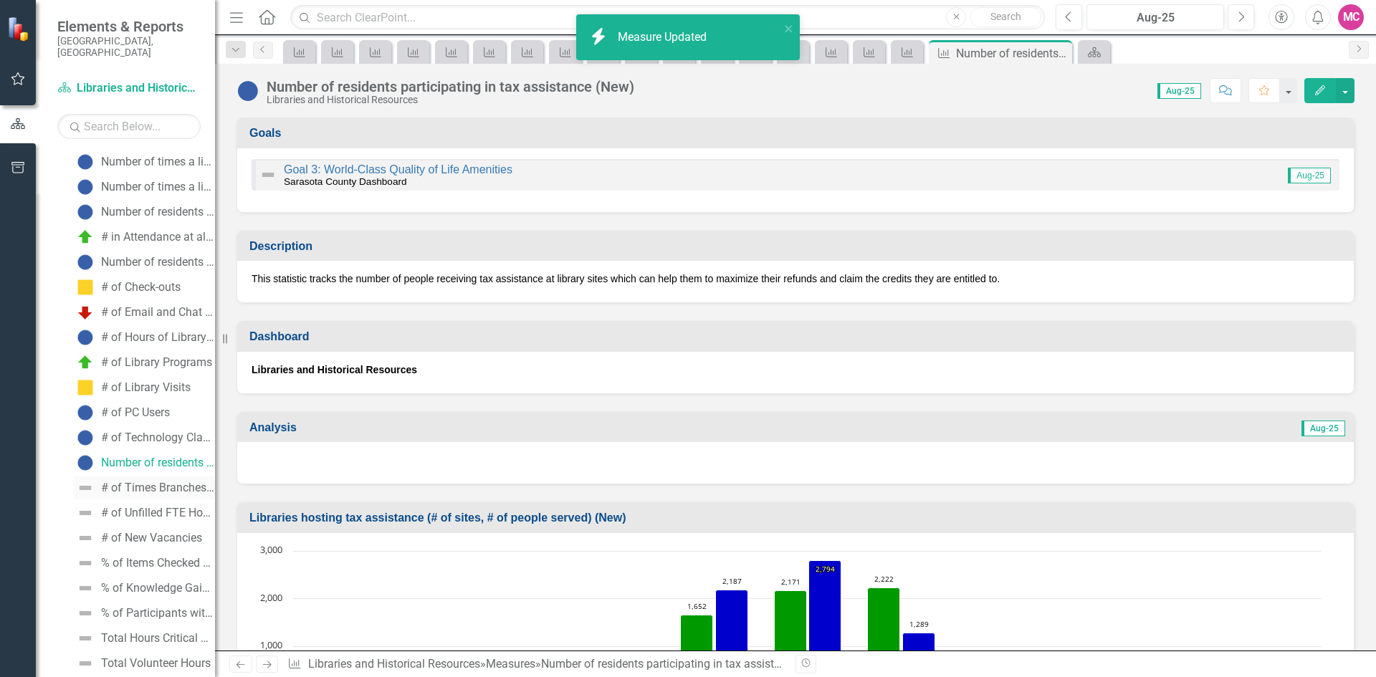
click at [147, 482] on div "# of Times Branches Request Help to Operate" at bounding box center [158, 488] width 114 height 13
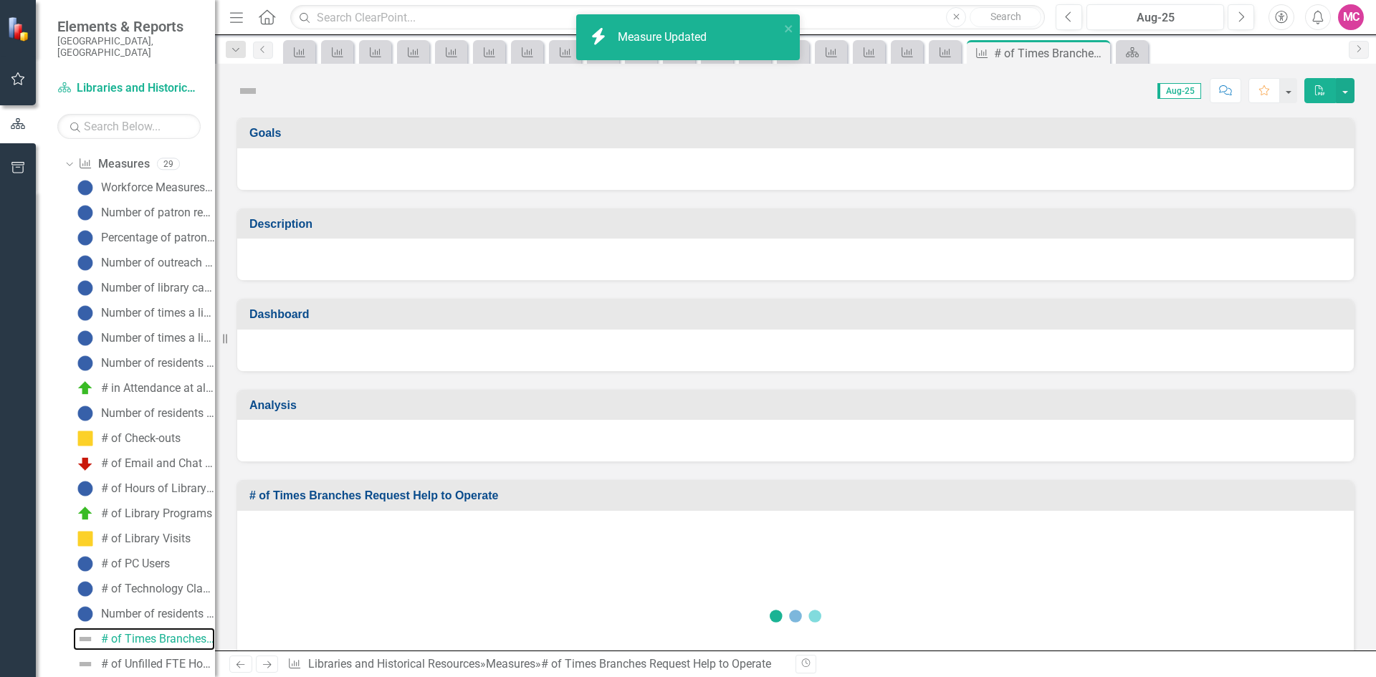
scroll to position [67, 0]
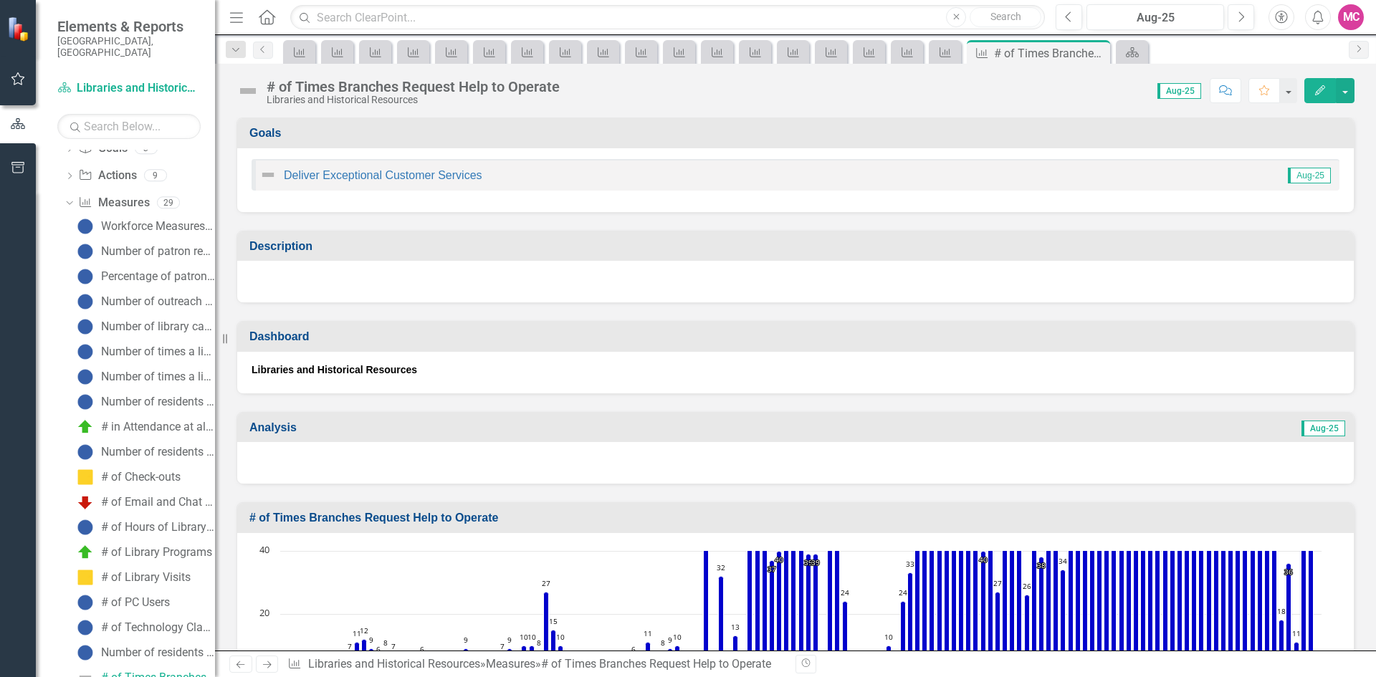
click at [1318, 90] on icon "Edit" at bounding box center [1320, 90] width 13 height 10
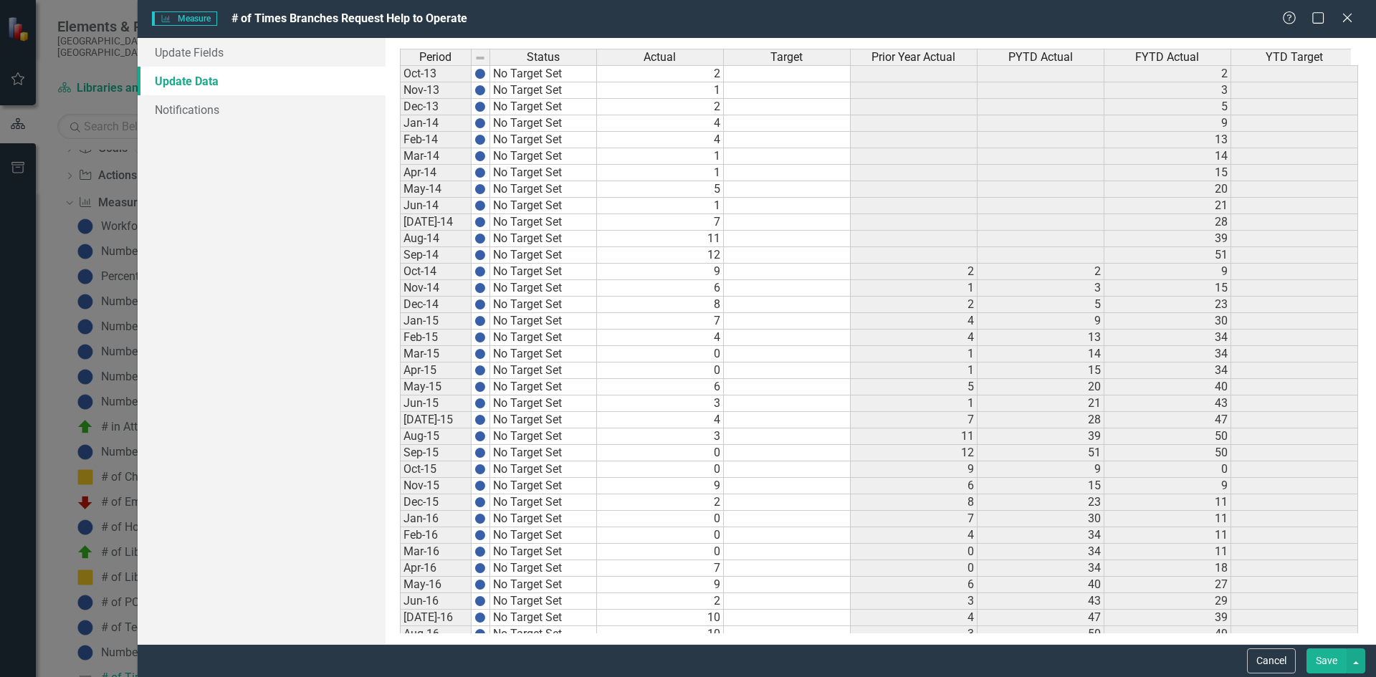
scroll to position [0, 0]
click at [720, 548] on td "0" at bounding box center [659, 552] width 125 height 16
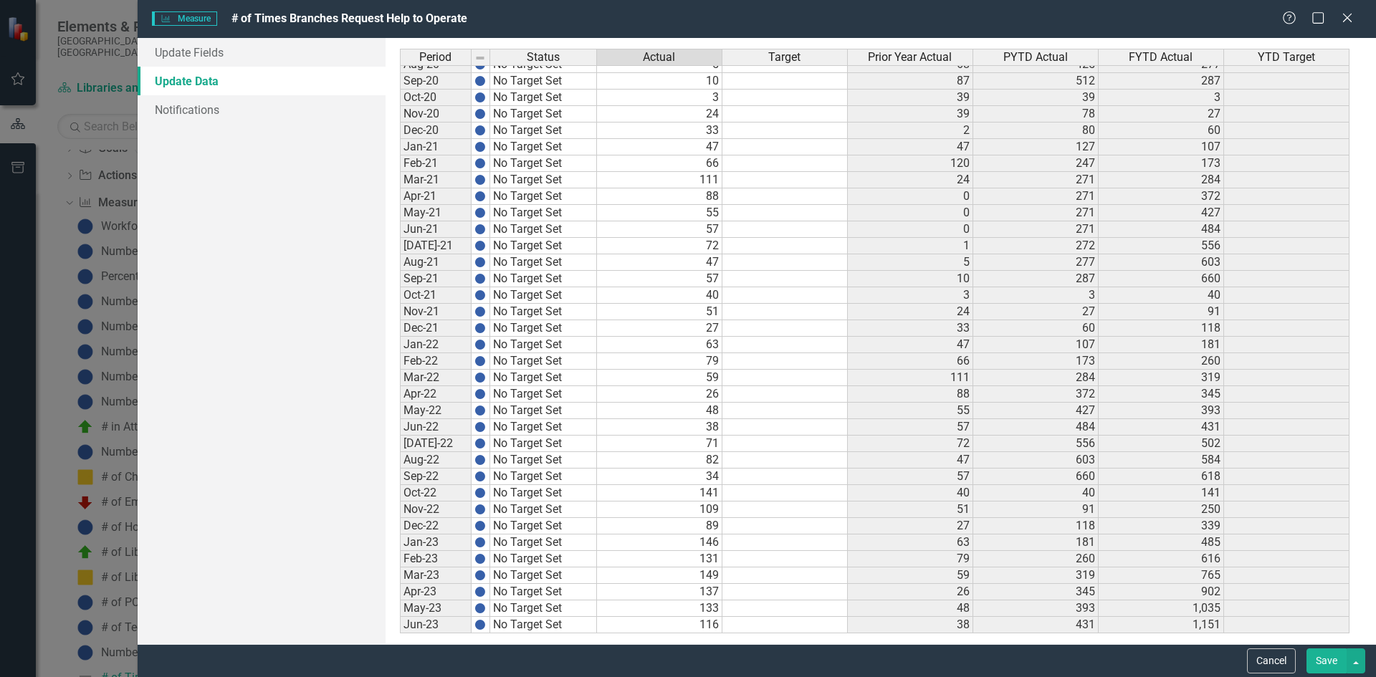
scroll to position [1857, 0]
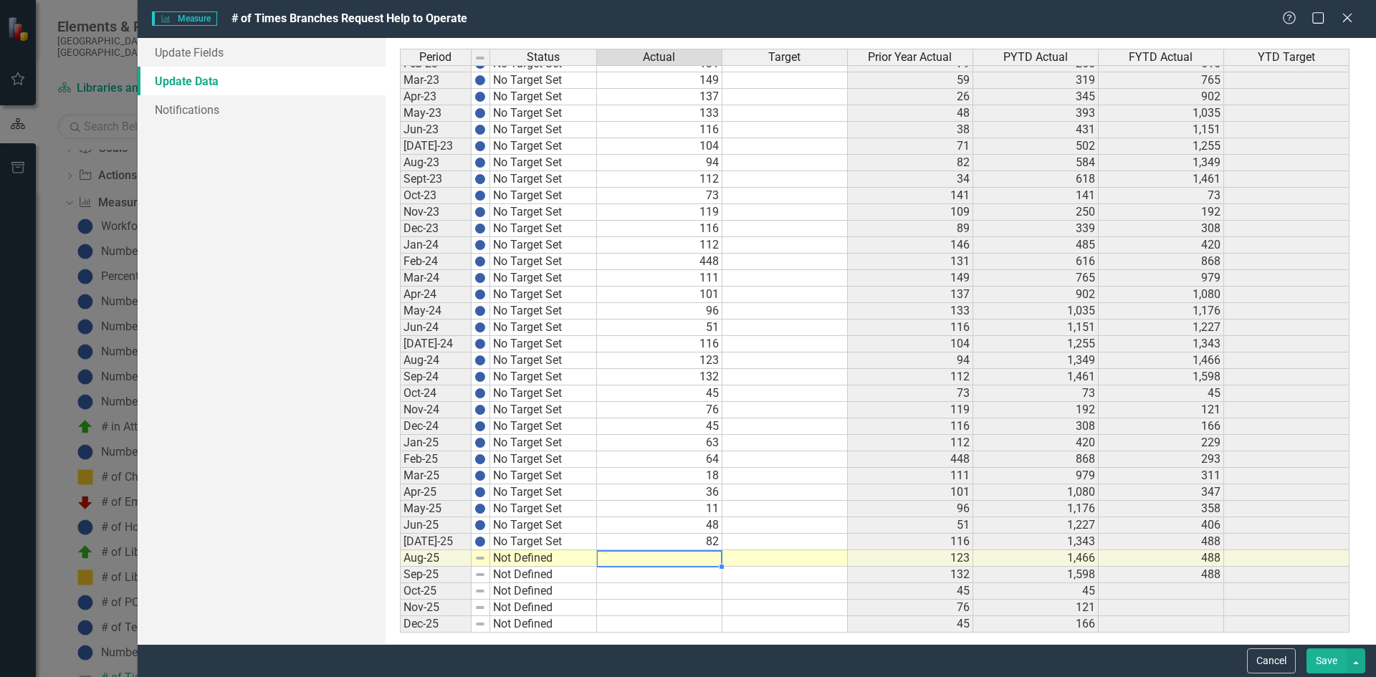
click at [705, 560] on td at bounding box center [659, 559] width 125 height 16
type textarea "57"
click at [657, 563] on td "57" at bounding box center [659, 559] width 125 height 16
click at [239, 49] on link "Update Fields" at bounding box center [262, 52] width 248 height 29
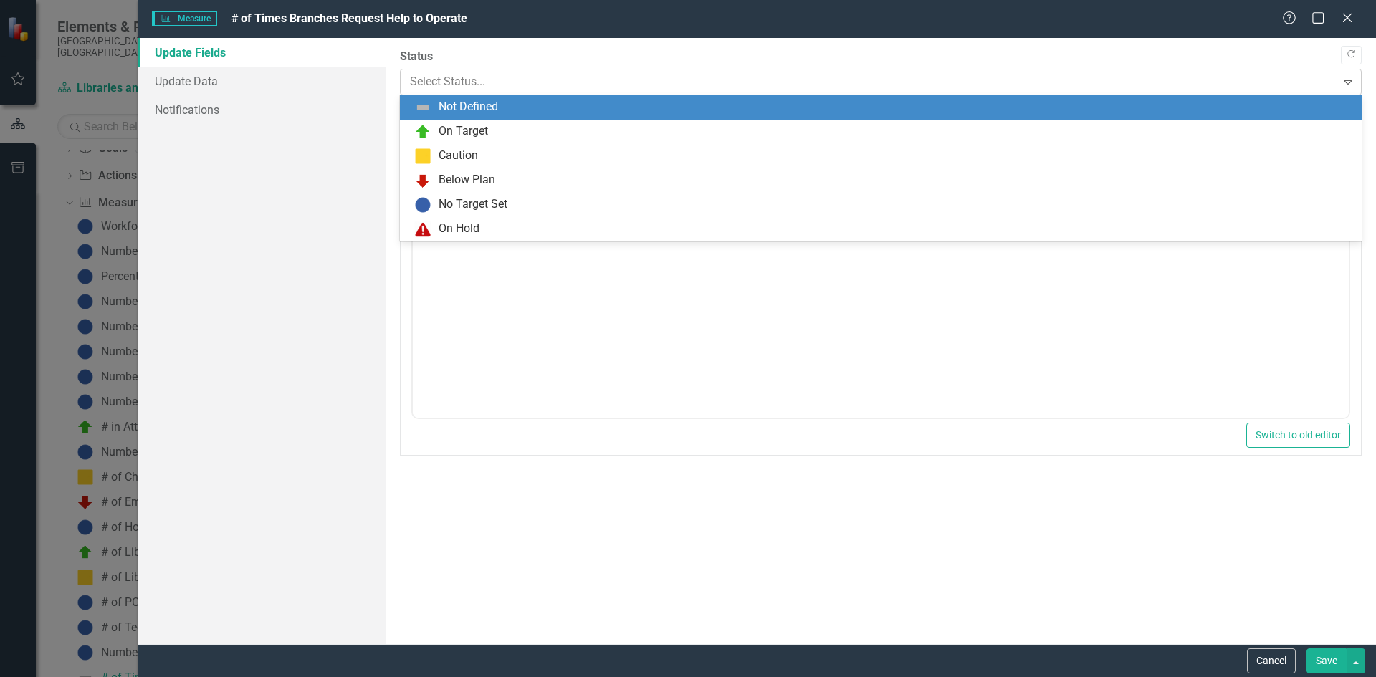
click at [479, 86] on div at bounding box center [869, 81] width 918 height 19
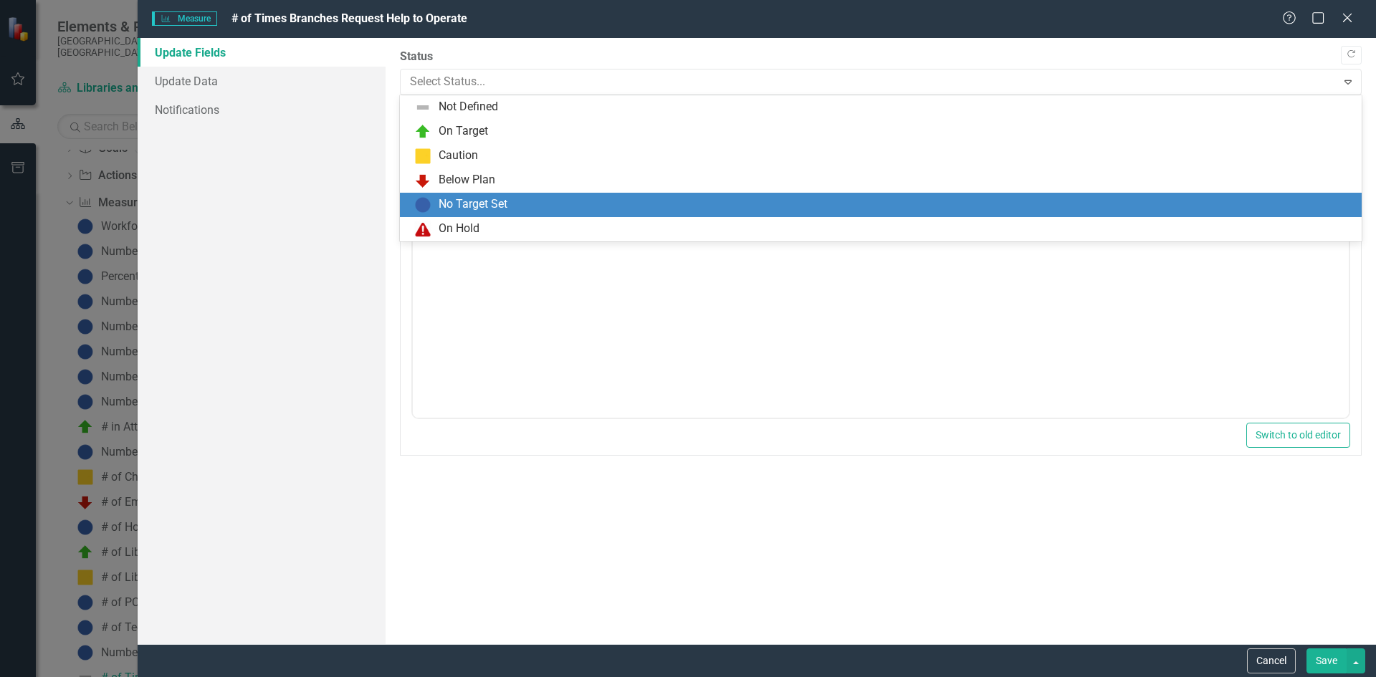
click at [482, 209] on div "No Target Set" at bounding box center [473, 204] width 69 height 16
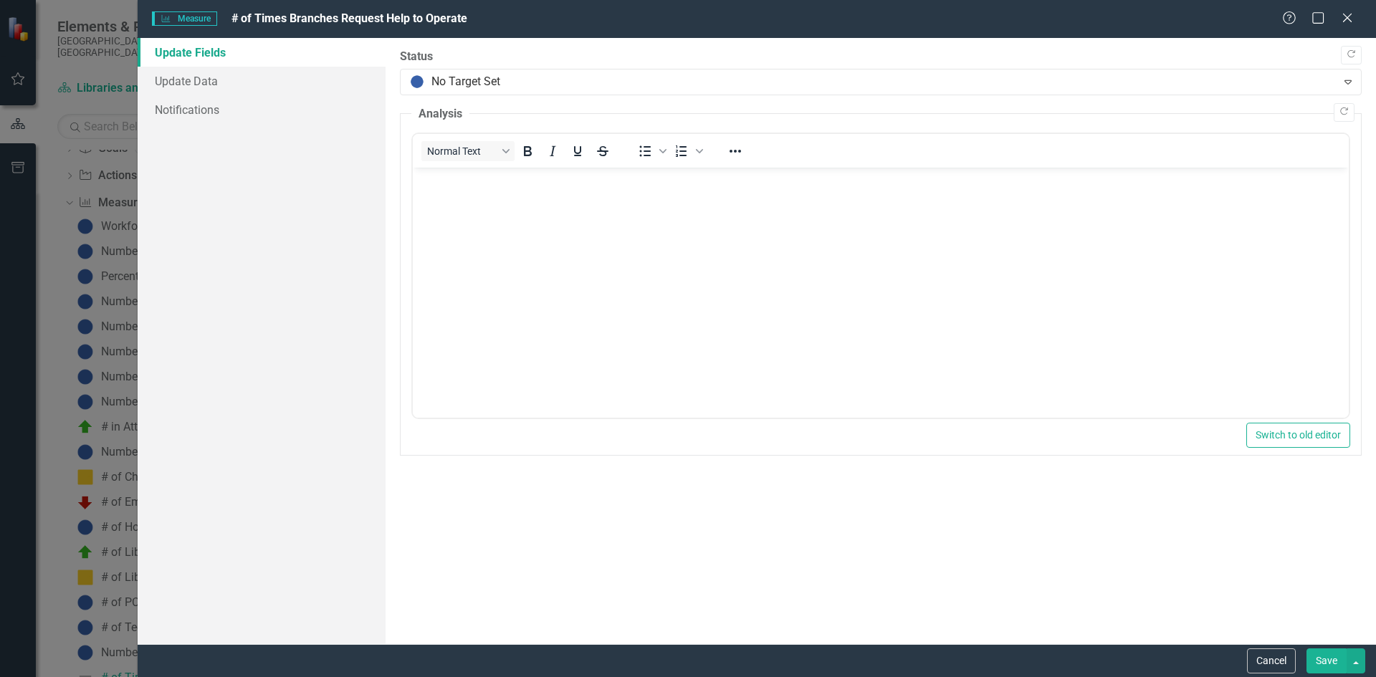
click at [1319, 657] on button "Save" at bounding box center [1327, 661] width 40 height 25
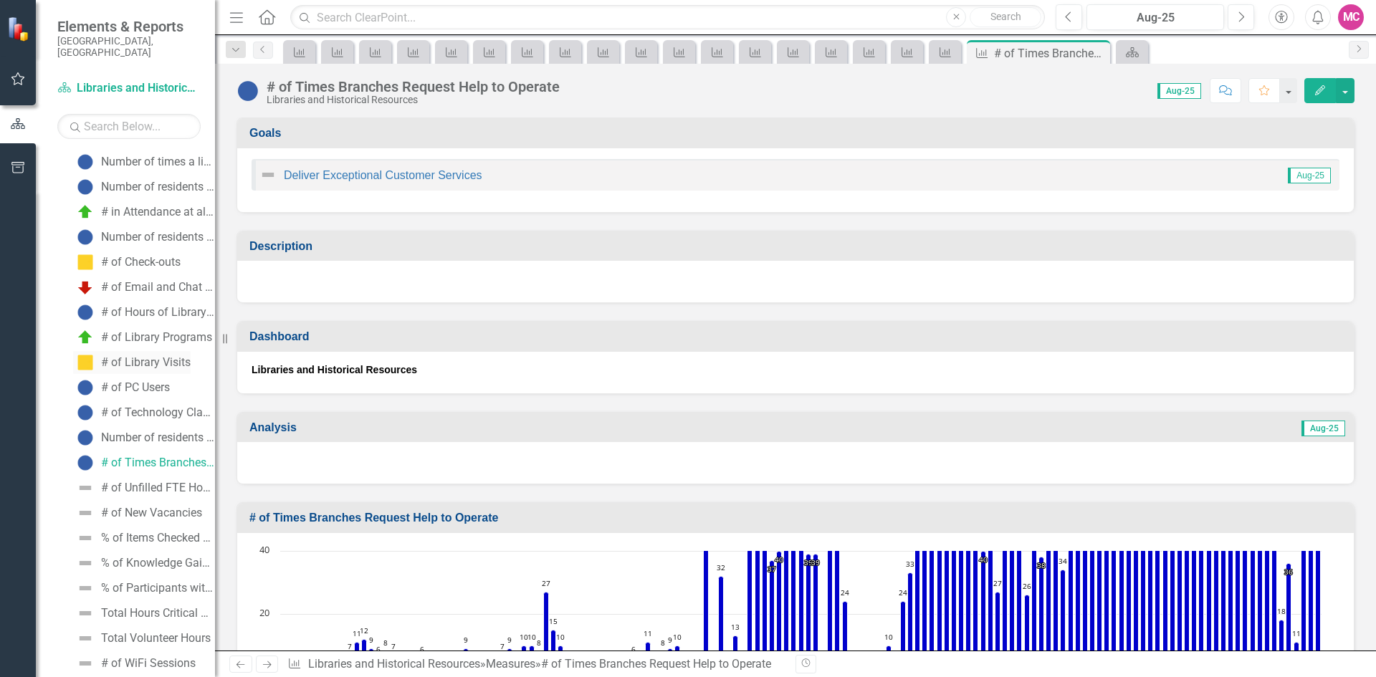
scroll to position [351, 0]
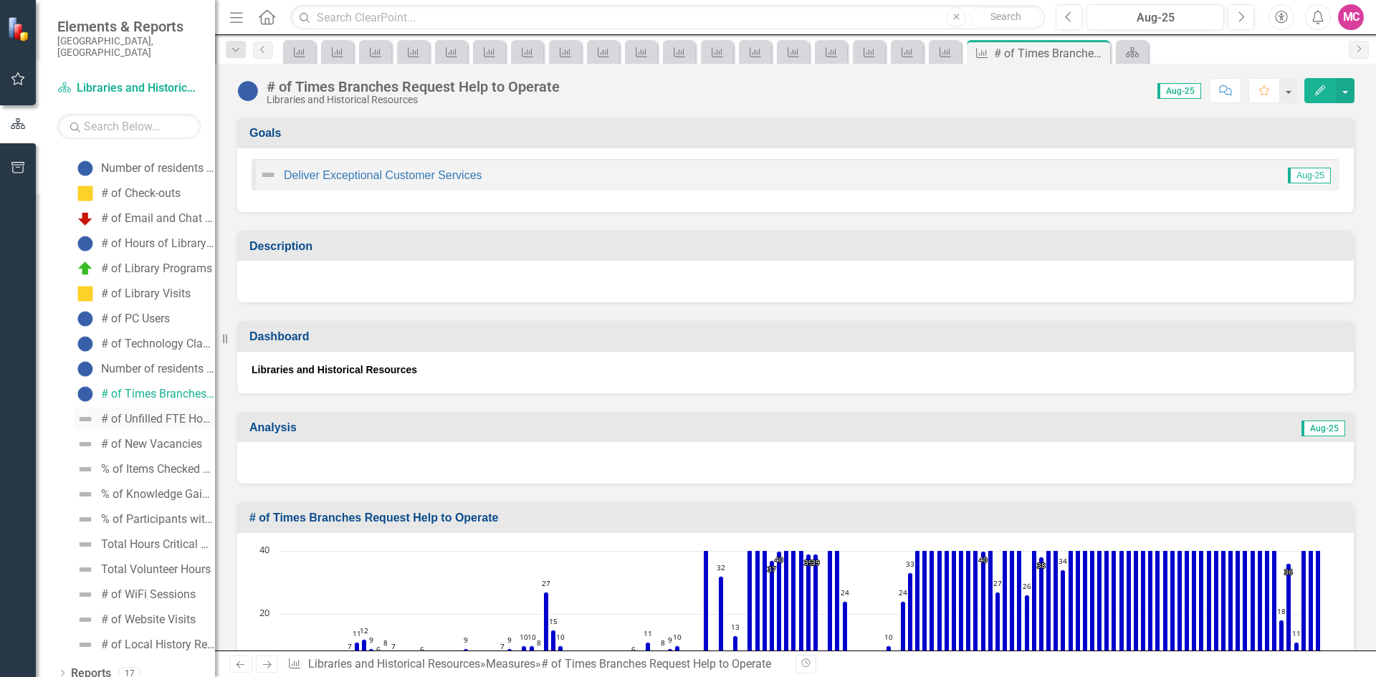
click at [152, 413] on div "# of Unfilled FTE Hours" at bounding box center [158, 419] width 114 height 13
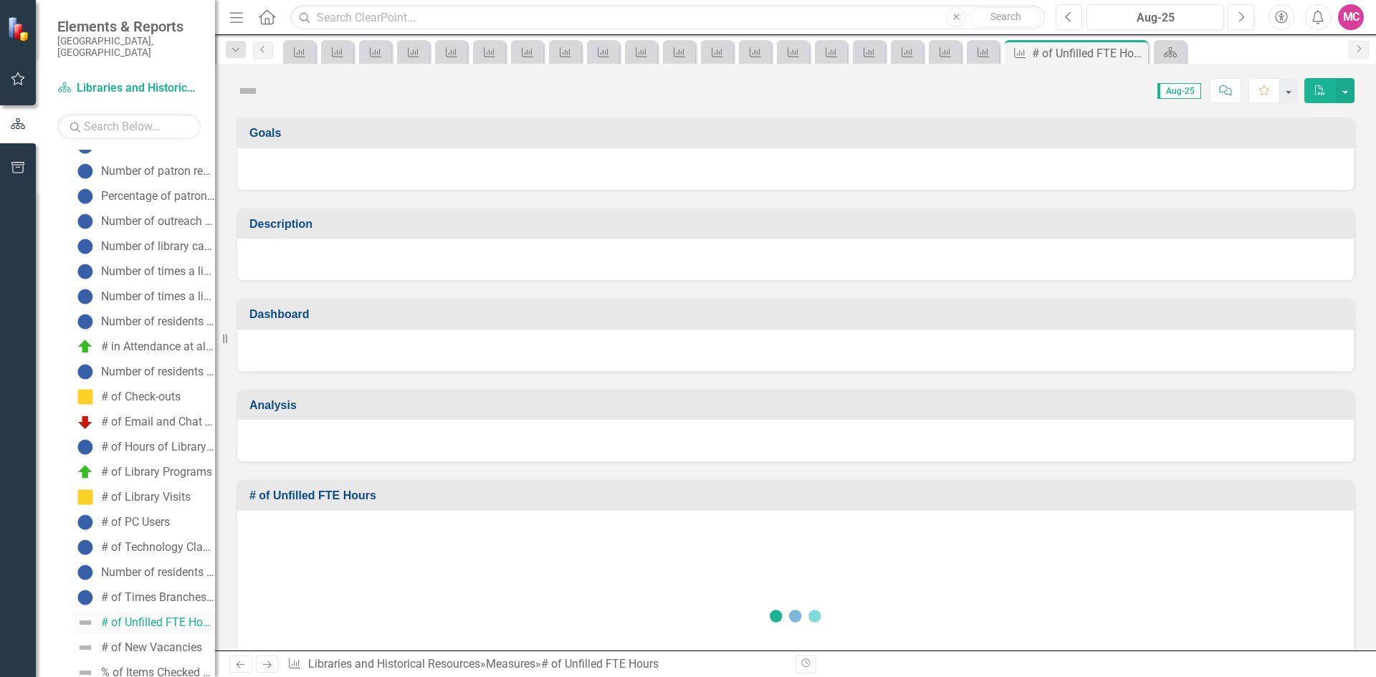
scroll to position [92, 0]
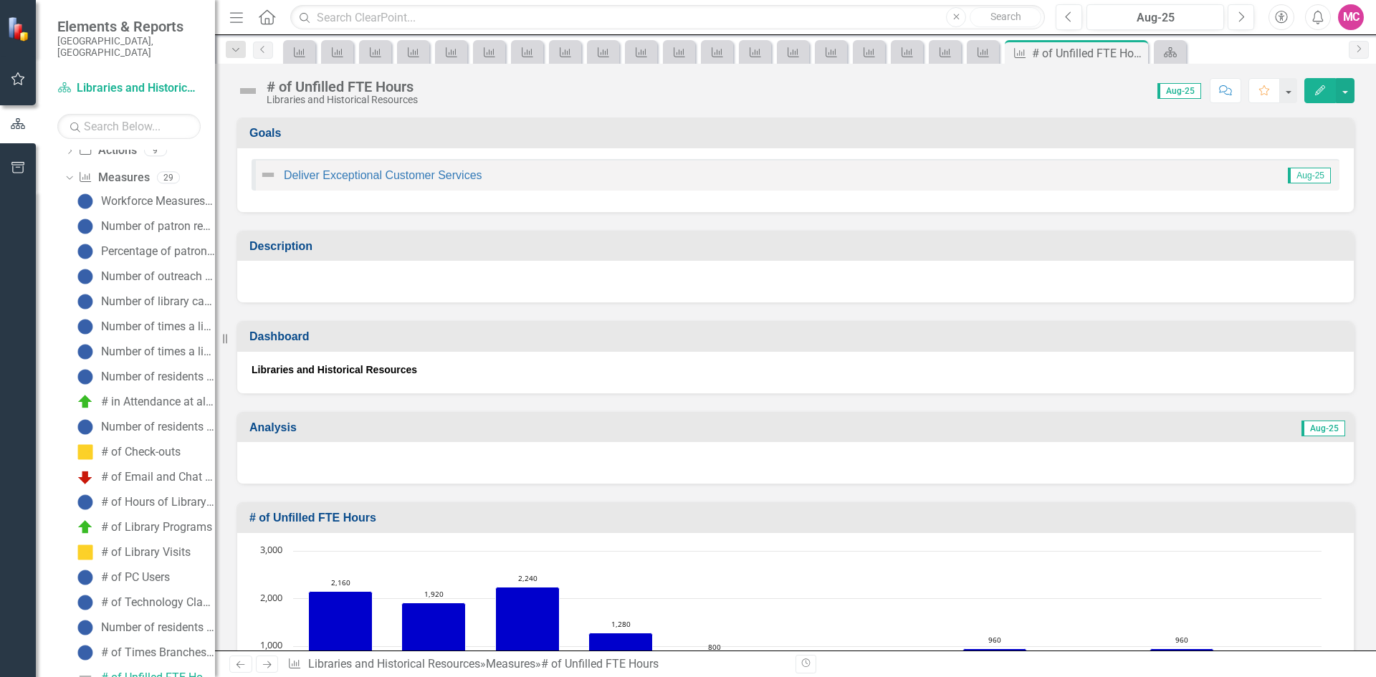
click at [1315, 93] on button "Edit" at bounding box center [1321, 90] width 32 height 25
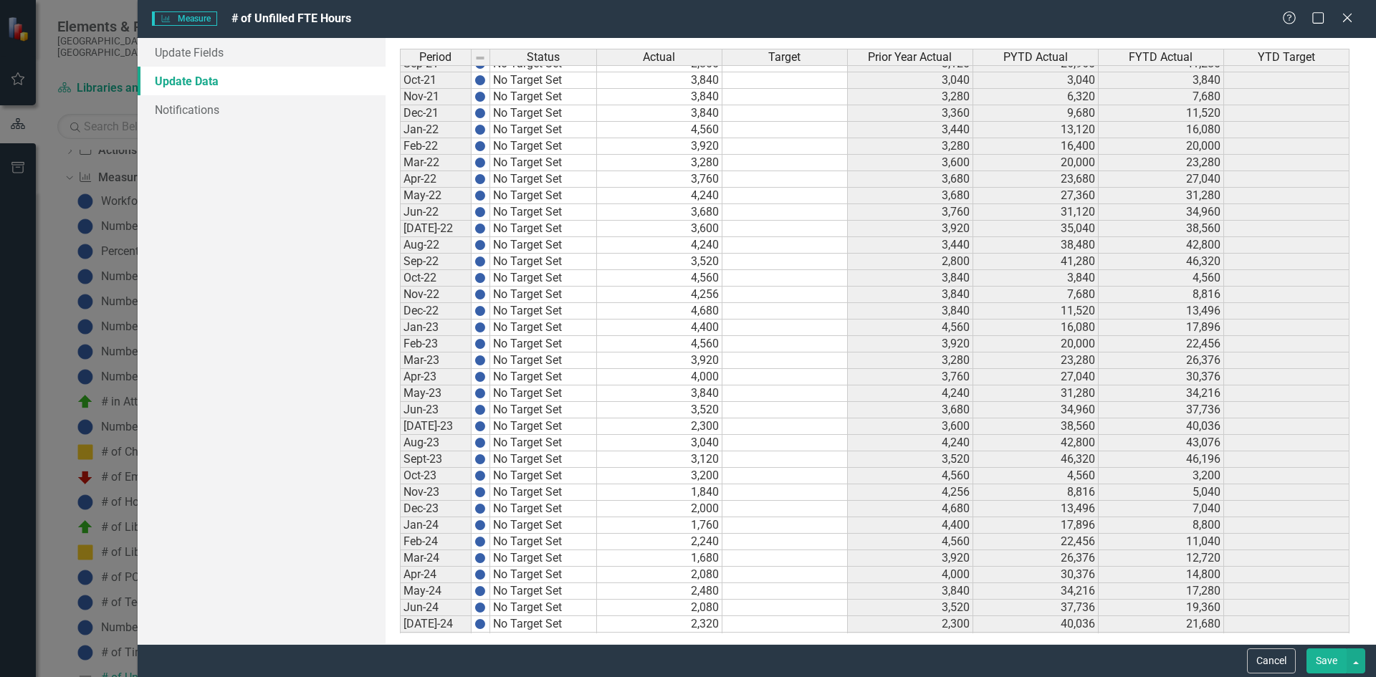
scroll to position [1857, 0]
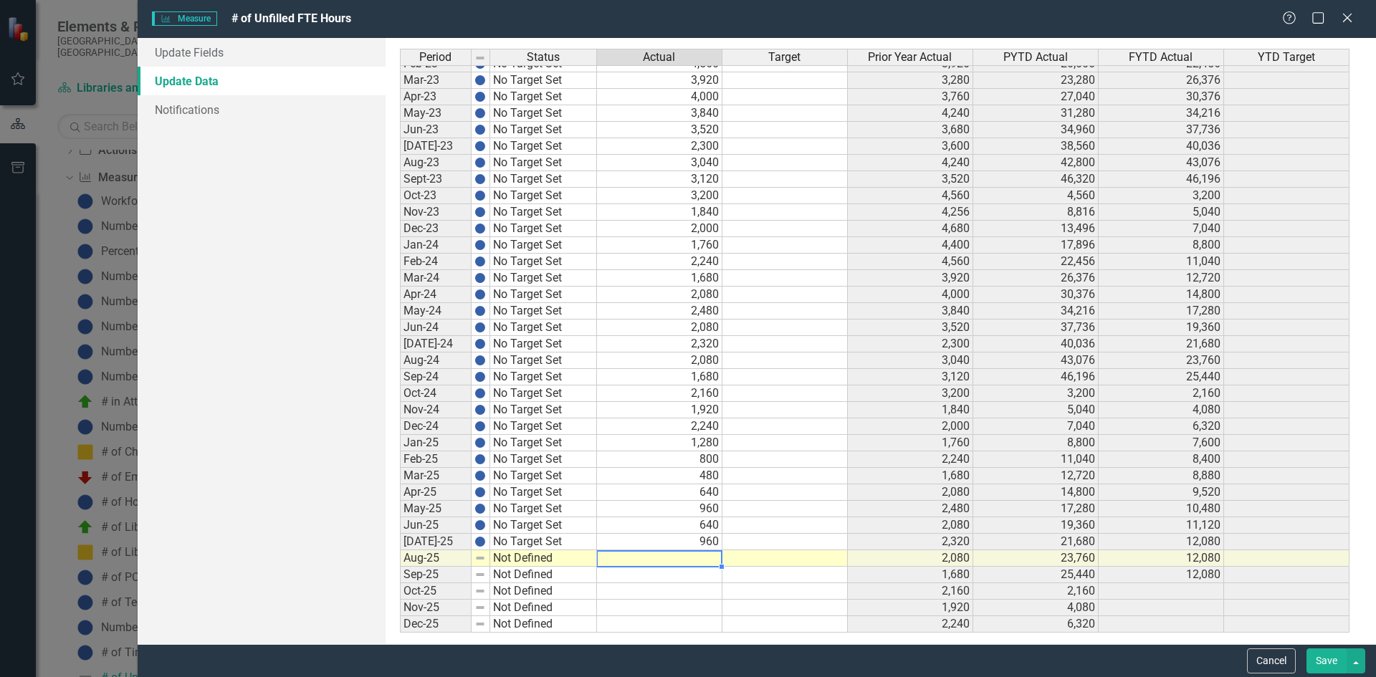
click at [662, 556] on td at bounding box center [659, 559] width 125 height 16
click at [690, 555] on td at bounding box center [659, 559] width 125 height 16
click at [688, 561] on td at bounding box center [659, 559] width 125 height 16
paste textarea "1280"
type textarea "1280"
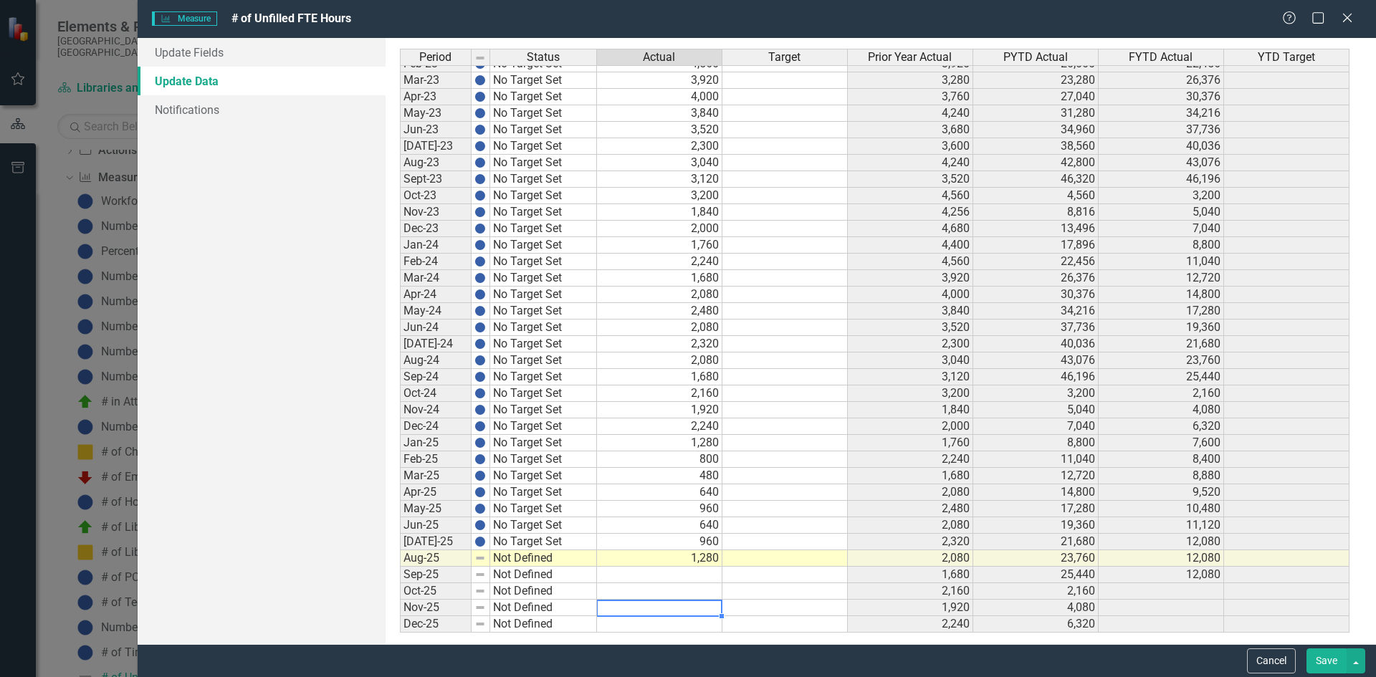
click at [400, 600] on div "Period Status Actual Target Prior Year Actual PYTD Actual FYTD Actual YTD Targe…" at bounding box center [400, 236] width 0 height 793
click at [647, 562] on td "1,280" at bounding box center [659, 559] width 125 height 16
click at [400, 583] on div "Period Status Actual Target Prior Year Actual PYTD Actual FYTD Actual YTD Targe…" at bounding box center [400, 236] width 0 height 793
click at [222, 47] on link "Update Fields" at bounding box center [262, 52] width 248 height 29
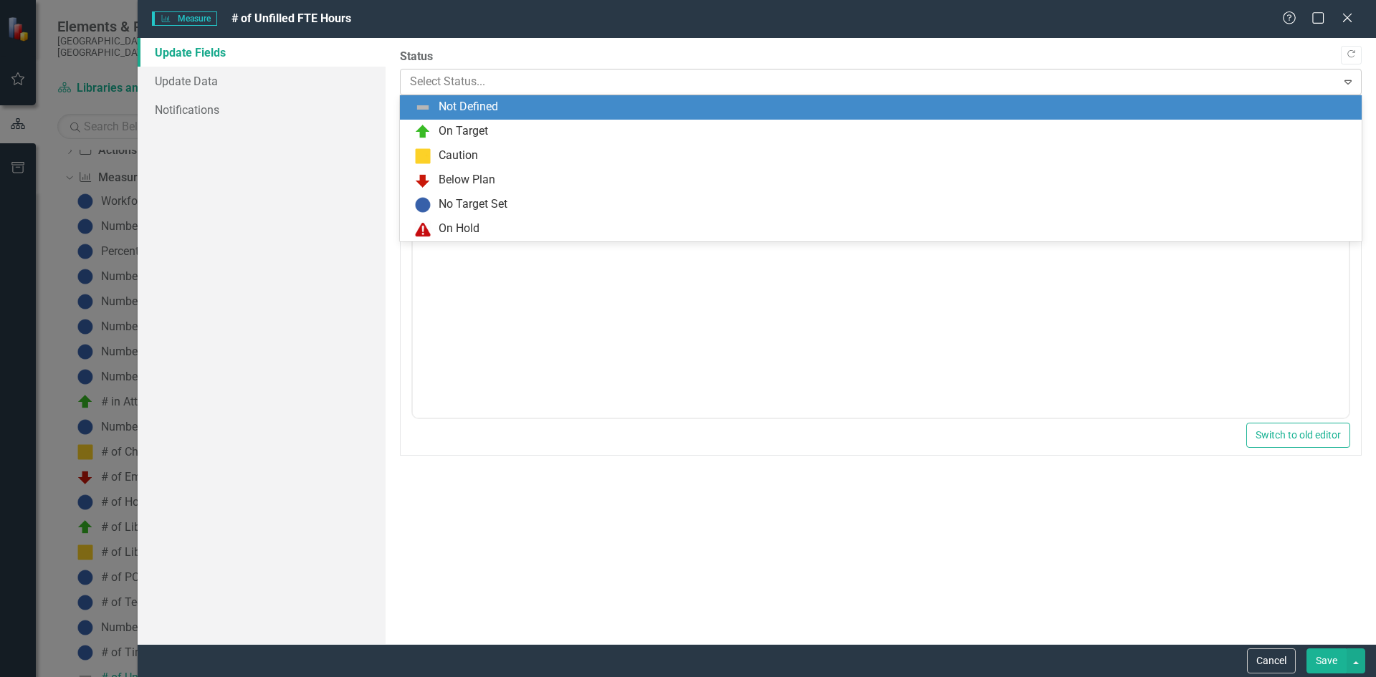
click at [463, 70] on div "Select Status..." at bounding box center [869, 82] width 933 height 25
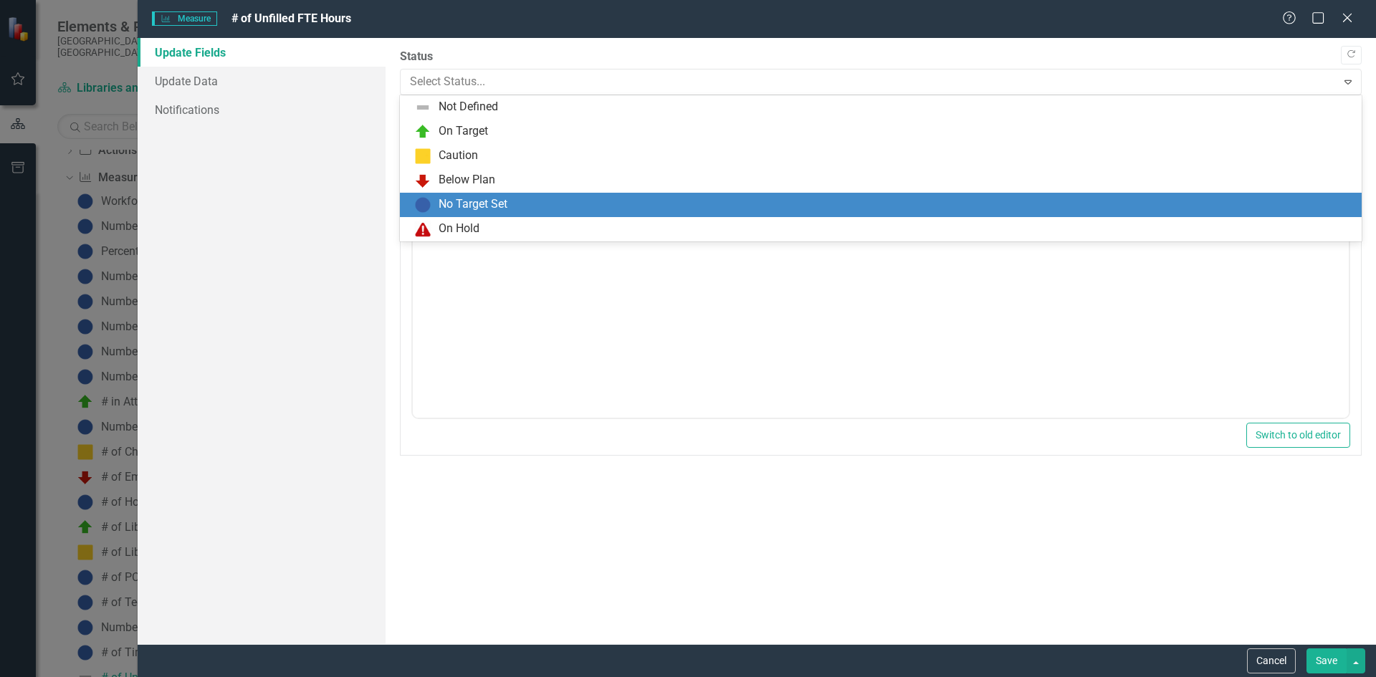
click at [461, 204] on div "No Target Set" at bounding box center [473, 204] width 69 height 16
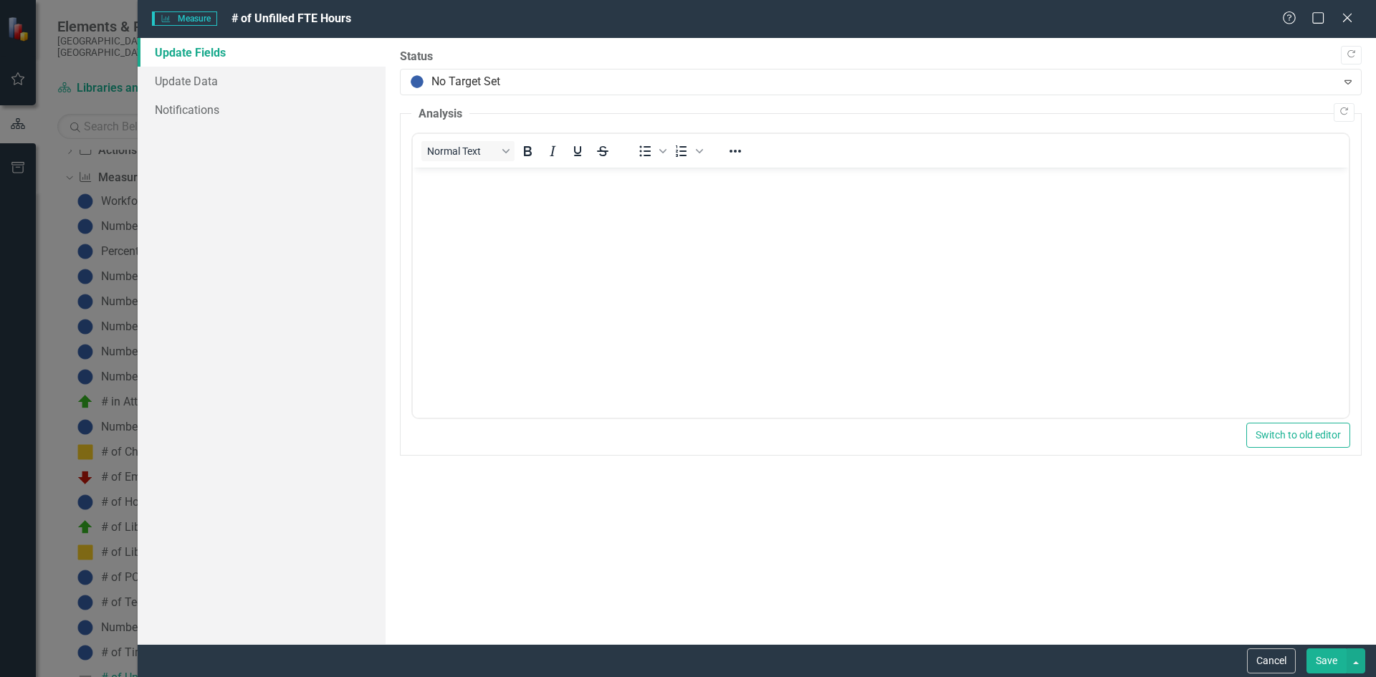
click at [1320, 650] on button "Save" at bounding box center [1327, 661] width 40 height 25
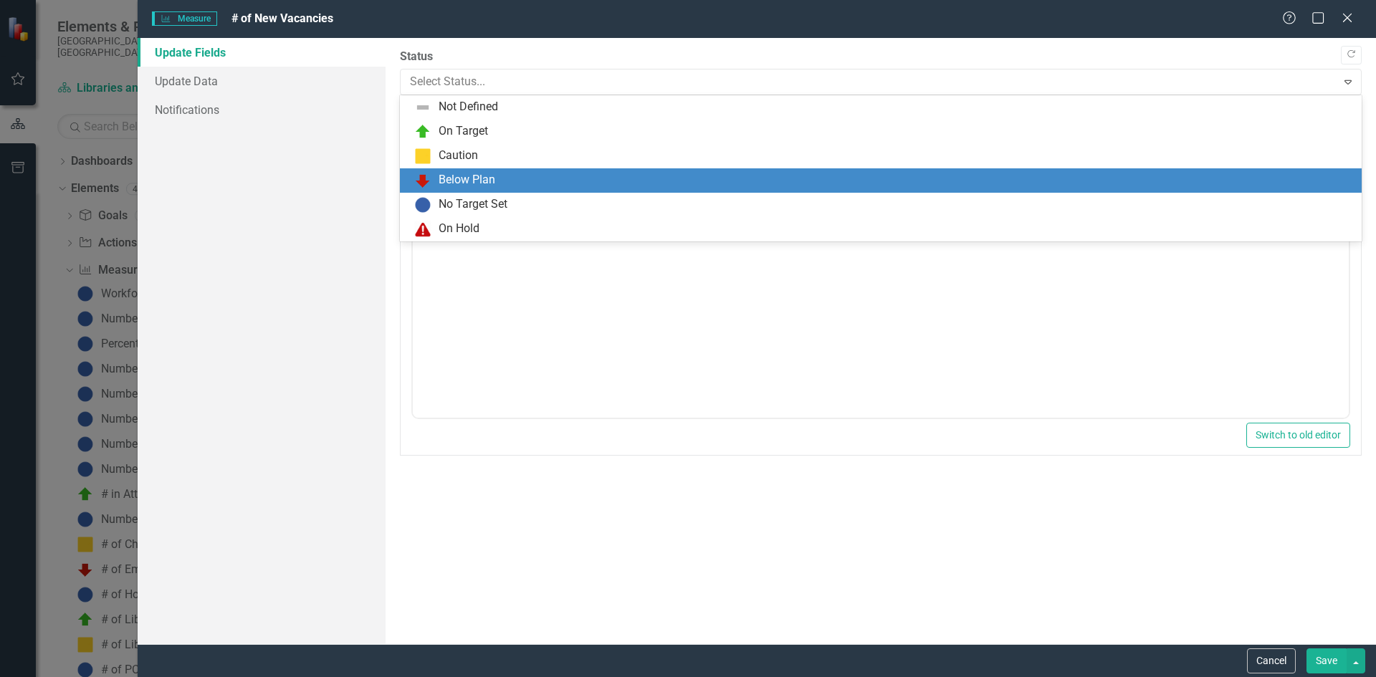
click at [472, 172] on div "Below Plan" at bounding box center [467, 180] width 57 height 16
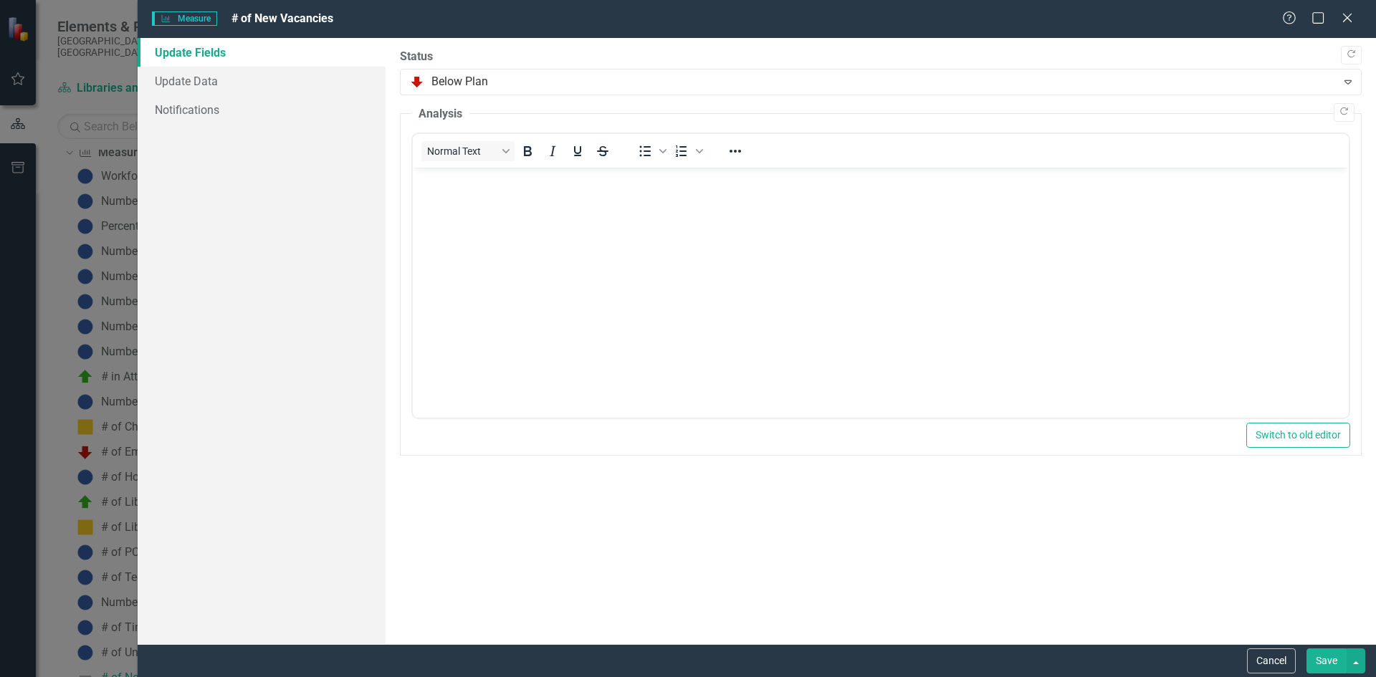
click at [1317, 659] on button "Save" at bounding box center [1327, 661] width 40 height 25
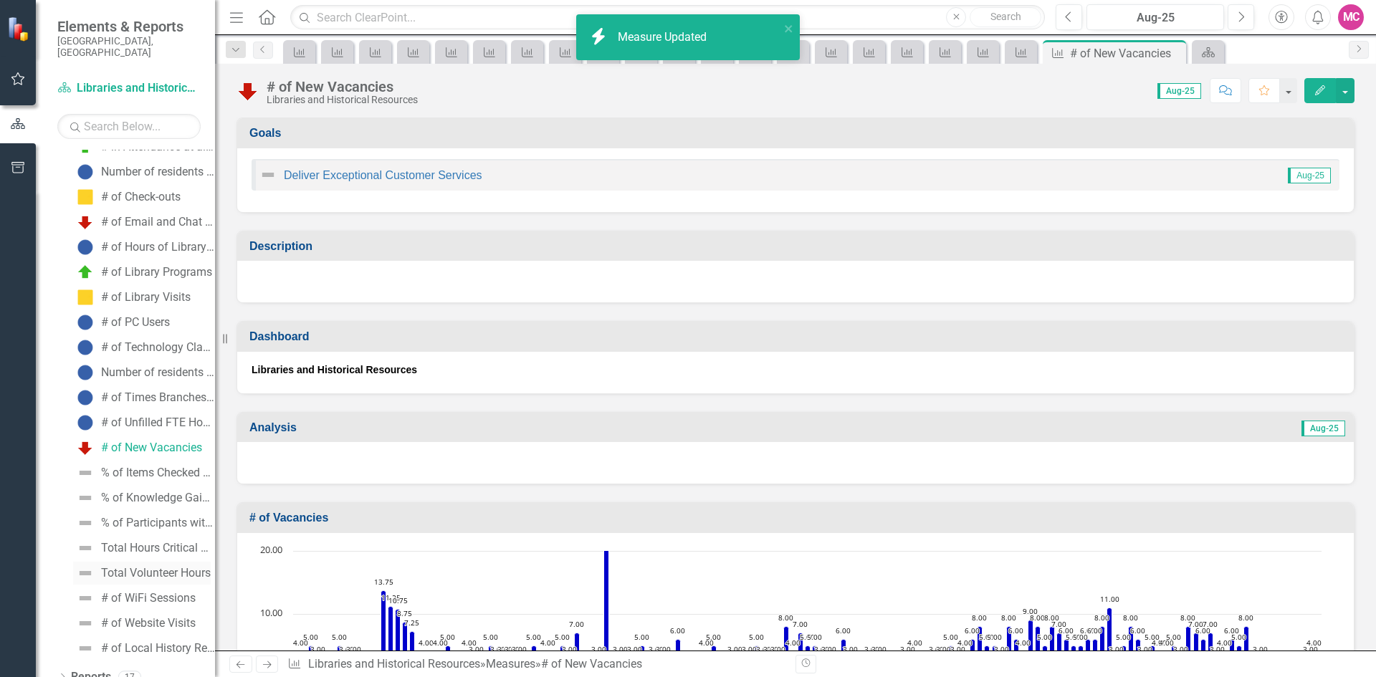
scroll to position [351, 0]
click at [146, 463] on div "% of Items Checked Out through Self-check at Library locations" at bounding box center [158, 469] width 114 height 13
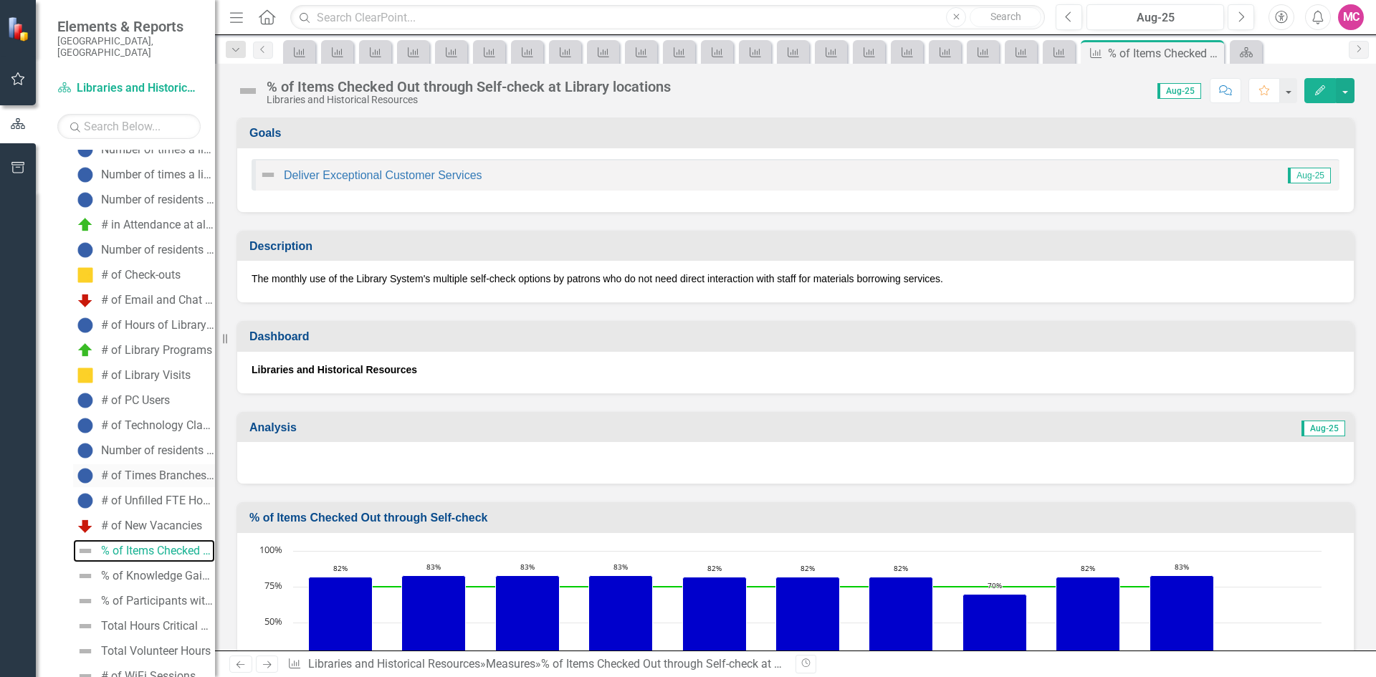
scroll to position [286, 0]
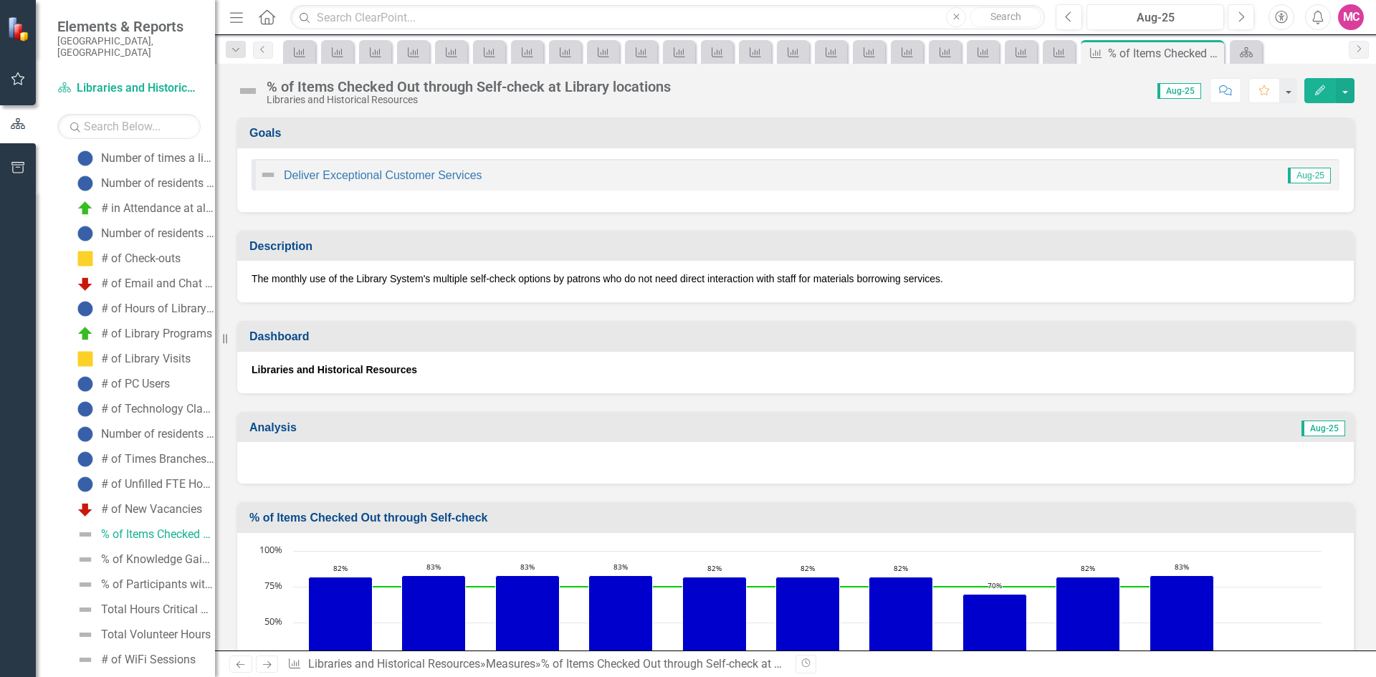
click at [1326, 89] on icon "Edit" at bounding box center [1320, 90] width 13 height 10
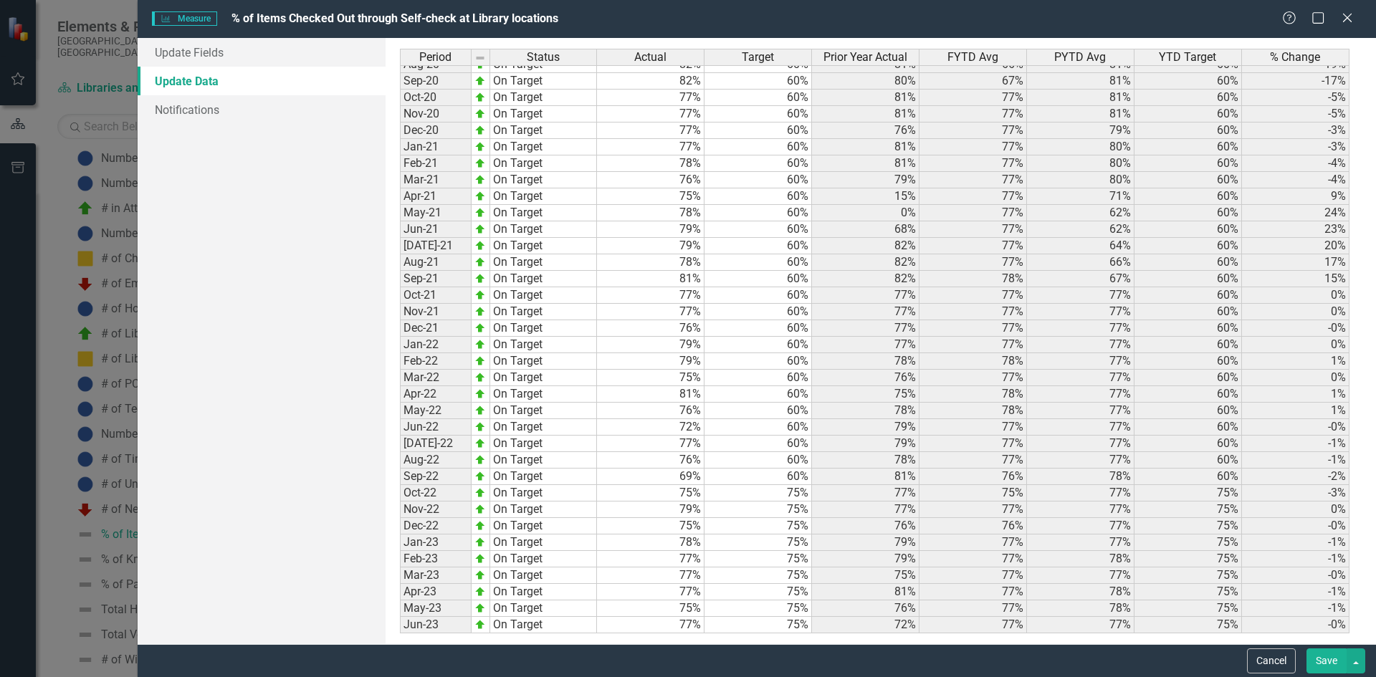
scroll to position [0, 0]
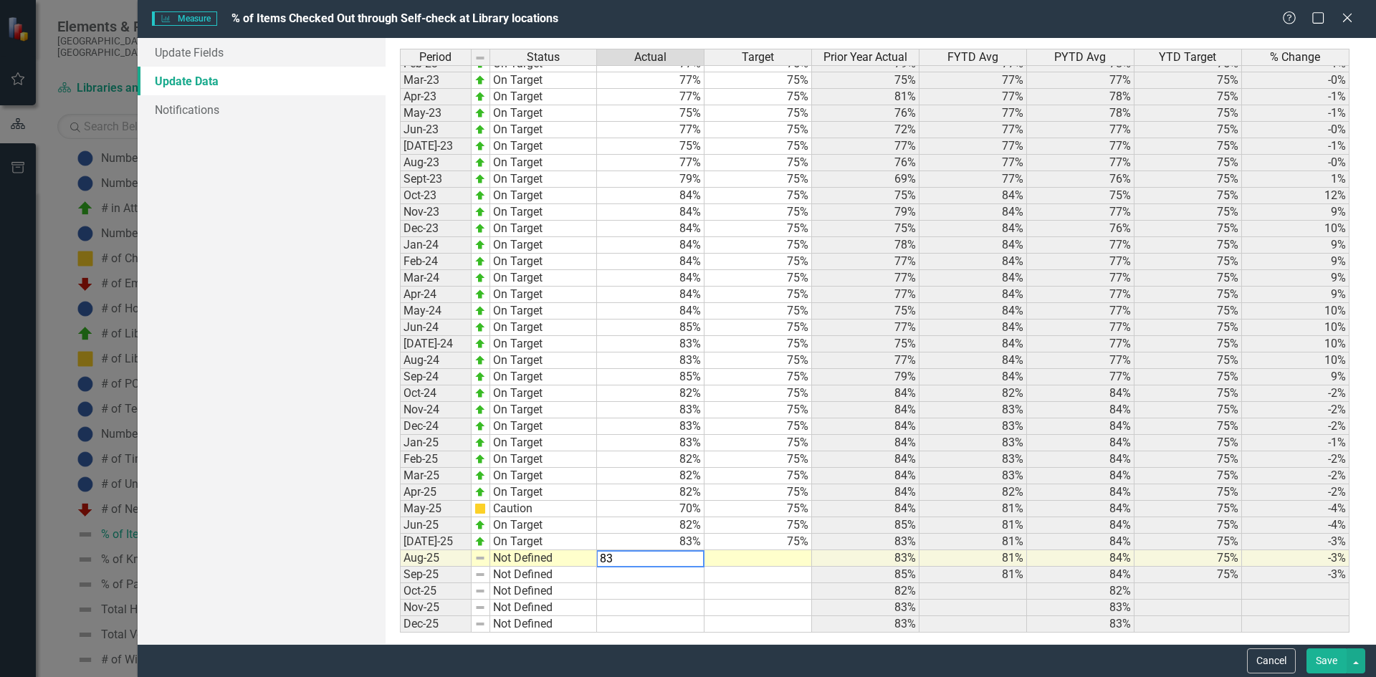
type textarea "83"
click at [652, 577] on td at bounding box center [651, 575] width 108 height 16
click at [730, 563] on td at bounding box center [759, 559] width 108 height 16
type textarea "75"
click at [731, 576] on td at bounding box center [759, 575] width 108 height 16
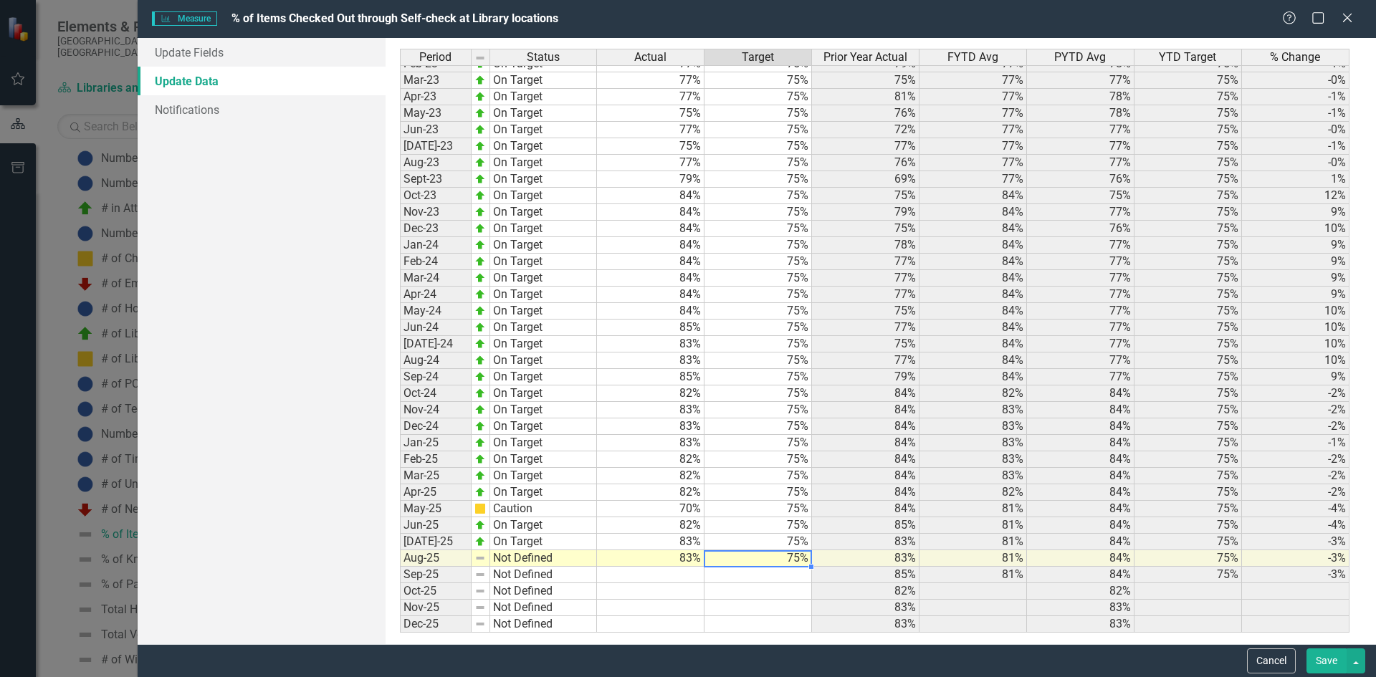
click at [736, 561] on td "75%" at bounding box center [759, 559] width 108 height 16
click at [224, 54] on link "Update Fields" at bounding box center [262, 52] width 248 height 29
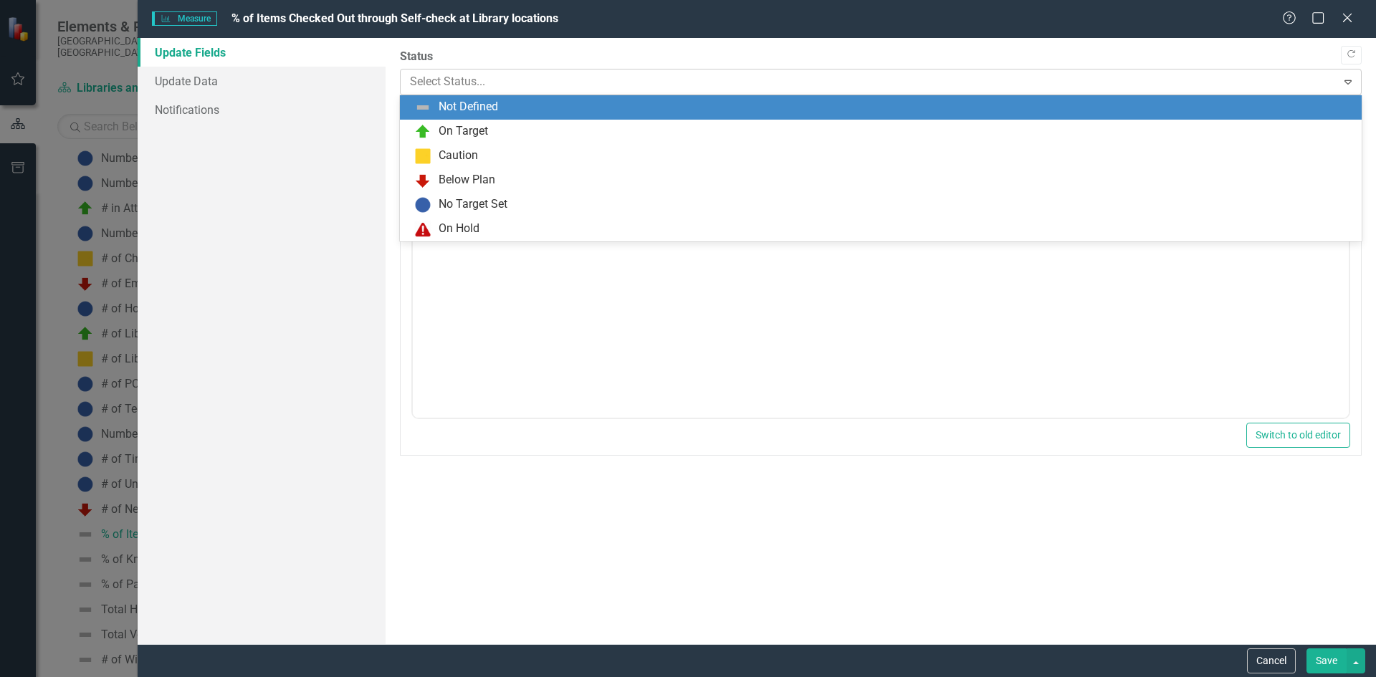
click at [523, 80] on div at bounding box center [869, 81] width 918 height 19
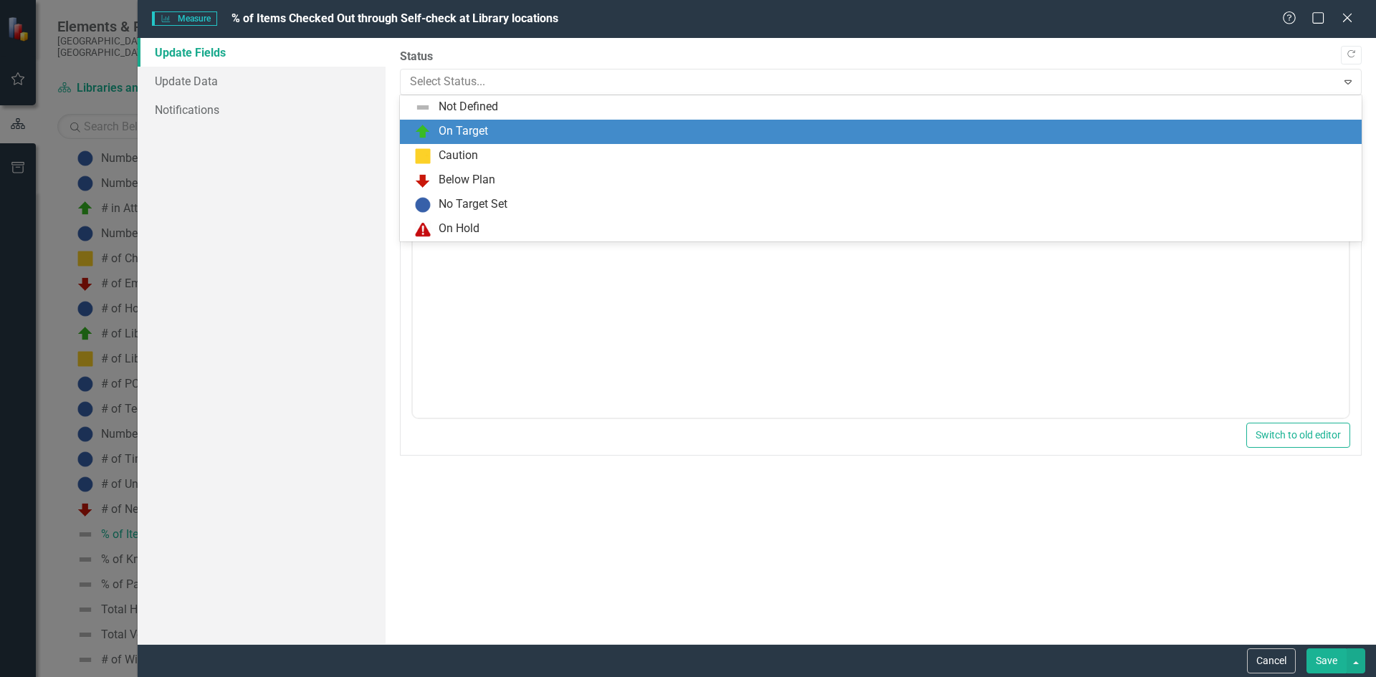
click at [498, 126] on div "On Target" at bounding box center [883, 131] width 939 height 17
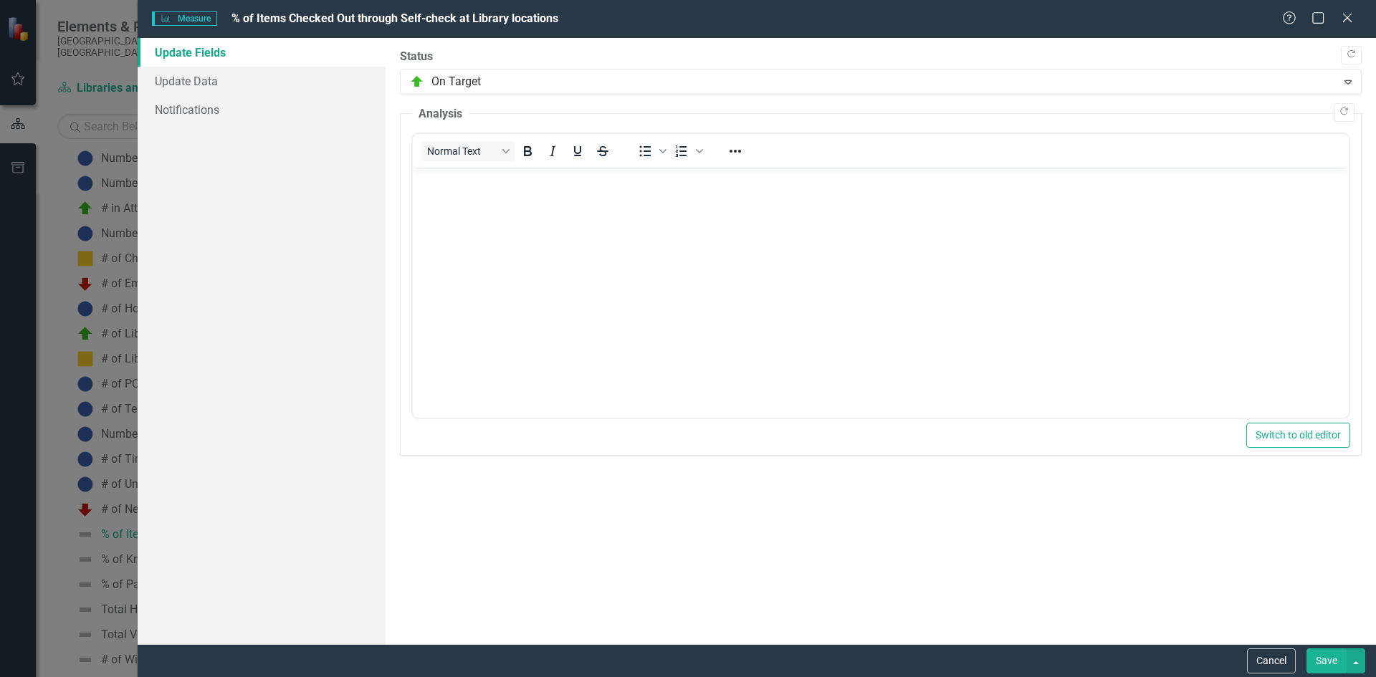
click at [1314, 663] on button "Save" at bounding box center [1327, 661] width 40 height 25
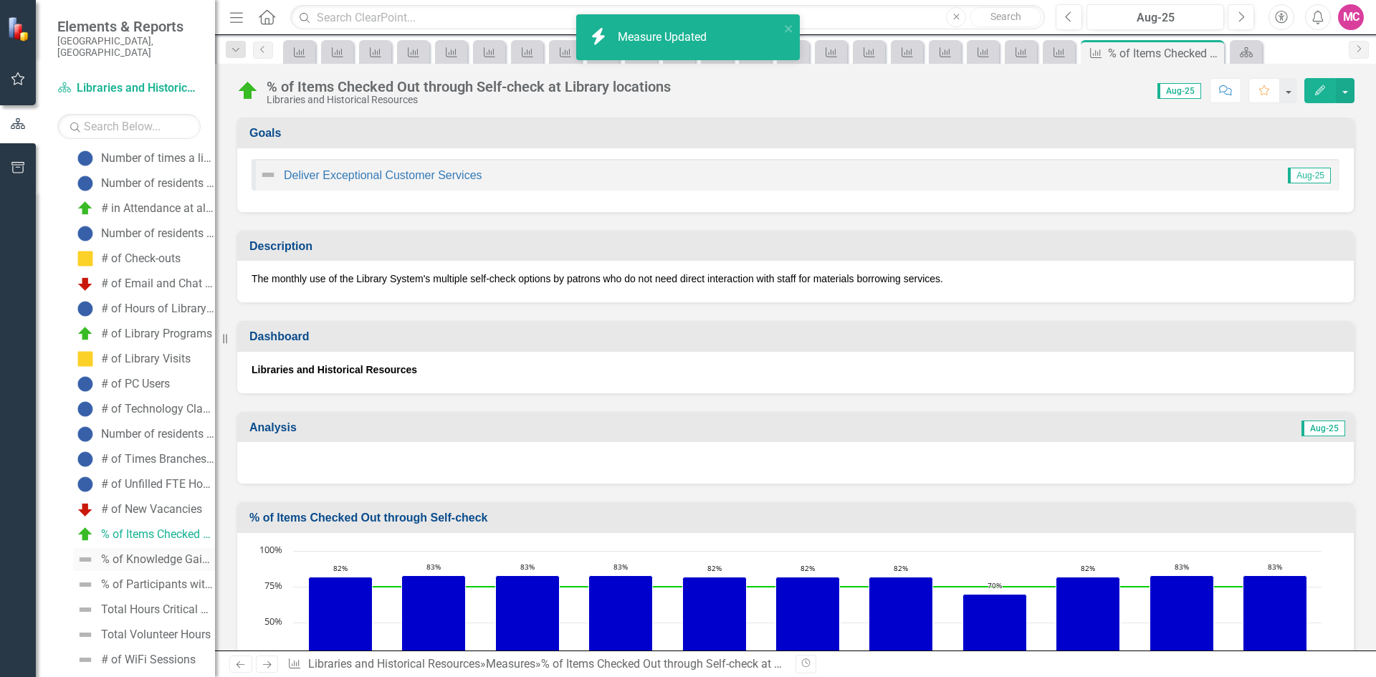
click at [125, 553] on div "% of Knowledge Gained from Programs" at bounding box center [158, 559] width 114 height 13
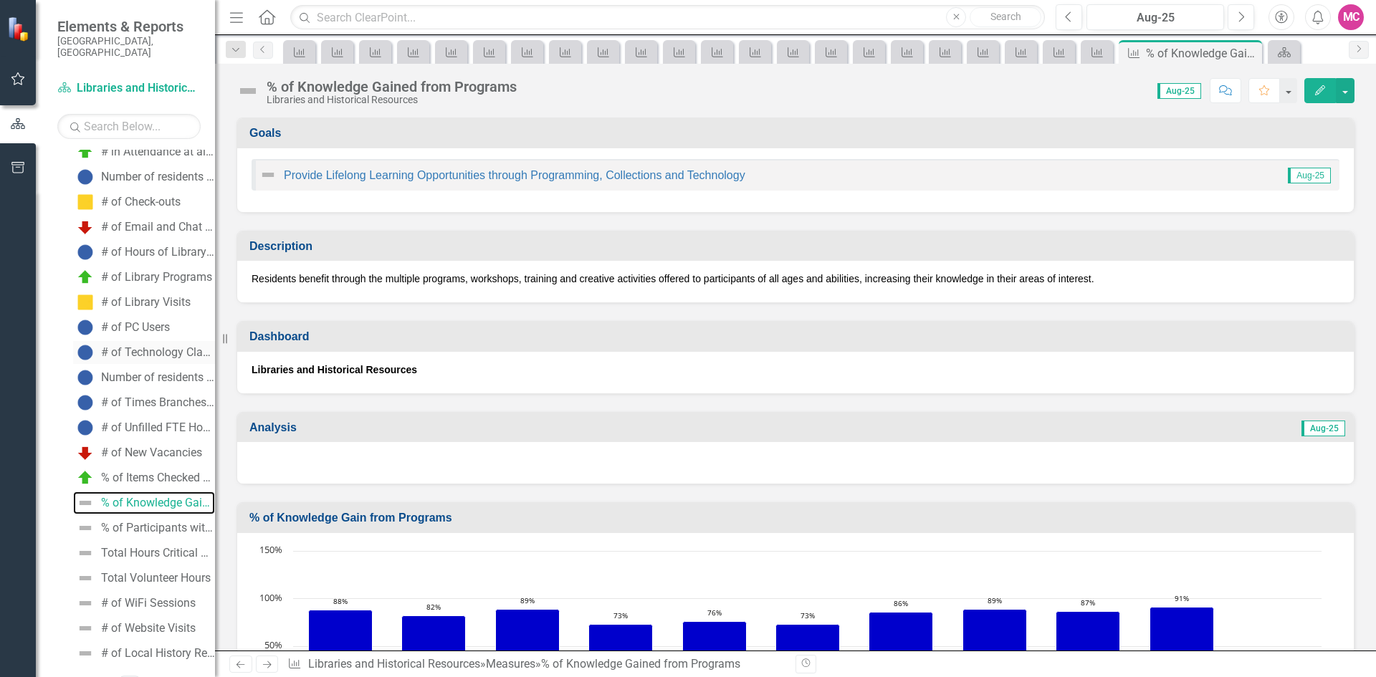
scroll to position [351, 0]
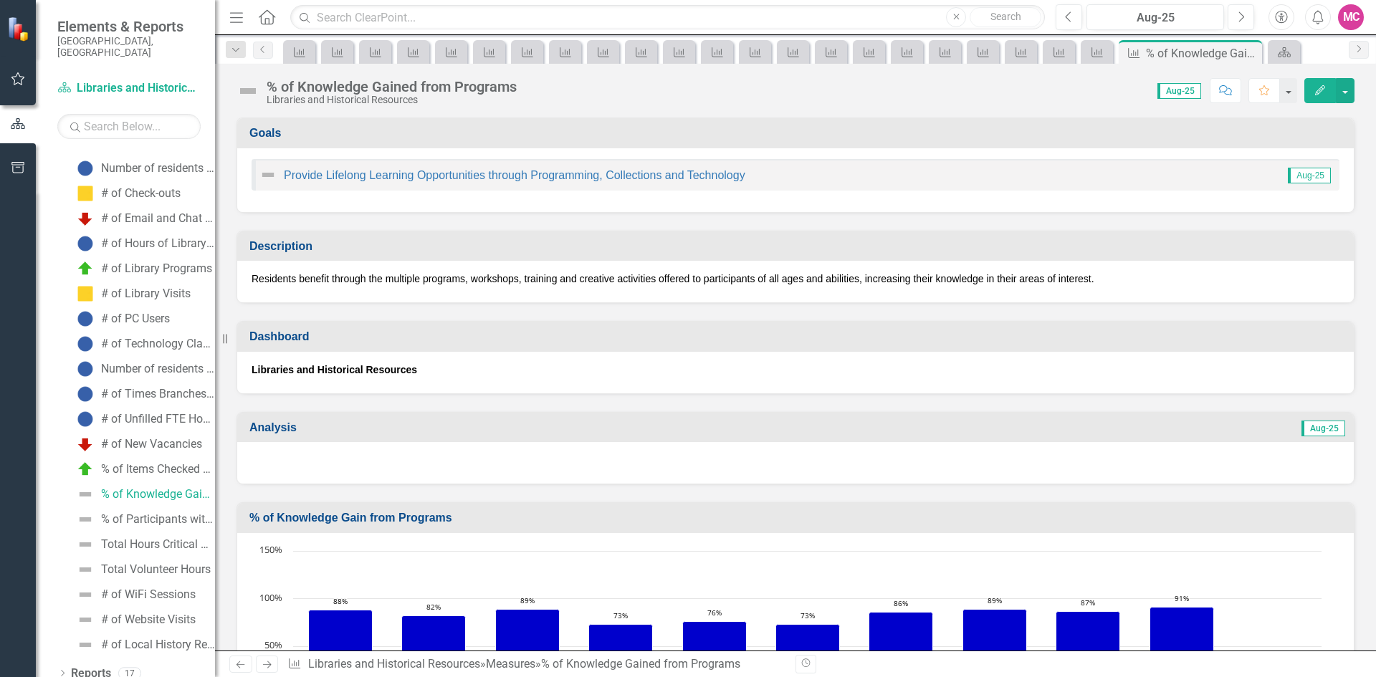
click at [1316, 95] on icon "button" at bounding box center [1320, 90] width 10 height 10
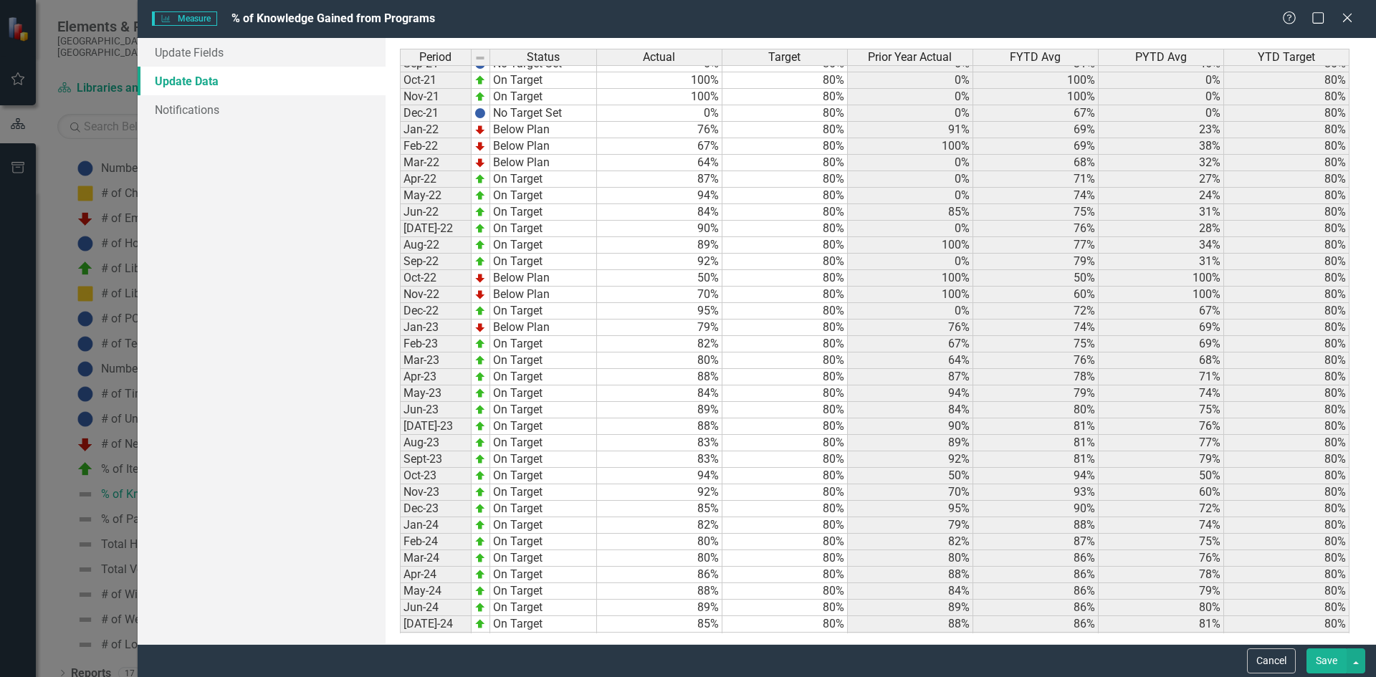
scroll to position [1857, 0]
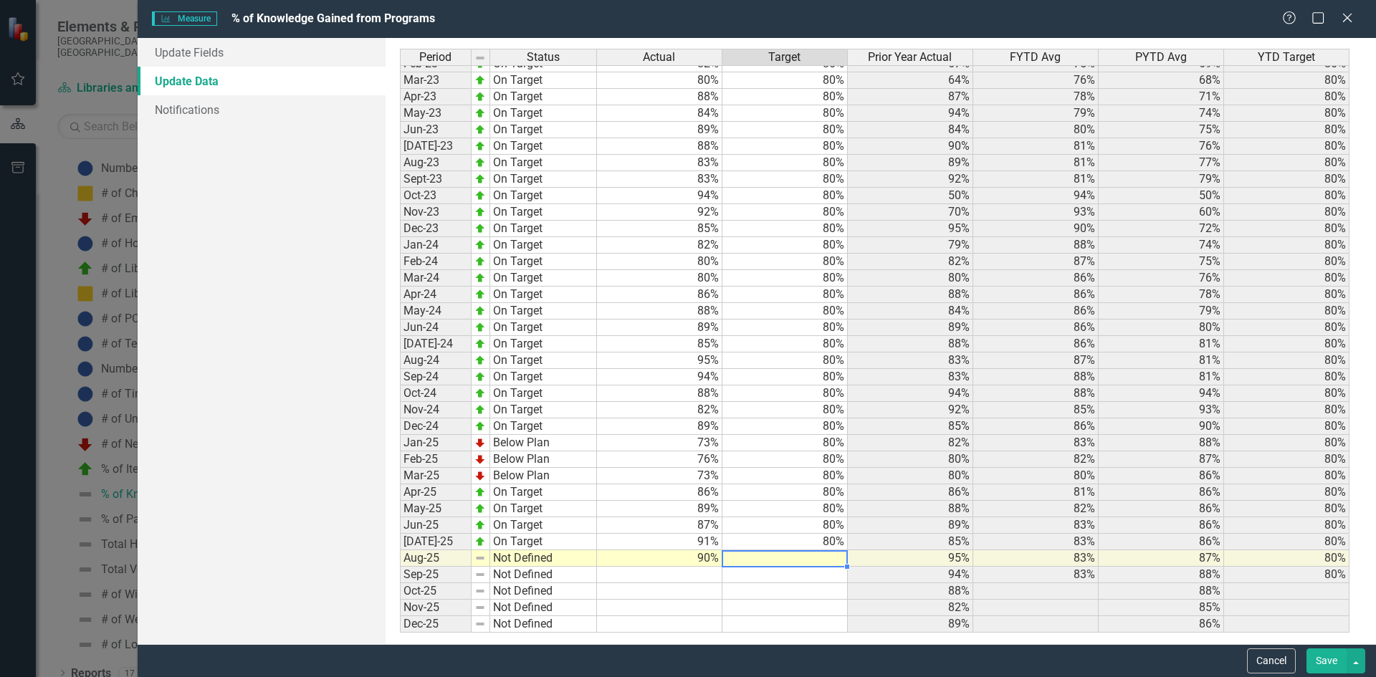
type textarea "80"
click at [317, 52] on link "Update Fields" at bounding box center [262, 52] width 248 height 29
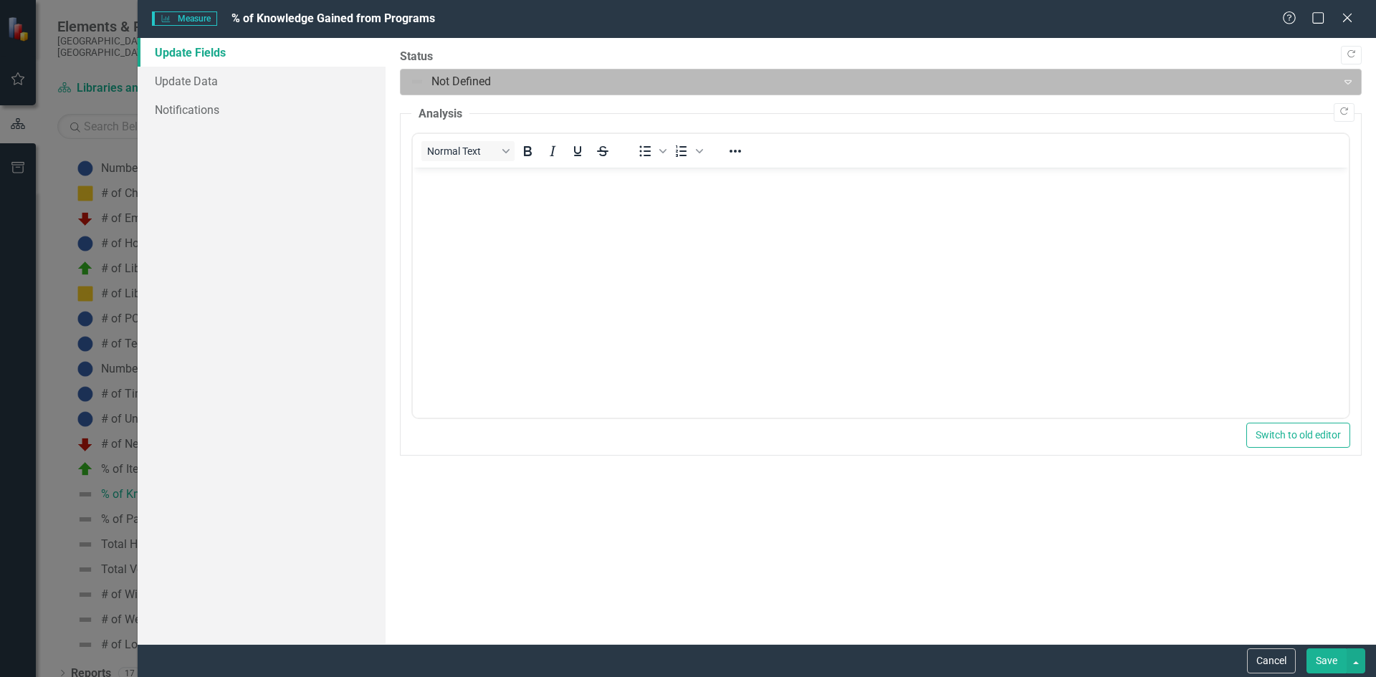
click at [444, 72] on div at bounding box center [869, 81] width 918 height 19
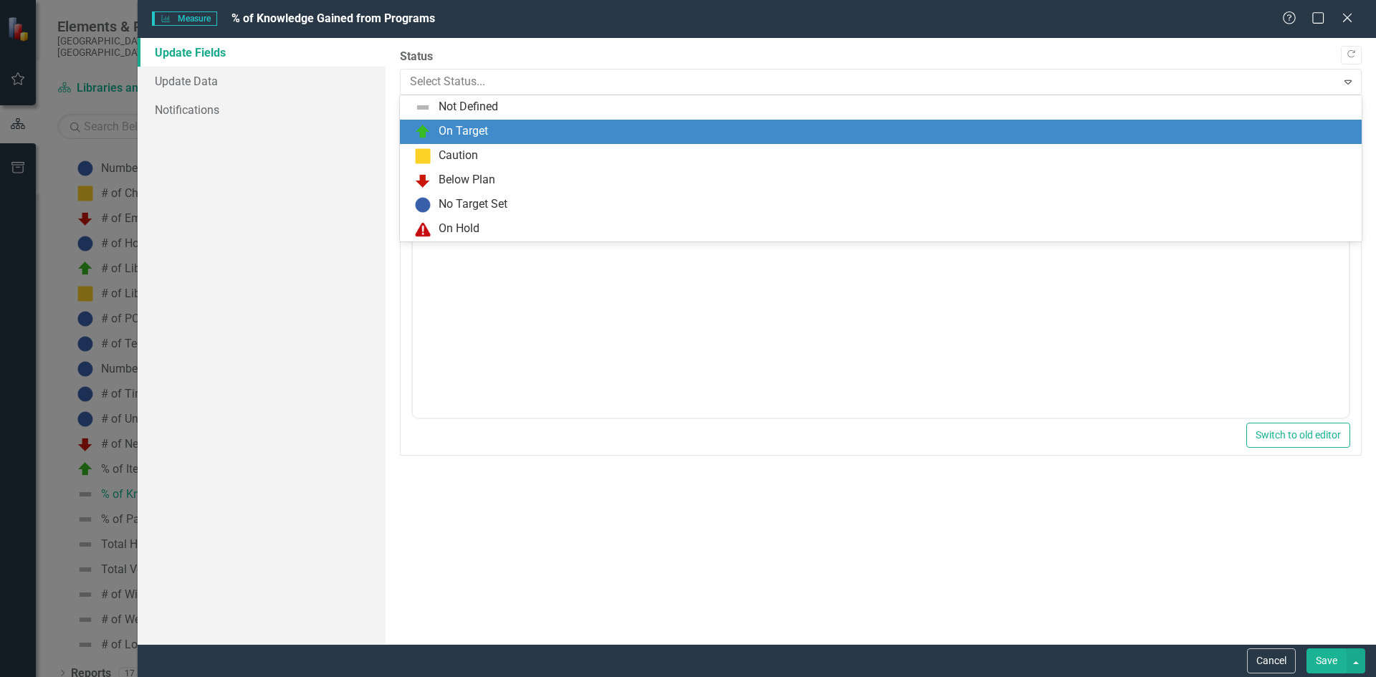
click at [464, 133] on div "On Target" at bounding box center [463, 131] width 49 height 16
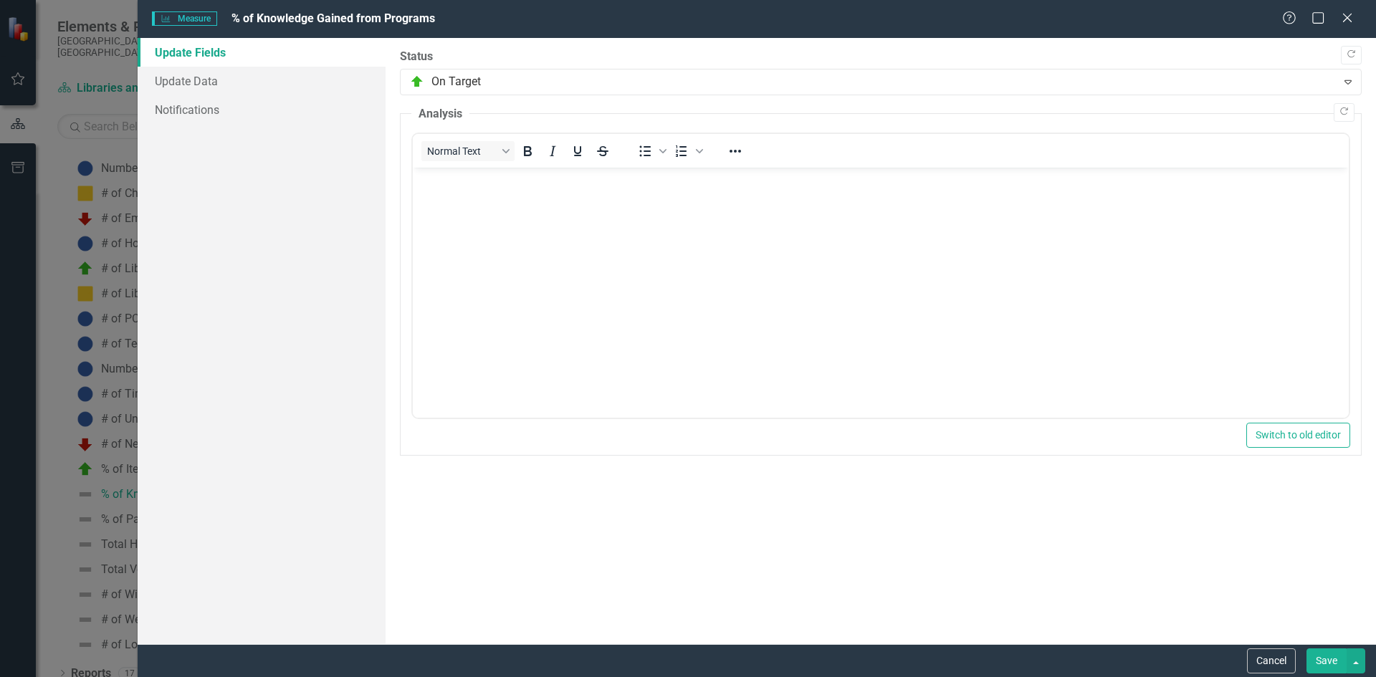
click at [1318, 660] on button "Save" at bounding box center [1327, 661] width 40 height 25
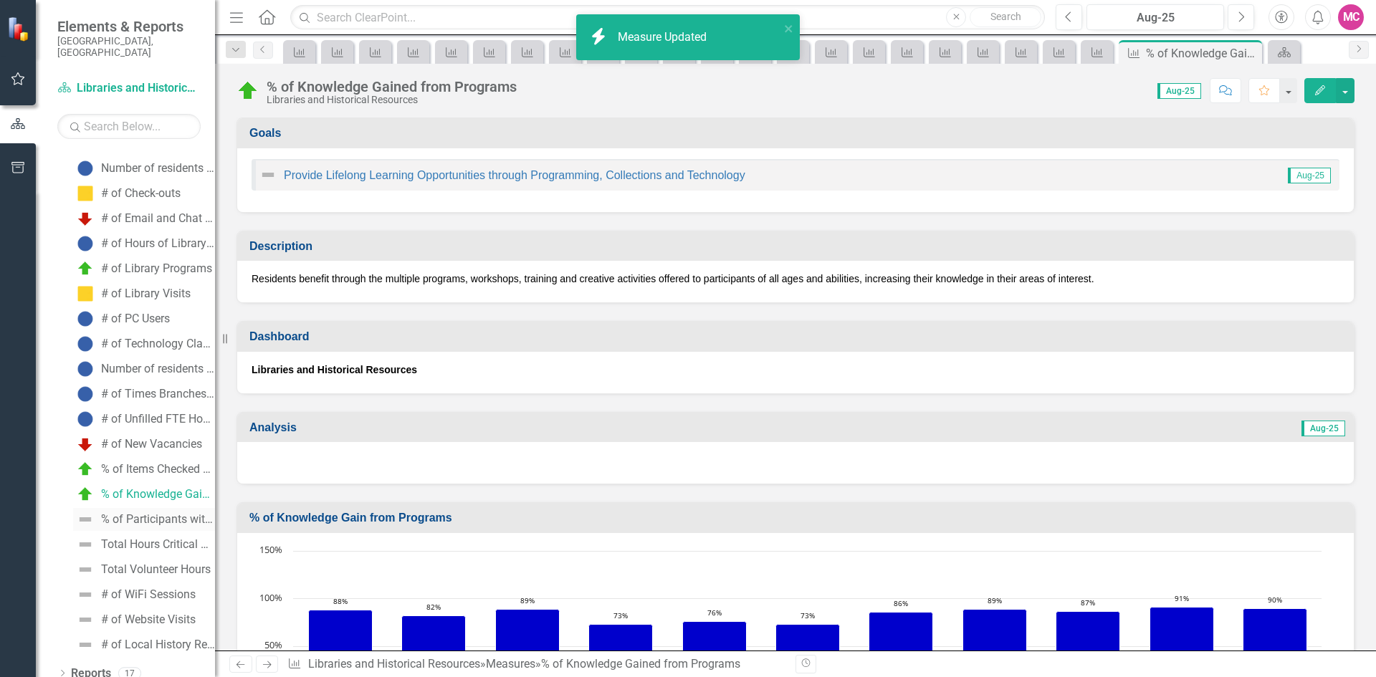
click at [141, 513] on div "% of Participants with Gained Knowledge from Technology Classes" at bounding box center [158, 519] width 114 height 13
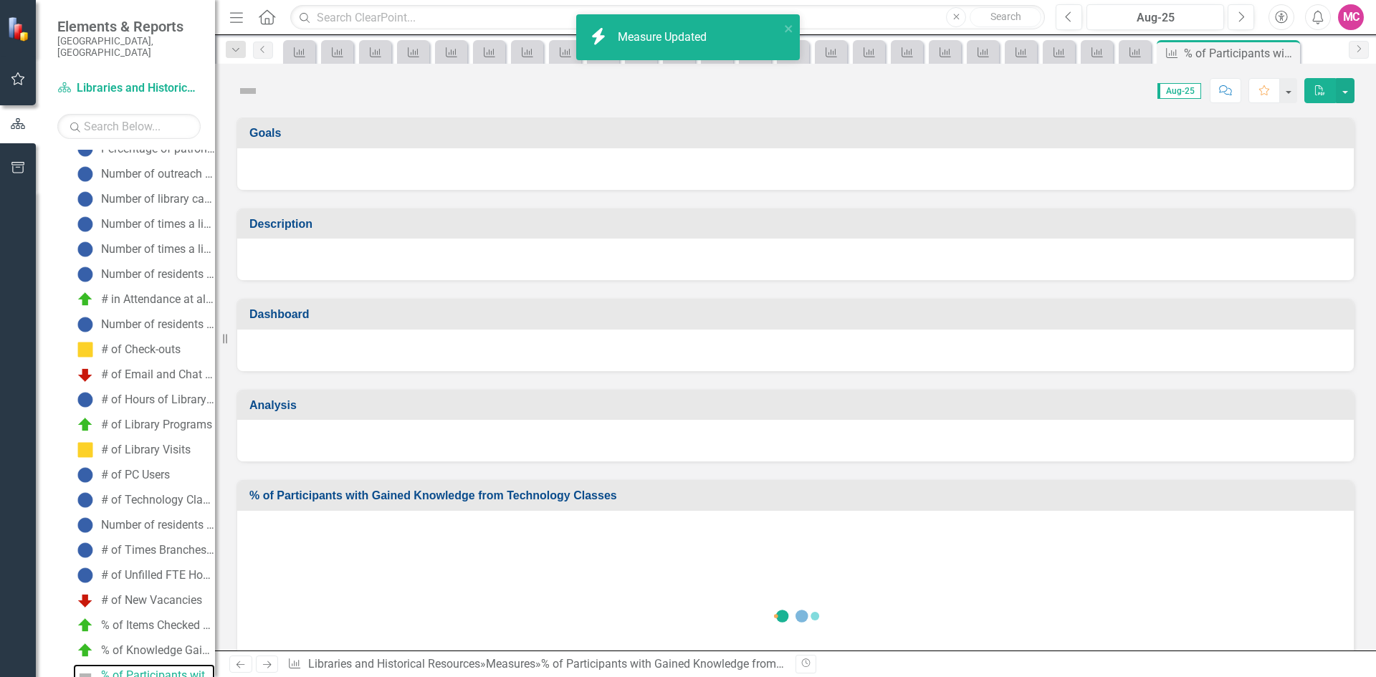
scroll to position [193, 0]
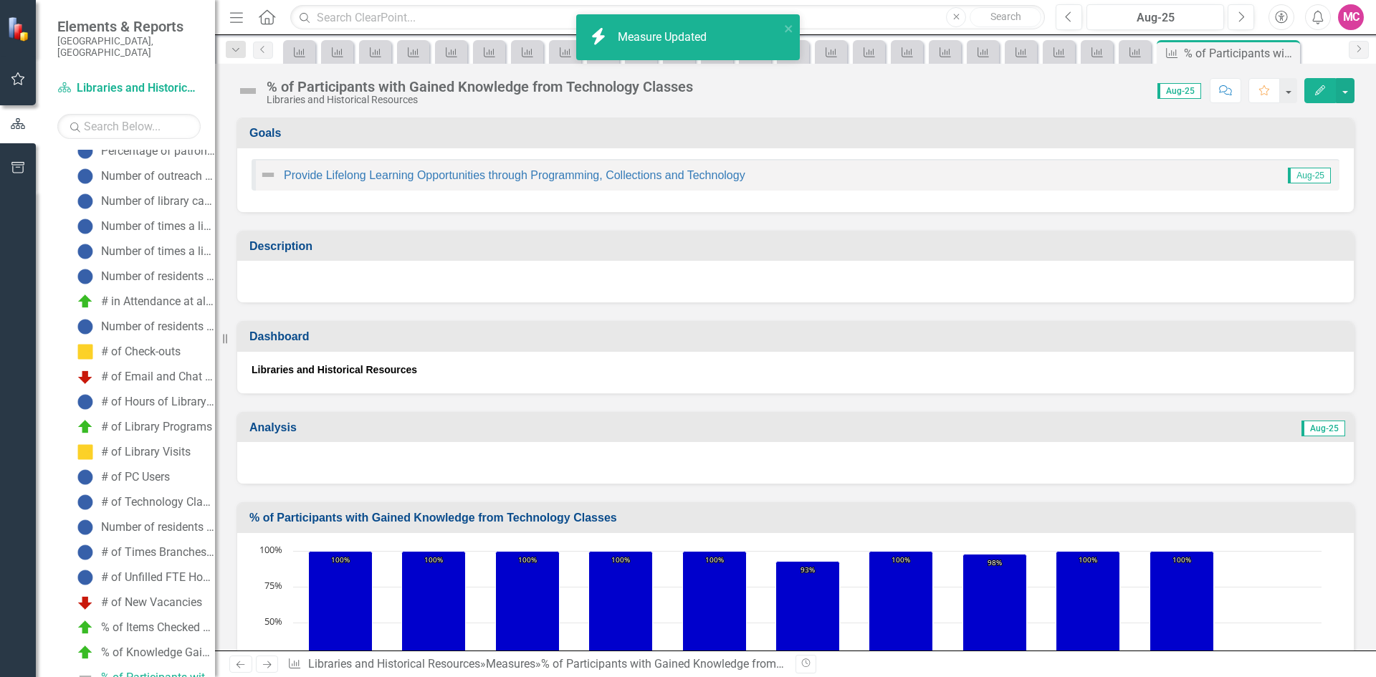
click at [1327, 87] on button "Edit" at bounding box center [1321, 90] width 32 height 25
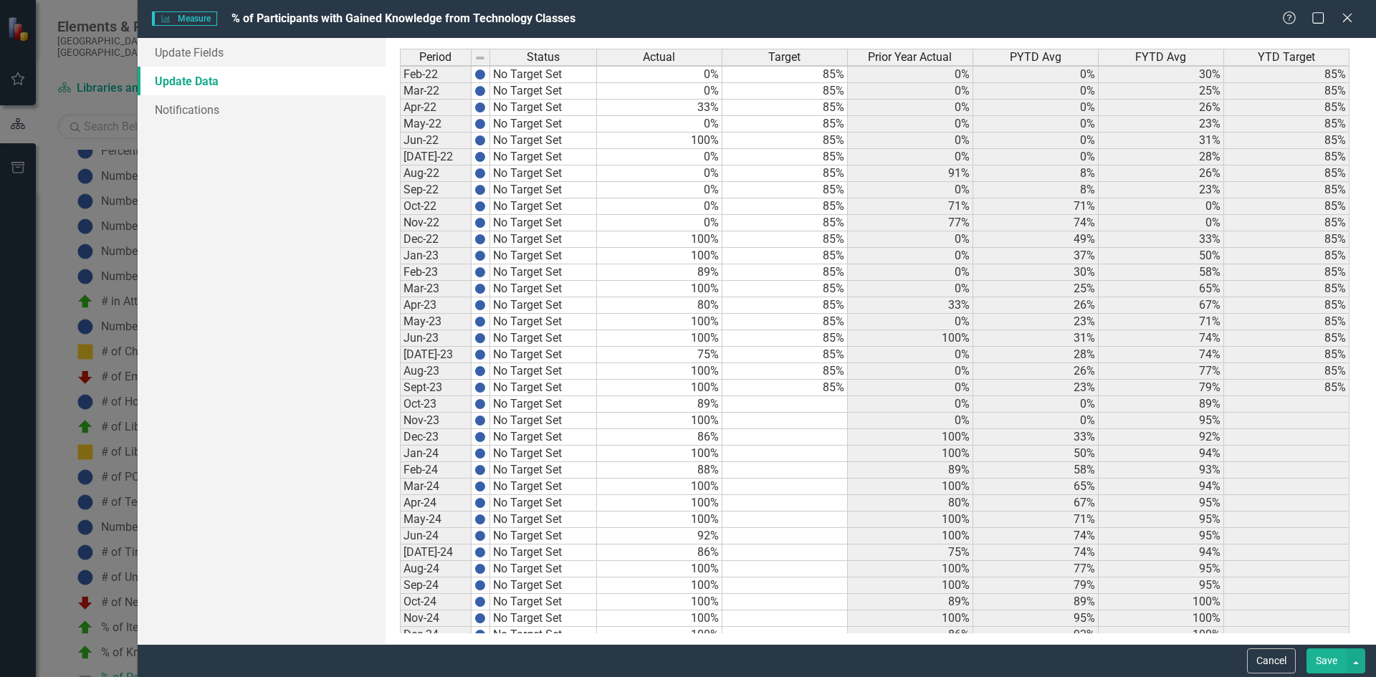
scroll to position [1857, 0]
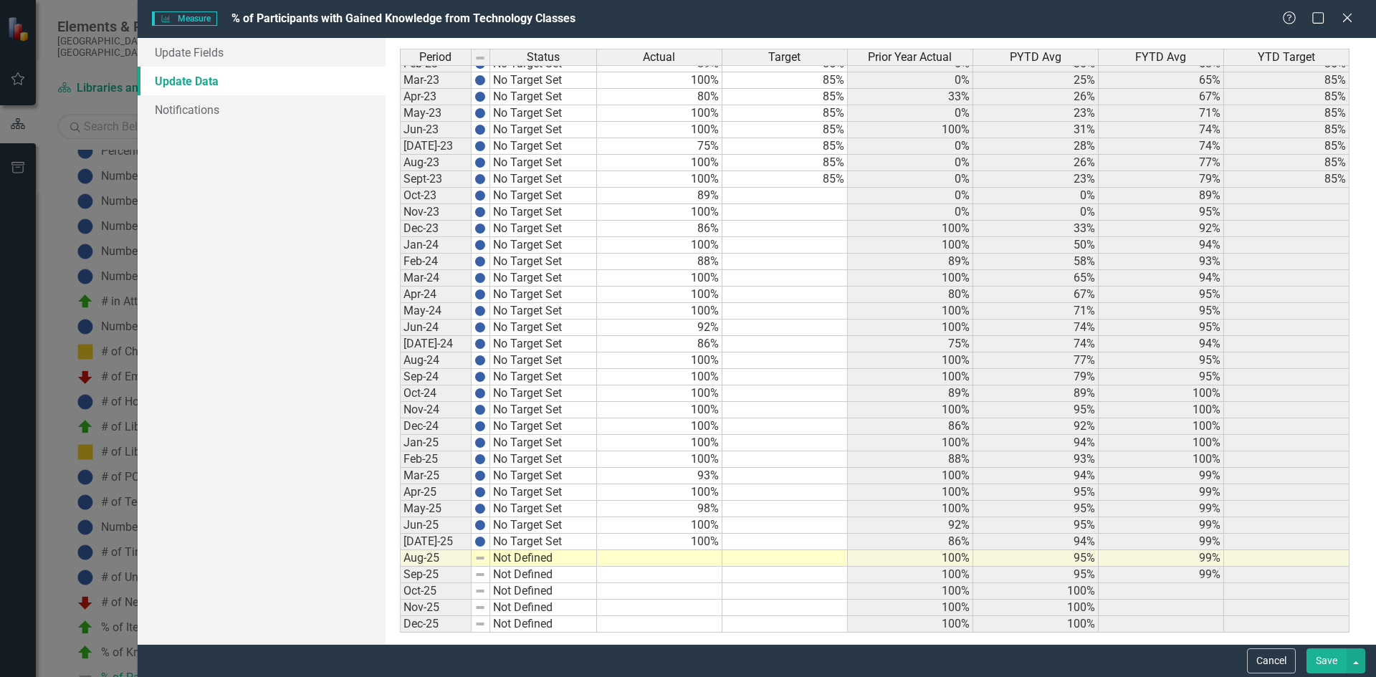
click at [663, 561] on td at bounding box center [659, 559] width 125 height 16
type textarea "100"
click at [250, 52] on link "Update Fields" at bounding box center [262, 52] width 248 height 29
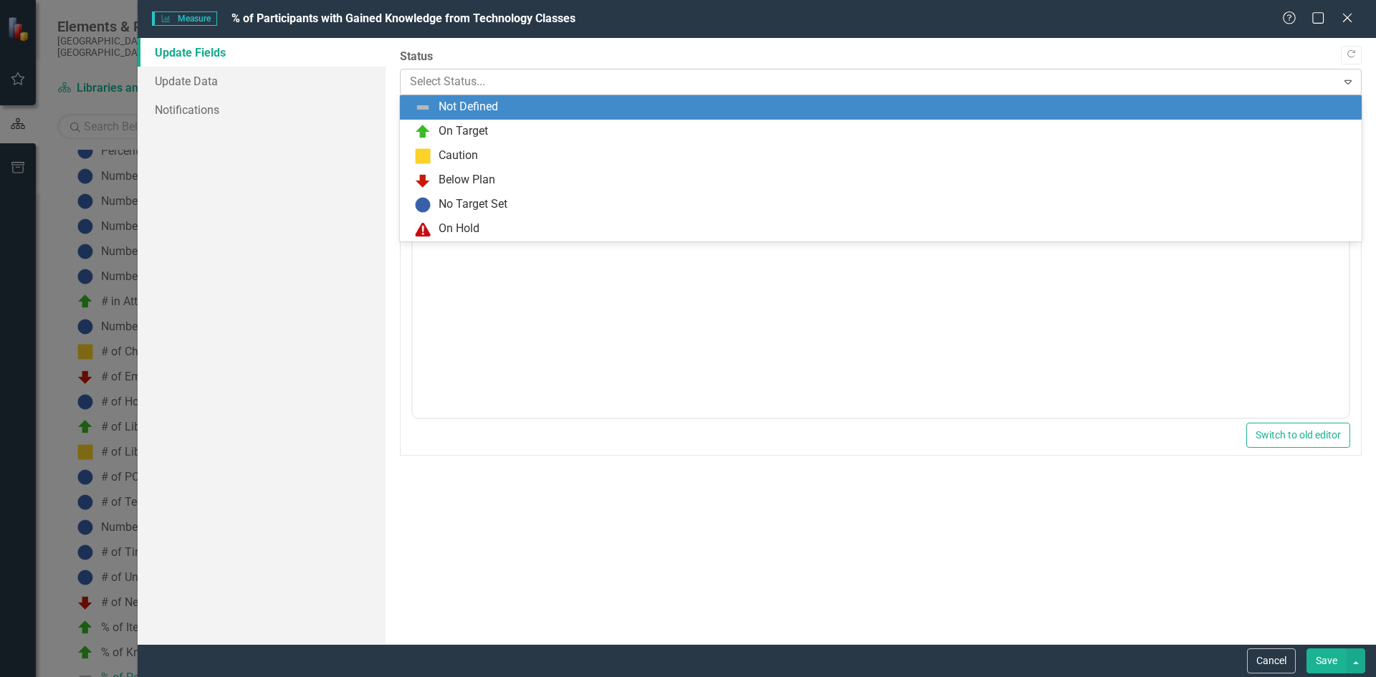
click at [504, 79] on div at bounding box center [869, 81] width 918 height 19
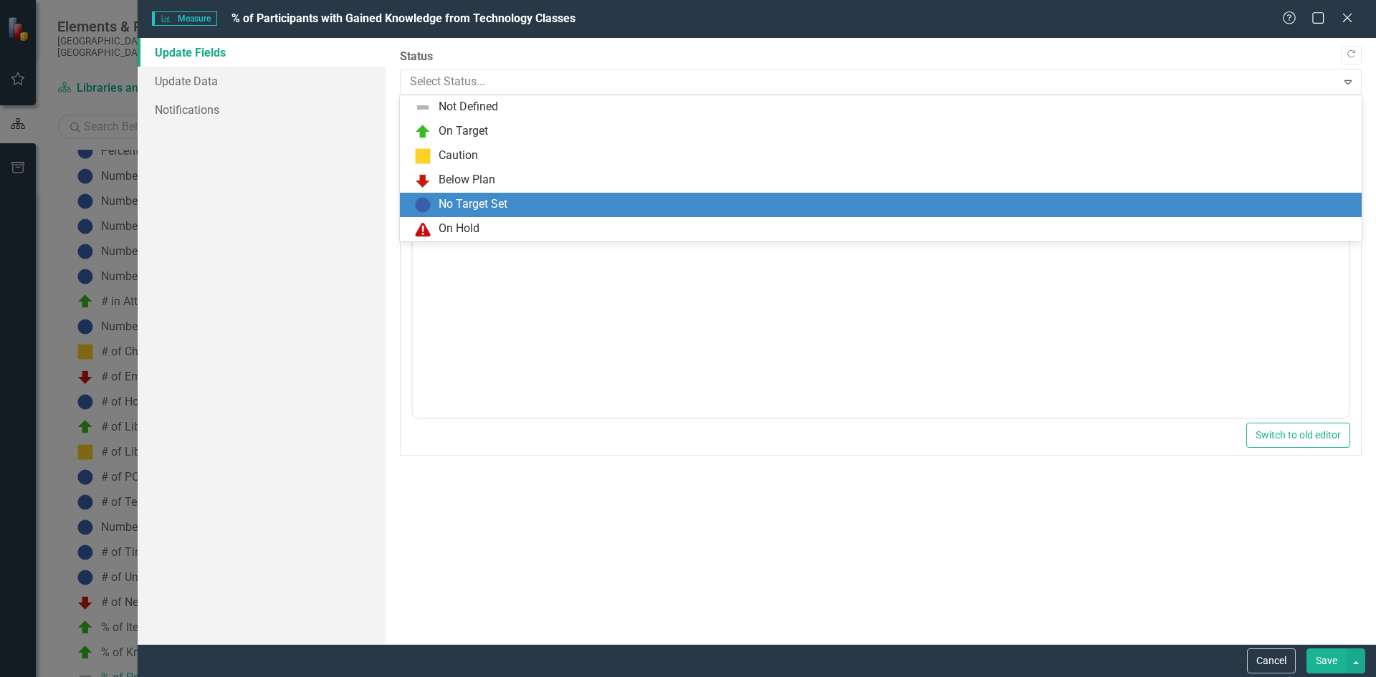
drag, startPoint x: 487, startPoint y: 200, endPoint x: 75, endPoint y: 33, distance: 444.1
click at [487, 200] on div "No Target Set" at bounding box center [473, 204] width 69 height 16
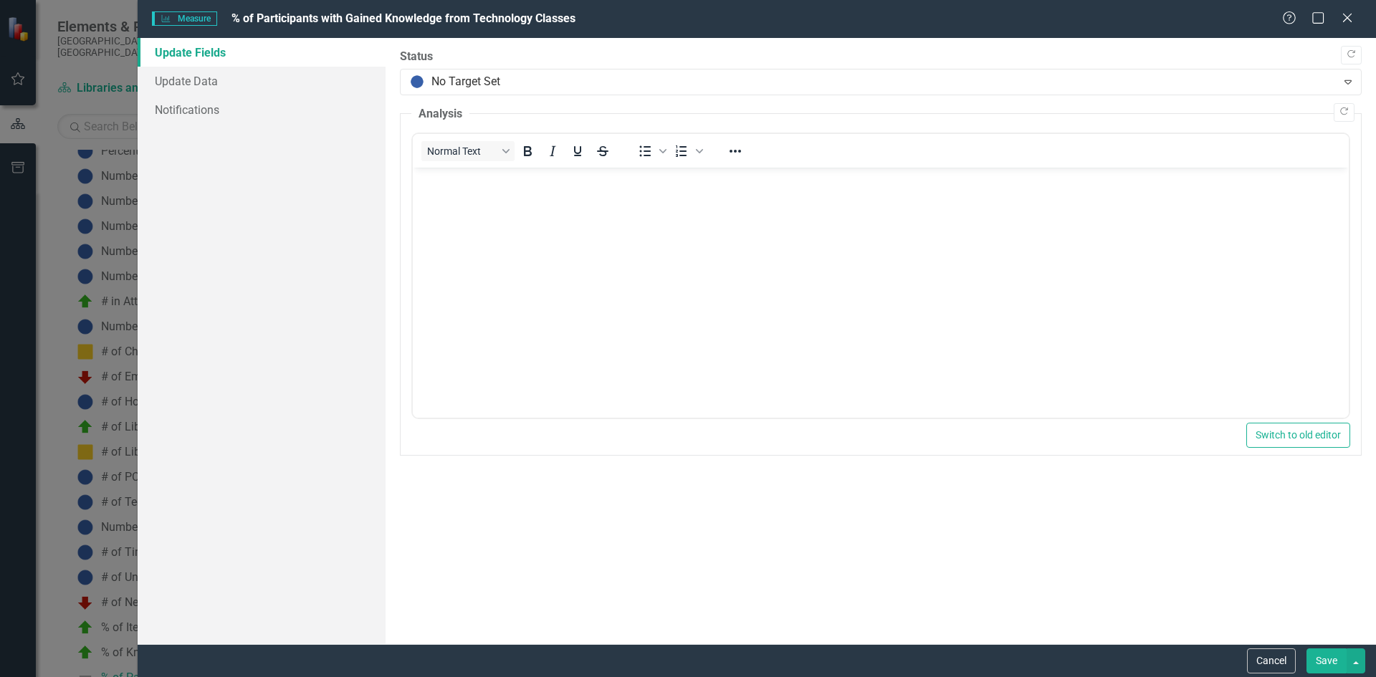
click at [1321, 656] on button "Save" at bounding box center [1327, 661] width 40 height 25
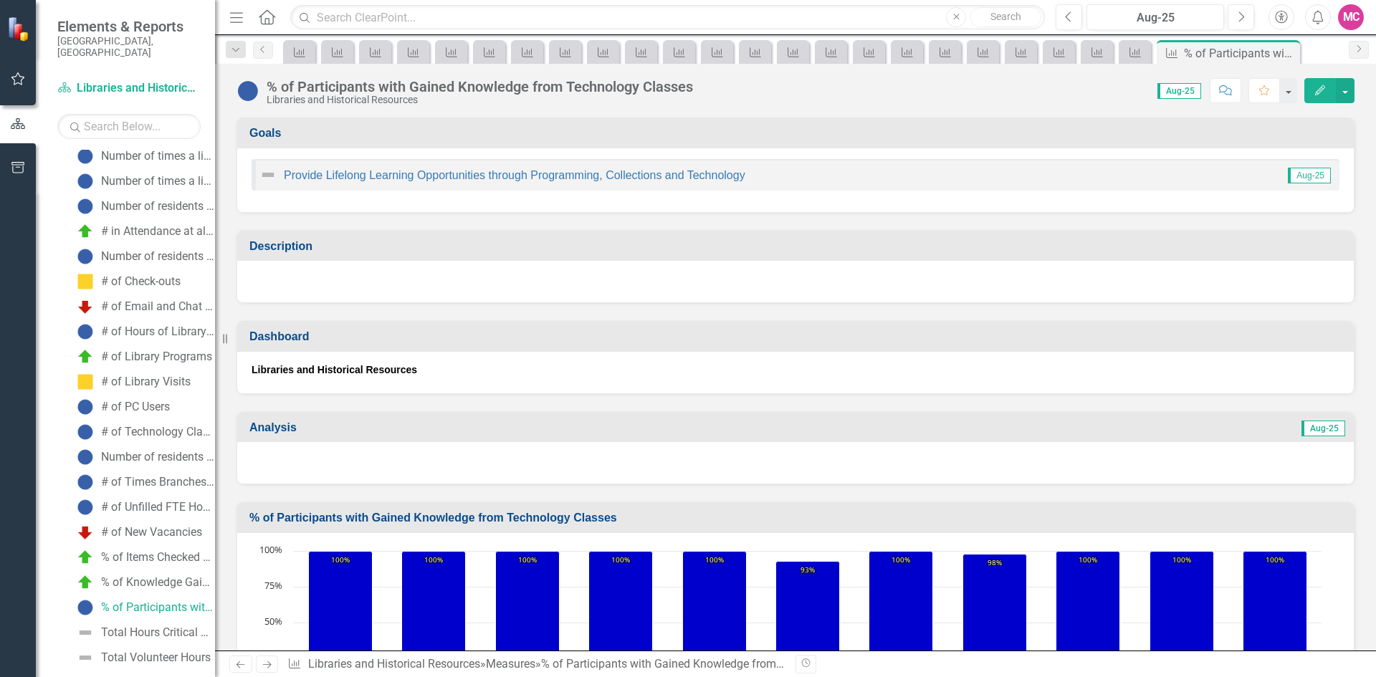
scroll to position [351, 0]
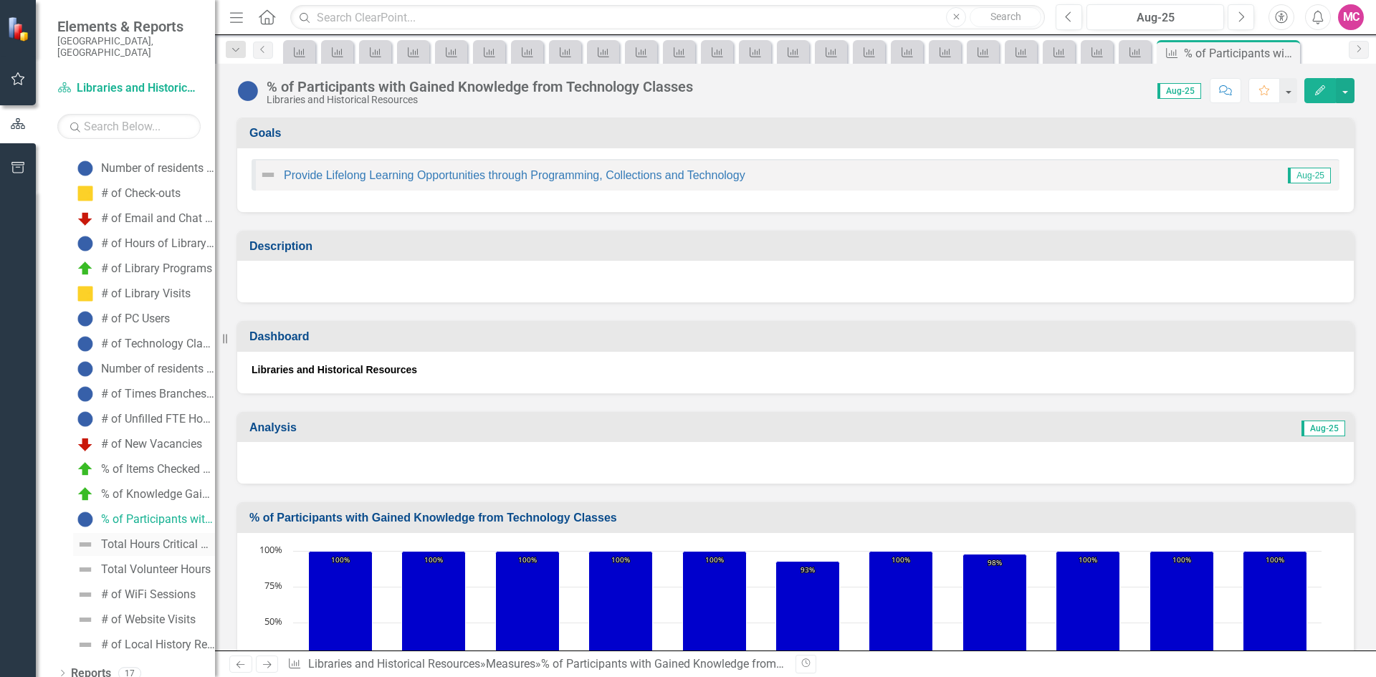
click at [146, 538] on div "Total Hours Critical Services Gaps Filled" at bounding box center [158, 544] width 114 height 13
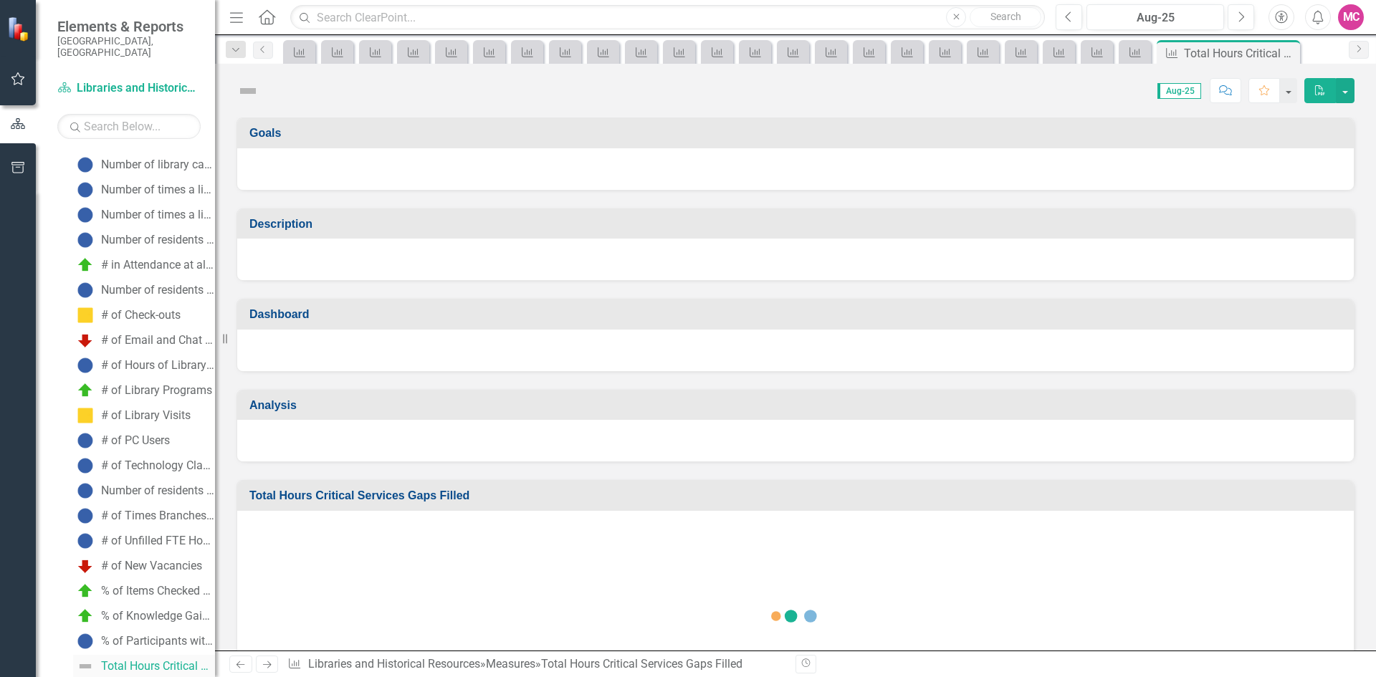
scroll to position [218, 0]
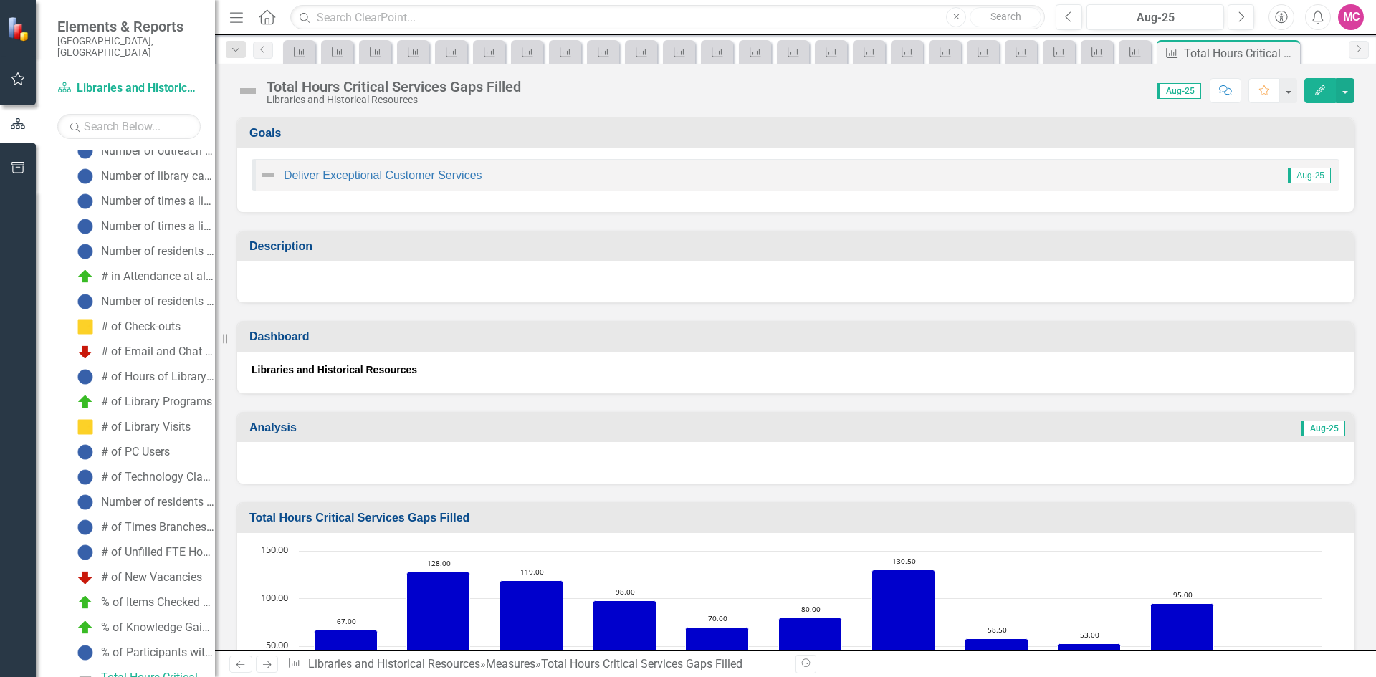
click at [1323, 97] on button "Edit" at bounding box center [1321, 90] width 32 height 25
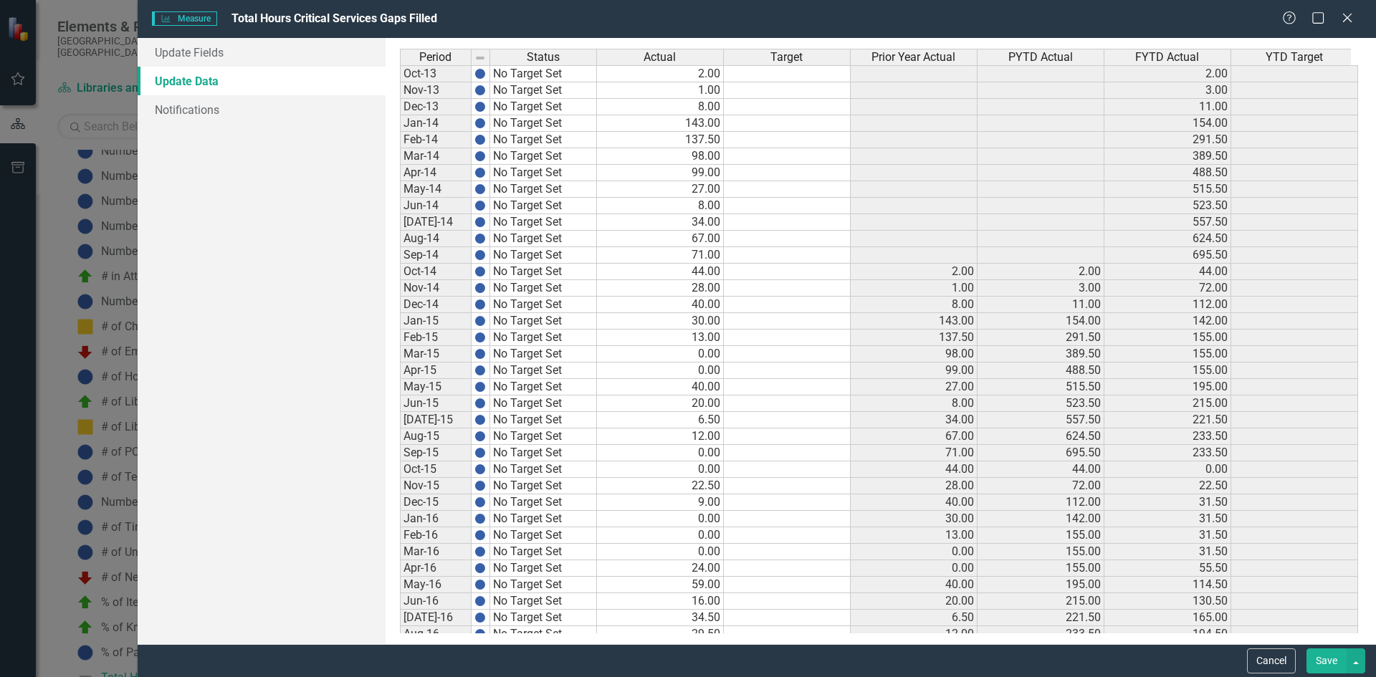
scroll to position [0, 0]
click at [689, 538] on td "0.00" at bounding box center [659, 536] width 125 height 16
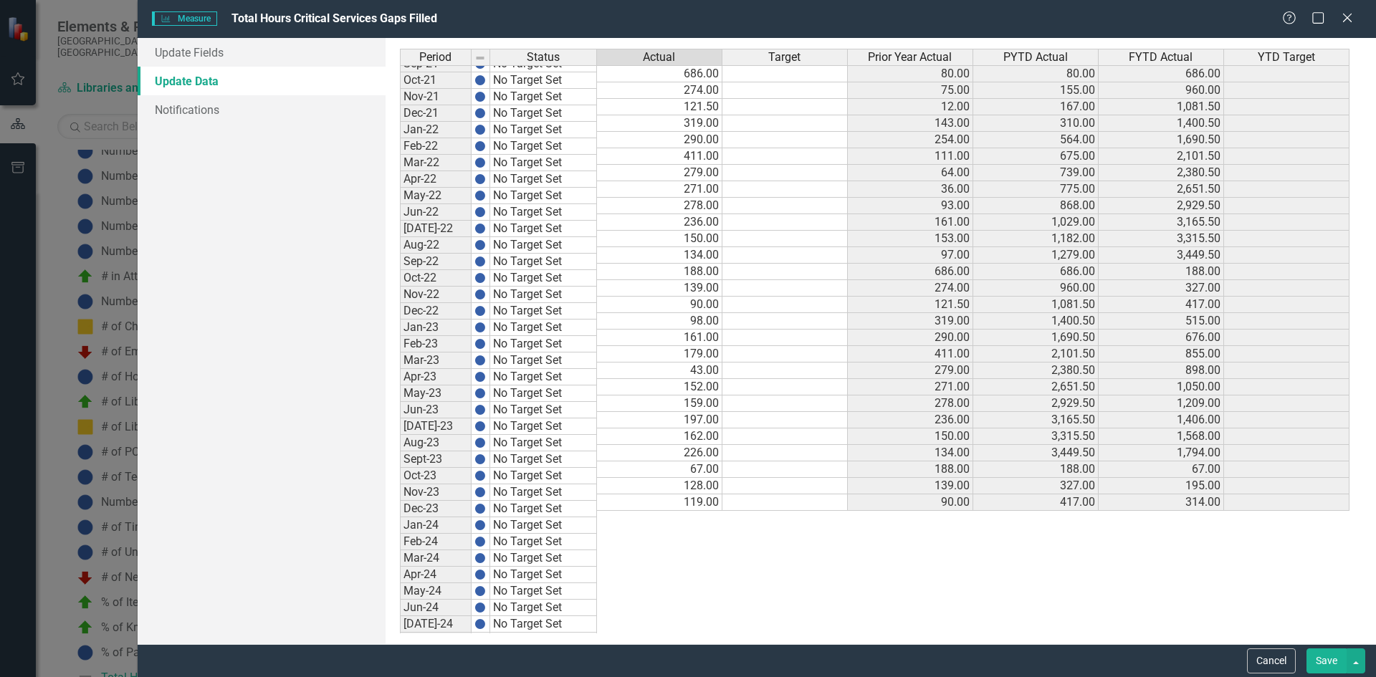
scroll to position [1857, 0]
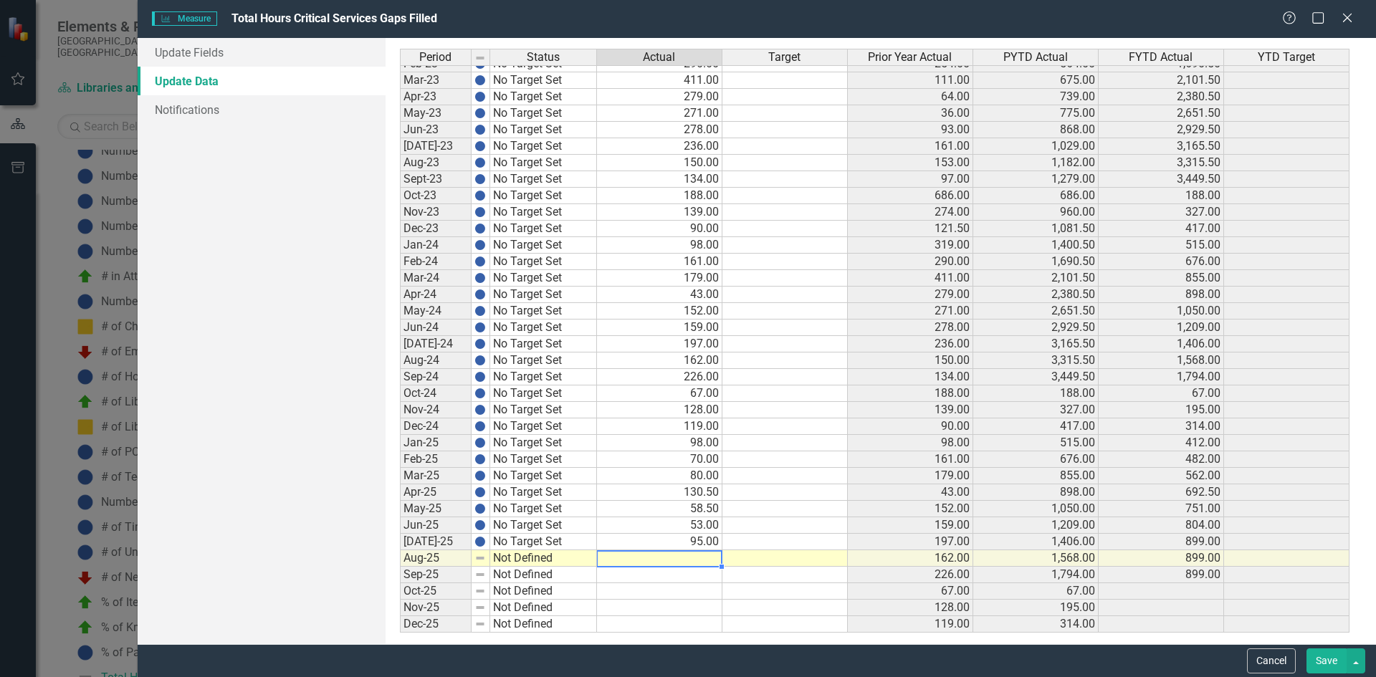
click at [696, 557] on td at bounding box center [659, 559] width 125 height 16
type textarea "90"
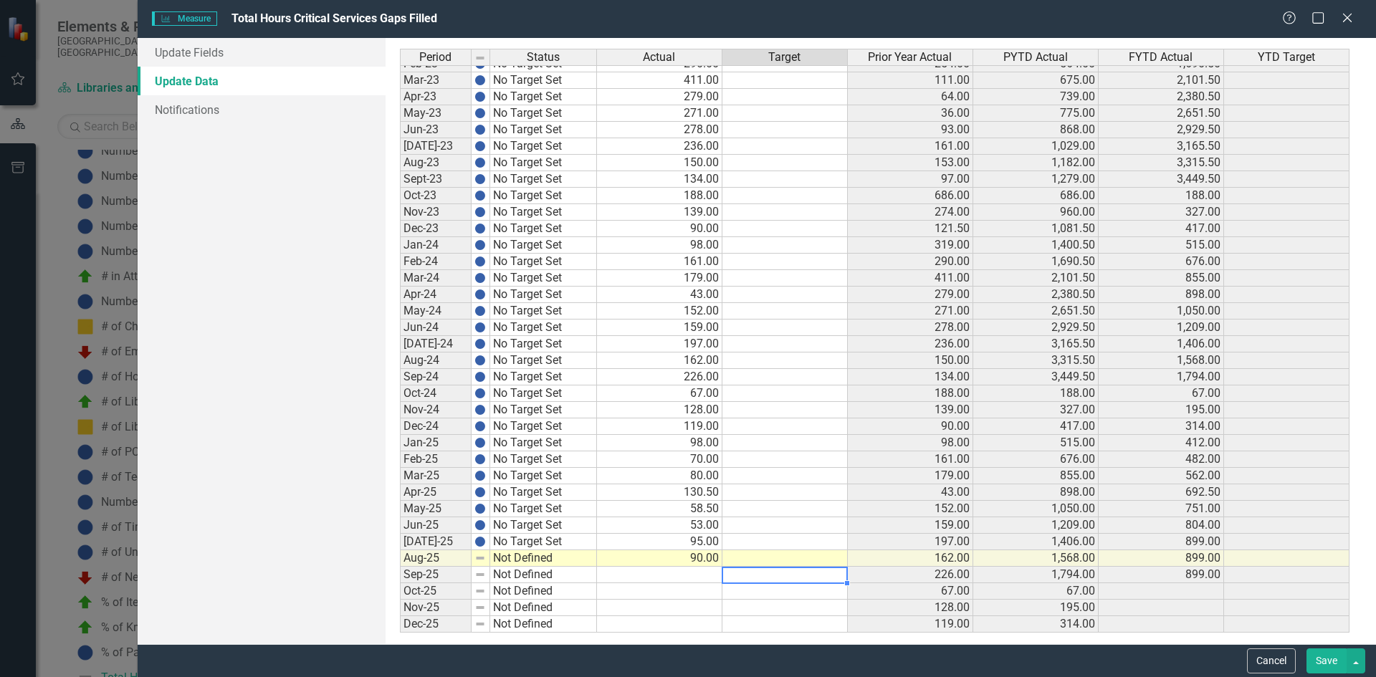
click at [752, 571] on td at bounding box center [785, 575] width 125 height 16
click at [233, 44] on link "Update Fields" at bounding box center [262, 52] width 248 height 29
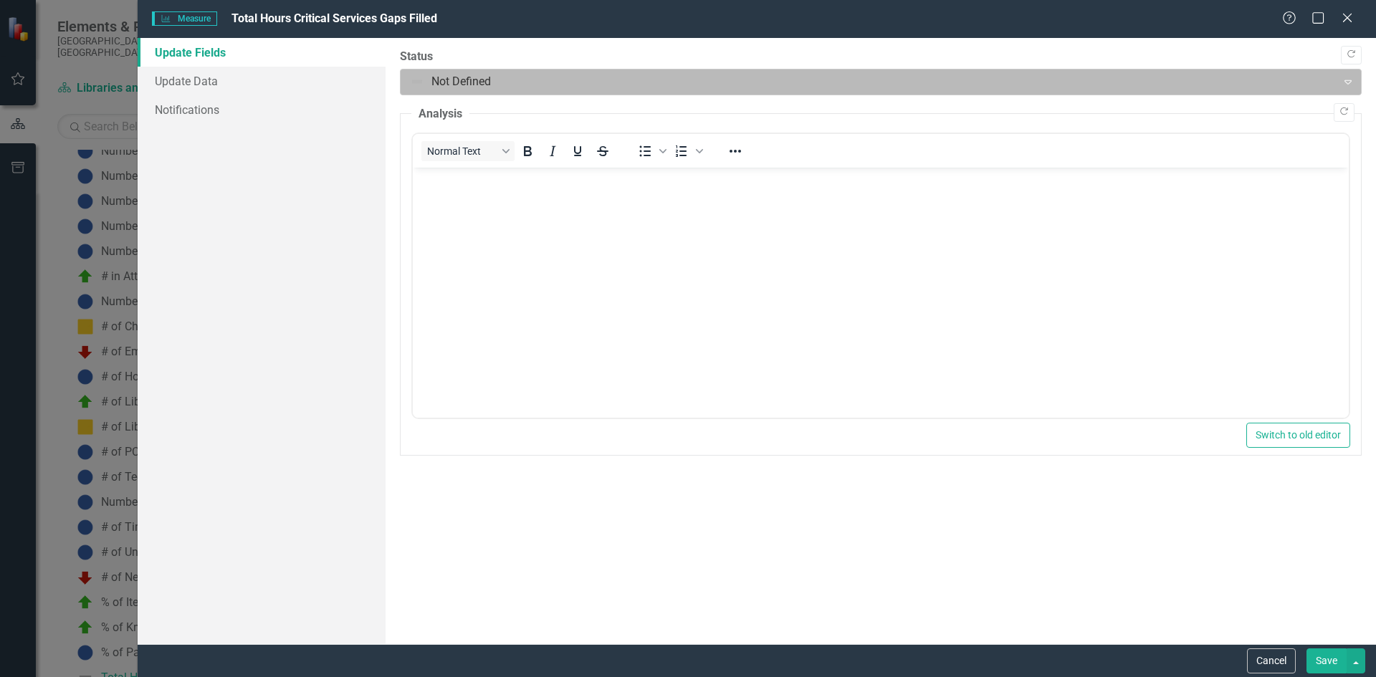
click at [495, 90] on div at bounding box center [869, 81] width 918 height 19
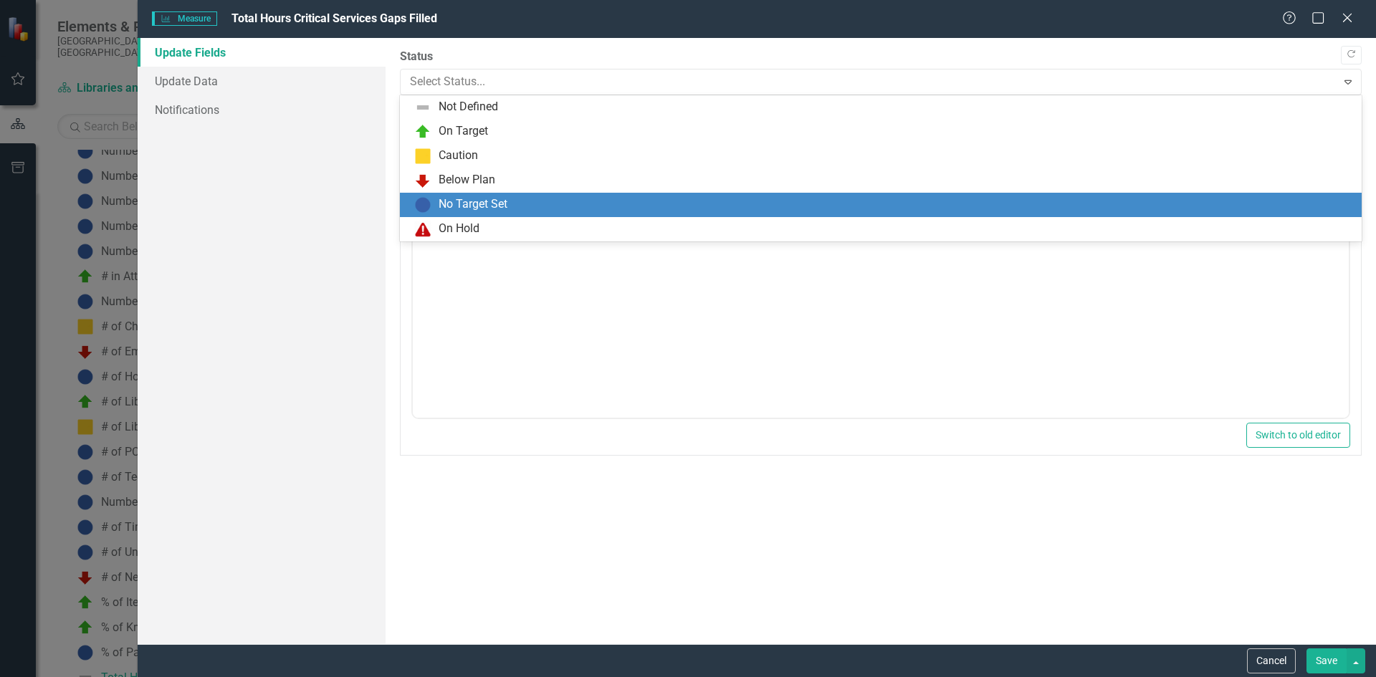
click at [487, 211] on div "No Target Set" at bounding box center [473, 204] width 69 height 16
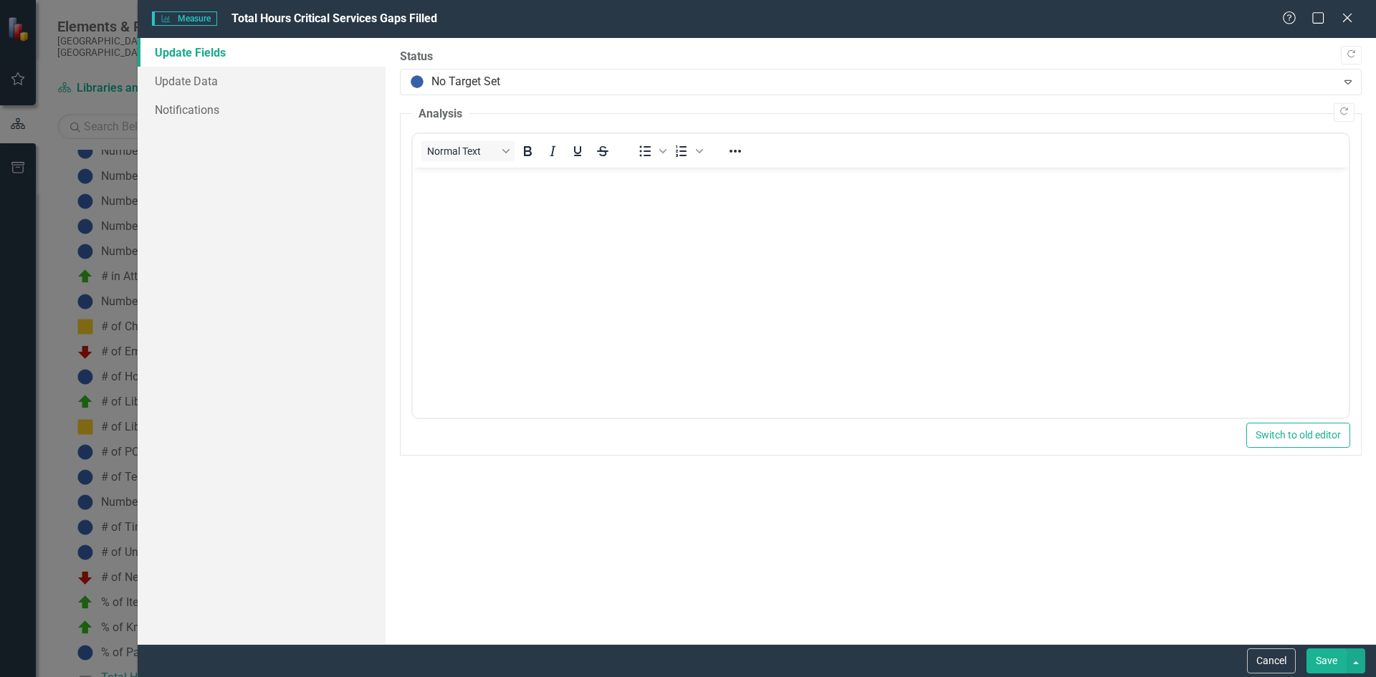
click at [1323, 649] on button "Save" at bounding box center [1327, 661] width 40 height 25
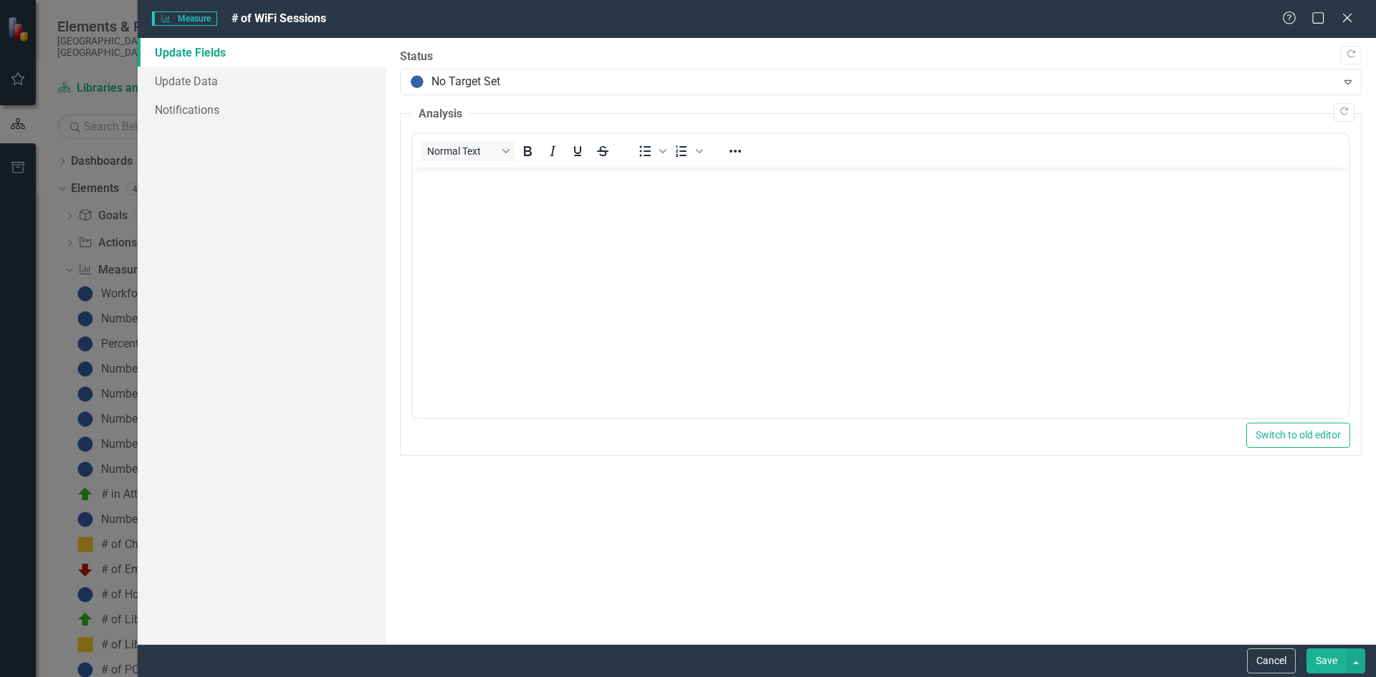
scroll to position [268, 0]
click at [1328, 664] on button "Save" at bounding box center [1327, 661] width 40 height 25
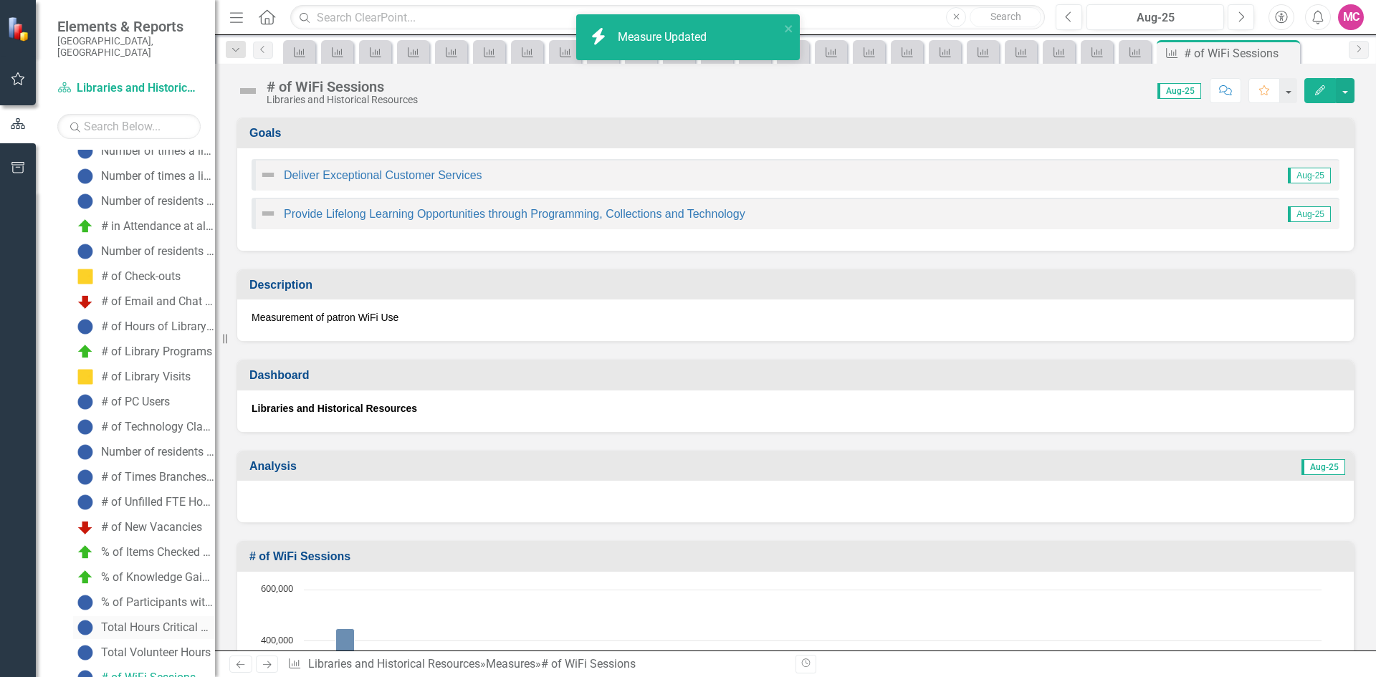
scroll to position [351, 0]
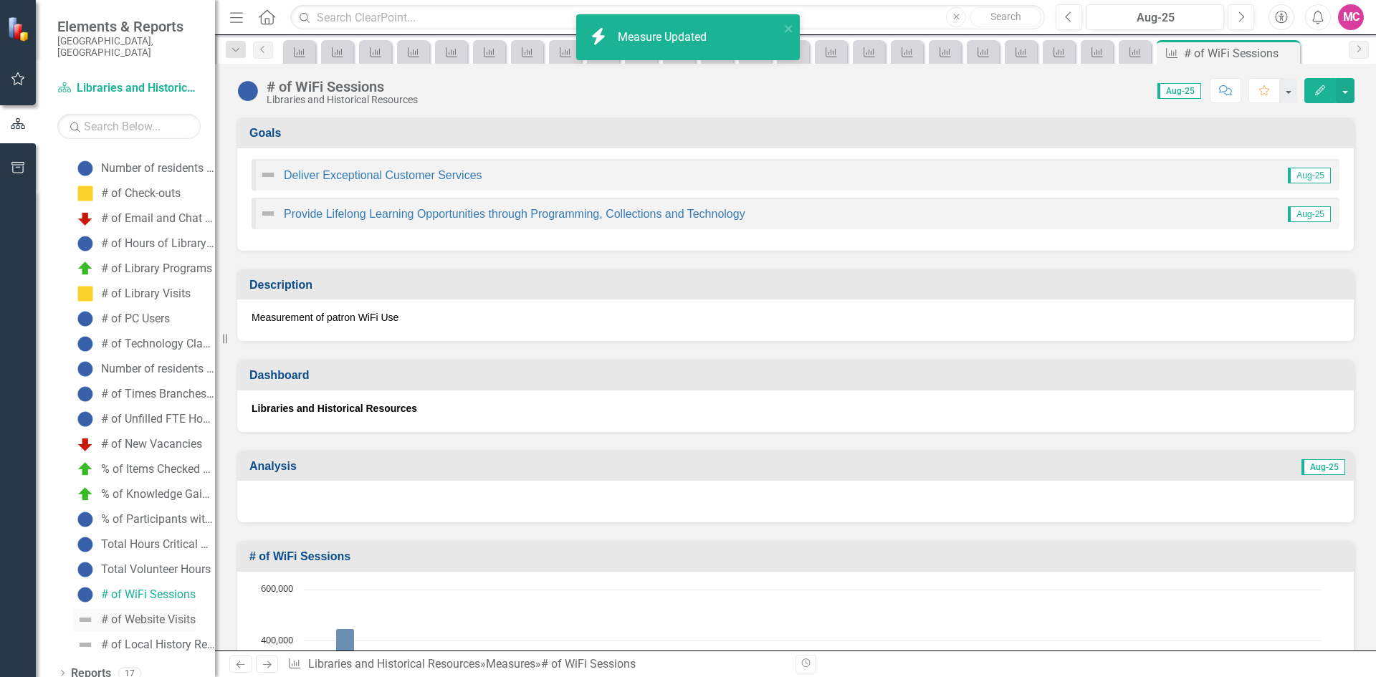
click at [143, 614] on div "# of Website Visits" at bounding box center [148, 620] width 95 height 13
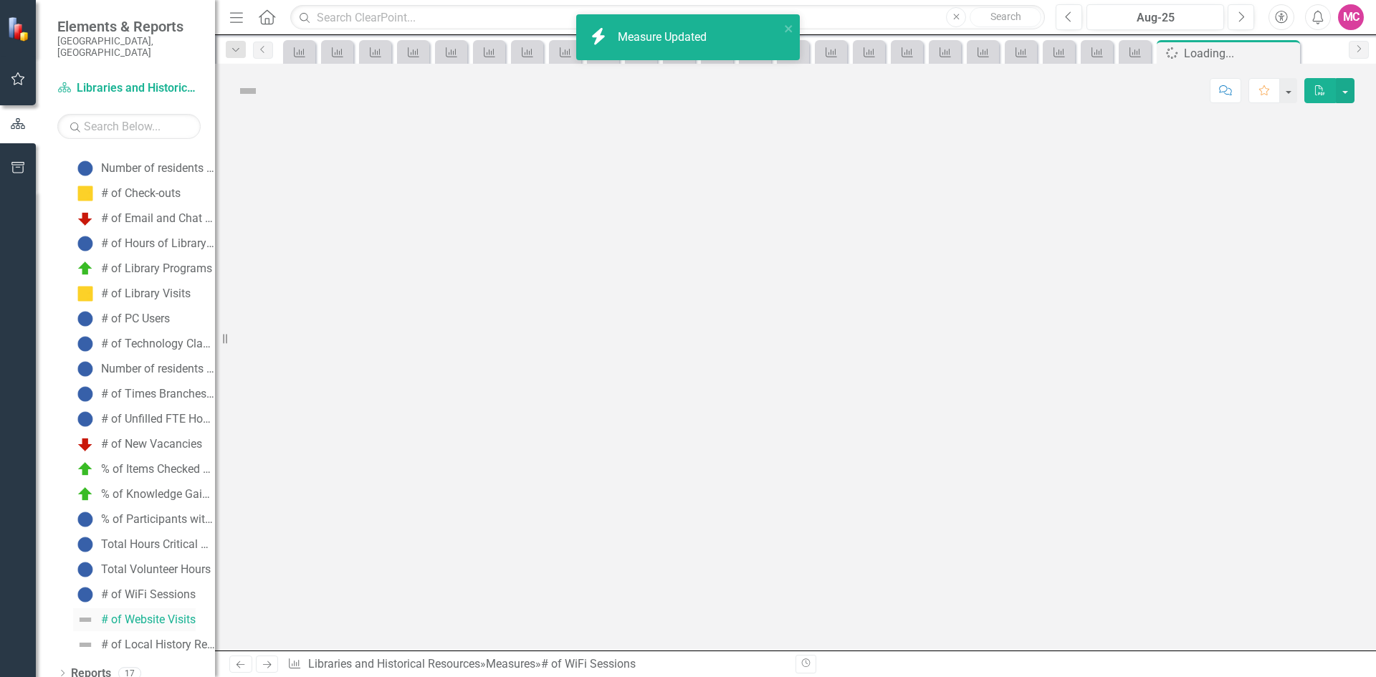
scroll to position [293, 0]
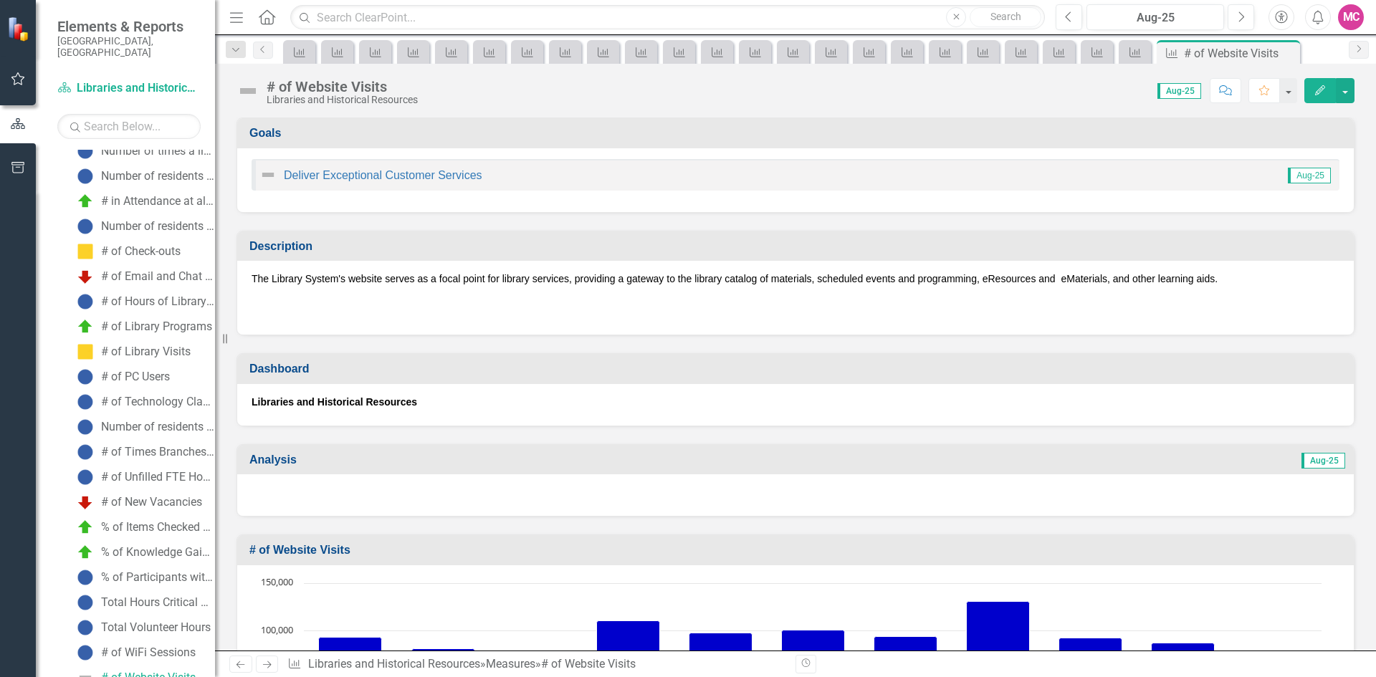
click at [1321, 92] on icon "Edit" at bounding box center [1320, 90] width 13 height 10
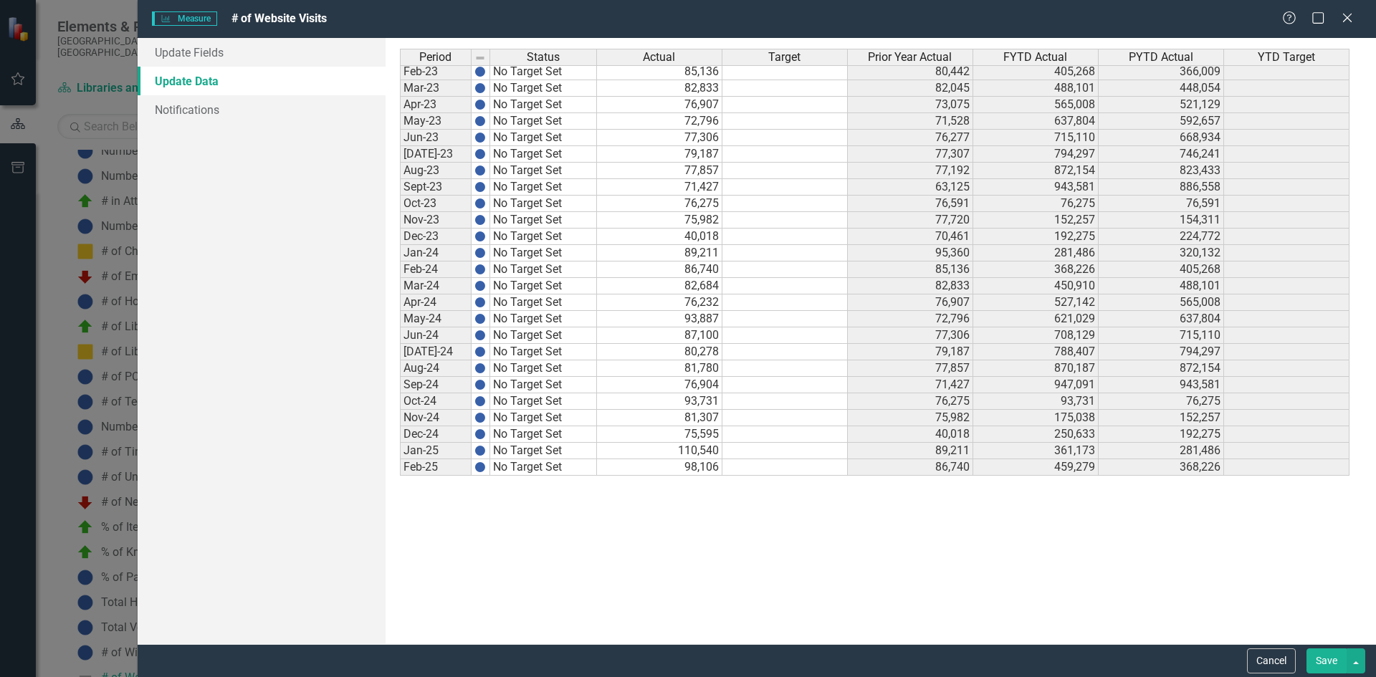
scroll to position [1857, 0]
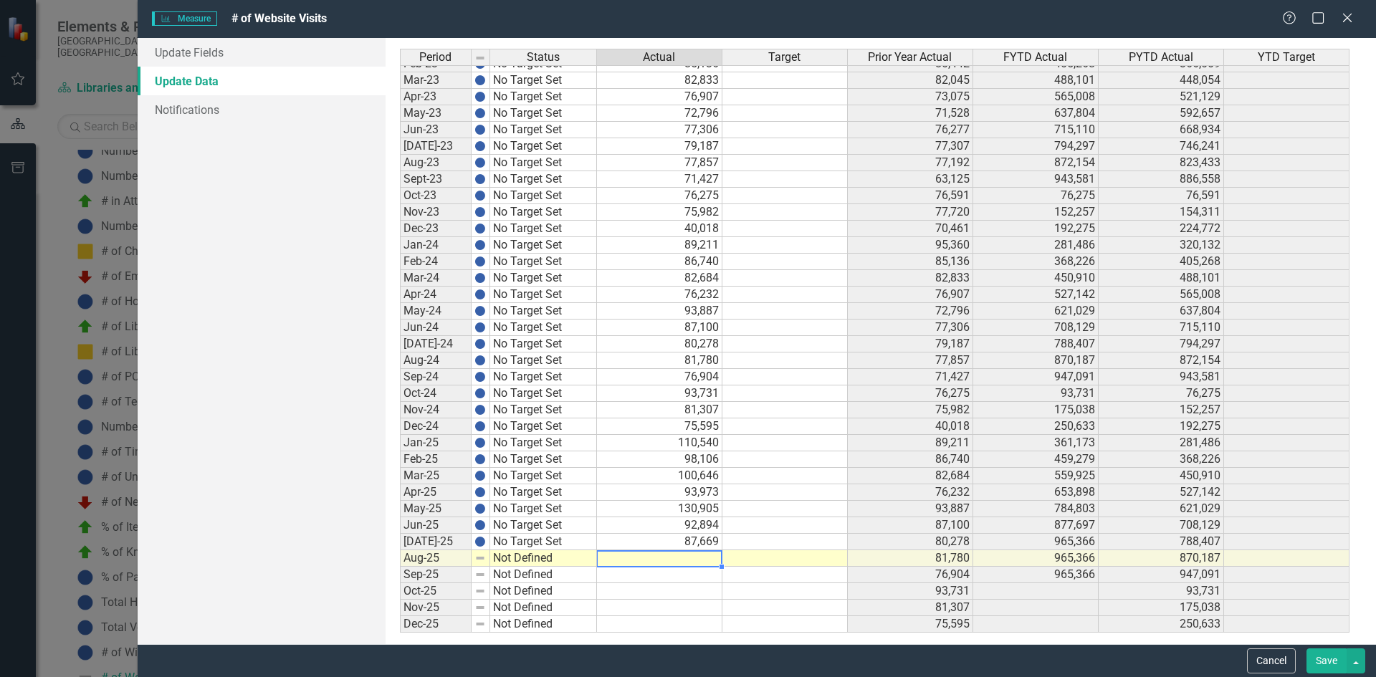
click at [682, 561] on td at bounding box center [659, 559] width 125 height 16
type textarea "86210"
click at [217, 54] on link "Update Fields" at bounding box center [262, 52] width 248 height 29
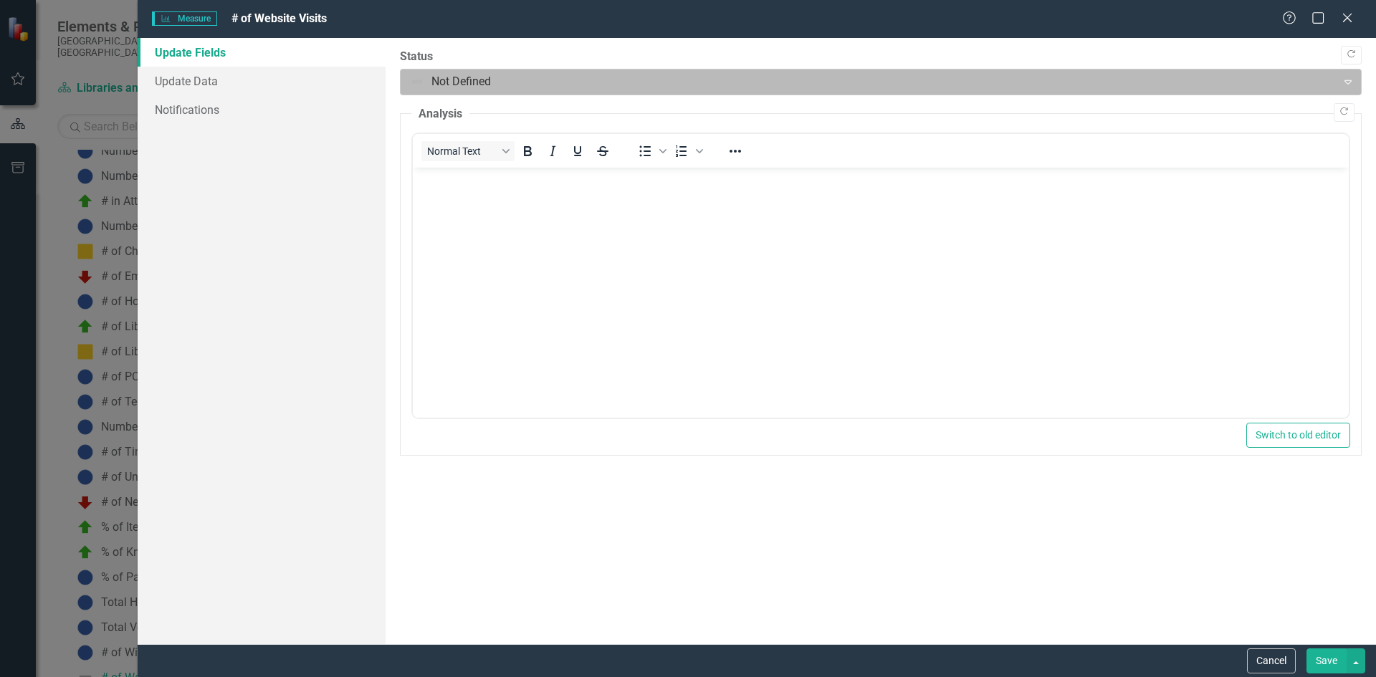
click at [513, 75] on div at bounding box center [869, 81] width 918 height 19
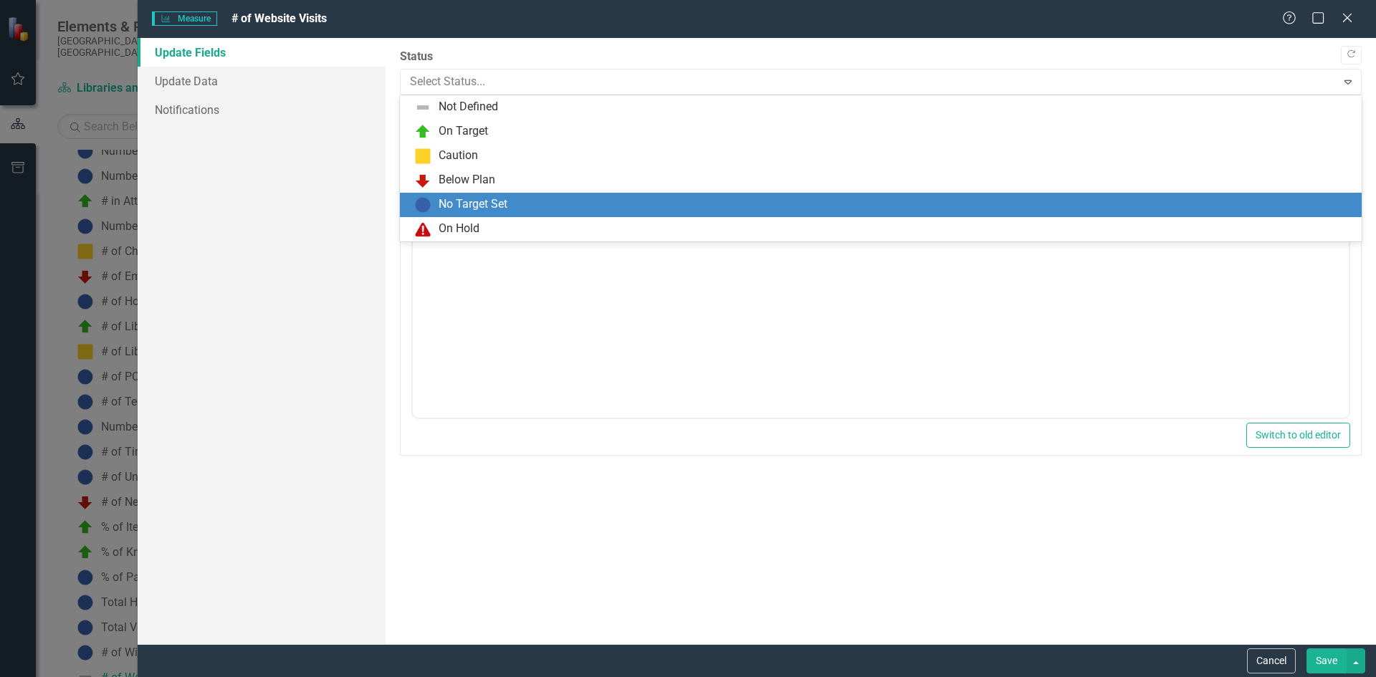
click at [473, 196] on div "No Target Set" at bounding box center [883, 204] width 939 height 17
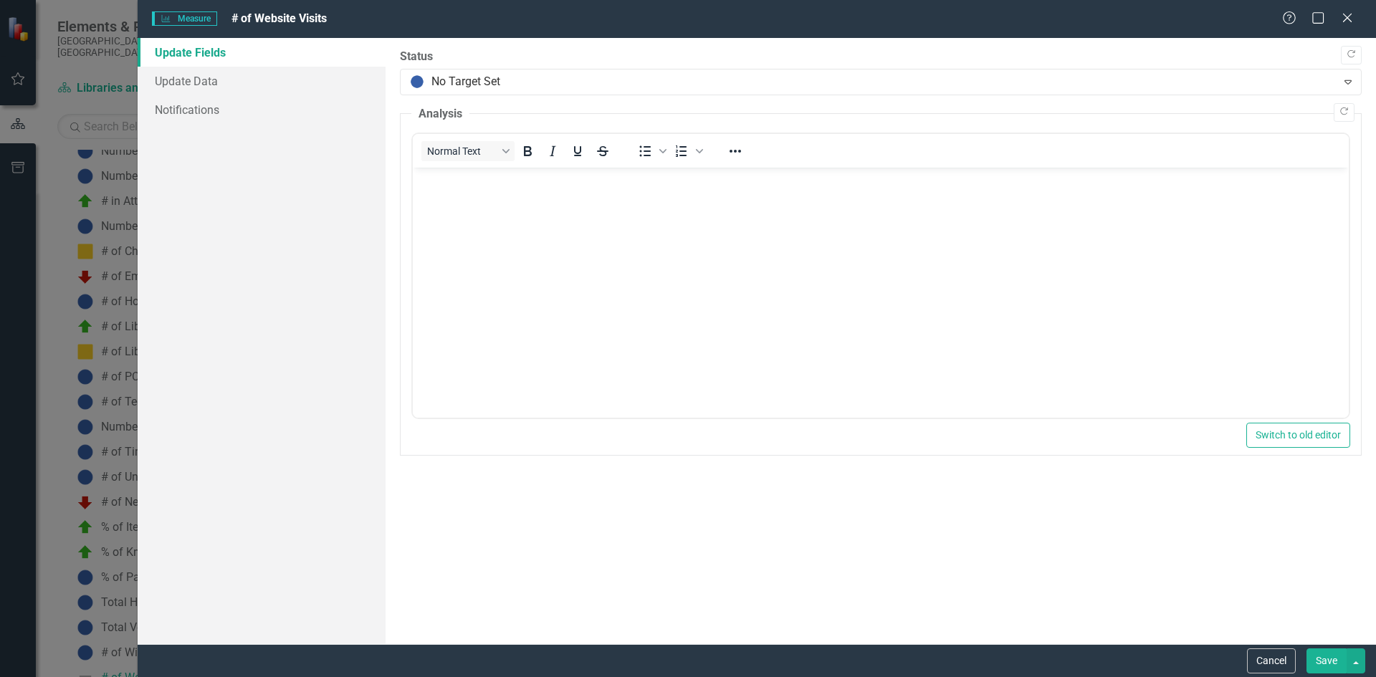
click at [1323, 662] on button "Save" at bounding box center [1327, 661] width 40 height 25
